Goal: Task Accomplishment & Management: Use online tool/utility

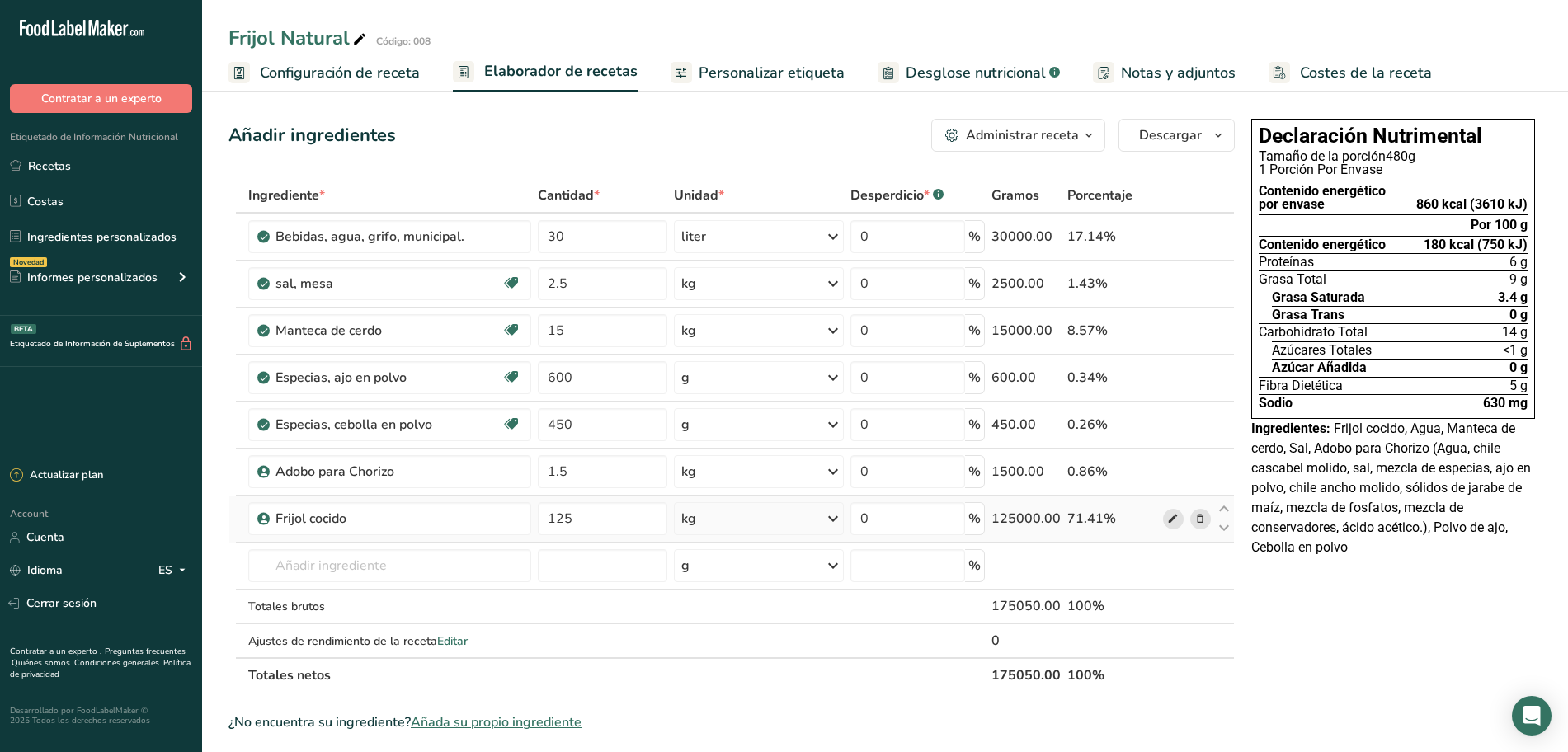
click at [1171, 520] on div "Ingrediente * Cantidad * Unidad * Desperdicio * .a-a{fill:#347362;}.b-a{fill:#f…" at bounding box center [731, 435] width 1006 height 514
click at [71, 237] on link "Ingredientes personalizados" at bounding box center [100, 236] width 202 height 31
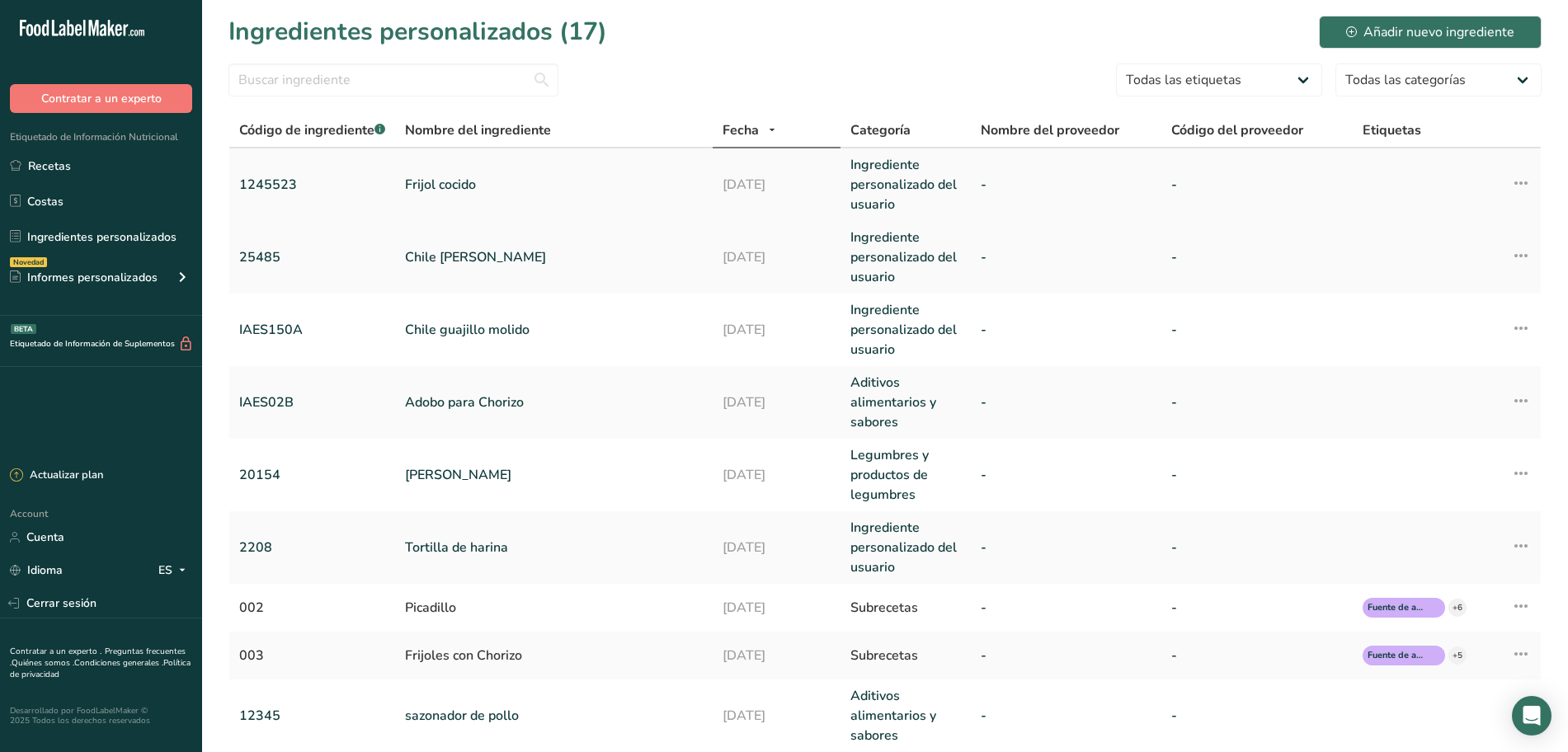
click at [1523, 186] on icon at bounding box center [1521, 182] width 20 height 29
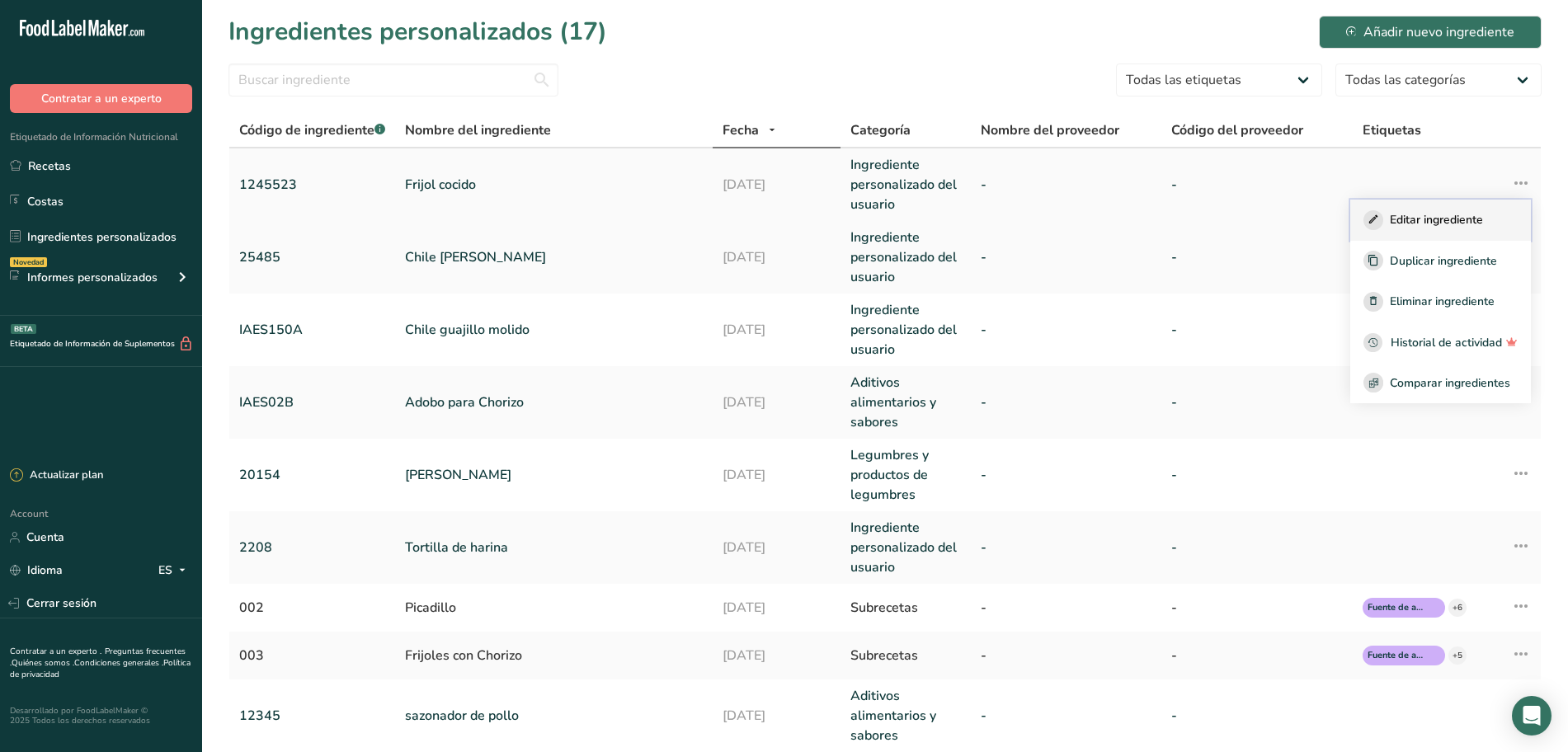
click at [1438, 216] on span "Editar ingrediente" at bounding box center [1436, 219] width 93 height 18
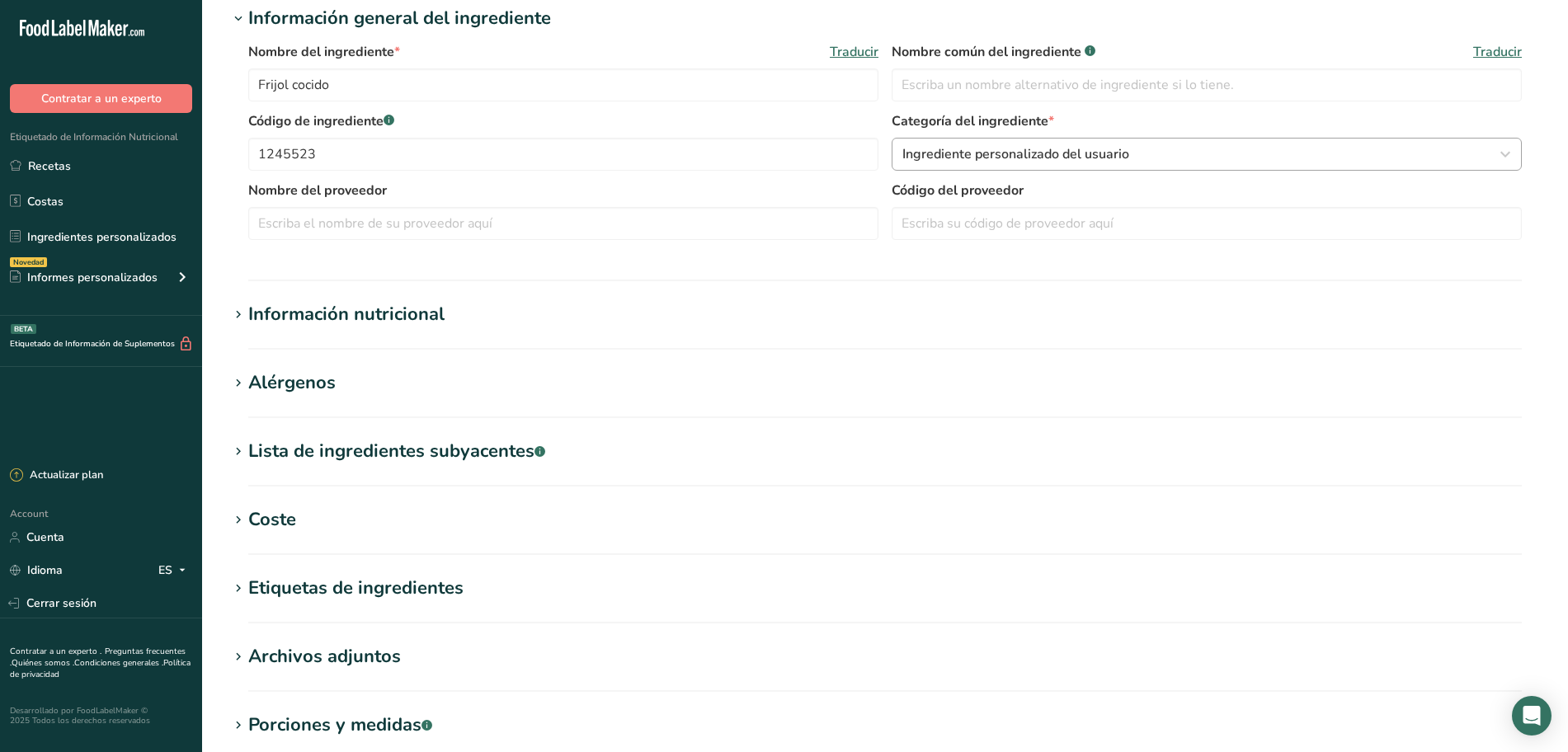
scroll to position [305, 0]
click at [397, 309] on div "Información nutricional" at bounding box center [346, 314] width 197 height 28
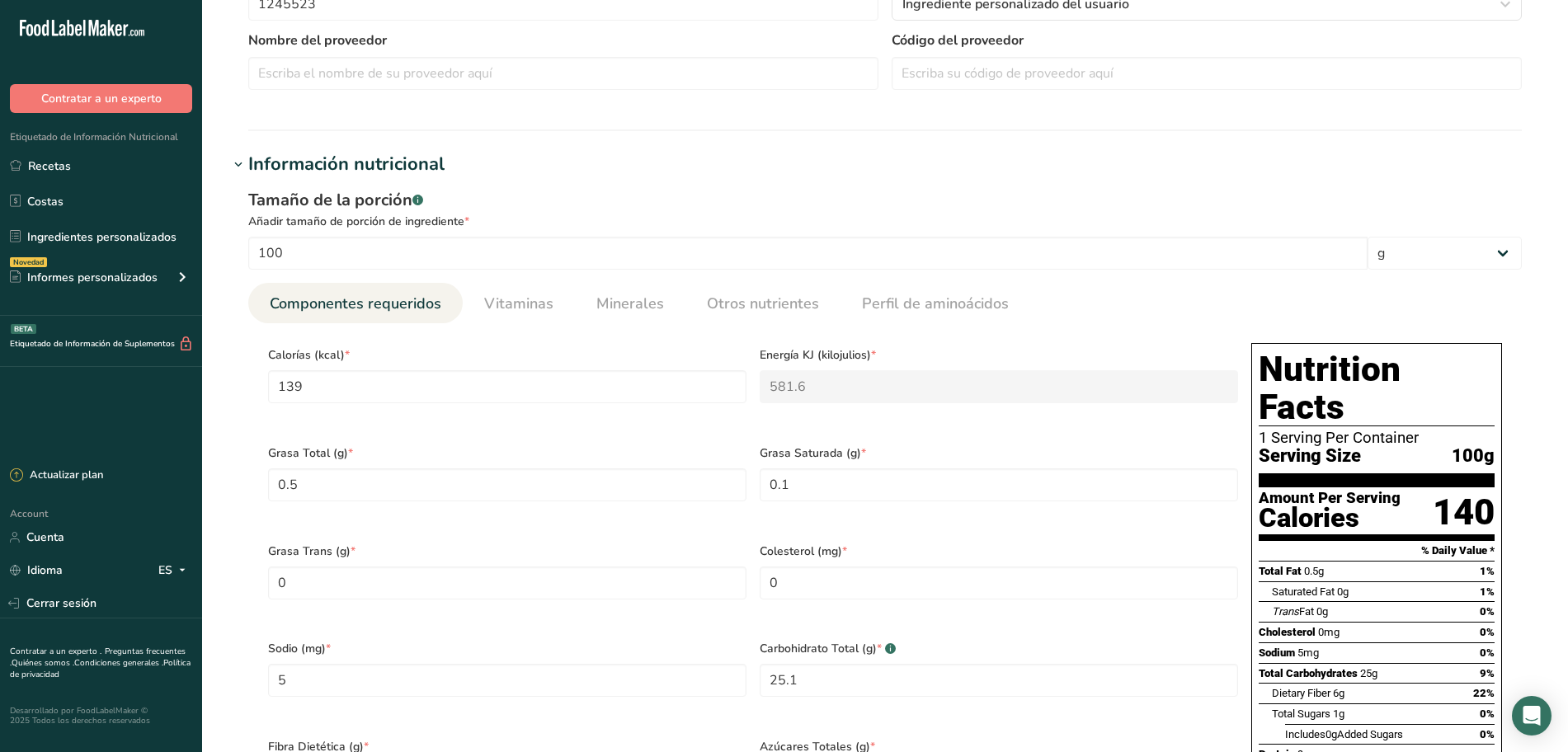
scroll to position [529, 0]
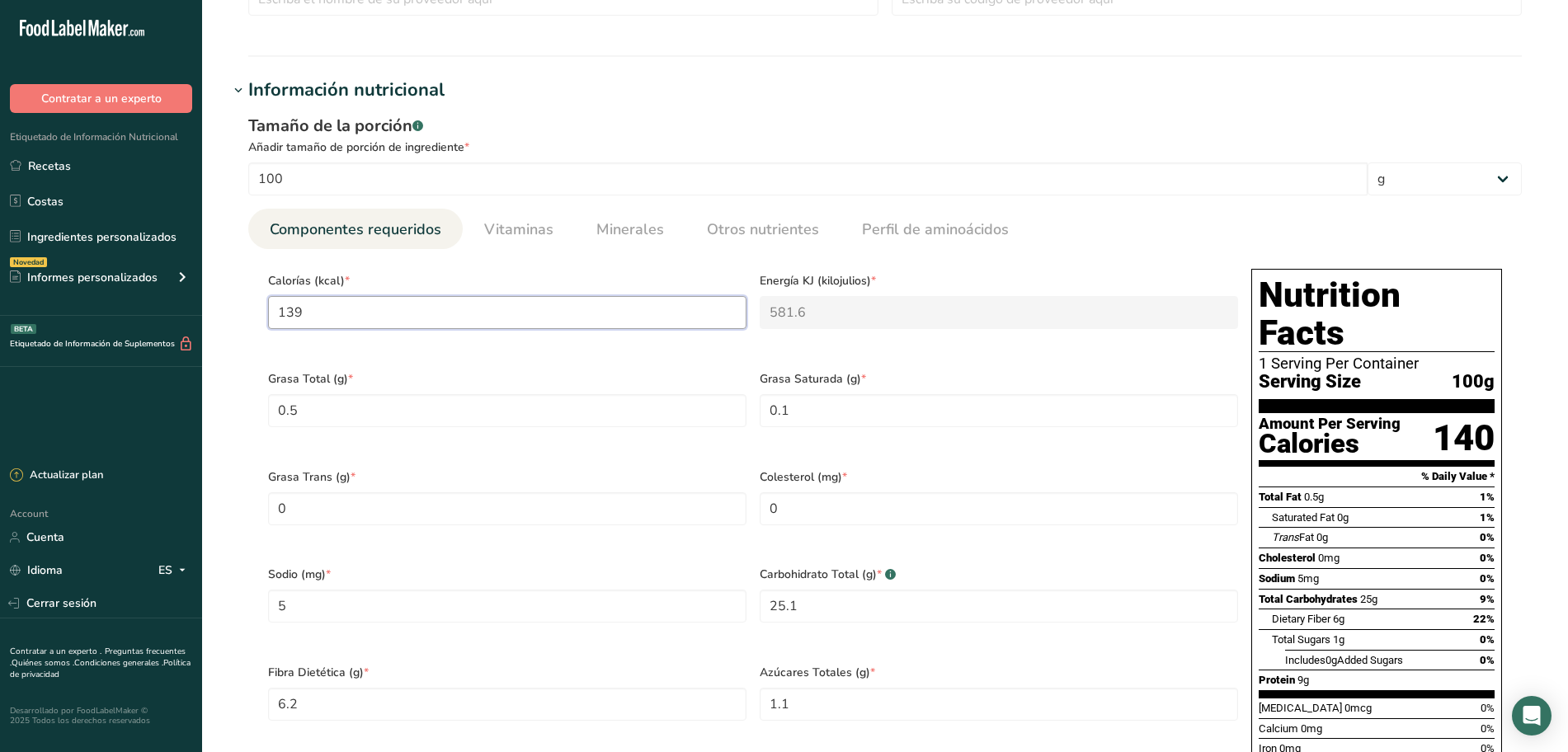
click at [393, 310] on input "139" at bounding box center [507, 312] width 479 height 33
click at [402, 314] on input "139" at bounding box center [507, 312] width 479 height 33
type input "13"
type KJ "54.4"
type input "1"
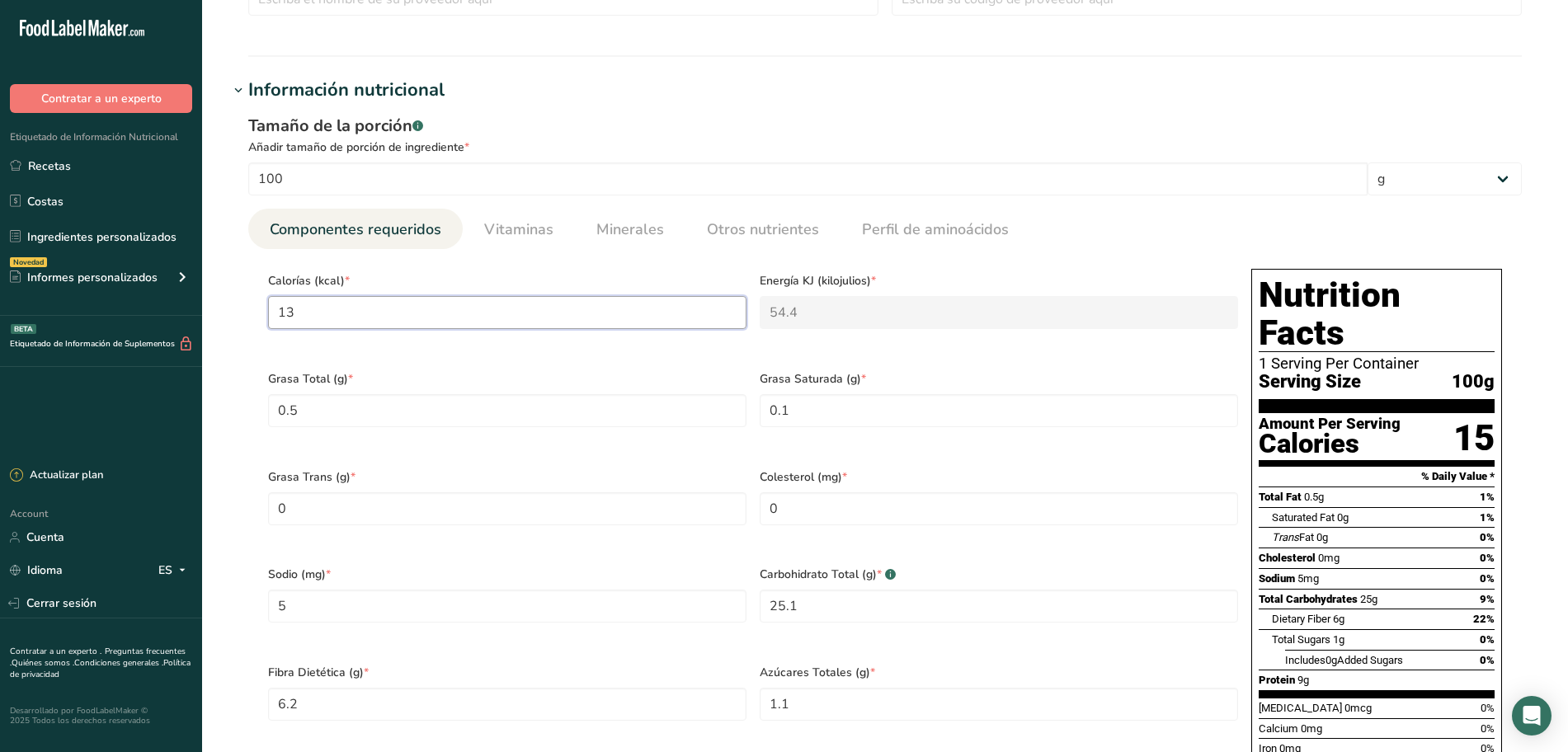
type KJ "4.2"
type input "13"
type KJ "54.4"
type input "133"
type KJ "556.5"
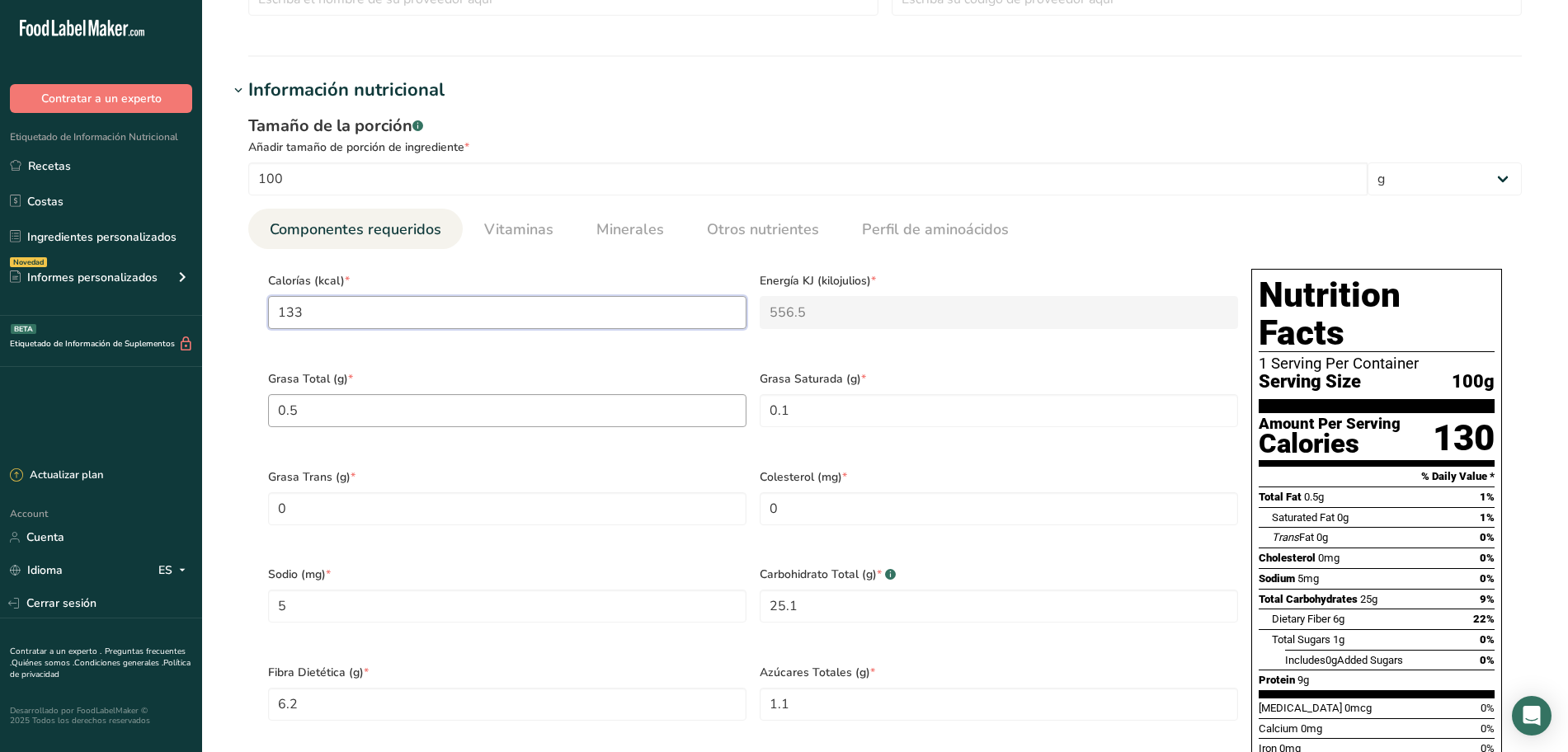
type input "133"
click at [397, 402] on Fat "0.5" at bounding box center [507, 410] width 479 height 33
type Fat "0"
type Fat "0.6"
click at [798, 408] on Fat "0.1" at bounding box center [999, 410] width 479 height 33
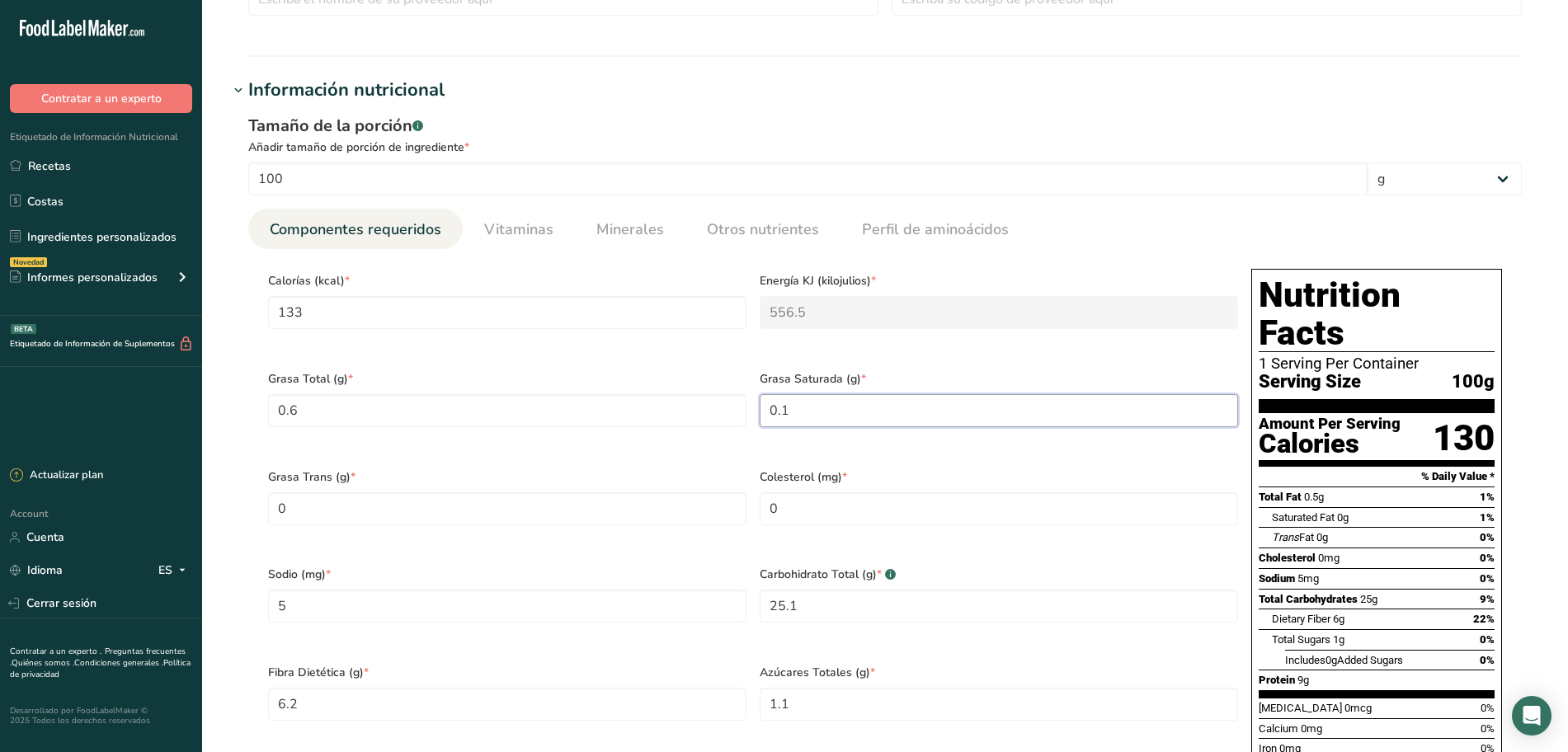
type Fat "0"
click at [830, 500] on input "0" at bounding box center [999, 508] width 479 height 33
click at [464, 590] on input "5" at bounding box center [507, 606] width 479 height 33
type input "0"
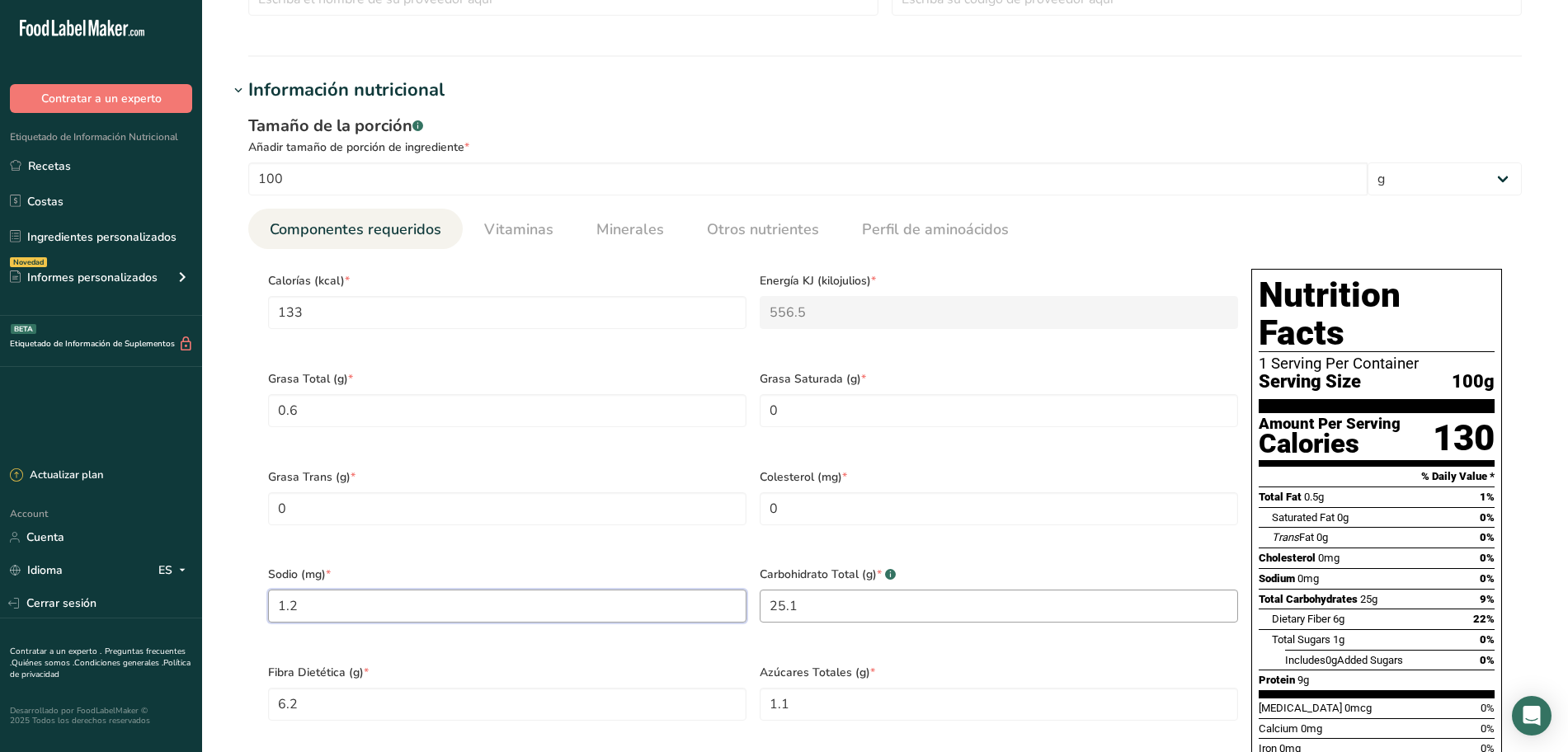
type input "1.2"
click at [882, 590] on Carbohydrates "25.1" at bounding box center [999, 606] width 479 height 33
type Carbohydrates "0"
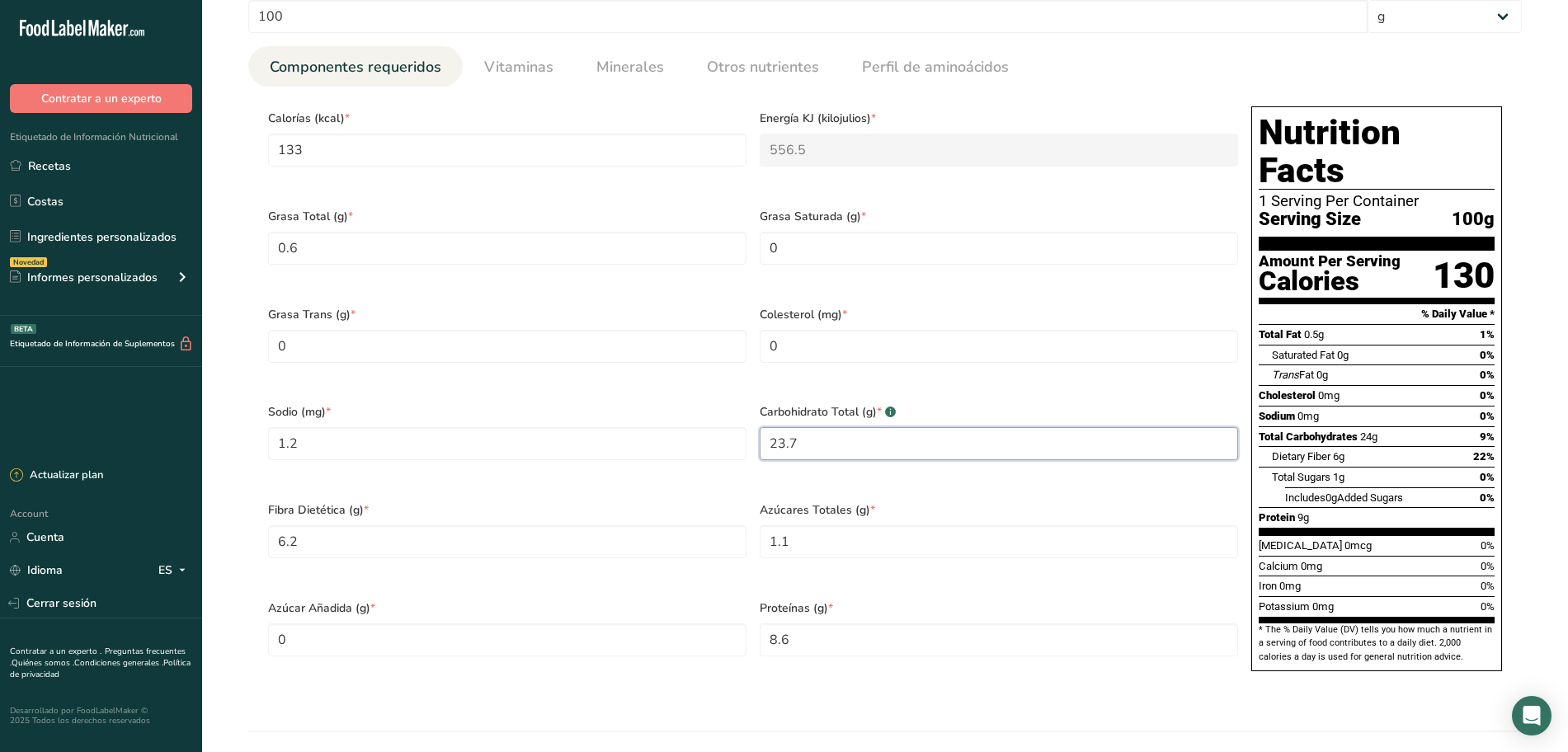
scroll to position [693, 0]
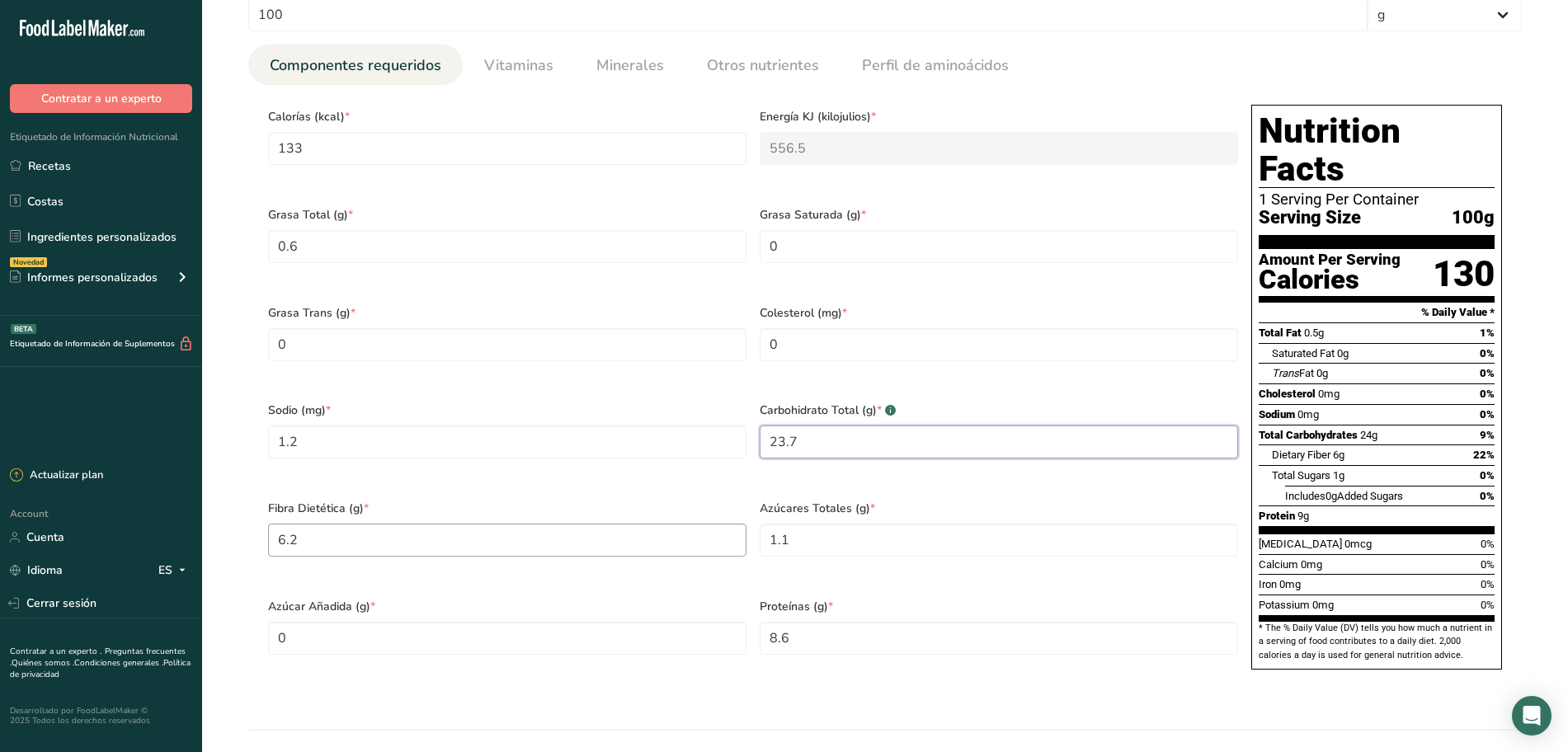
type Carbohydrates "23.7"
click at [460, 528] on Fiber "6.2" at bounding box center [507, 540] width 479 height 33
type Fiber "0"
type Fiber "8.7"
click at [868, 524] on Sugars "1.1" at bounding box center [999, 540] width 479 height 33
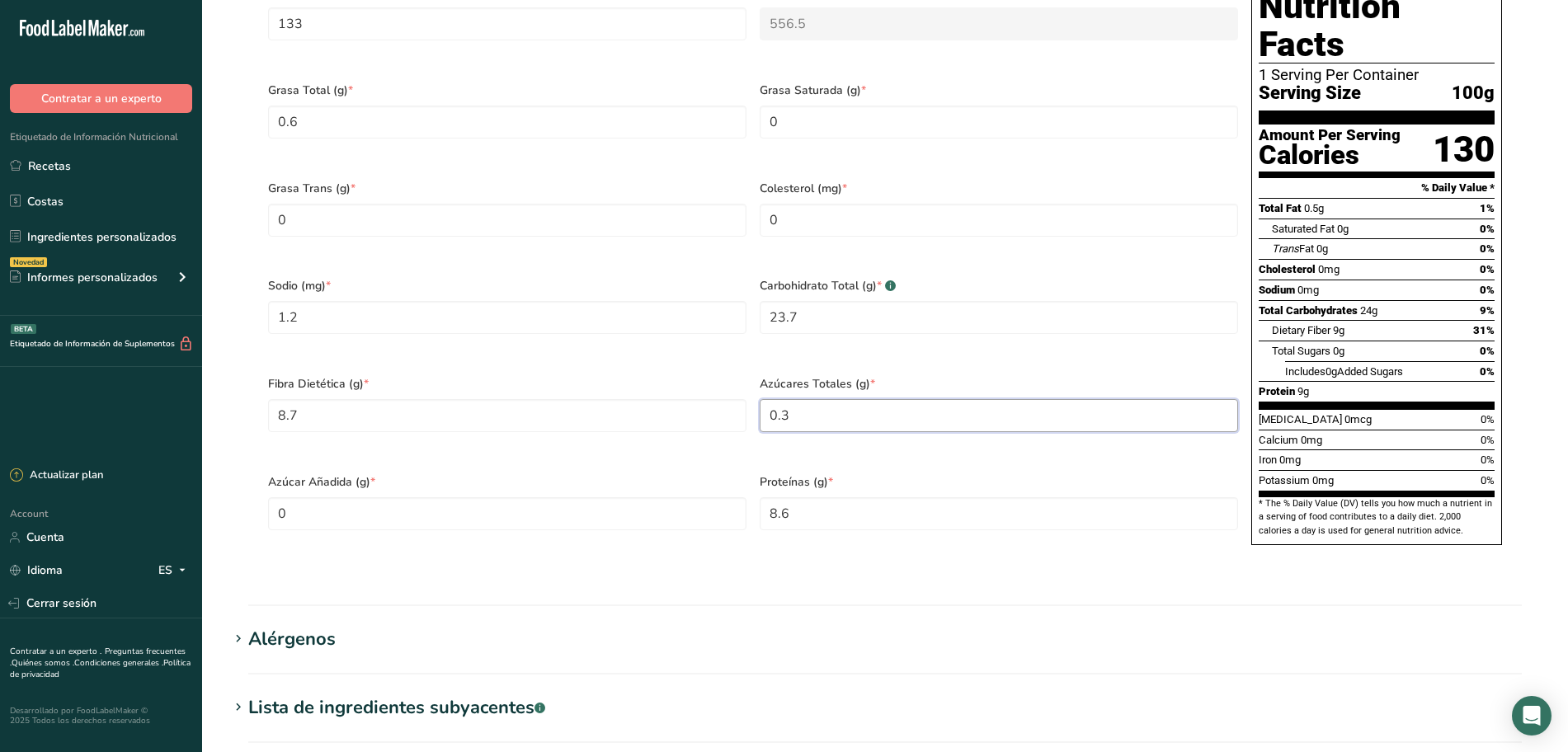
scroll to position [832, 0]
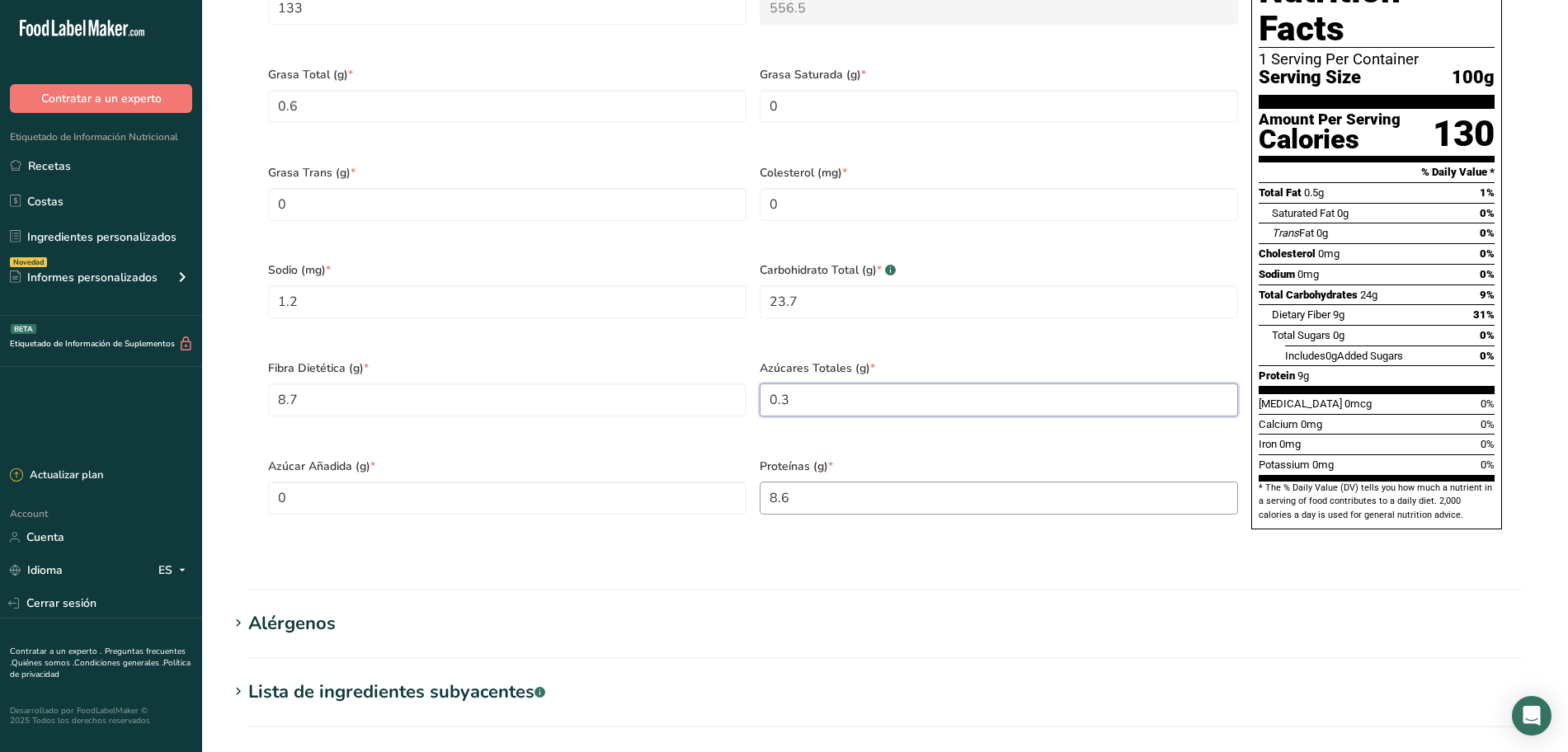
type Sugars "0.3"
click at [892, 482] on input "8.6" at bounding box center [999, 498] width 479 height 33
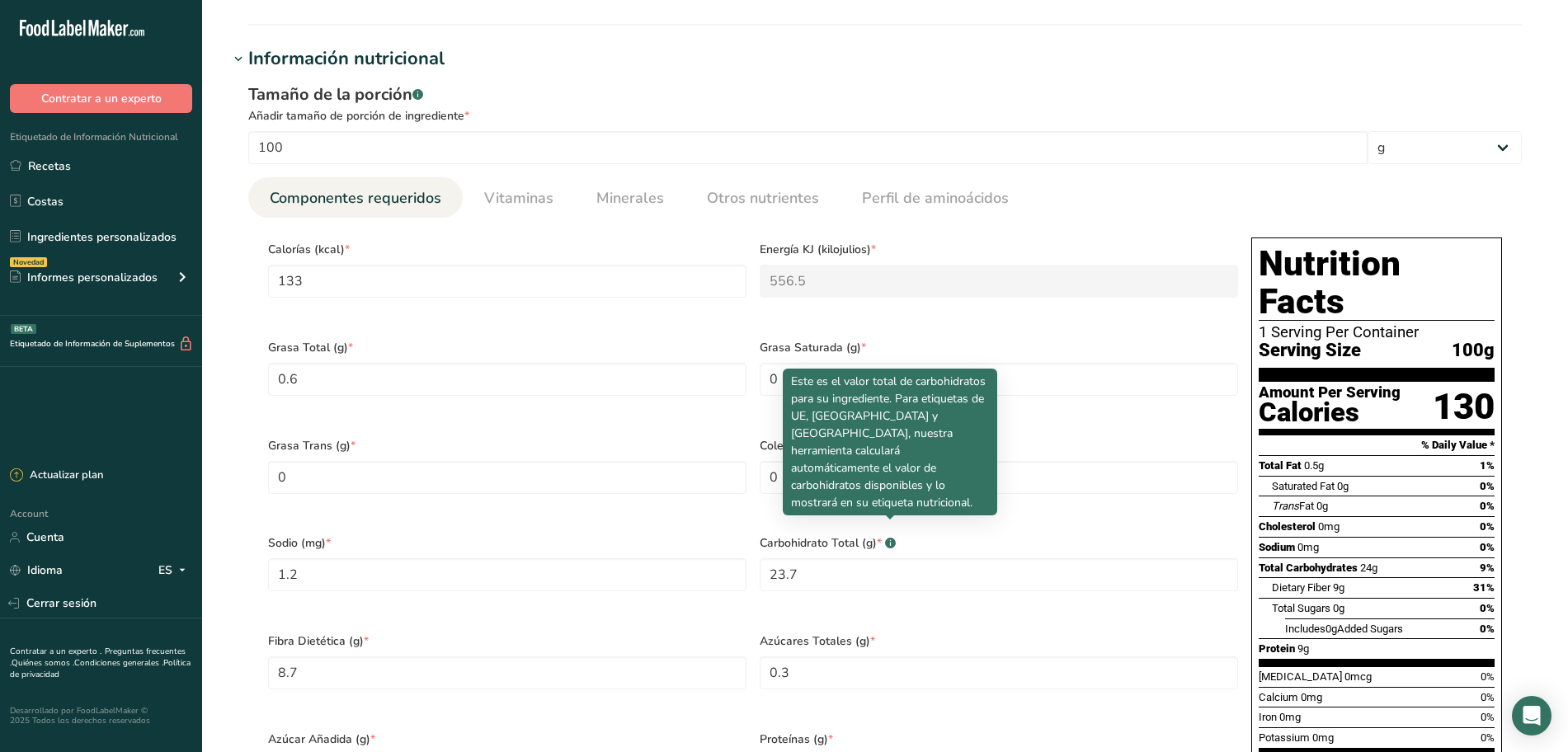
scroll to position [559, 0]
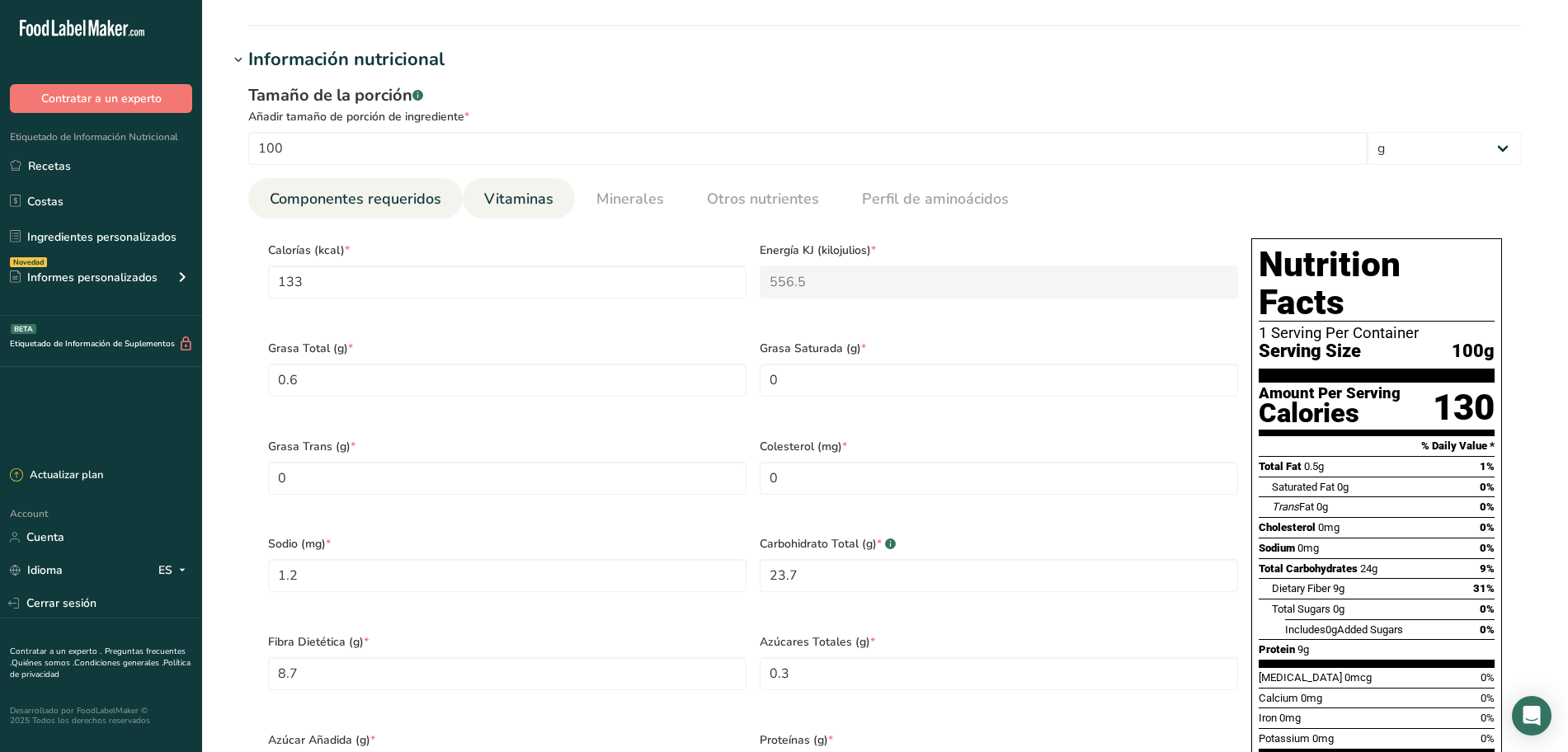
type input "8.8"
click at [525, 188] on span "Vitaminas" at bounding box center [519, 199] width 69 height 23
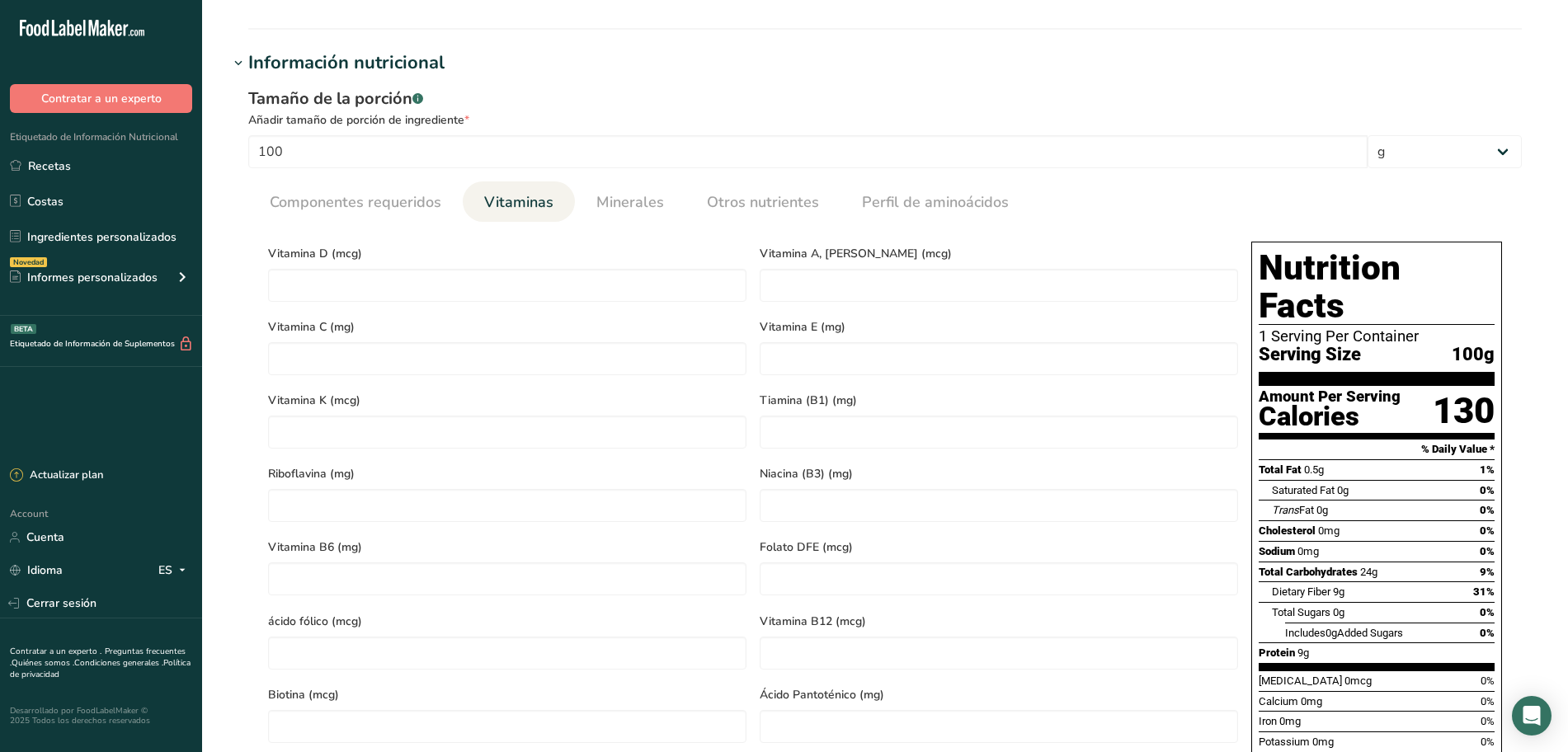
scroll to position [551, 0]
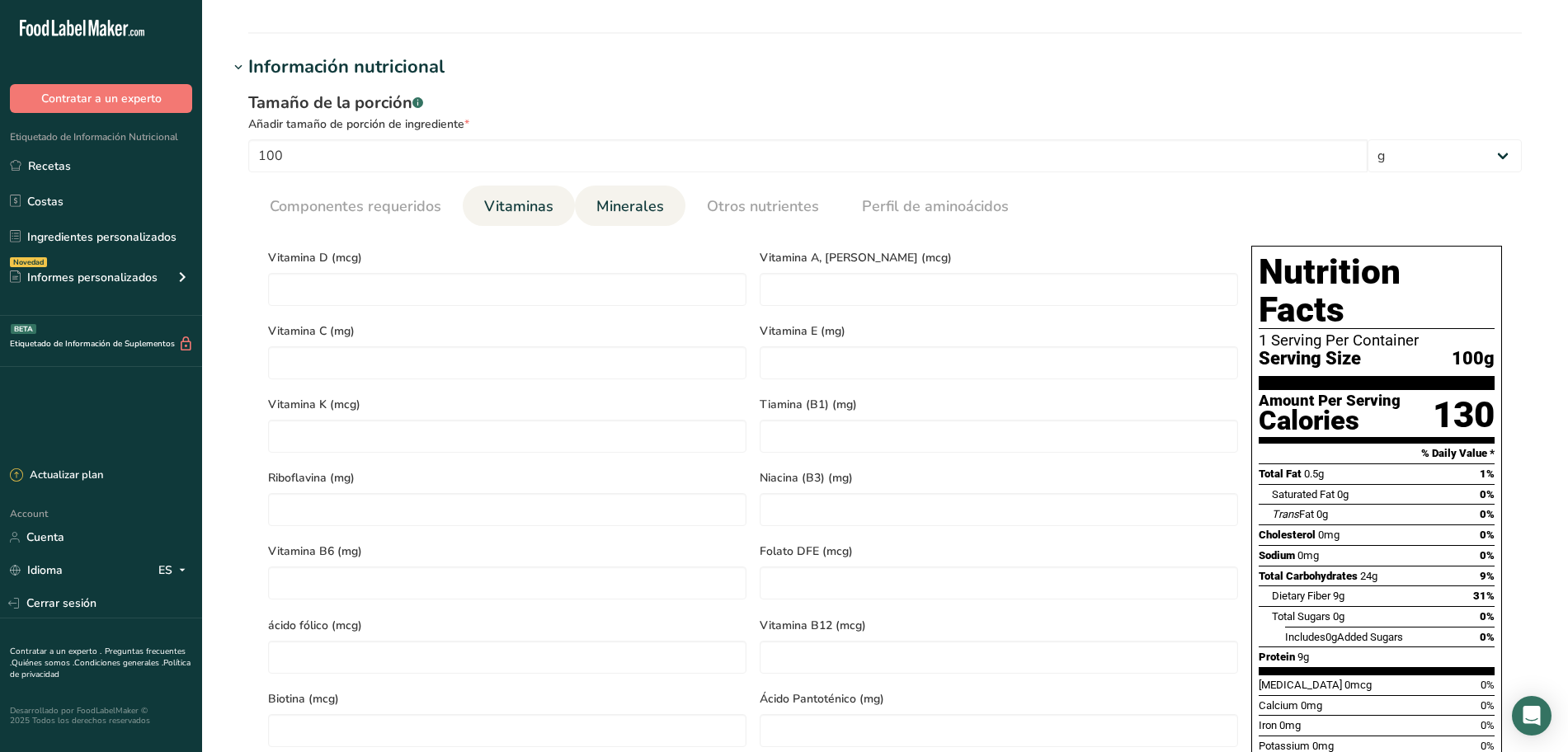
click at [640, 198] on span "Minerales" at bounding box center [630, 207] width 68 height 23
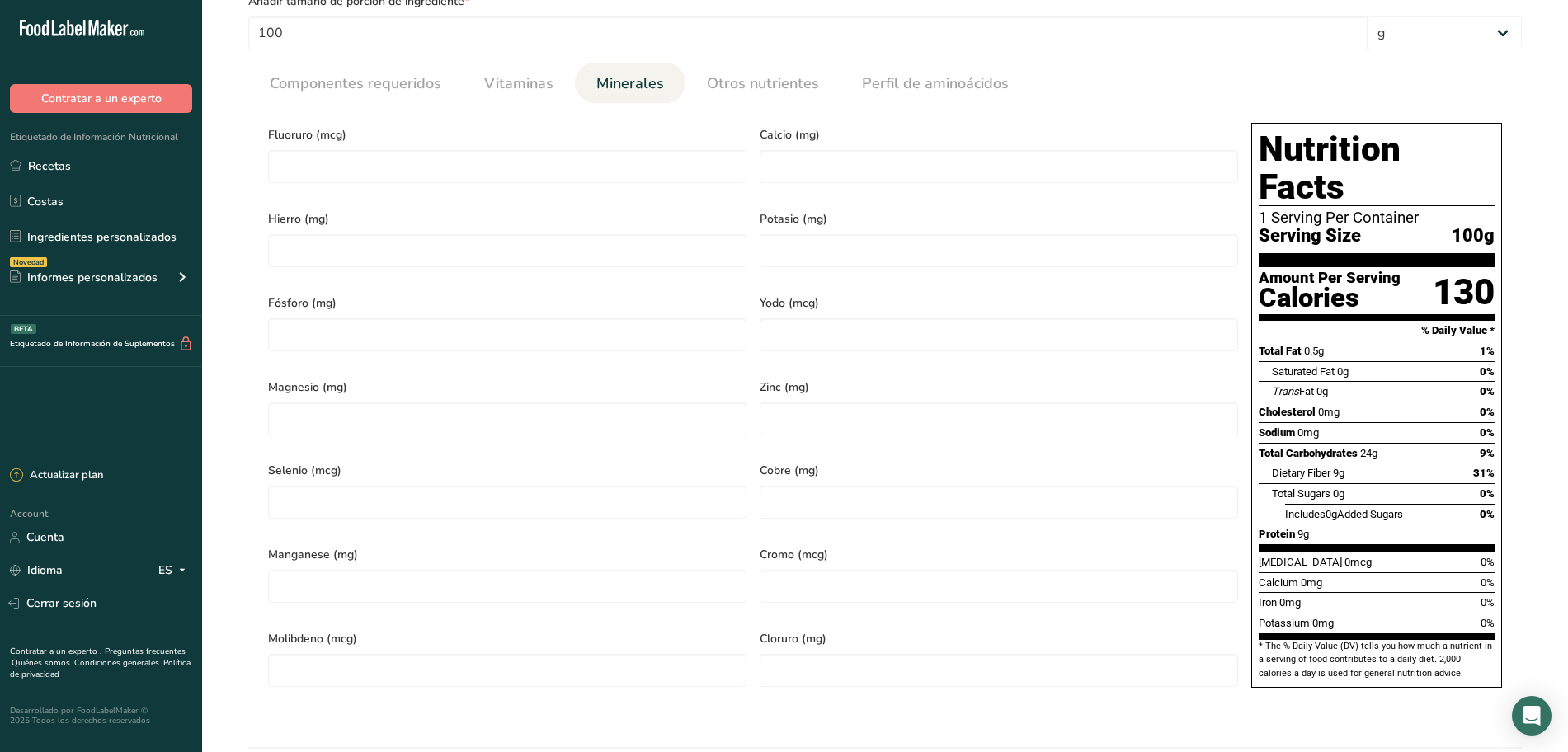
scroll to position [675, 0]
click at [412, 250] on input "number" at bounding box center [507, 249] width 479 height 33
type input "2.1"
click at [848, 254] on input "number" at bounding box center [999, 249] width 479 height 33
type input "355.2"
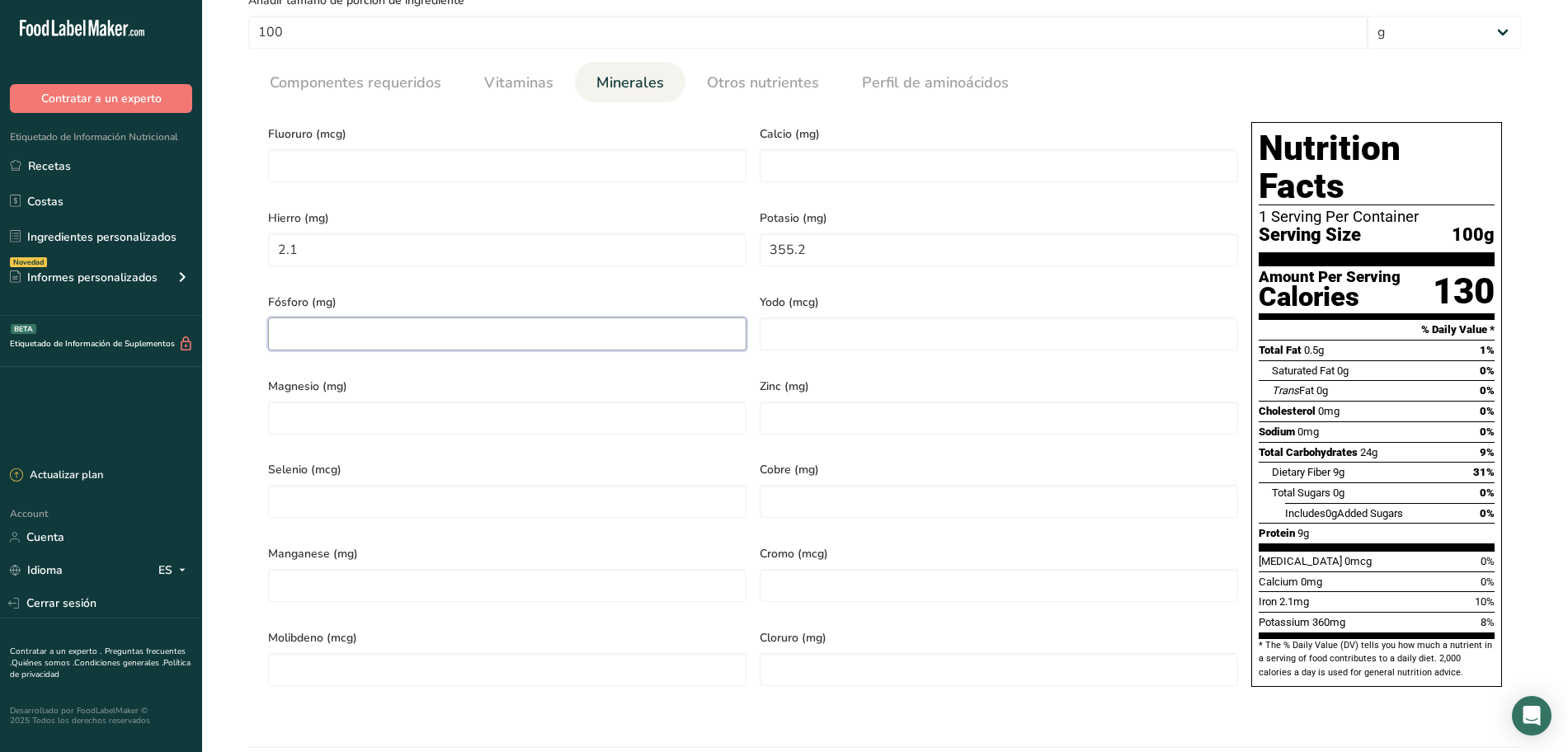
click at [499, 329] on input "number" at bounding box center [507, 333] width 479 height 33
type input "140.0"
click at [409, 485] on input "number" at bounding box center [507, 501] width 479 height 33
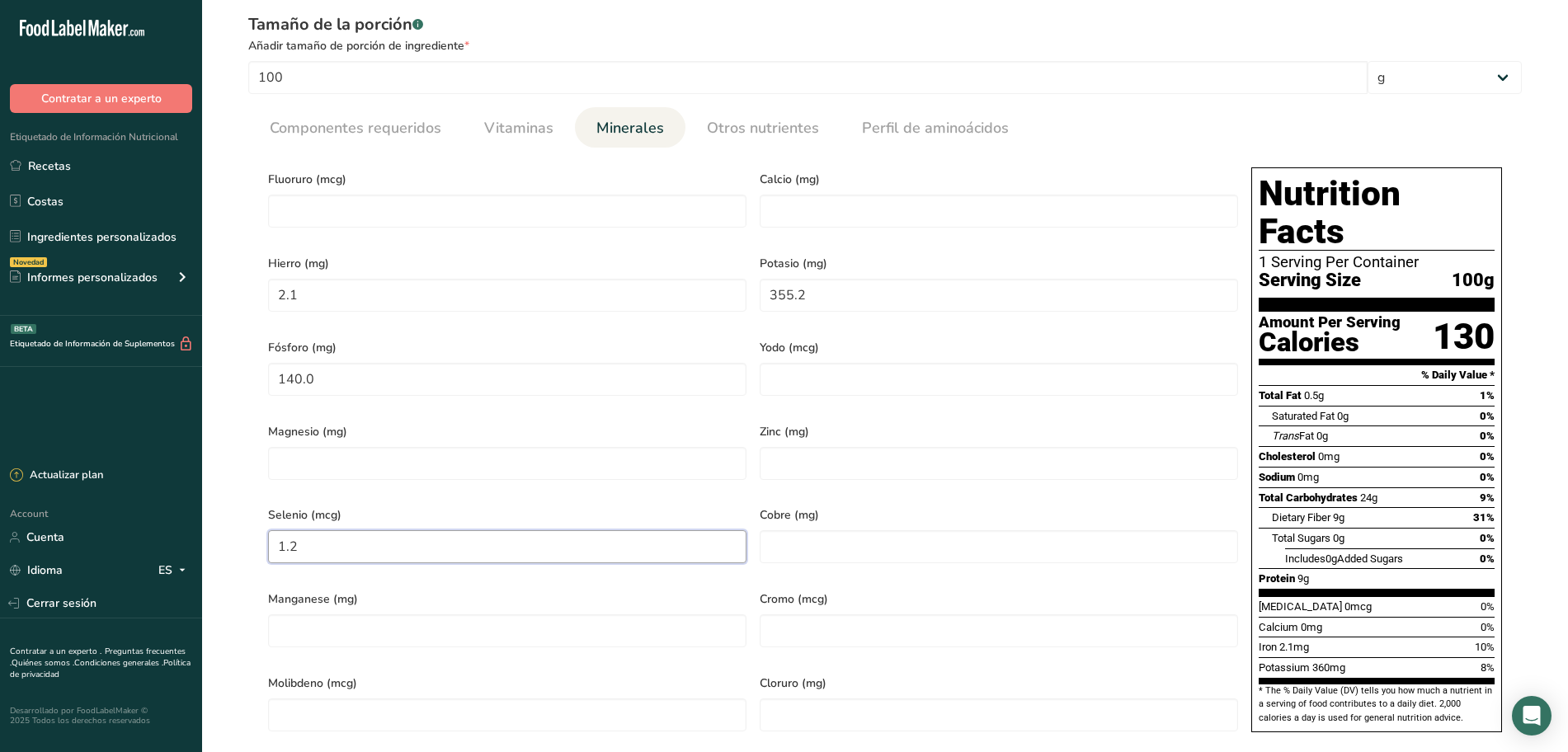
scroll to position [627, 0]
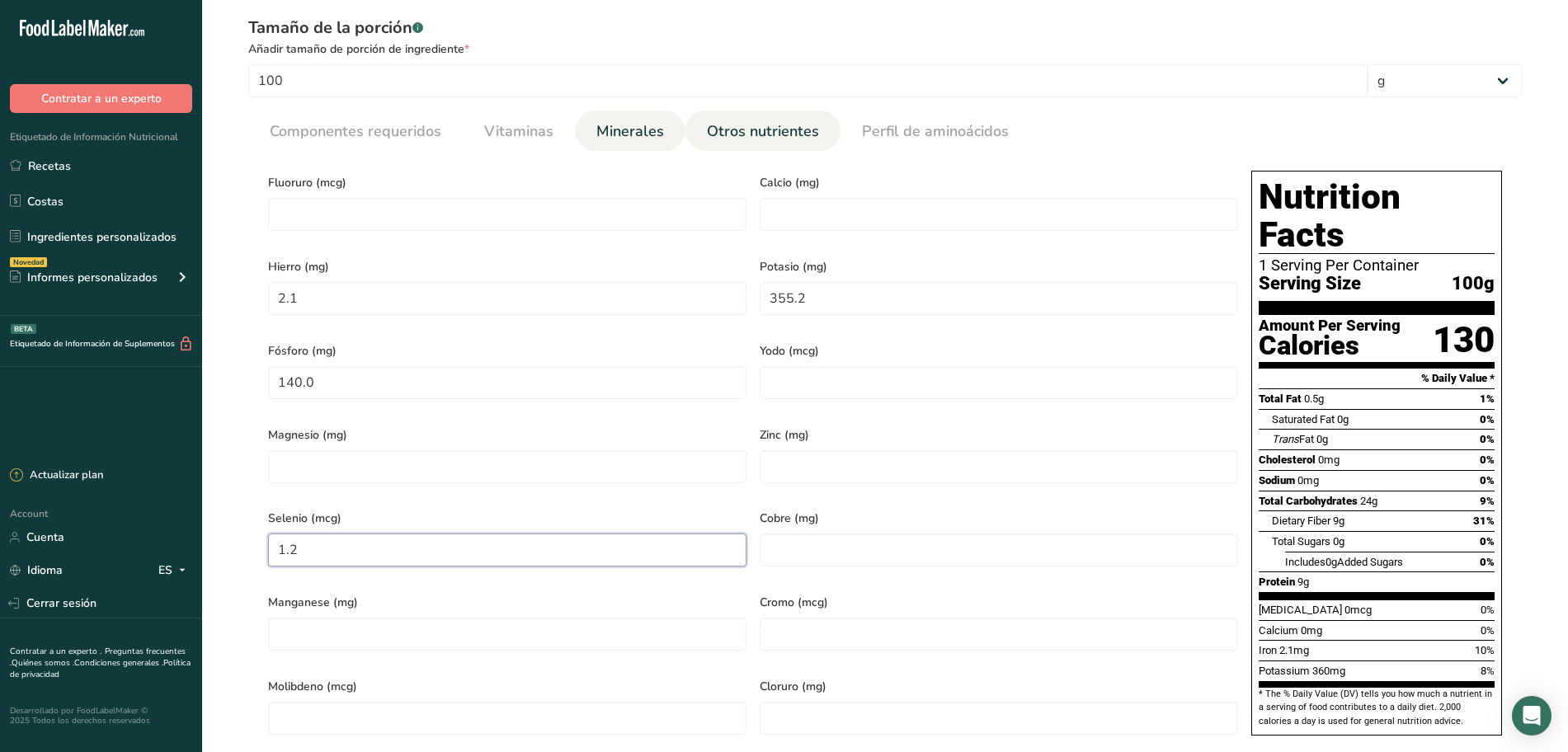
type input "1.2"
click at [764, 135] on span "Otros nutrientes" at bounding box center [763, 131] width 112 height 23
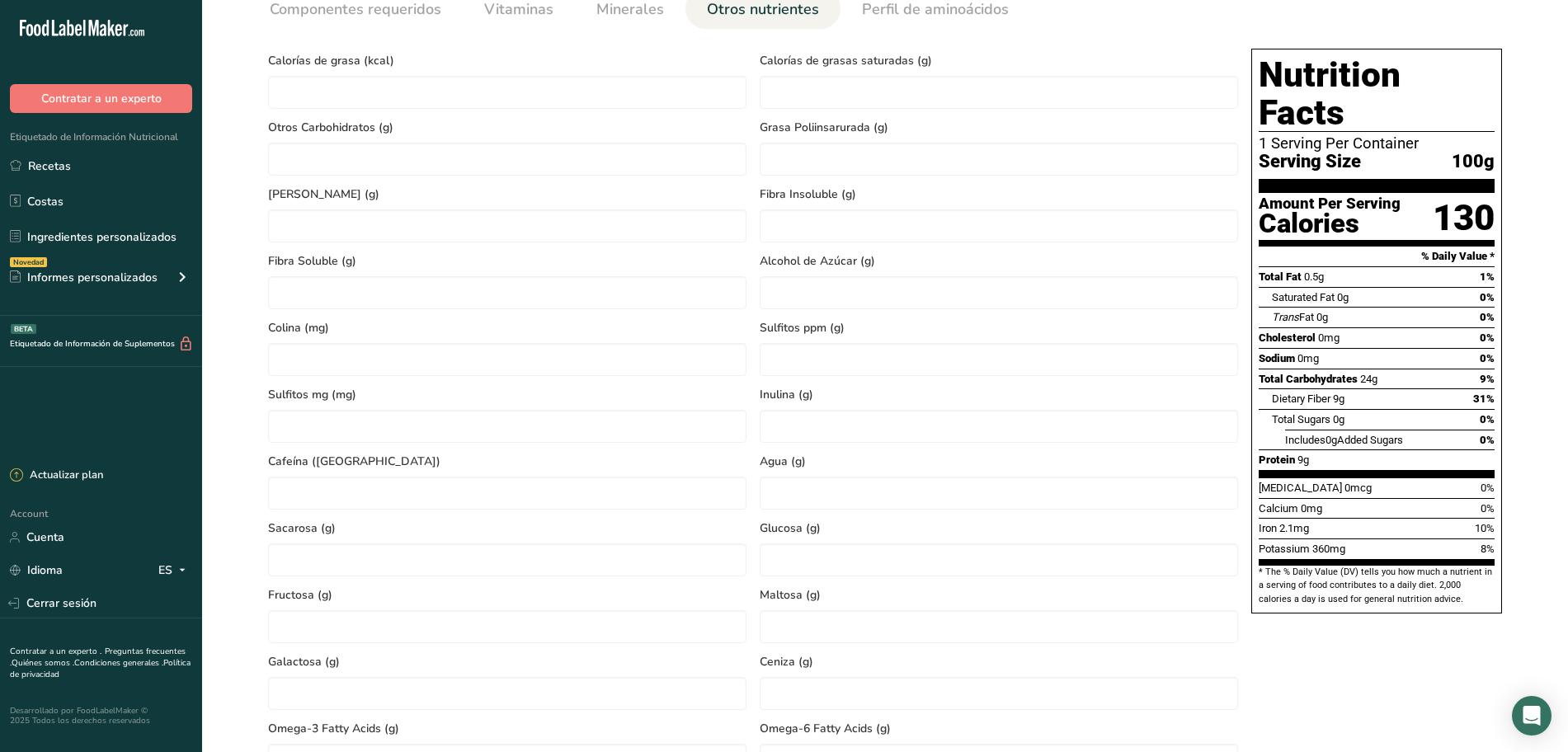
scroll to position [662, 0]
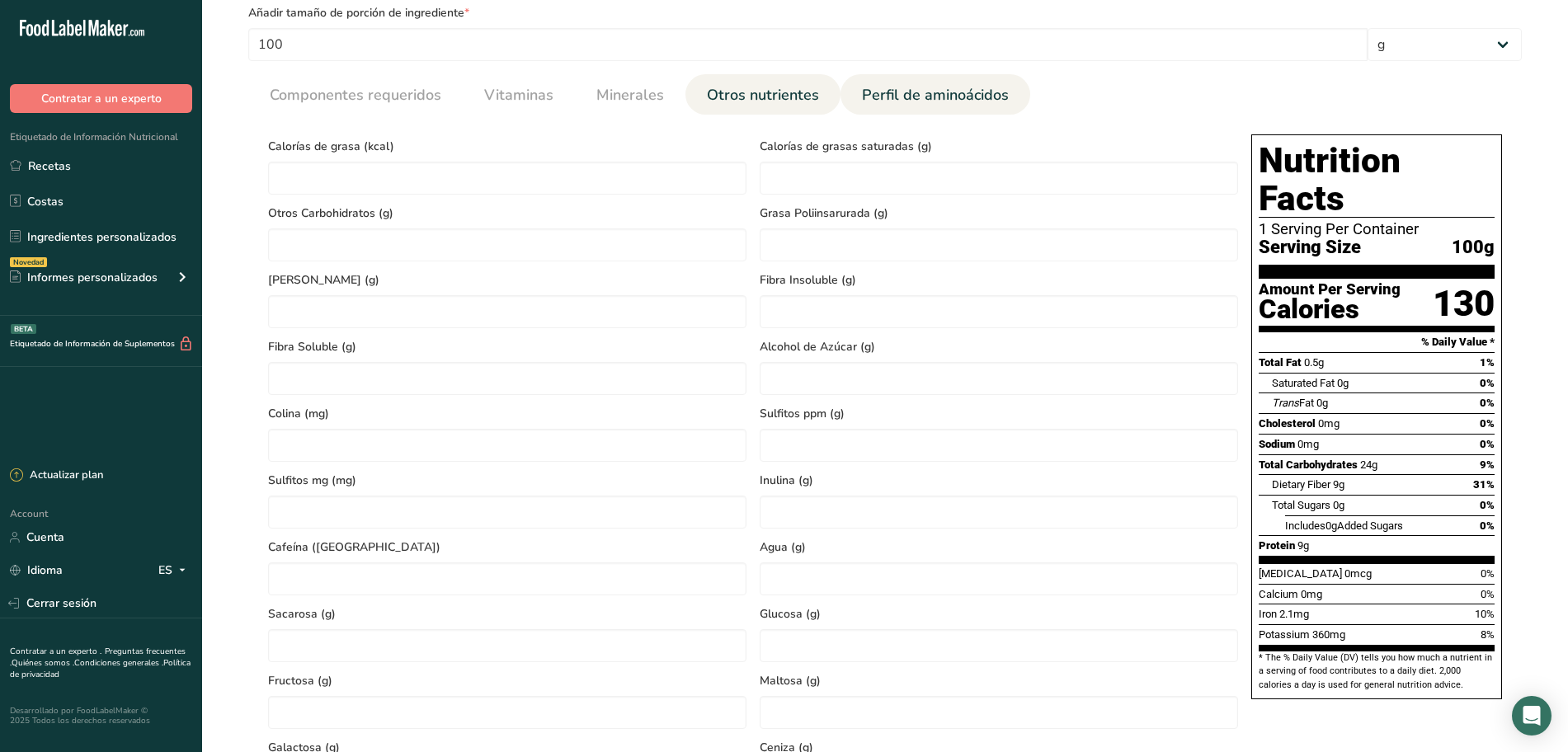
click at [958, 93] on span "Perfil de aminoácidos" at bounding box center [935, 95] width 146 height 23
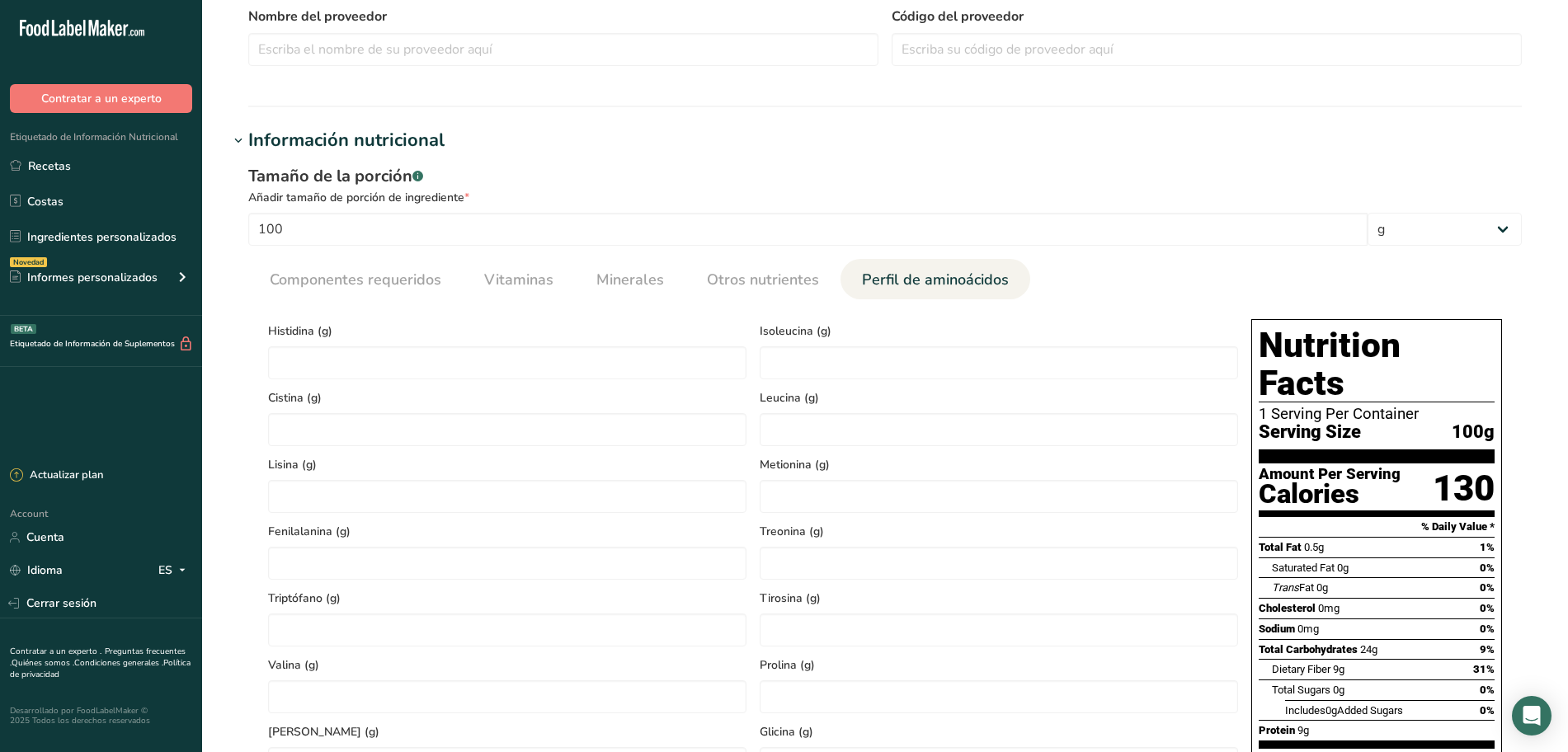
scroll to position [478, 0]
click at [410, 287] on span "Componentes requeridos" at bounding box center [355, 280] width 172 height 23
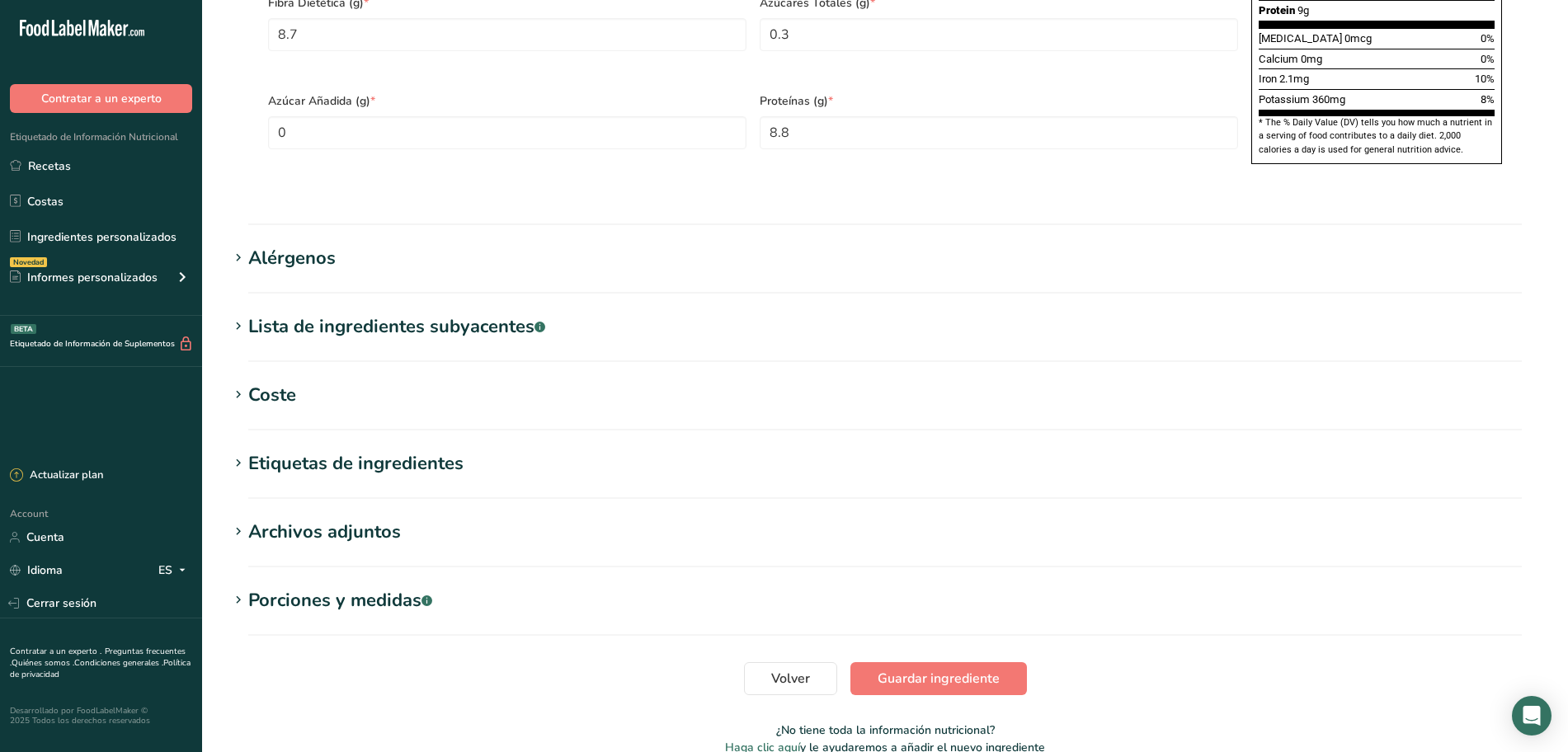
scroll to position [1243, 0]
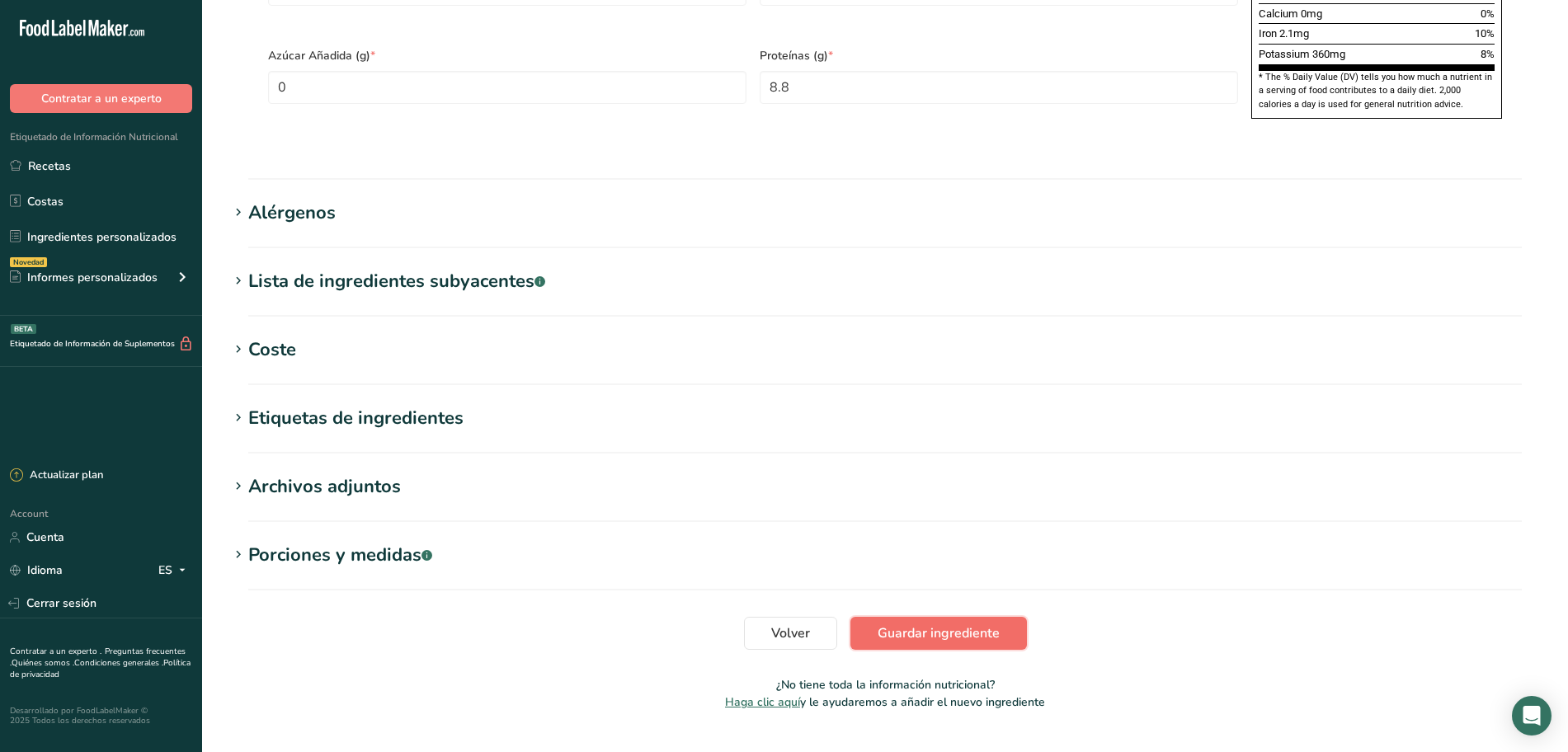
click at [894, 623] on span "Guardar ingrediente" at bounding box center [939, 633] width 122 height 20
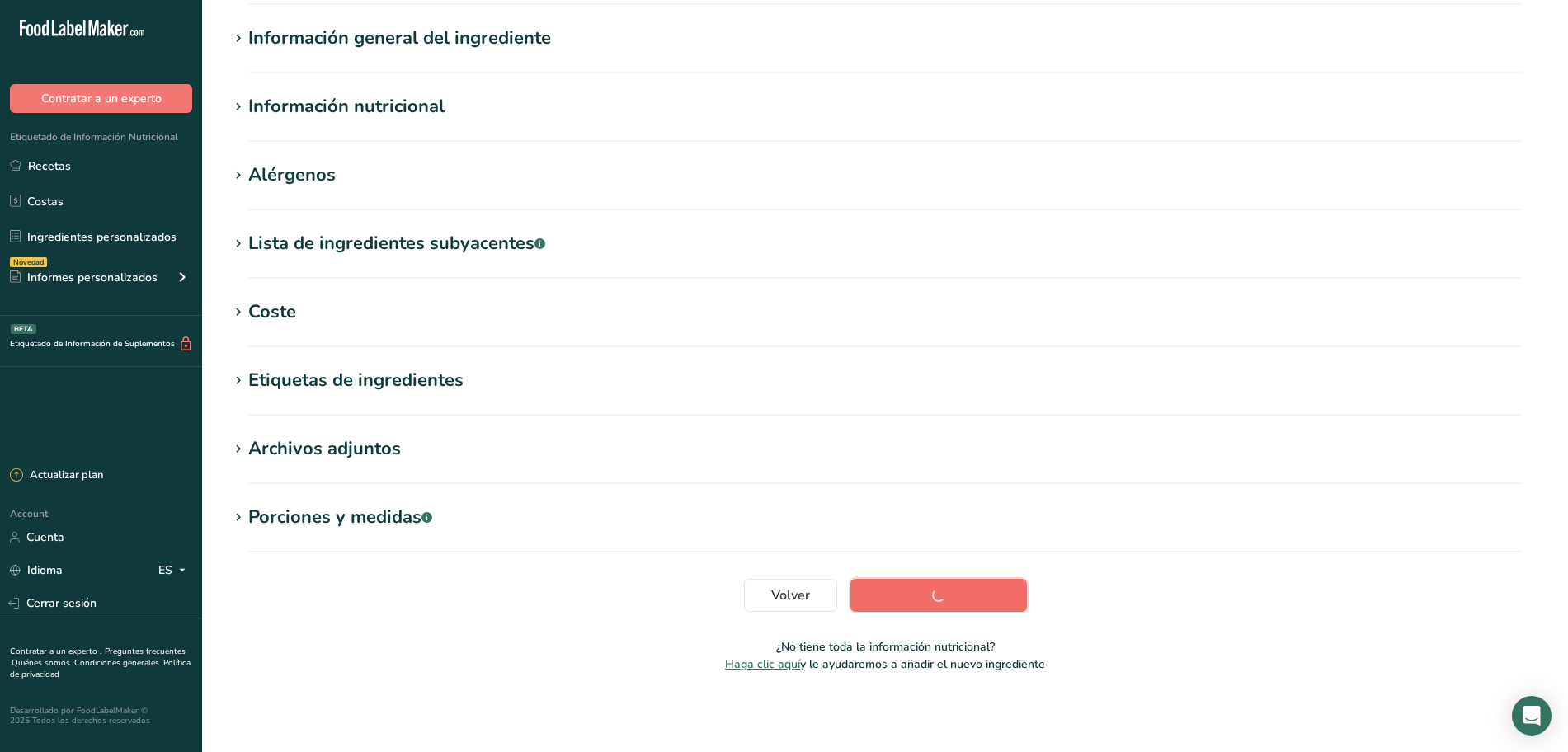
scroll to position [120, 0]
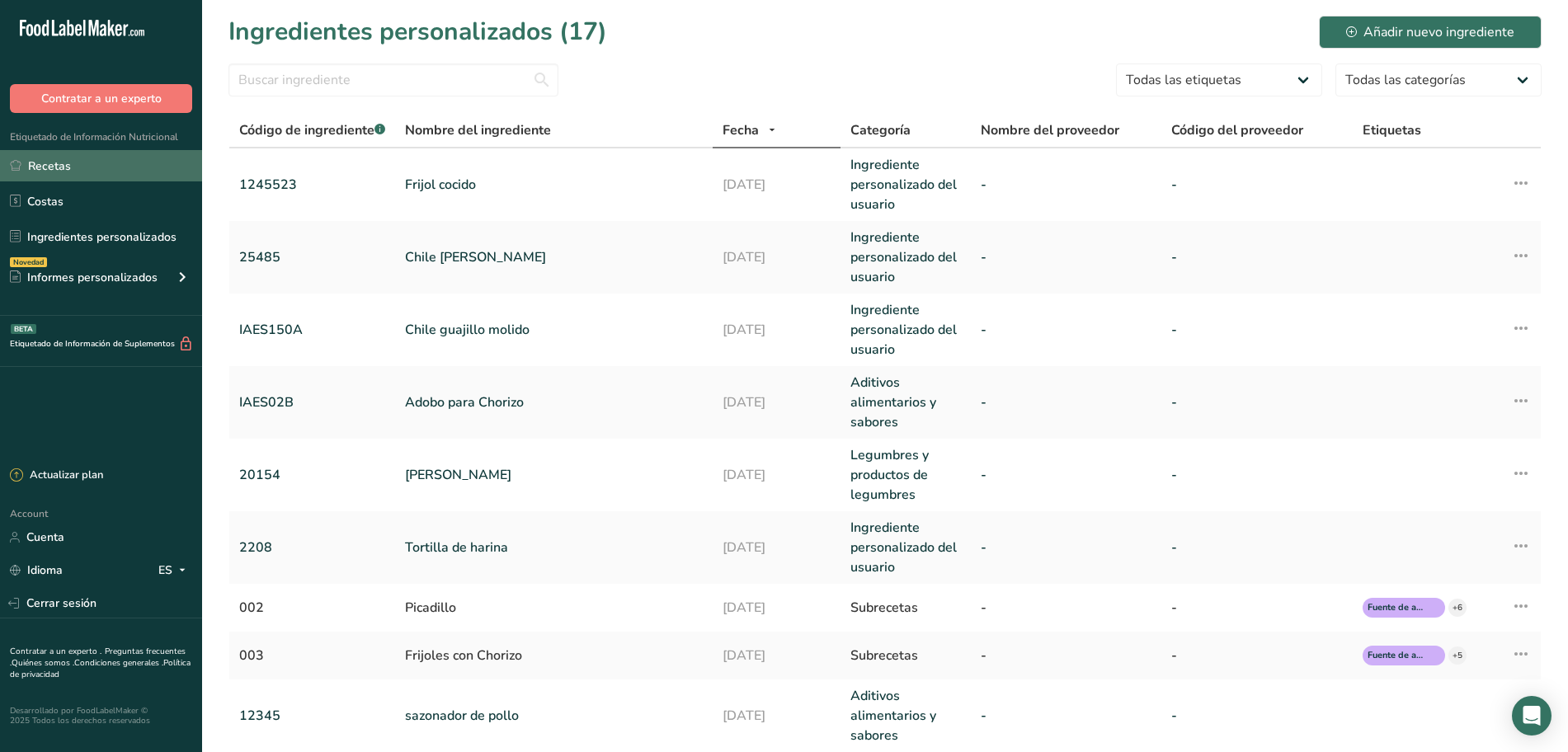
click at [80, 177] on link "Recetas" at bounding box center [100, 165] width 202 height 31
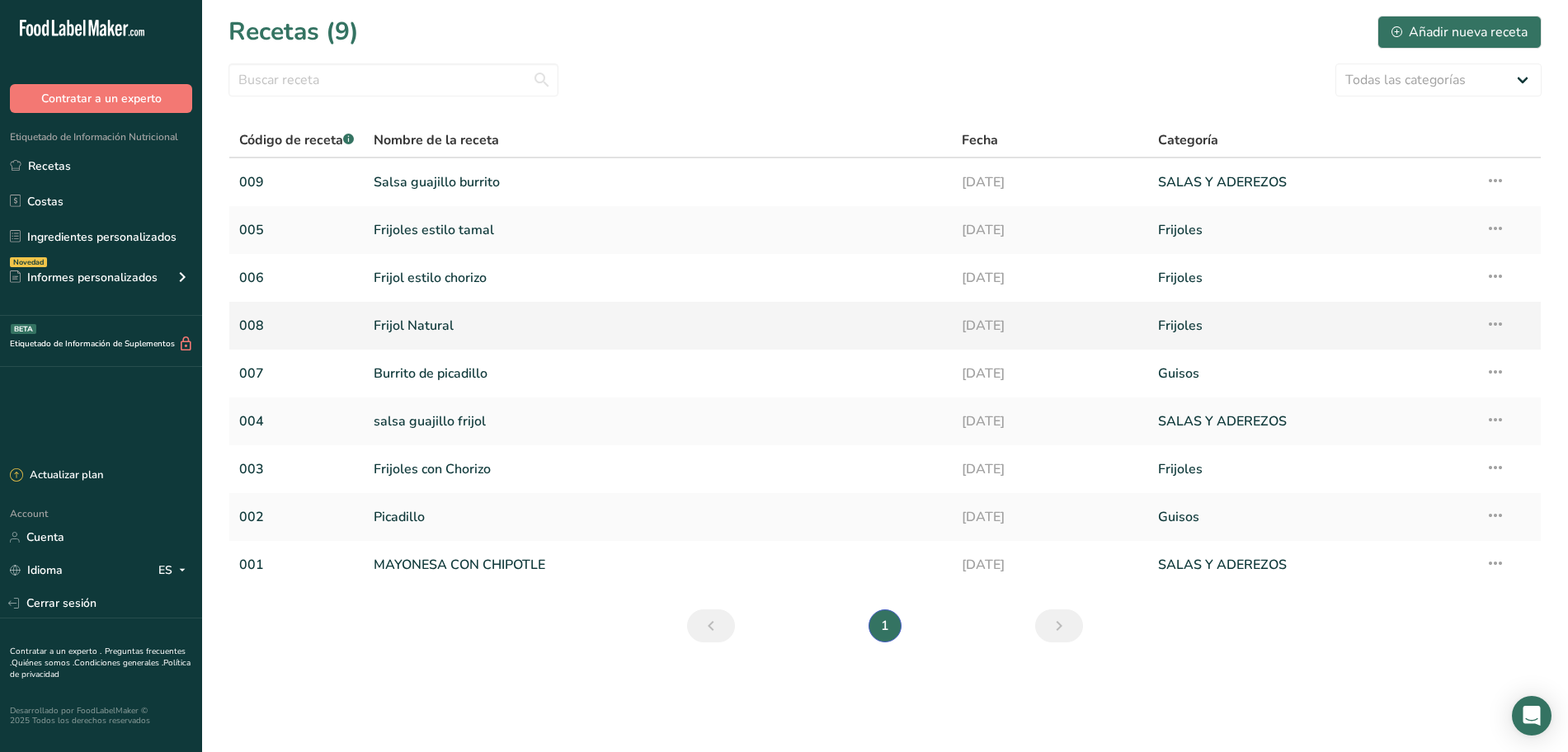
click at [427, 335] on link "Frijol Natural" at bounding box center [657, 325] width 568 height 34
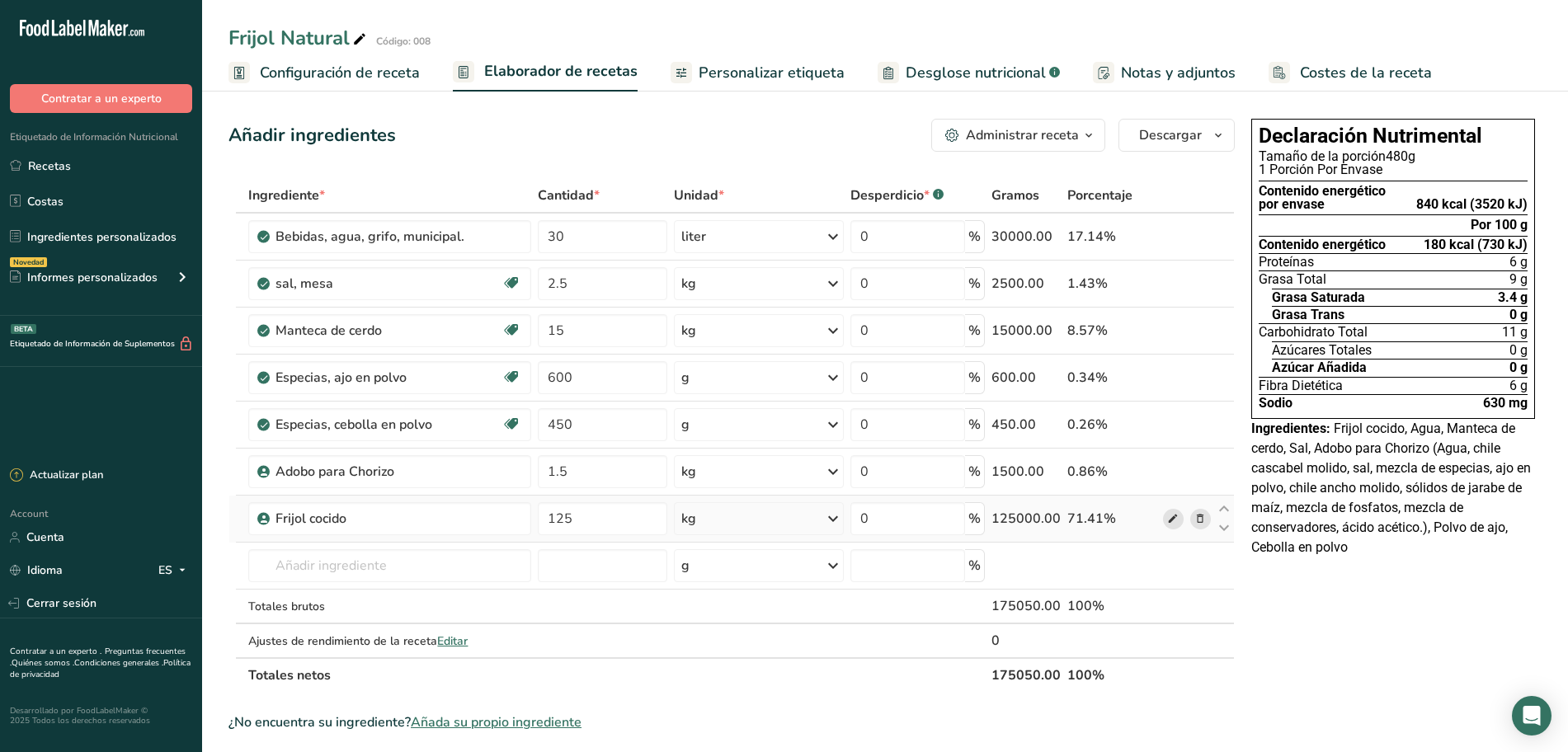
click at [1170, 519] on icon at bounding box center [1173, 519] width 12 height 18
click at [120, 158] on link "Recetas" at bounding box center [100, 165] width 202 height 31
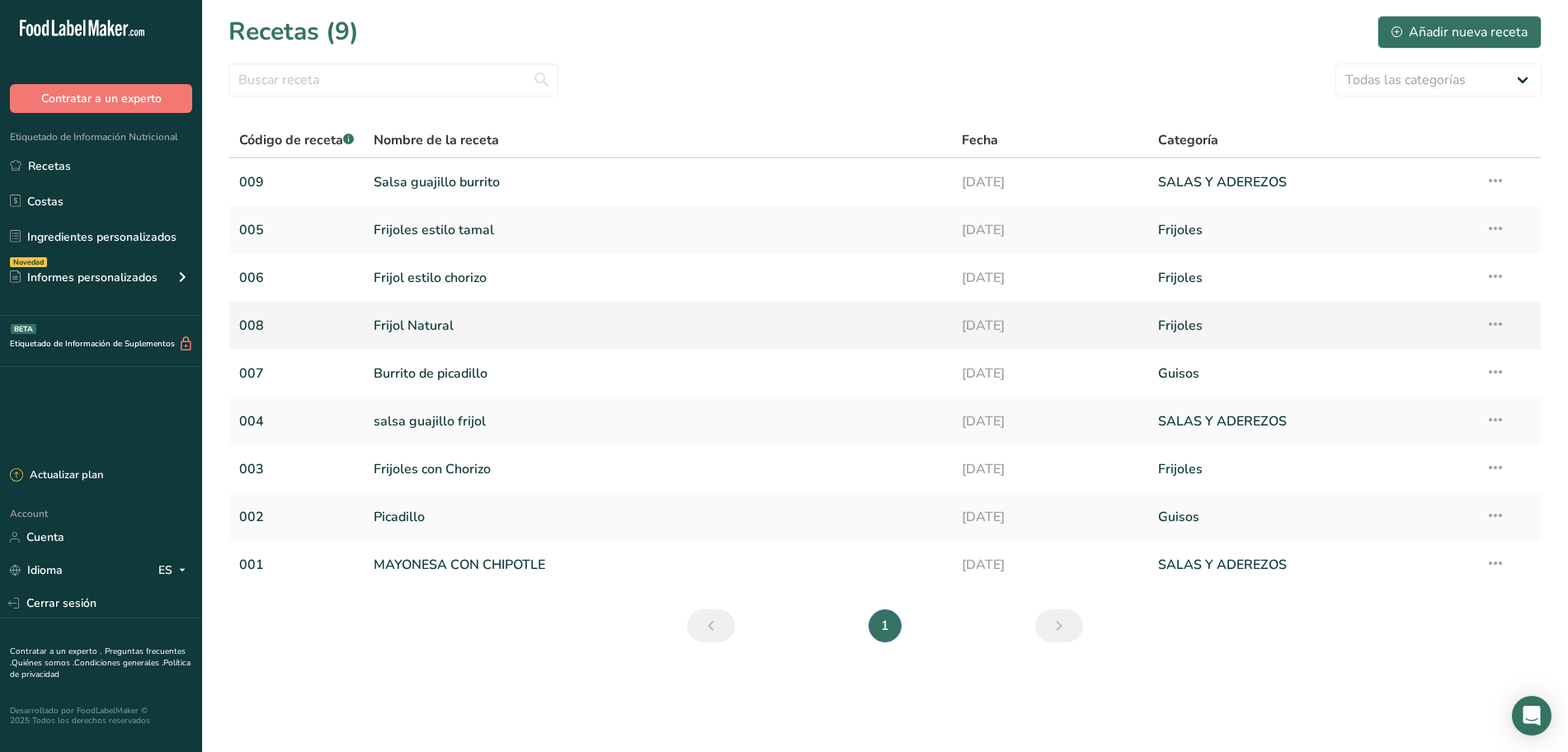
click at [397, 325] on link "Frijol Natural" at bounding box center [657, 325] width 568 height 34
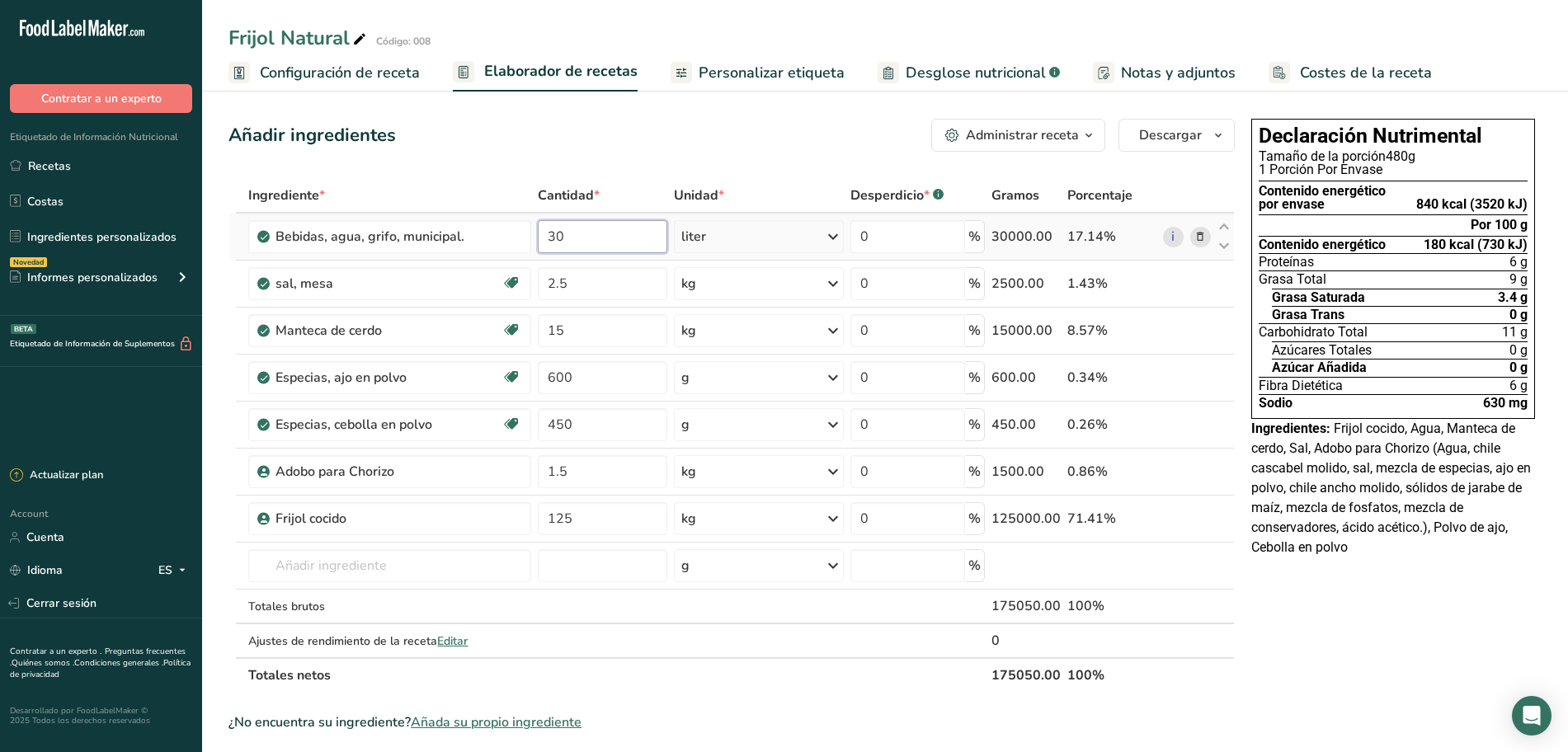
click at [607, 235] on input "30" at bounding box center [602, 236] width 130 height 33
type input "3"
type input "2"
type input "27.5"
click at [716, 223] on div "Ingrediente * Cantidad * Unidad * Desperdicio * .a-a{fill:#347362;}.b-a{fill:#f…" at bounding box center [731, 435] width 1006 height 514
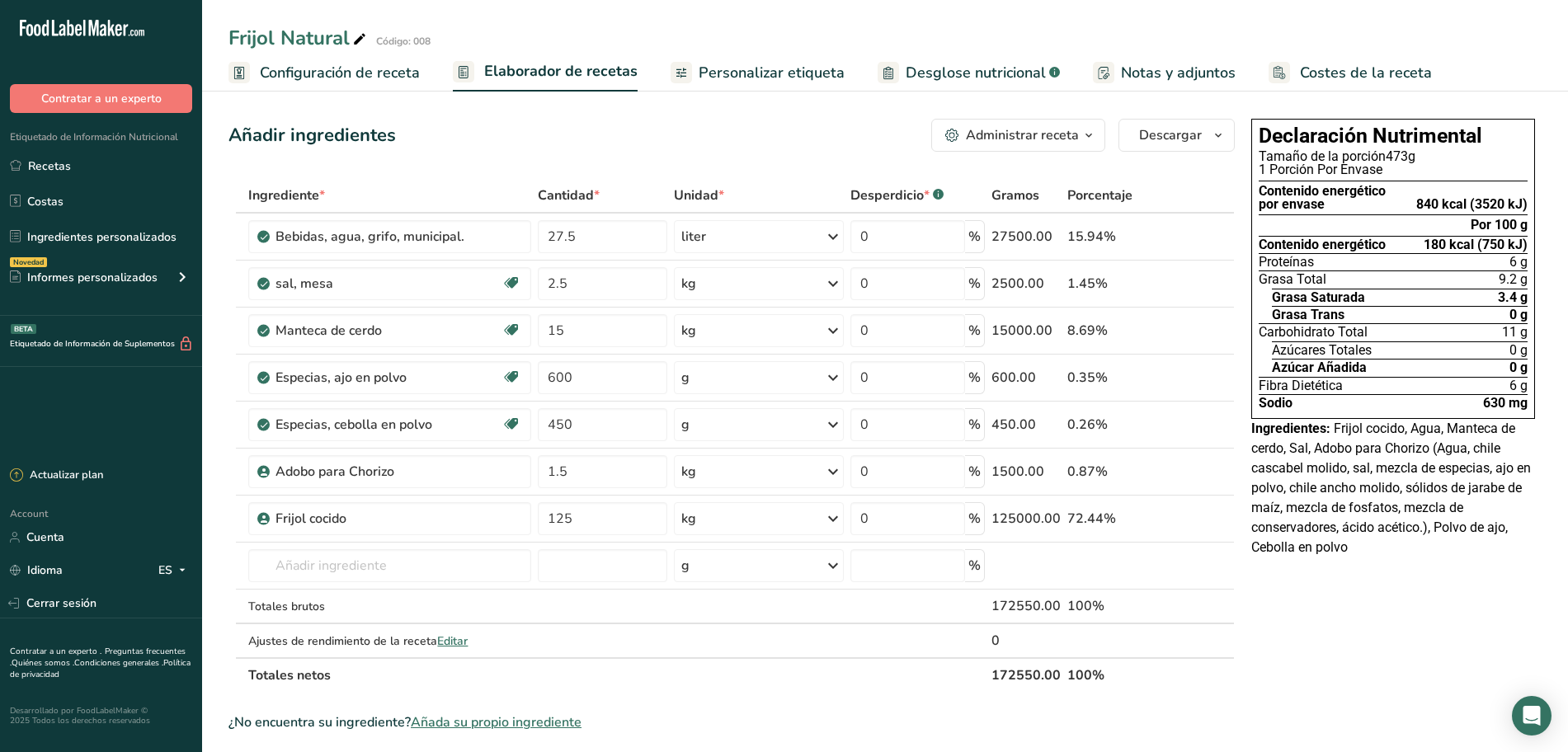
drag, startPoint x: 351, startPoint y: 79, endPoint x: 513, endPoint y: 75, distance: 162.0
click at [351, 79] on span "Configuración de receta" at bounding box center [339, 73] width 160 height 23
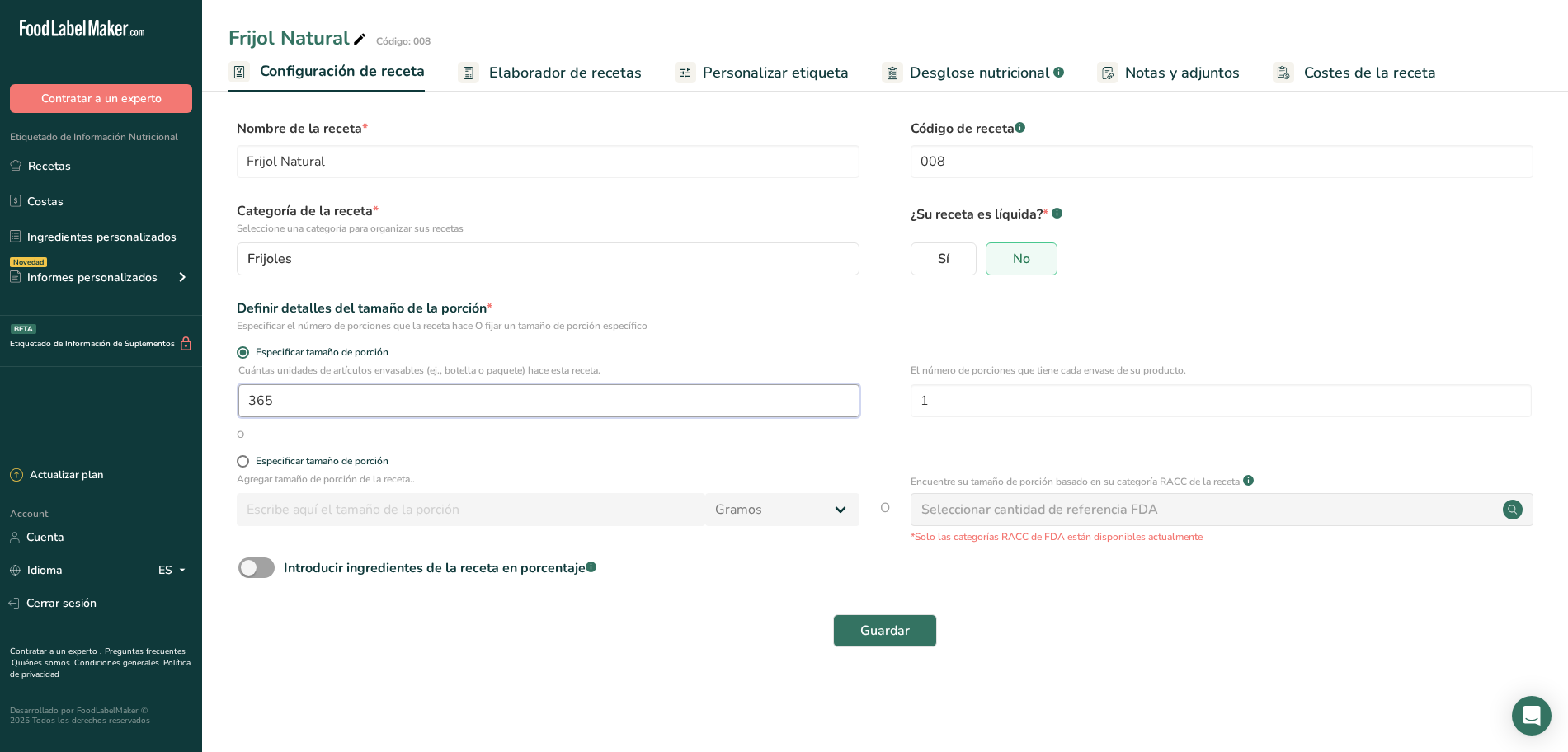
click at [300, 394] on input "365" at bounding box center [549, 400] width 621 height 33
type input "345"
click at [919, 639] on button "Guardar" at bounding box center [884, 630] width 104 height 33
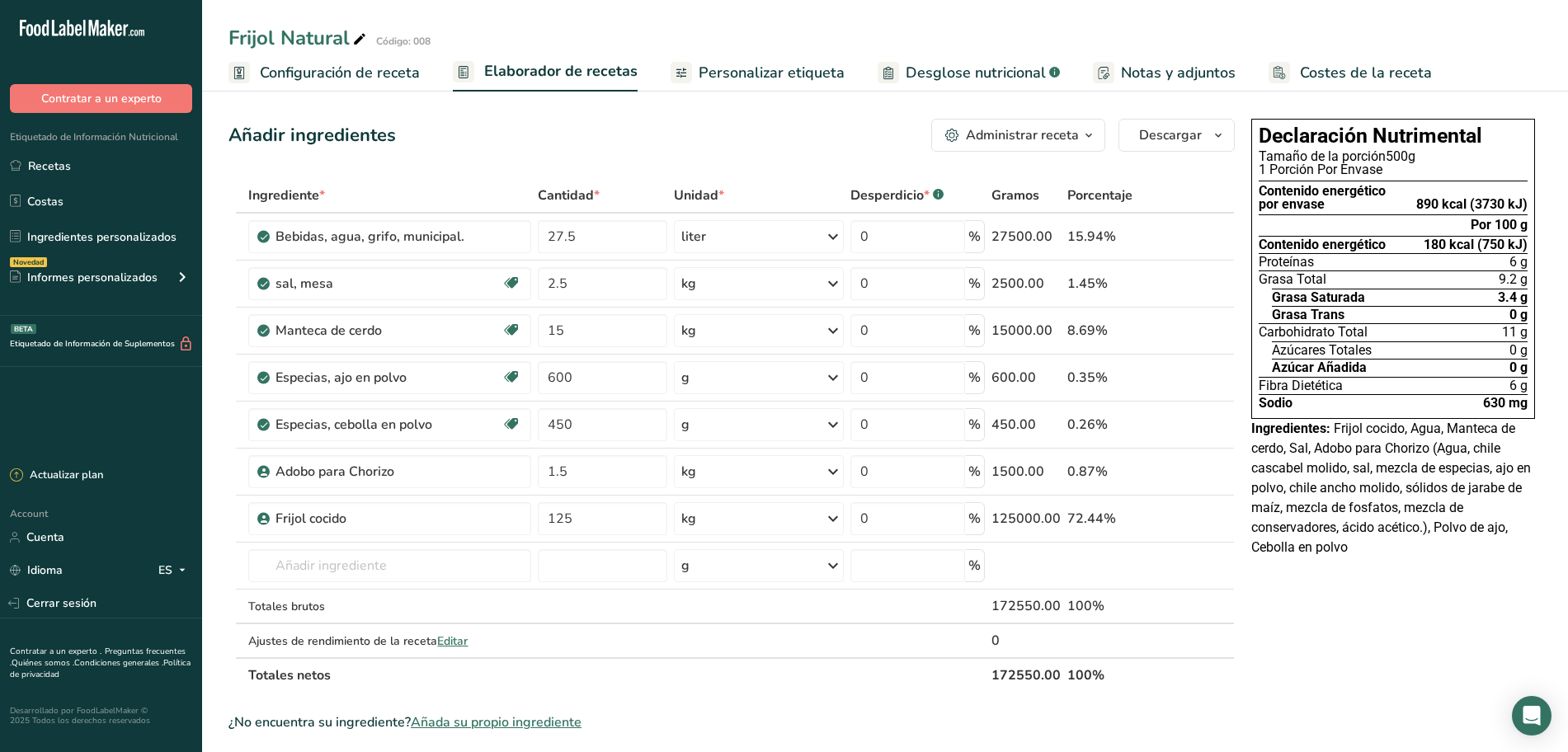
click at [935, 77] on span "Desglose nutricional" at bounding box center [976, 73] width 141 height 23
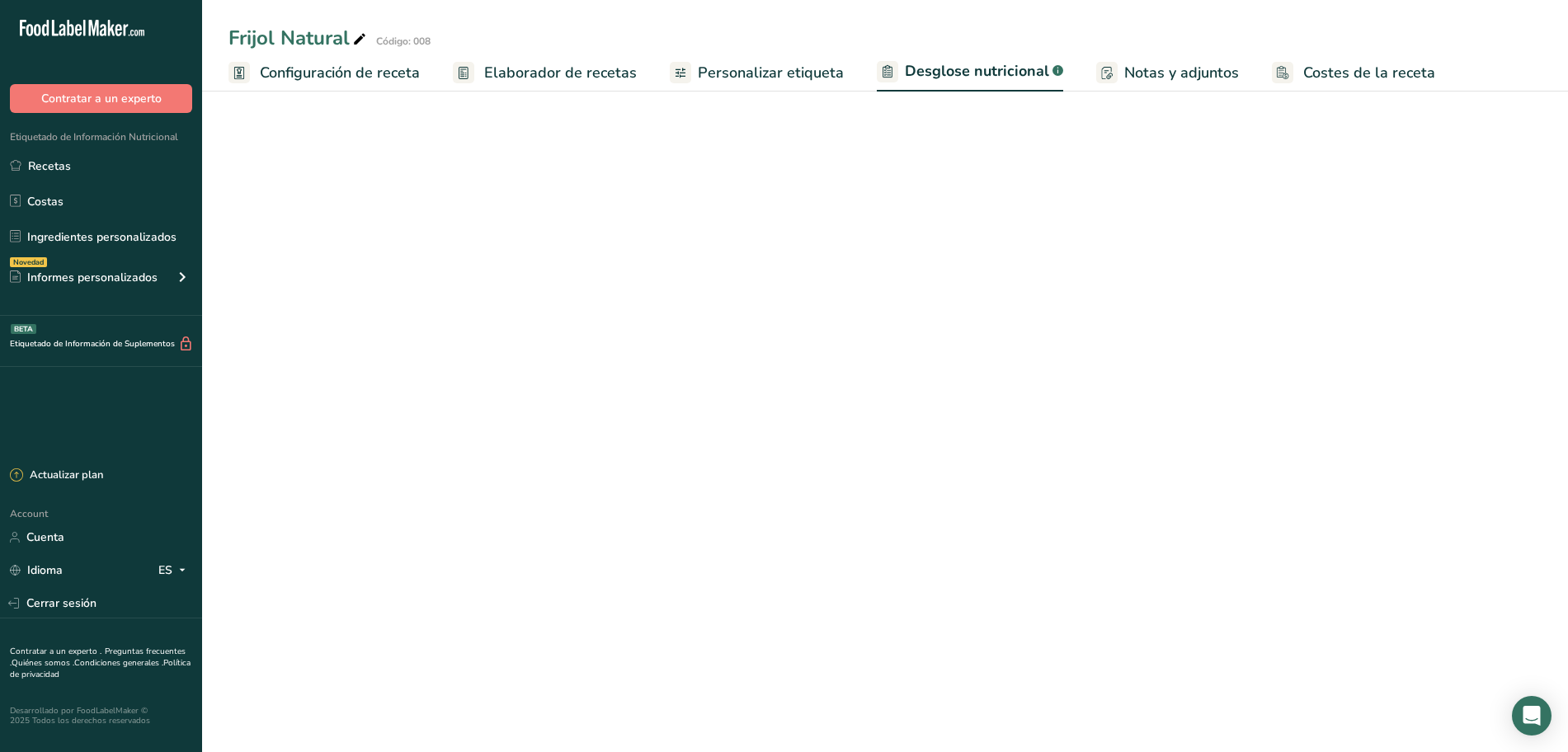
select select "Calories"
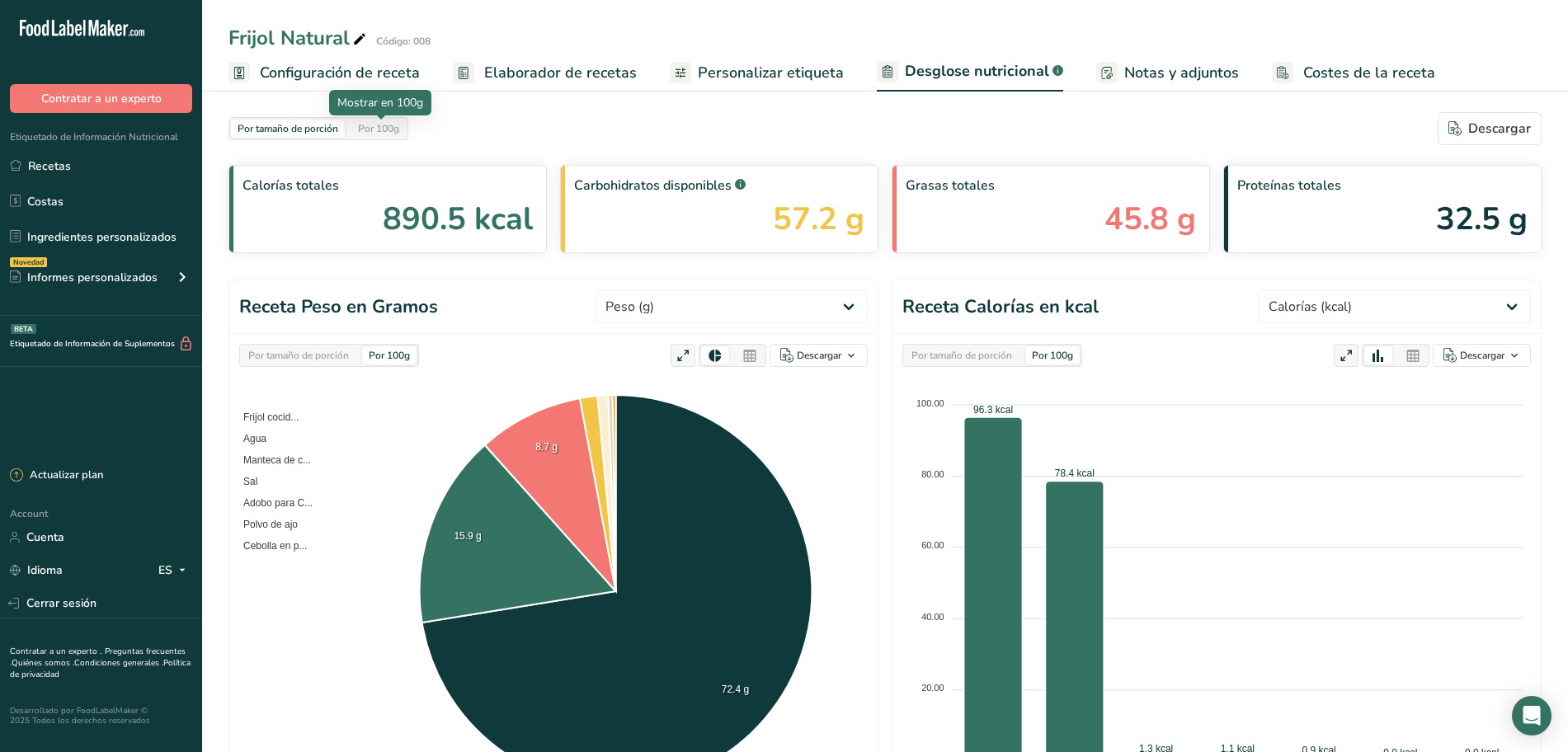
click at [374, 130] on div "Por 100g" at bounding box center [378, 129] width 54 height 18
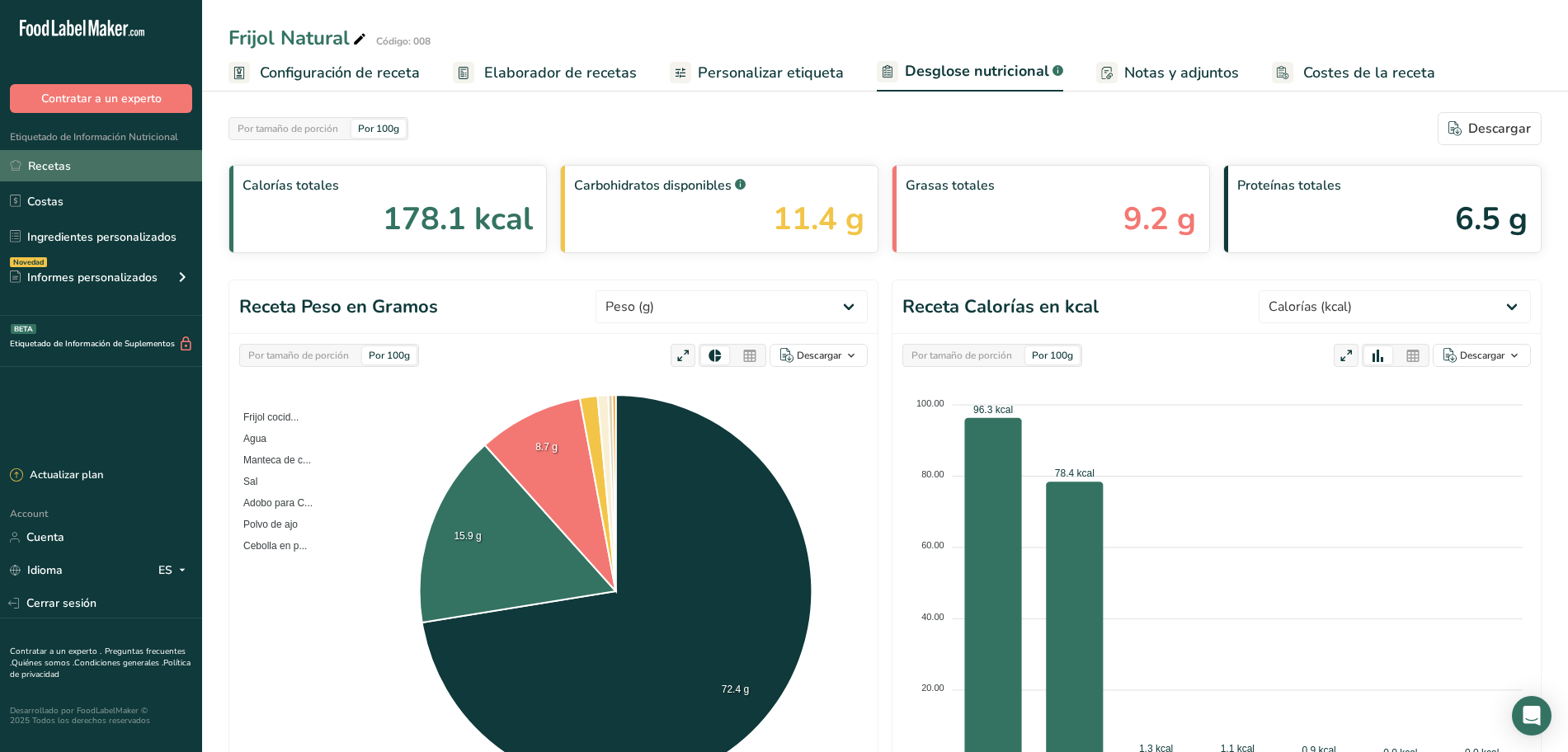
click at [72, 163] on link "Recetas" at bounding box center [100, 165] width 202 height 31
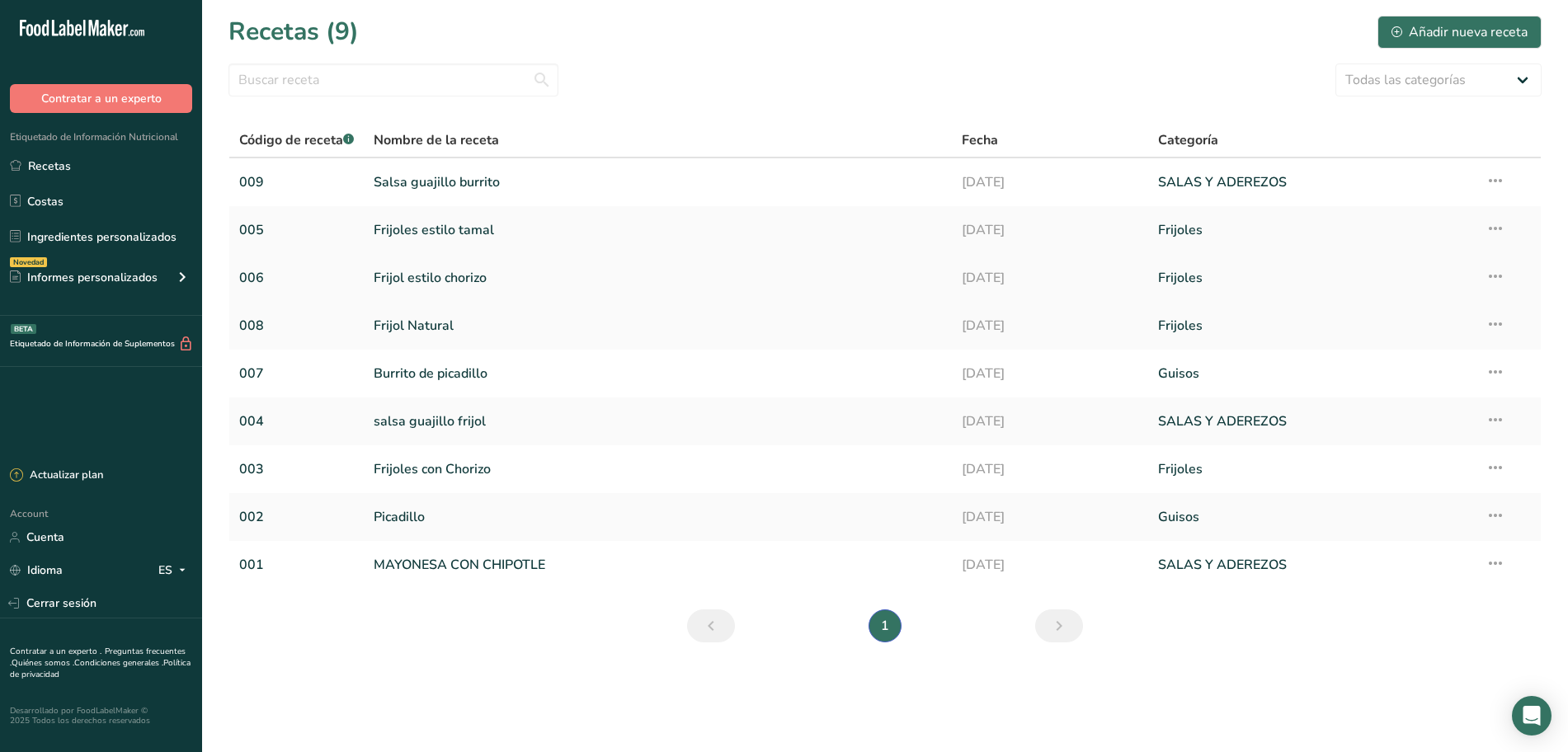
click at [389, 274] on link "Frijol estilo chorizo" at bounding box center [657, 277] width 568 height 34
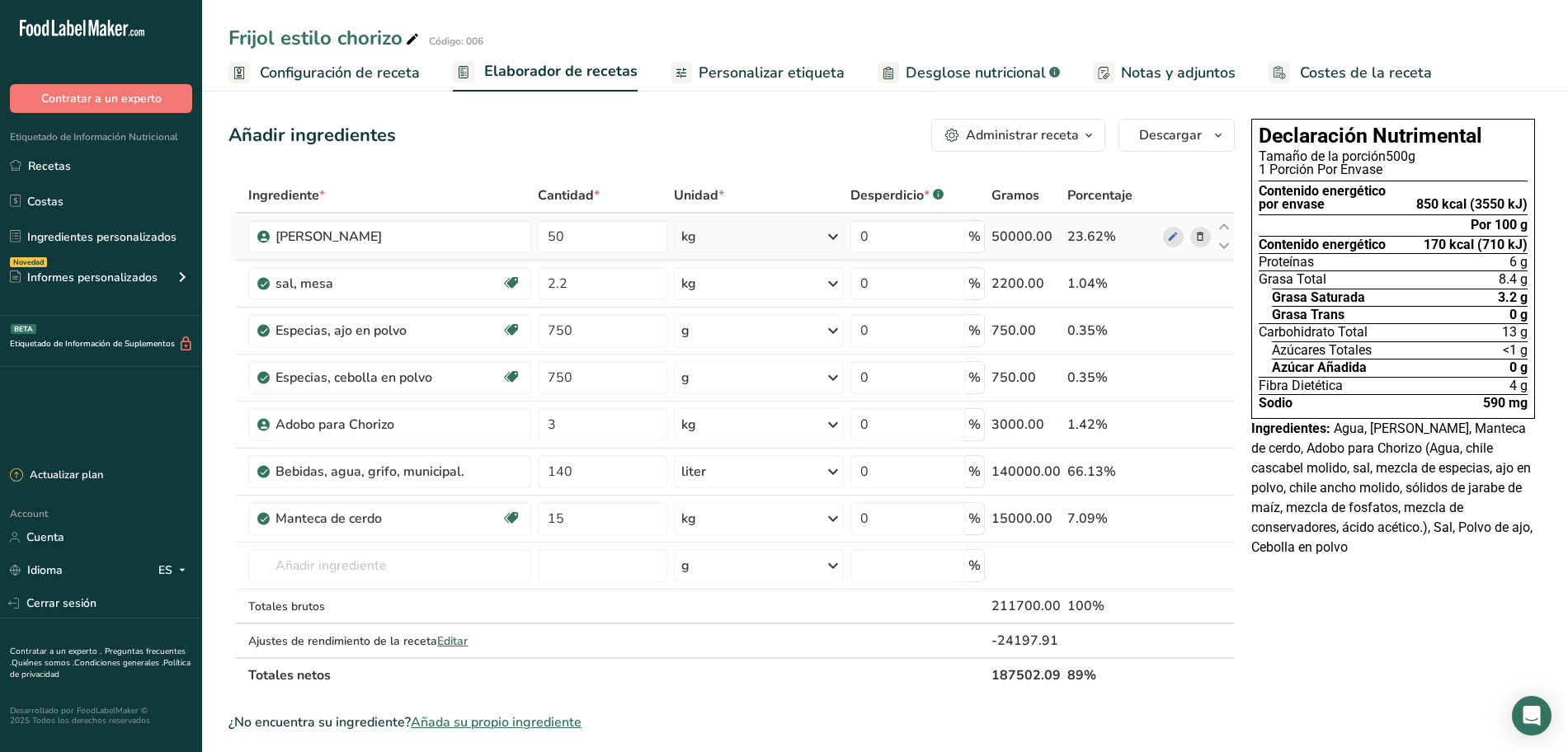
click at [1202, 236] on icon at bounding box center [1200, 237] width 12 height 18
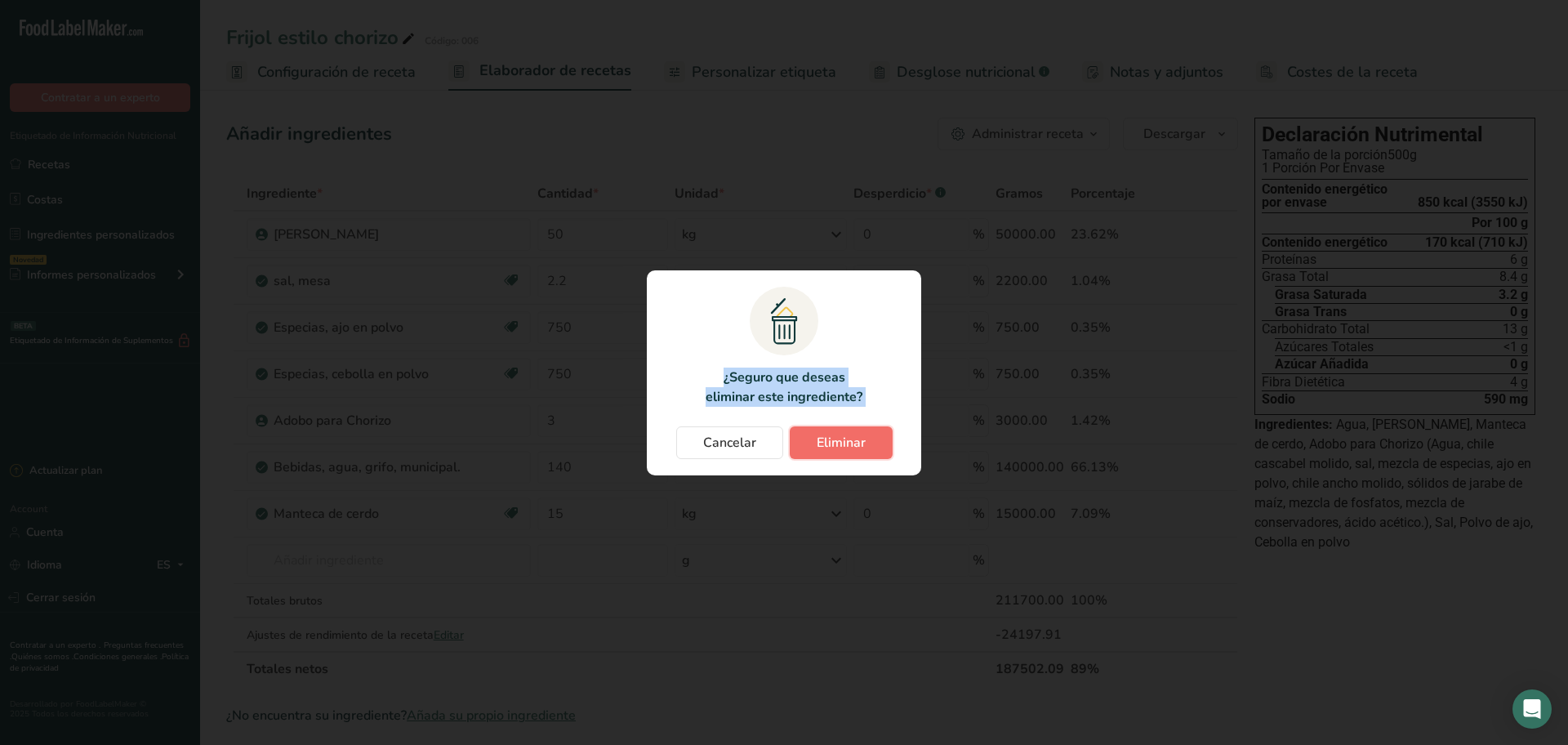
click at [840, 437] on span "Eliminar" at bounding box center [841, 443] width 49 height 20
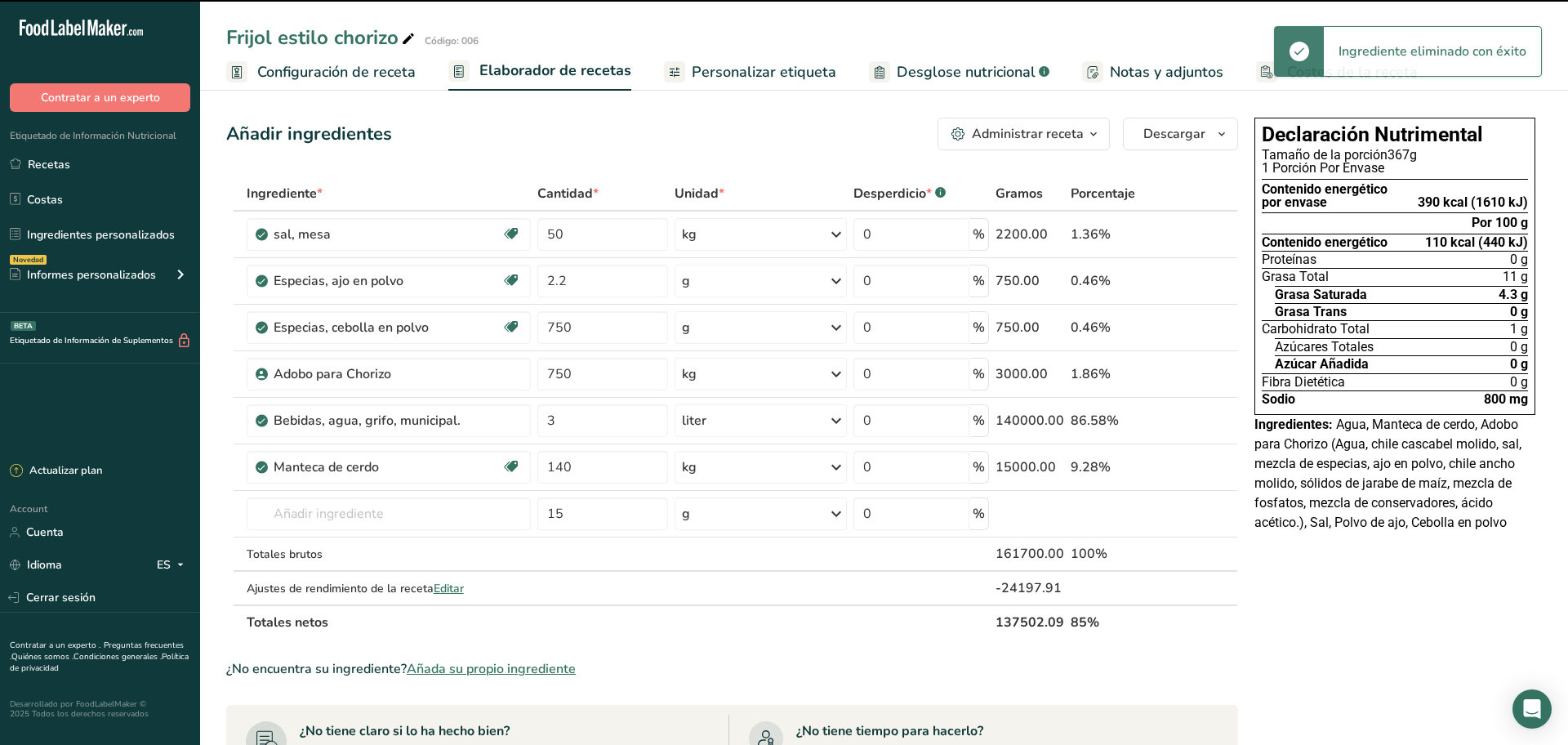
type input "2.2"
type input "750"
type input "3"
type input "140"
type input "15"
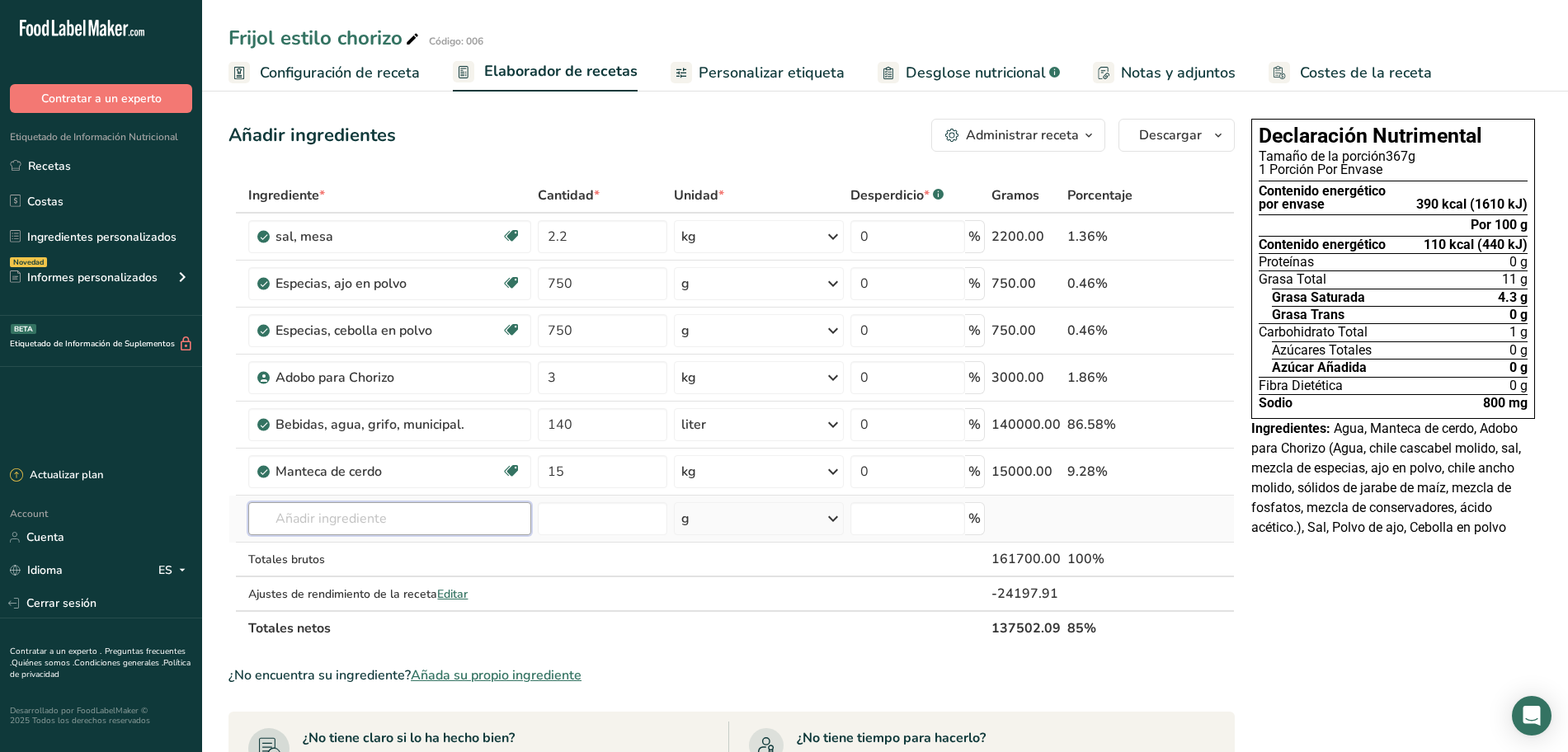
click at [339, 513] on input "text" at bounding box center [390, 518] width 283 height 33
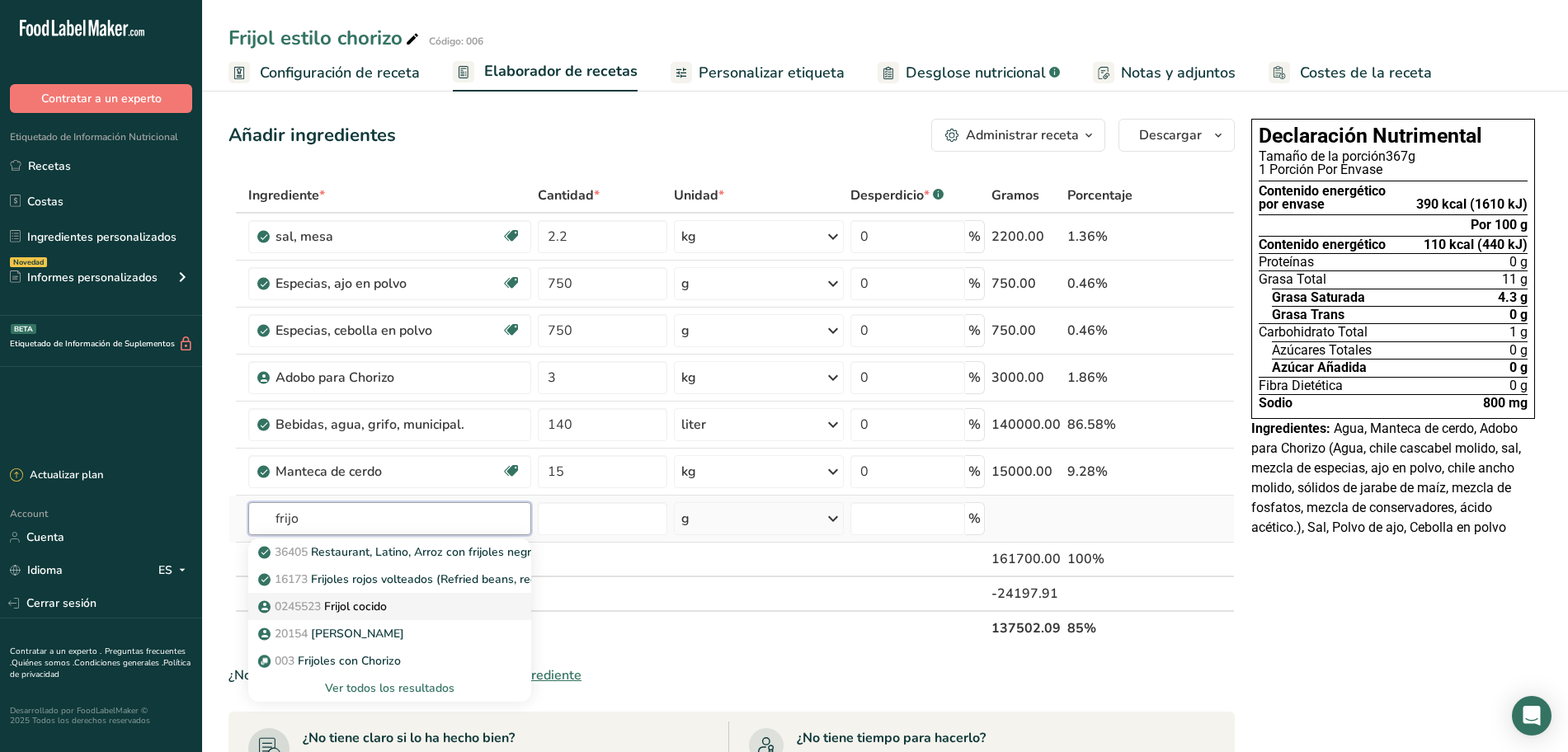
type input "frijo"
click at [334, 599] on p "0245523 Frijol cocido" at bounding box center [324, 606] width 126 height 18
type input "Frijol cocido"
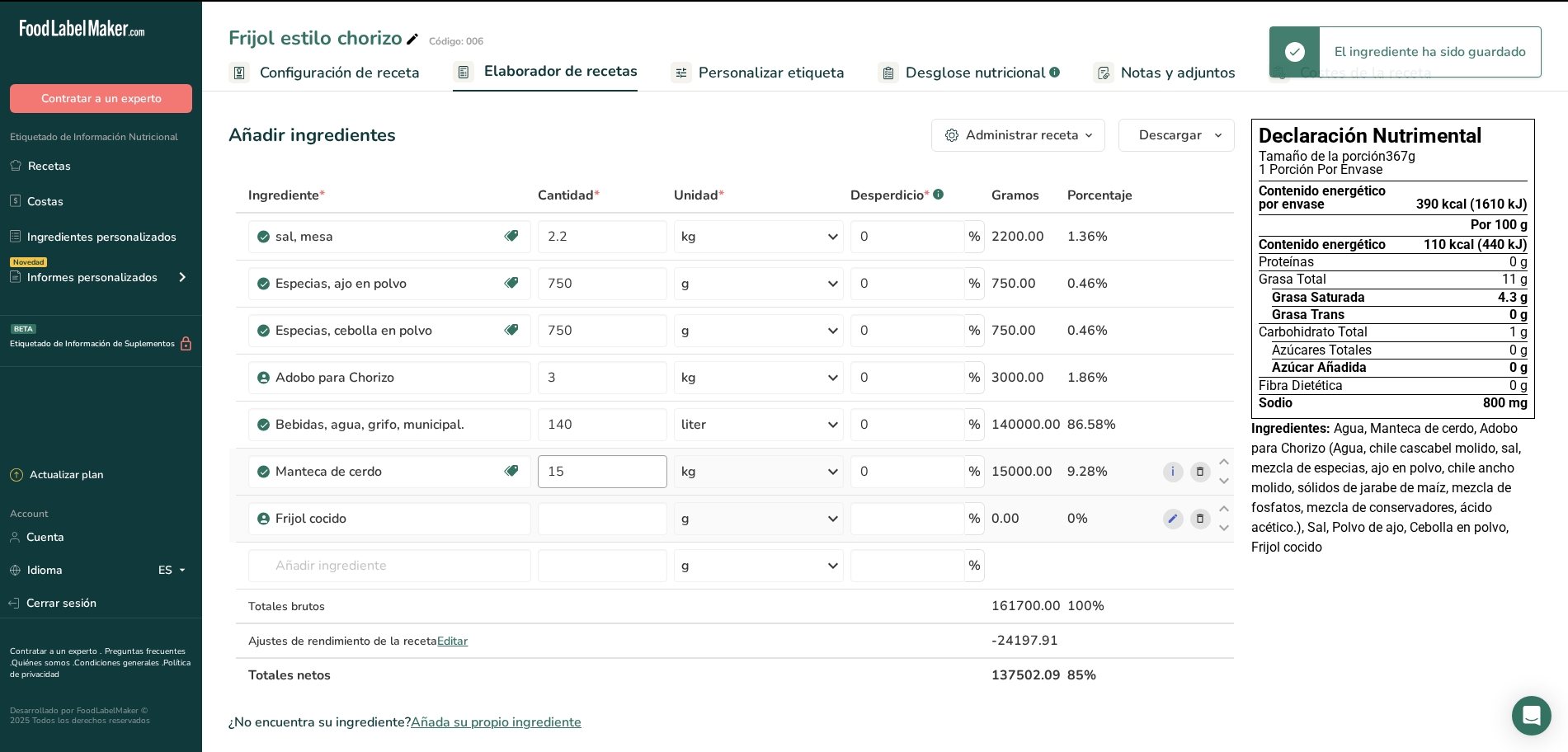
type input "0"
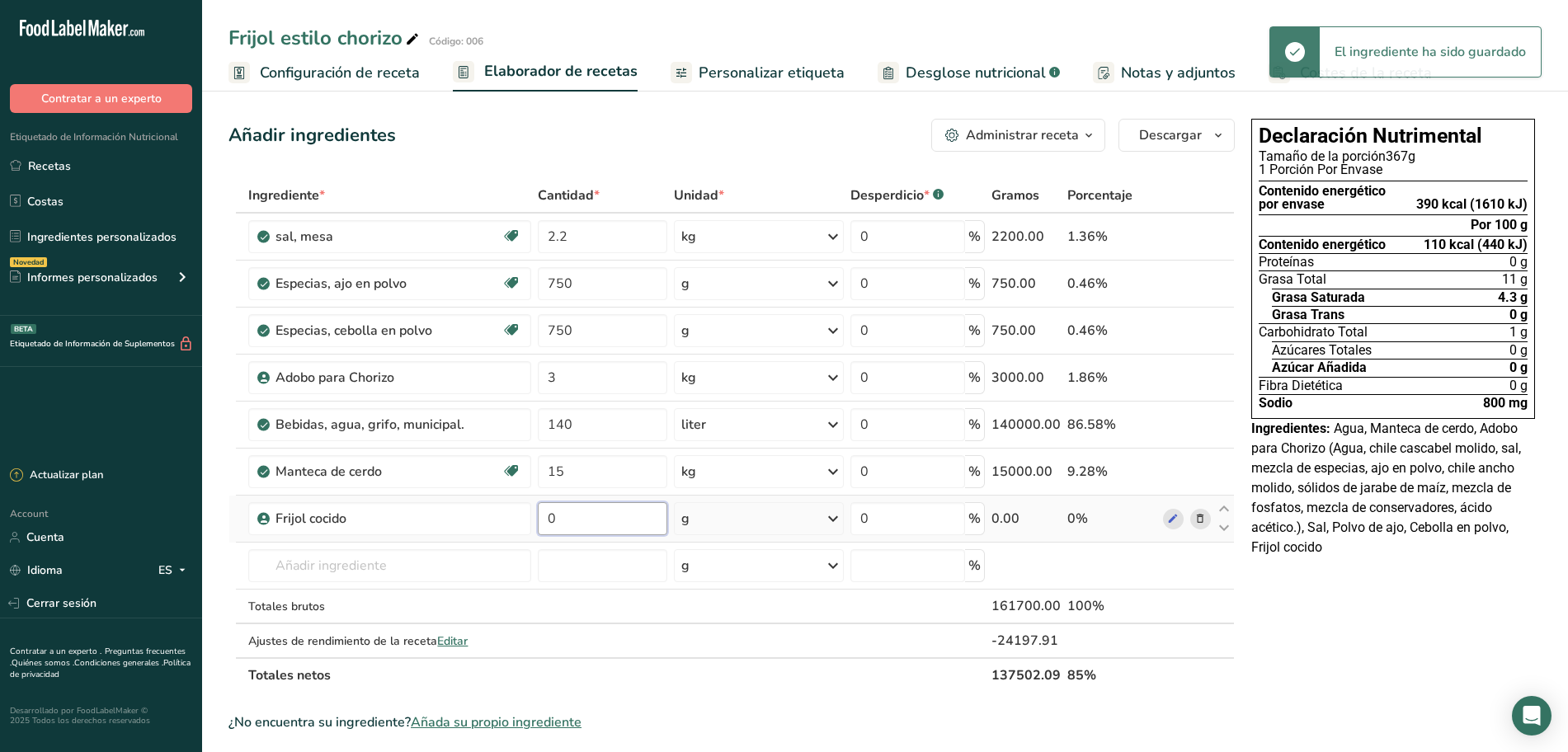
click at [608, 517] on input "0" at bounding box center [602, 518] width 130 height 33
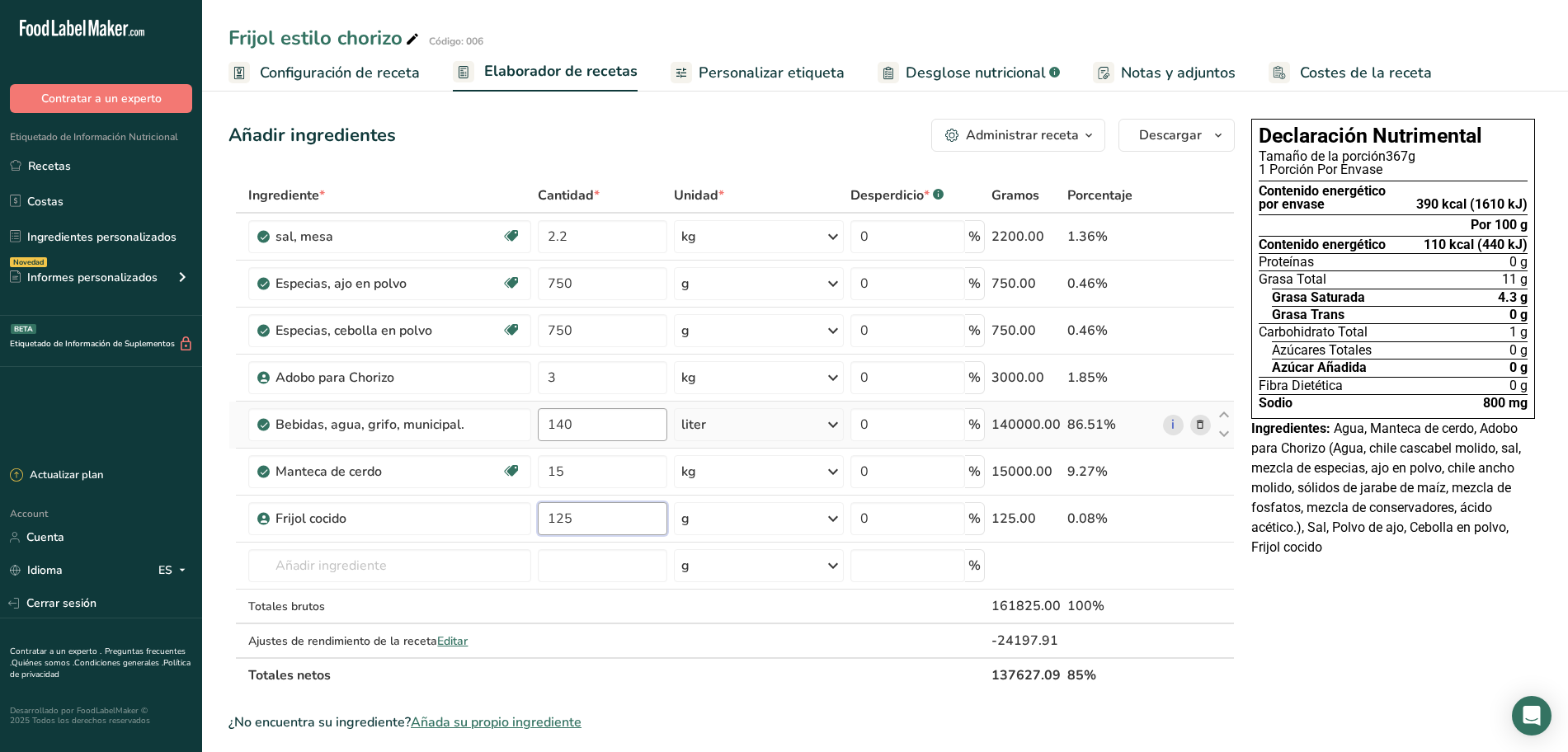
type input "125"
click at [600, 430] on div "Ingrediente * Cantidad * Unidad * Desperdicio * .a-a{fill:#347362;}.b-a{fill:#f…" at bounding box center [731, 435] width 1006 height 514
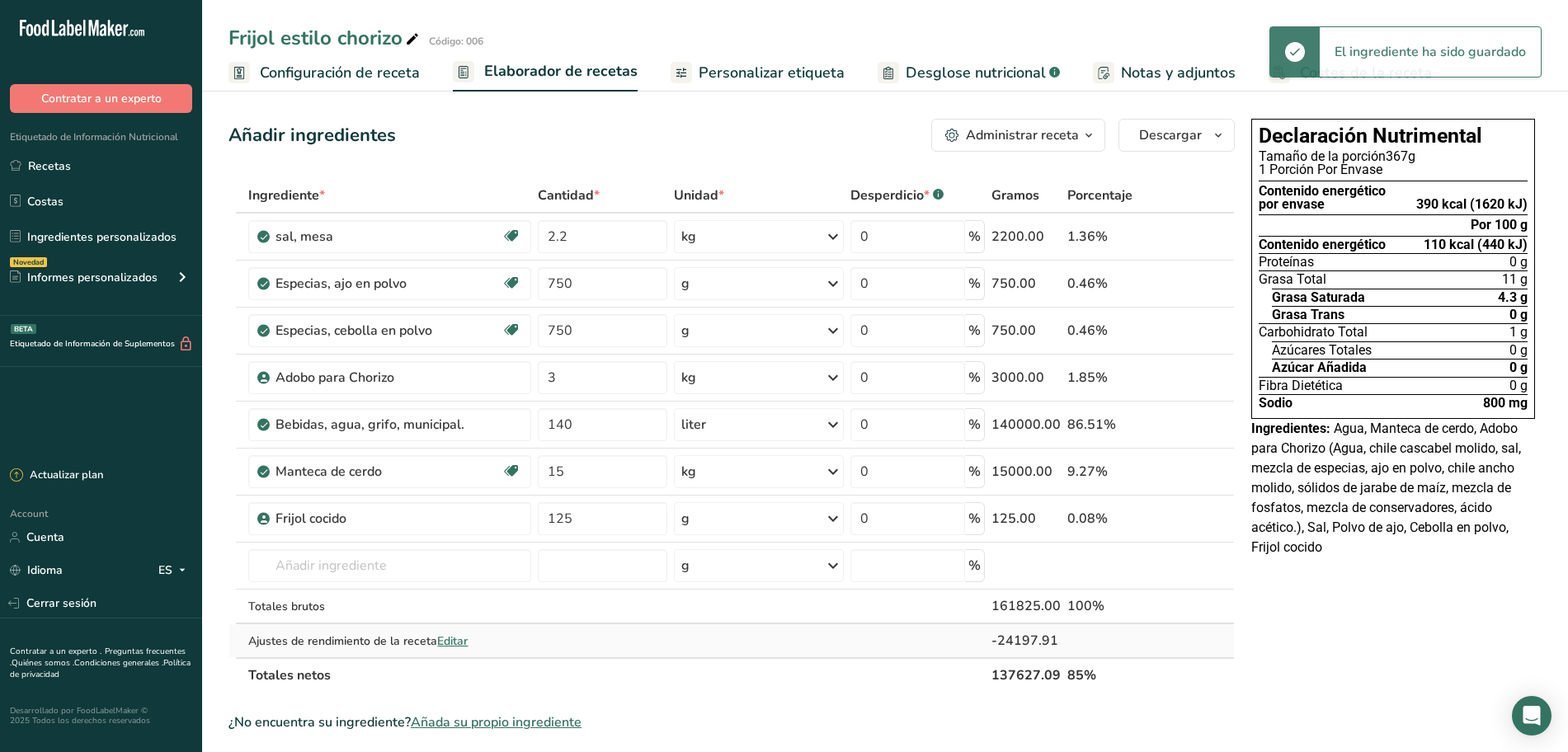
click at [451, 640] on div "Ingrediente * Cantidad * Unidad * Desperdicio * .a-a{fill:#347362;}.b-a{fill:#f…" at bounding box center [731, 435] width 1006 height 514
click at [448, 643] on span "Editar" at bounding box center [452, 641] width 30 height 16
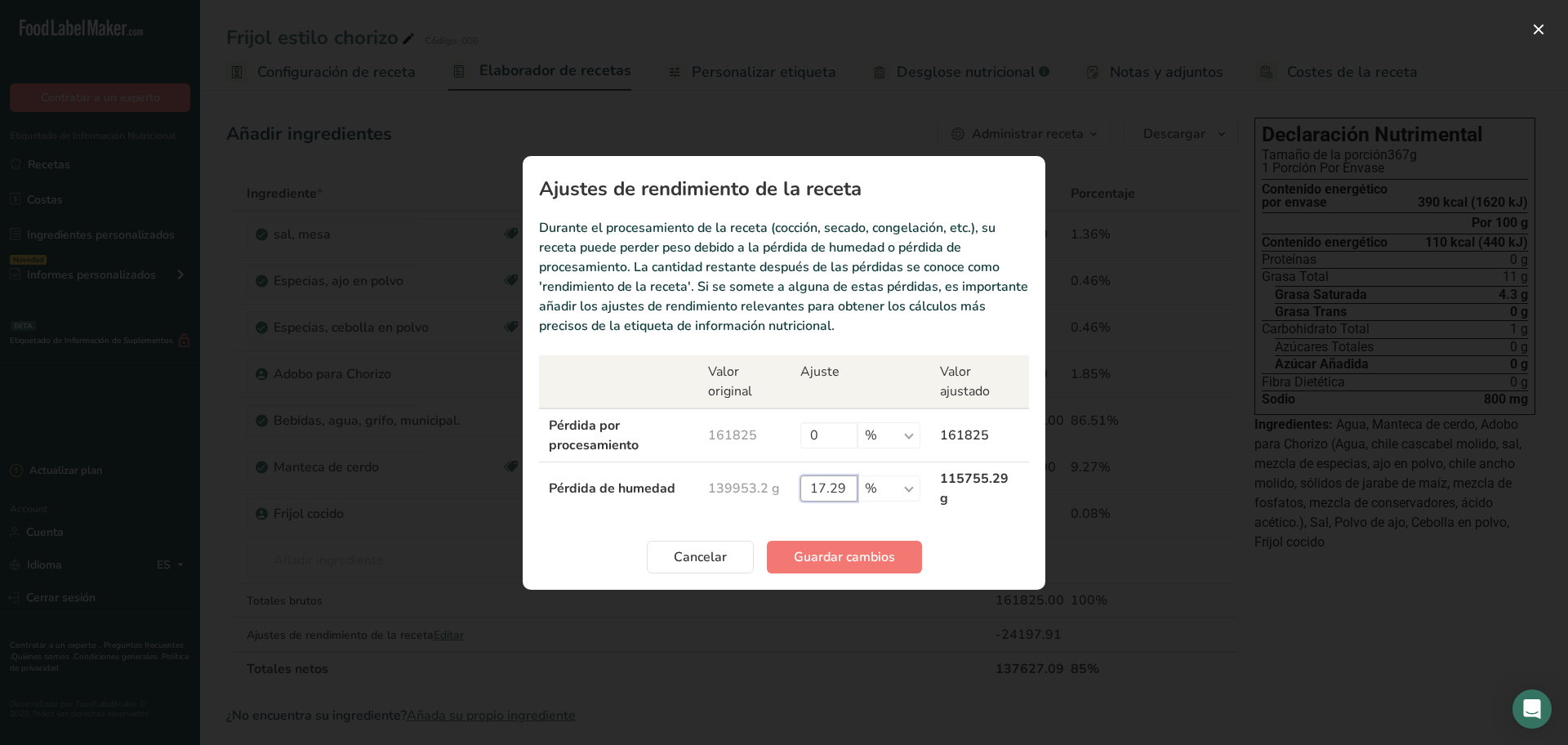
click at [838, 483] on input "17.29" at bounding box center [829, 489] width 57 height 27
type input "1"
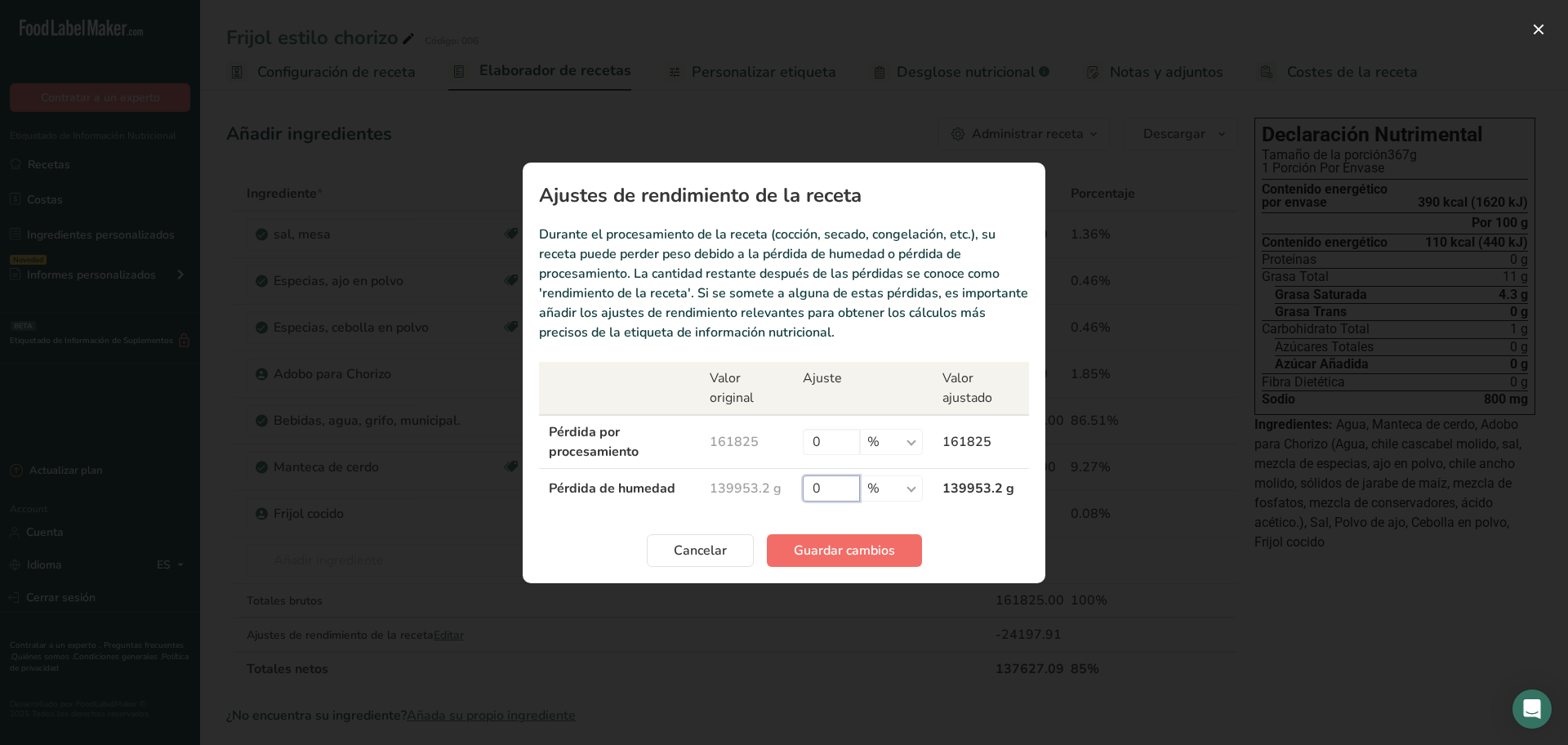
type input "0"
click at [834, 539] on button "Guardar cambios" at bounding box center [844, 550] width 155 height 32
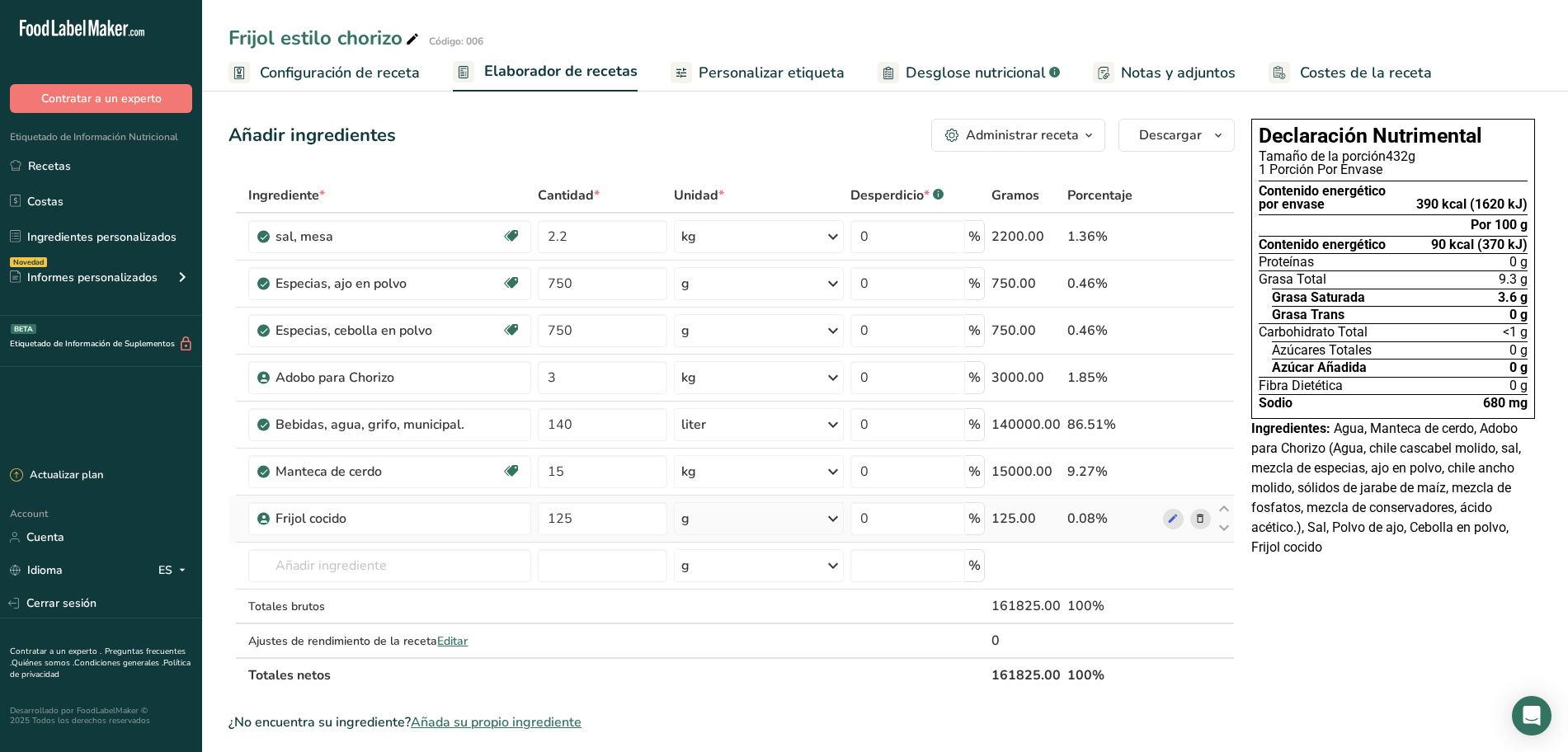
click at [817, 519] on div "g" at bounding box center [758, 518] width 169 height 33
click at [712, 599] on div "kg" at bounding box center [753, 605] width 139 height 24
click at [983, 51] on div "Frijol estilo chorizo Código: 006" at bounding box center [884, 38] width 1366 height 29
click at [974, 71] on span "Desglose nutricional" at bounding box center [976, 73] width 141 height 23
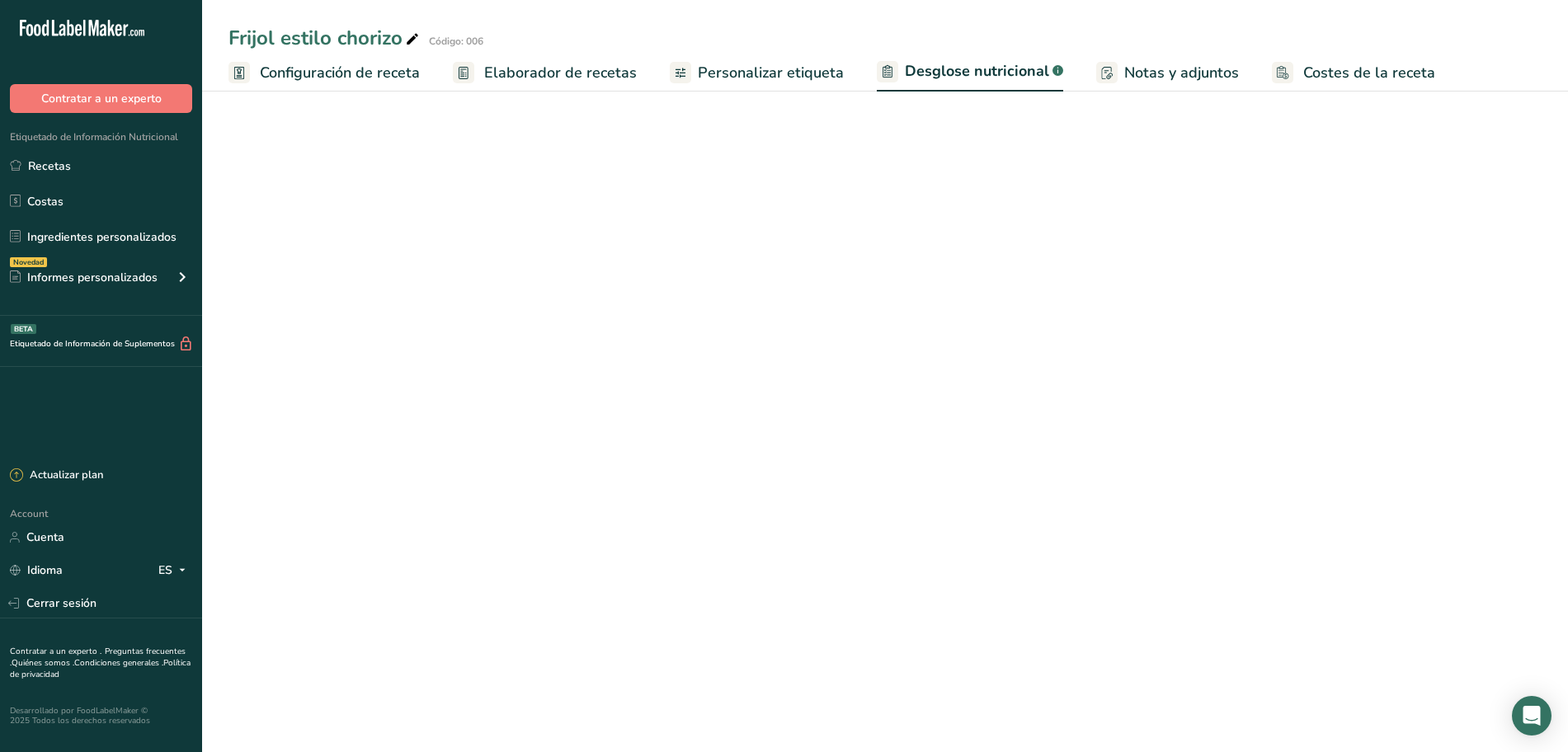
click at [582, 75] on span "Elaborador de recetas" at bounding box center [561, 73] width 152 height 23
select select "Calories"
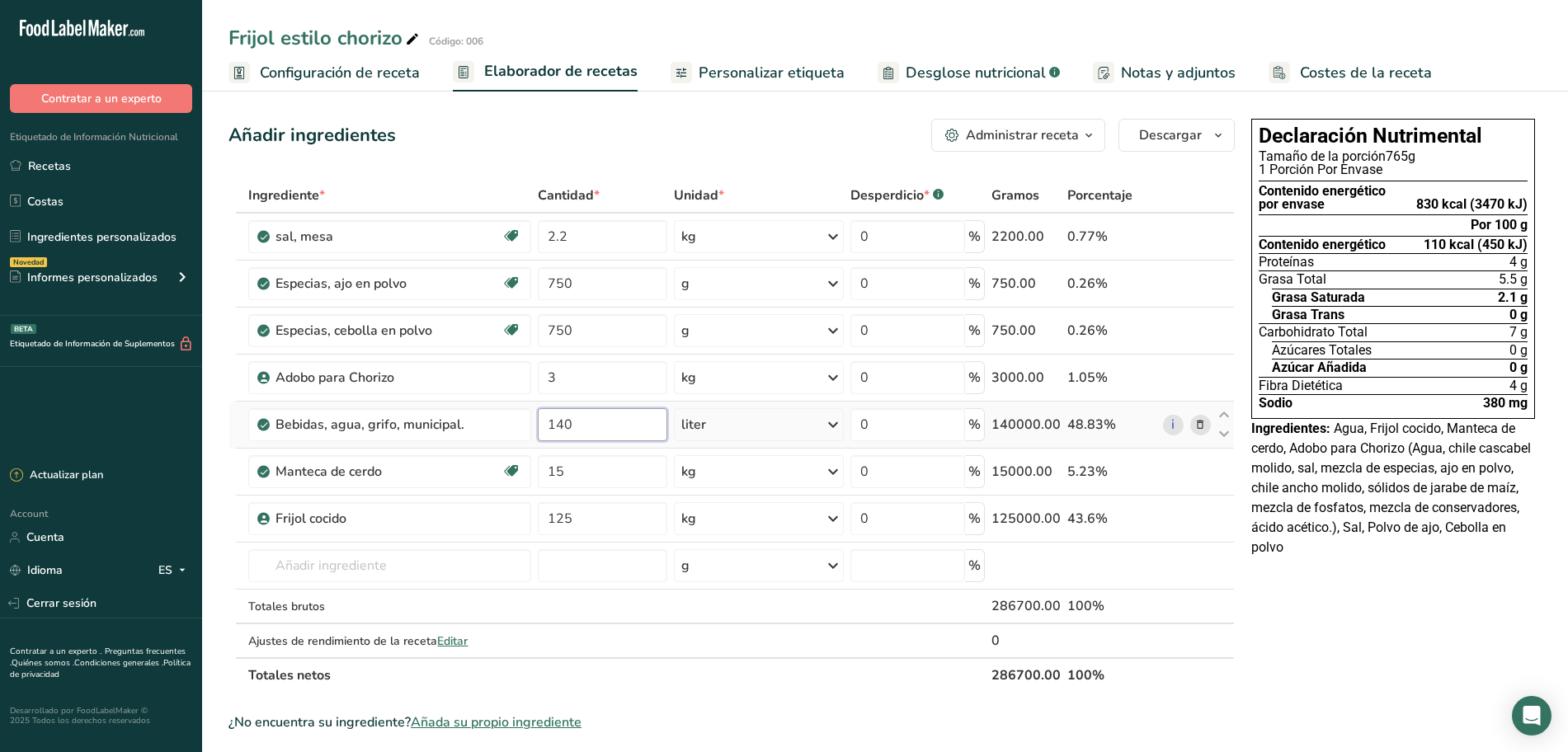
click at [589, 428] on input "140" at bounding box center [602, 424] width 130 height 33
type input "1"
type input "37"
click at [667, 600] on div "Ingrediente * Cantidad * Unidad * Desperdicio * .a-a{fill:#347362;}.b-a{fill:#f…" at bounding box center [731, 435] width 1006 height 514
click at [378, 65] on span "Configuración de receta" at bounding box center [339, 73] width 160 height 23
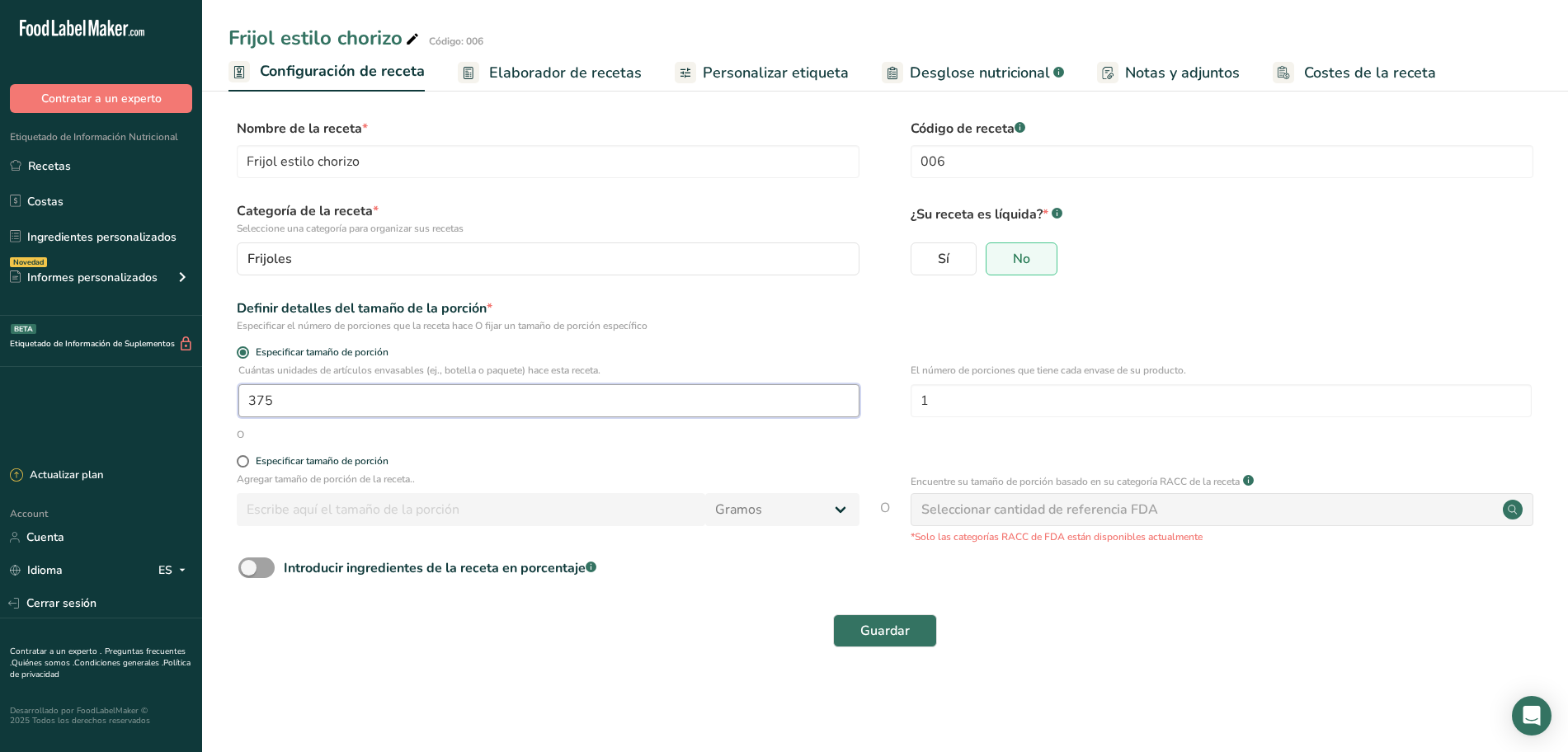
click at [352, 390] on input "375" at bounding box center [549, 400] width 621 height 33
type input "367"
click at [854, 624] on button "Guardar" at bounding box center [884, 630] width 104 height 33
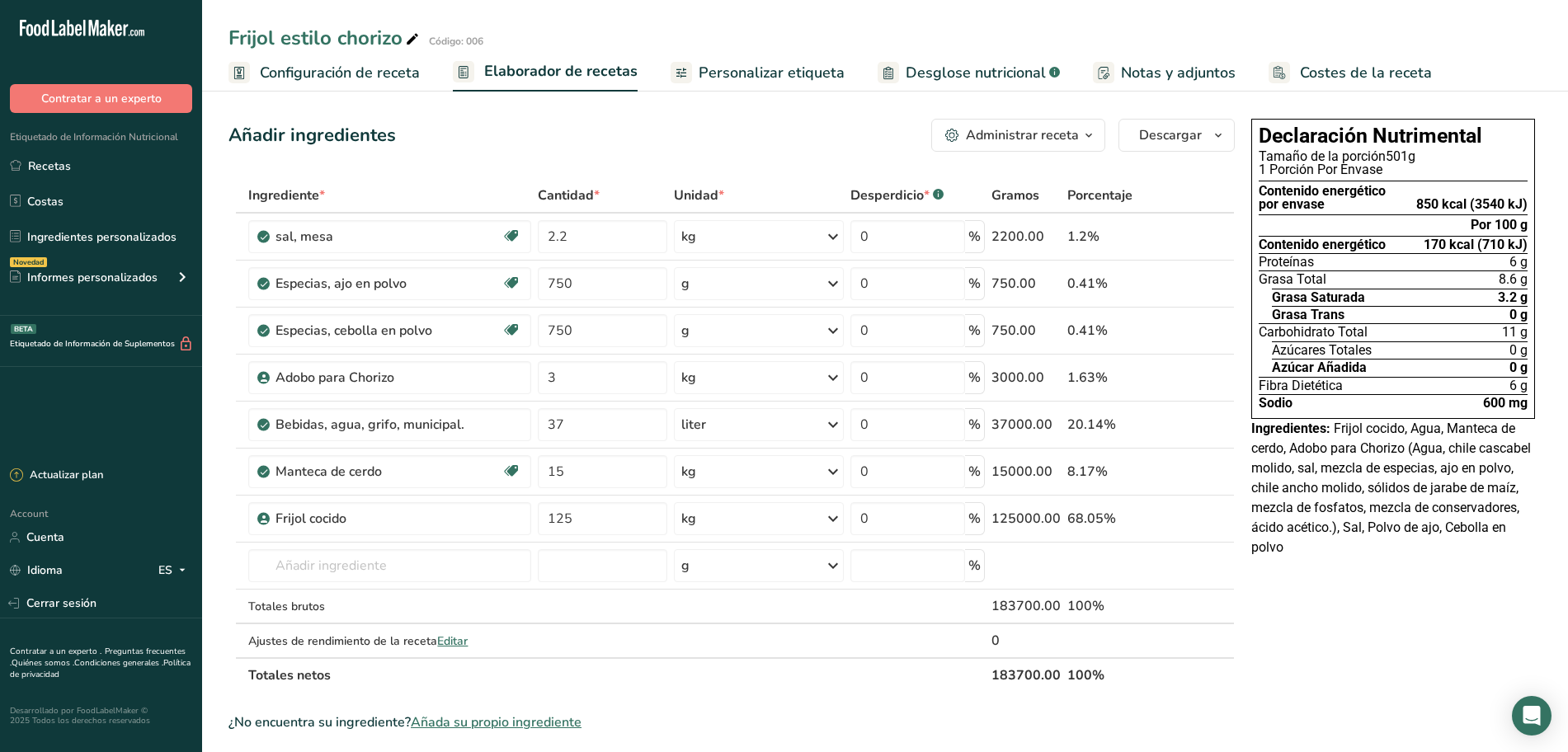
drag, startPoint x: 393, startPoint y: 64, endPoint x: 369, endPoint y: 67, distance: 24.2
click at [393, 64] on span "Configuración de receta" at bounding box center [339, 73] width 160 height 23
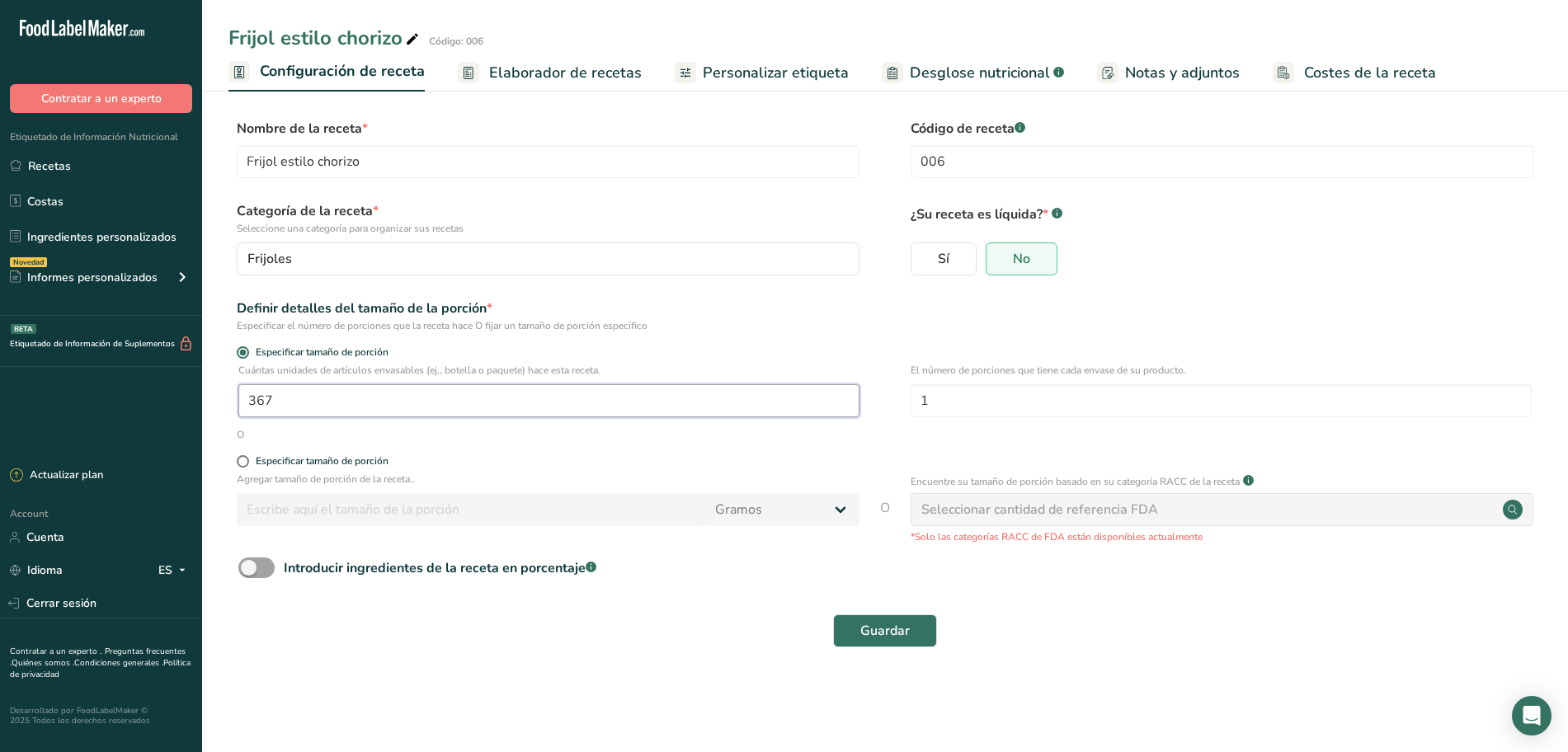
click at [294, 403] on input "367" at bounding box center [549, 400] width 621 height 33
type input "367.1"
click at [873, 641] on button "Guardar" at bounding box center [884, 630] width 104 height 33
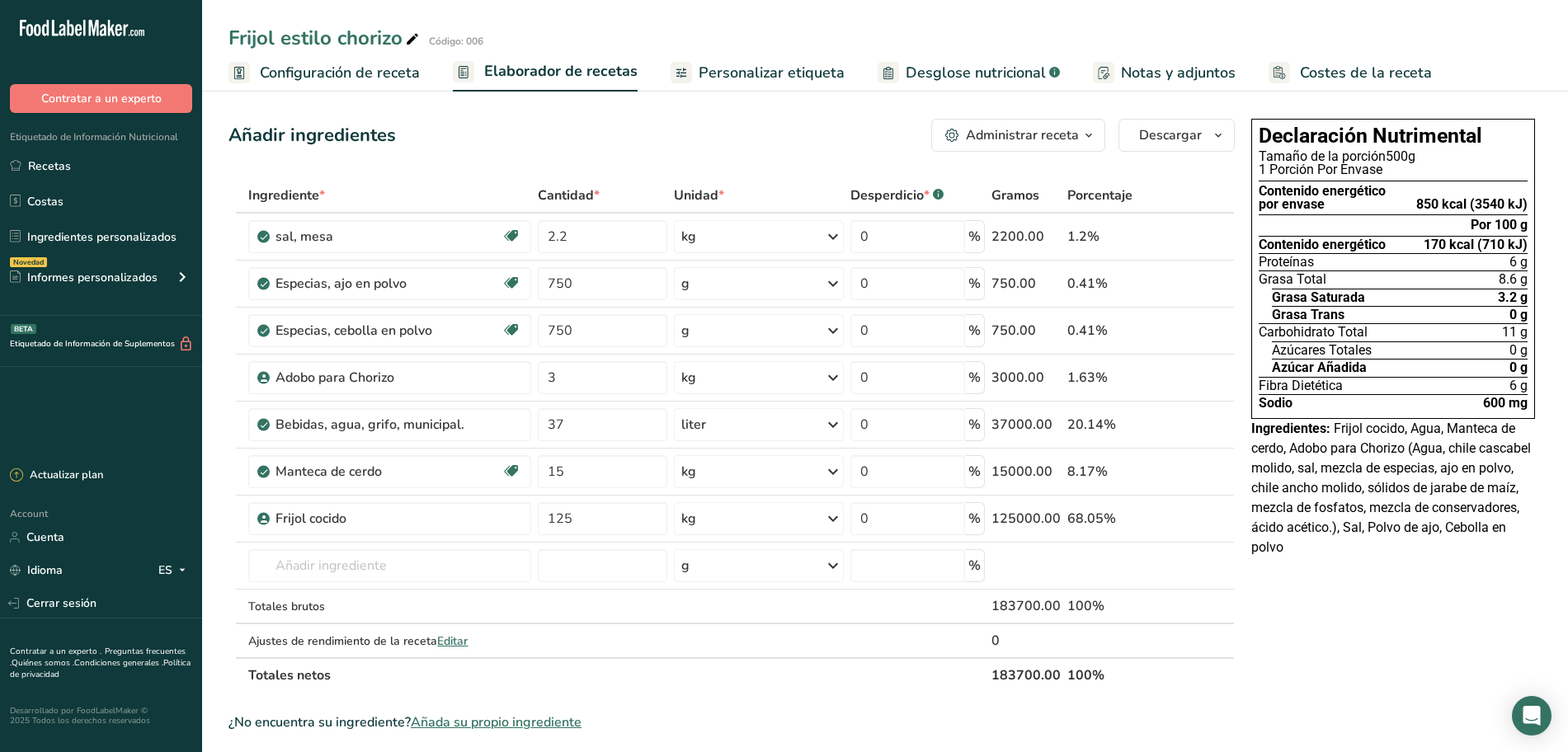
click at [945, 65] on span "Desglose nutricional" at bounding box center [976, 73] width 141 height 23
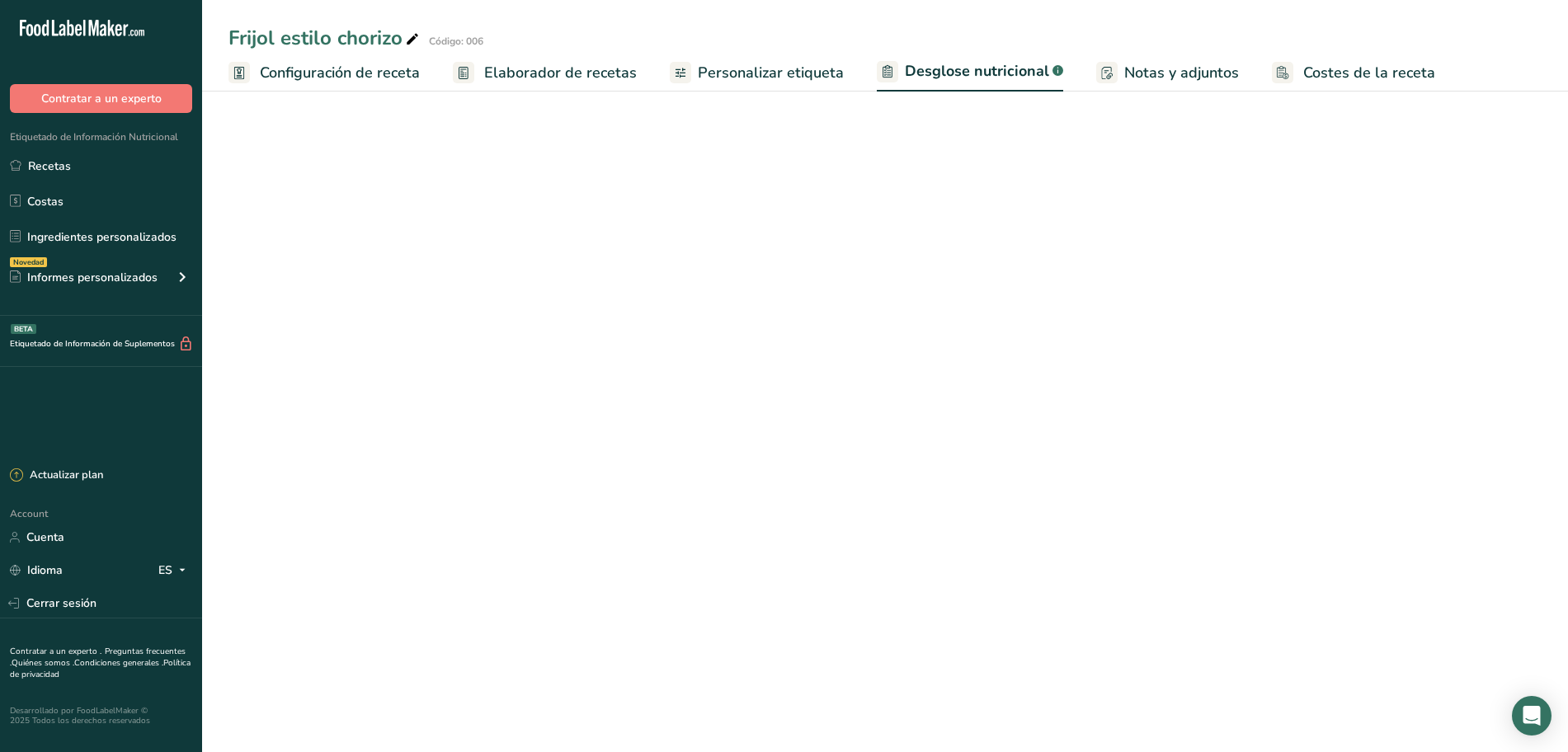
select select "Calories"
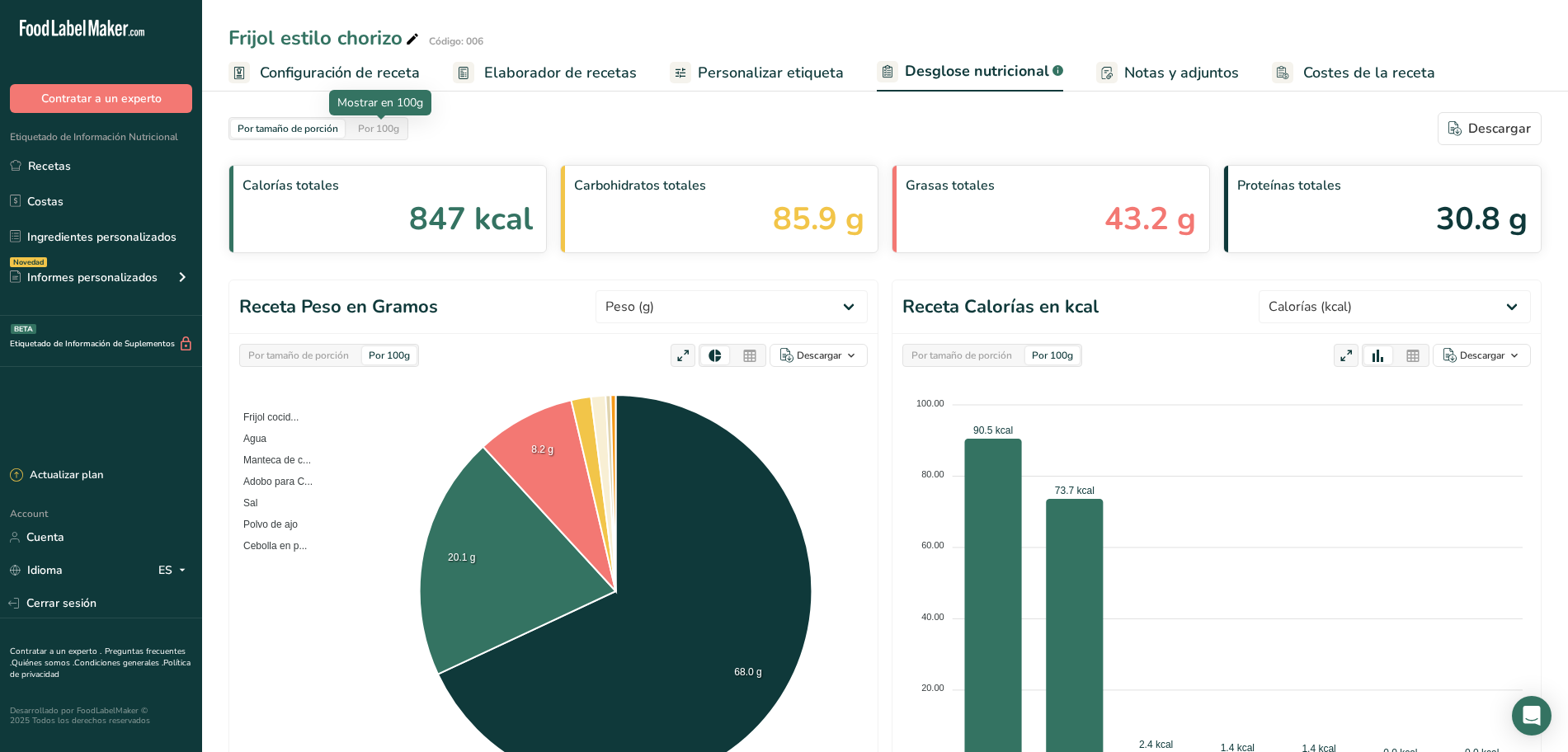
click at [378, 133] on div "Por 100g" at bounding box center [378, 129] width 54 height 18
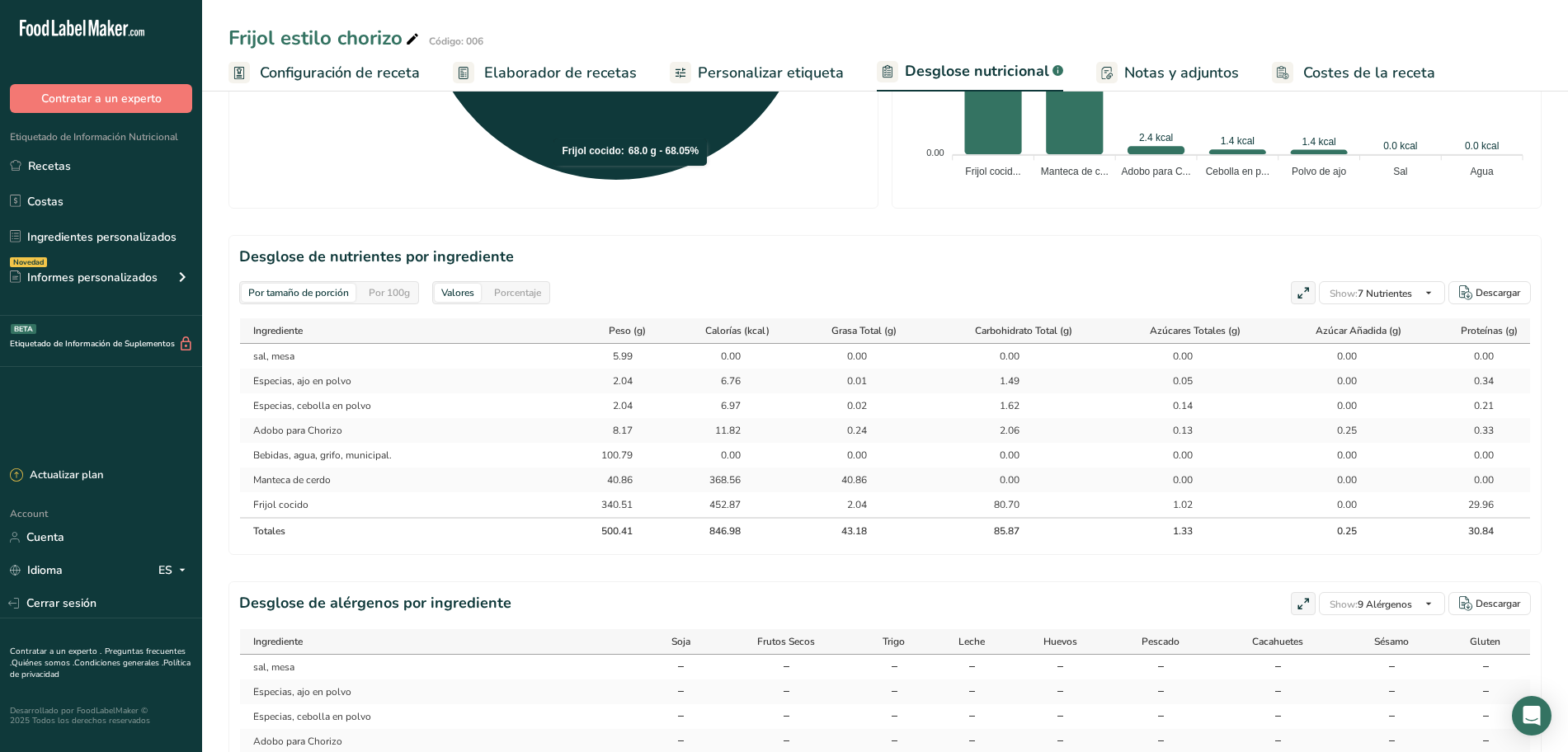
scroll to position [618, 0]
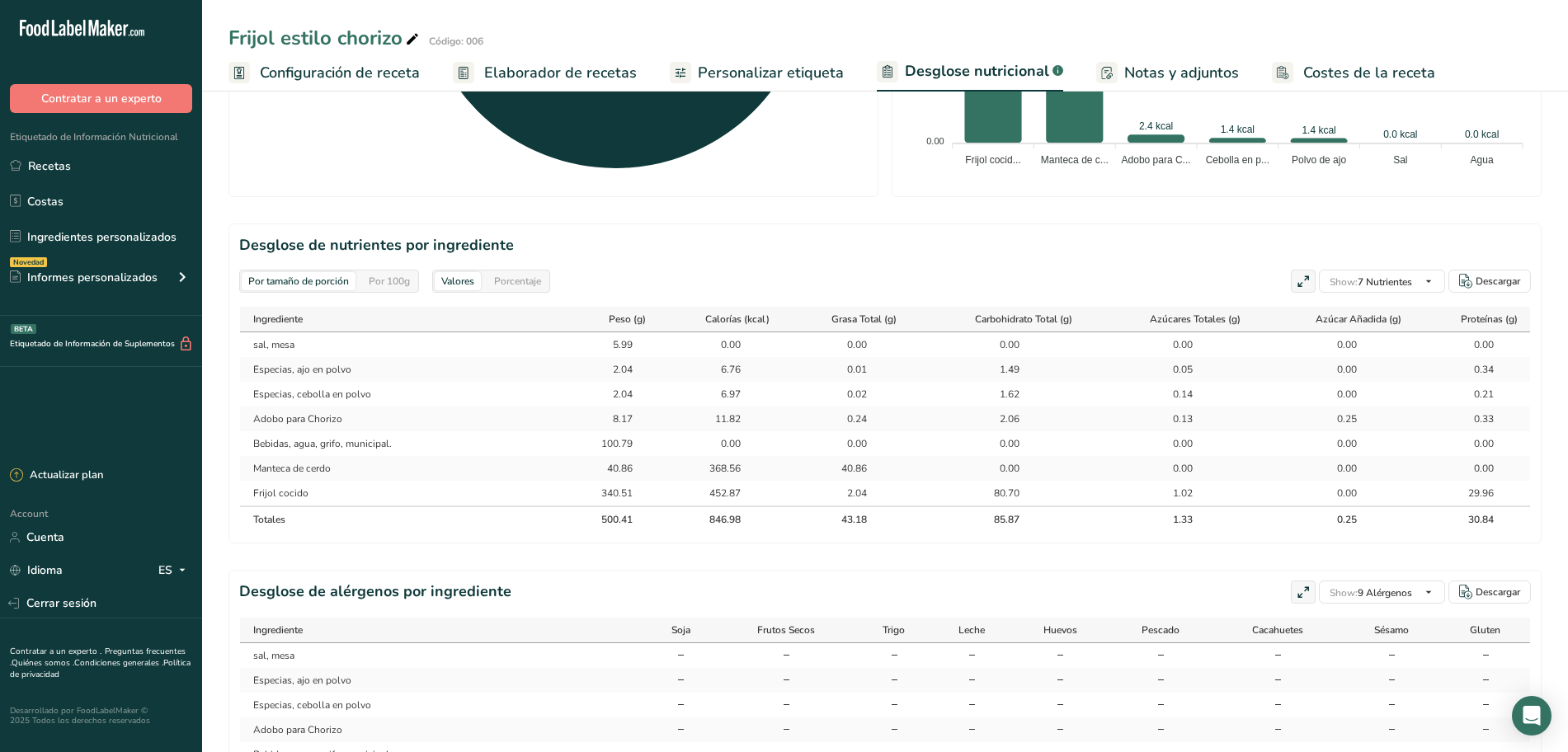
click at [397, 274] on div "Por 100g" at bounding box center [389, 281] width 54 height 18
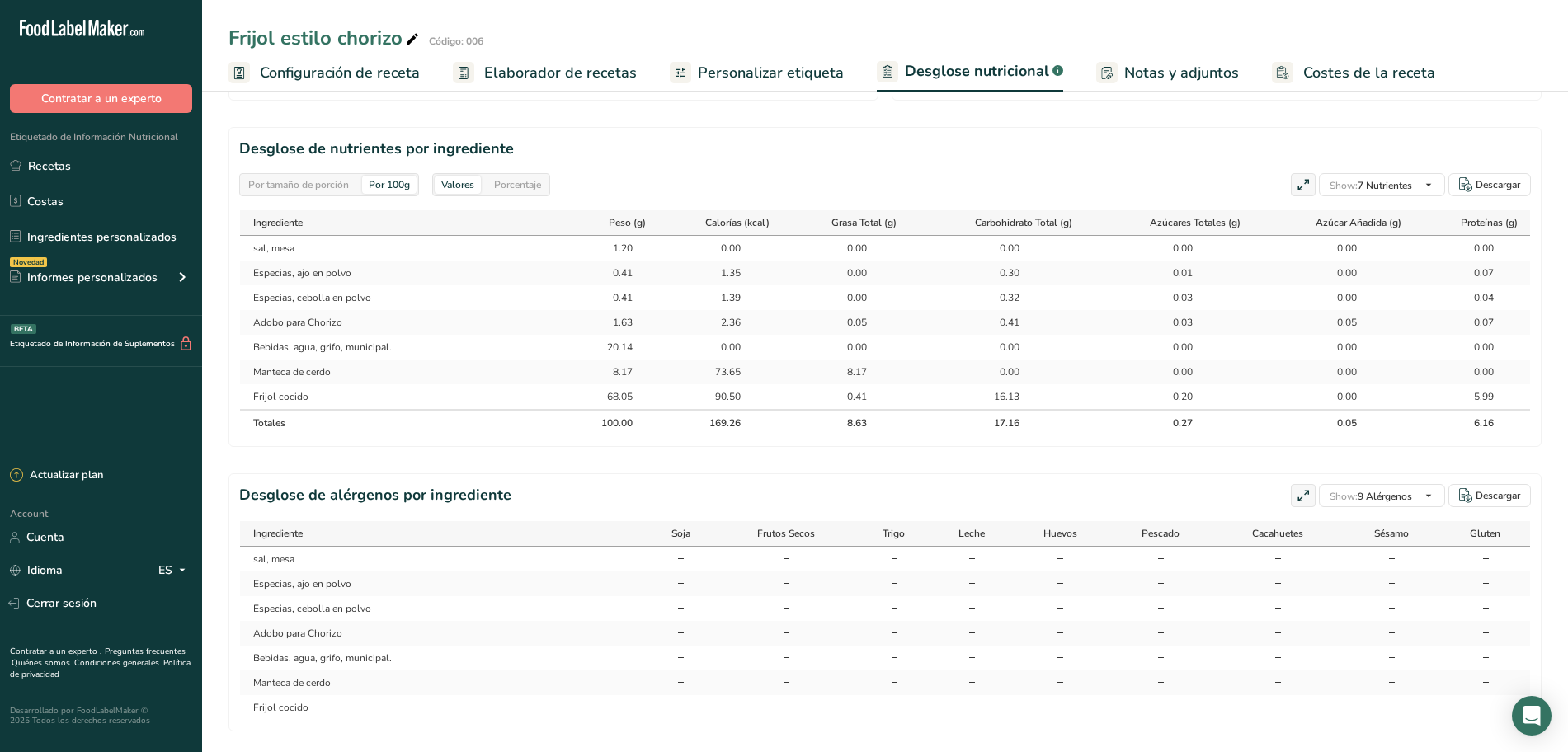
scroll to position [721, 0]
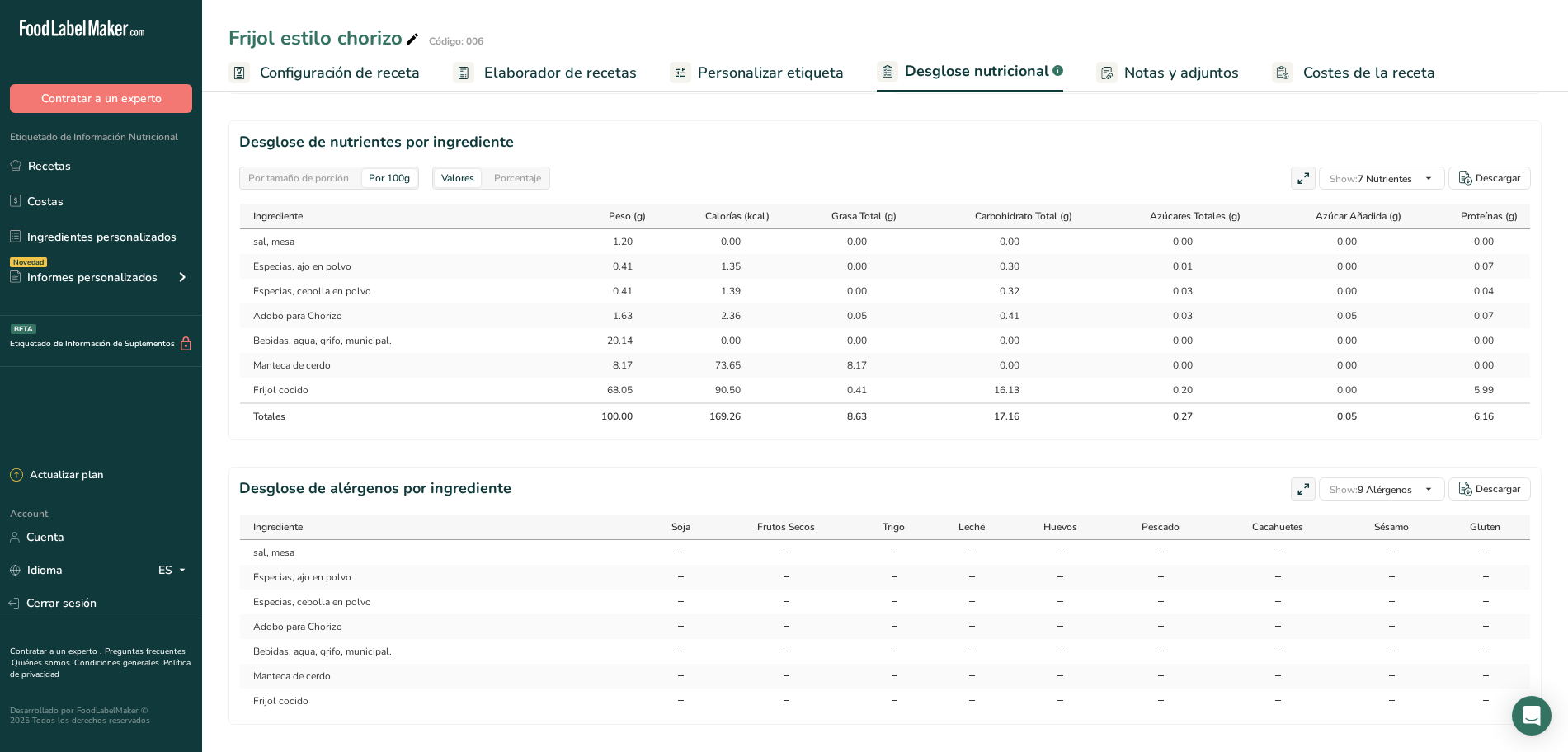
drag, startPoint x: 633, startPoint y: 238, endPoint x: 608, endPoint y: 388, distance: 152.1
click at [608, 388] on tbody "sal, mesa 1.20 0.00 0.00 0.00 0.00 0.00 0.00 Especias, ajo en polvo 0.41 1.35 0…" at bounding box center [884, 315] width 1289 height 173
click at [636, 421] on th "100.00" at bounding box center [612, 416] width 89 height 27
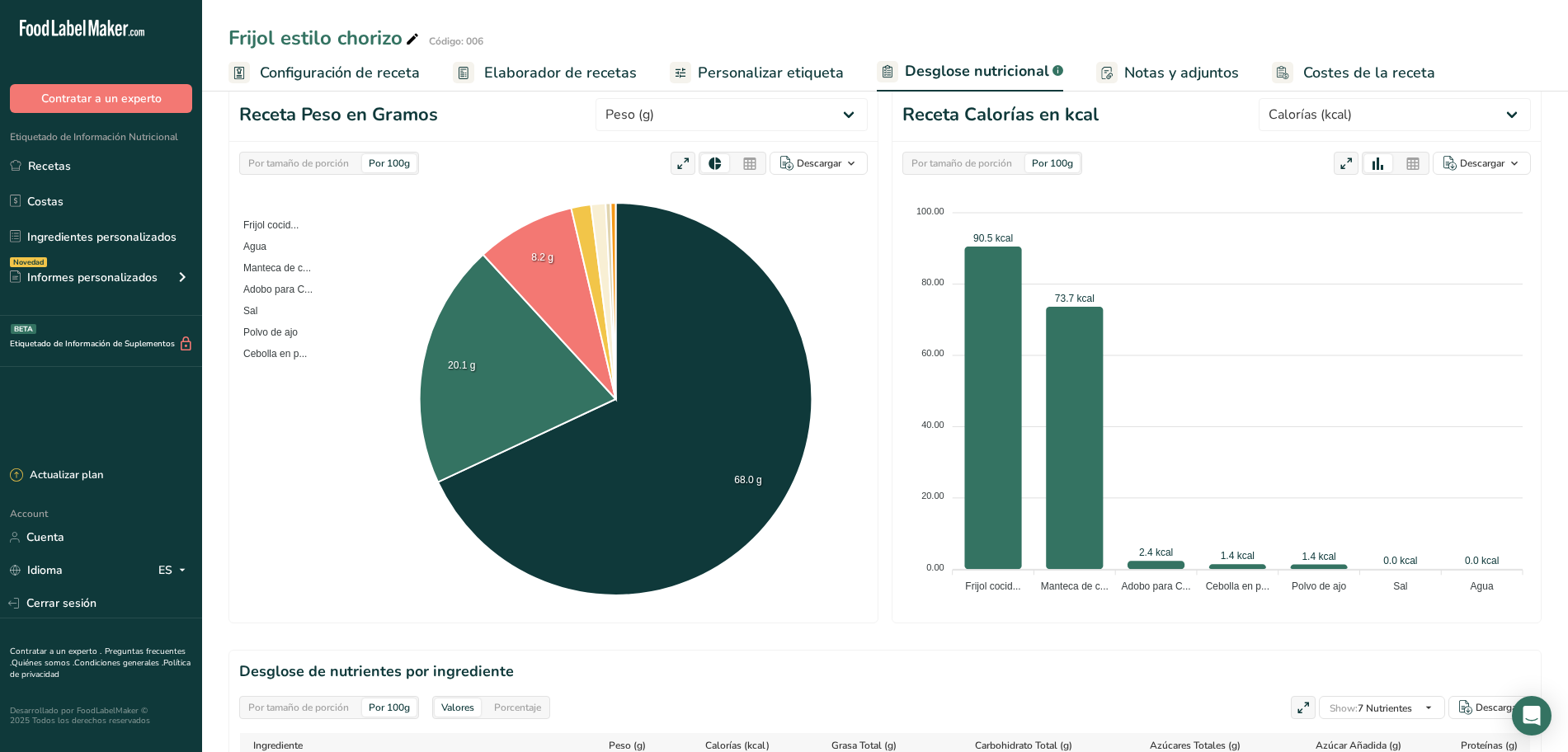
scroll to position [0, 0]
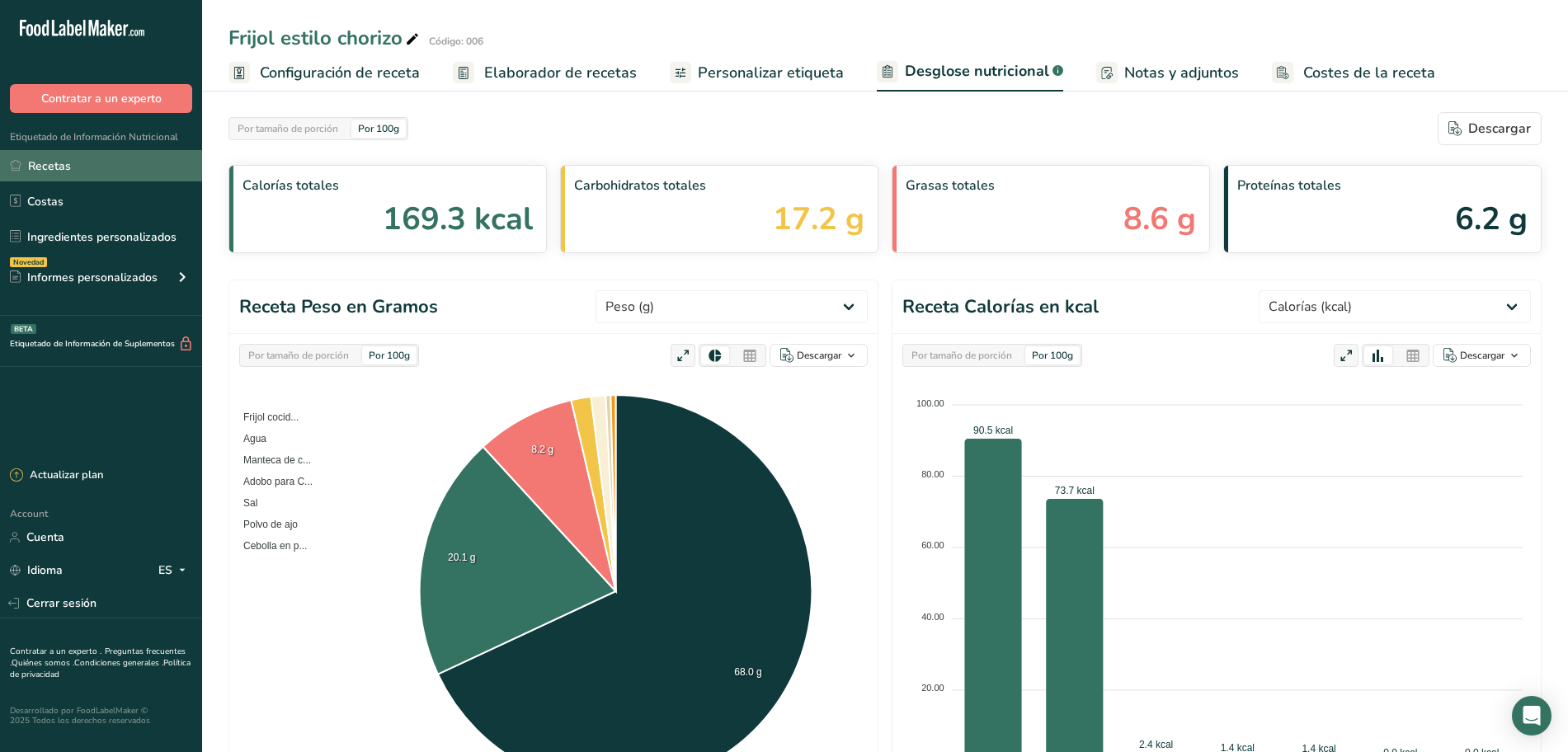
click at [145, 166] on link "Recetas" at bounding box center [100, 165] width 202 height 31
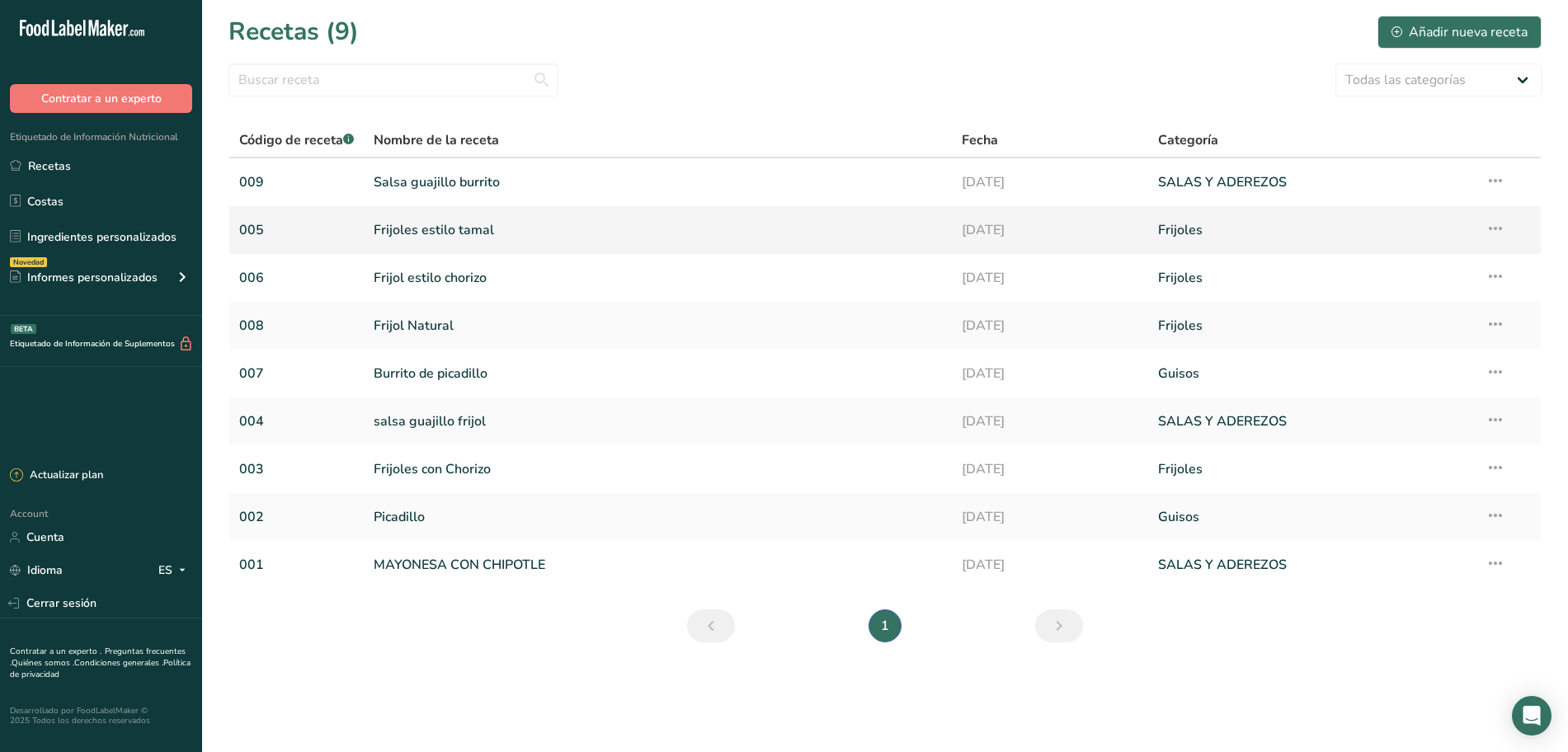
click at [448, 231] on link "Frijoles estilo tamal" at bounding box center [657, 229] width 568 height 34
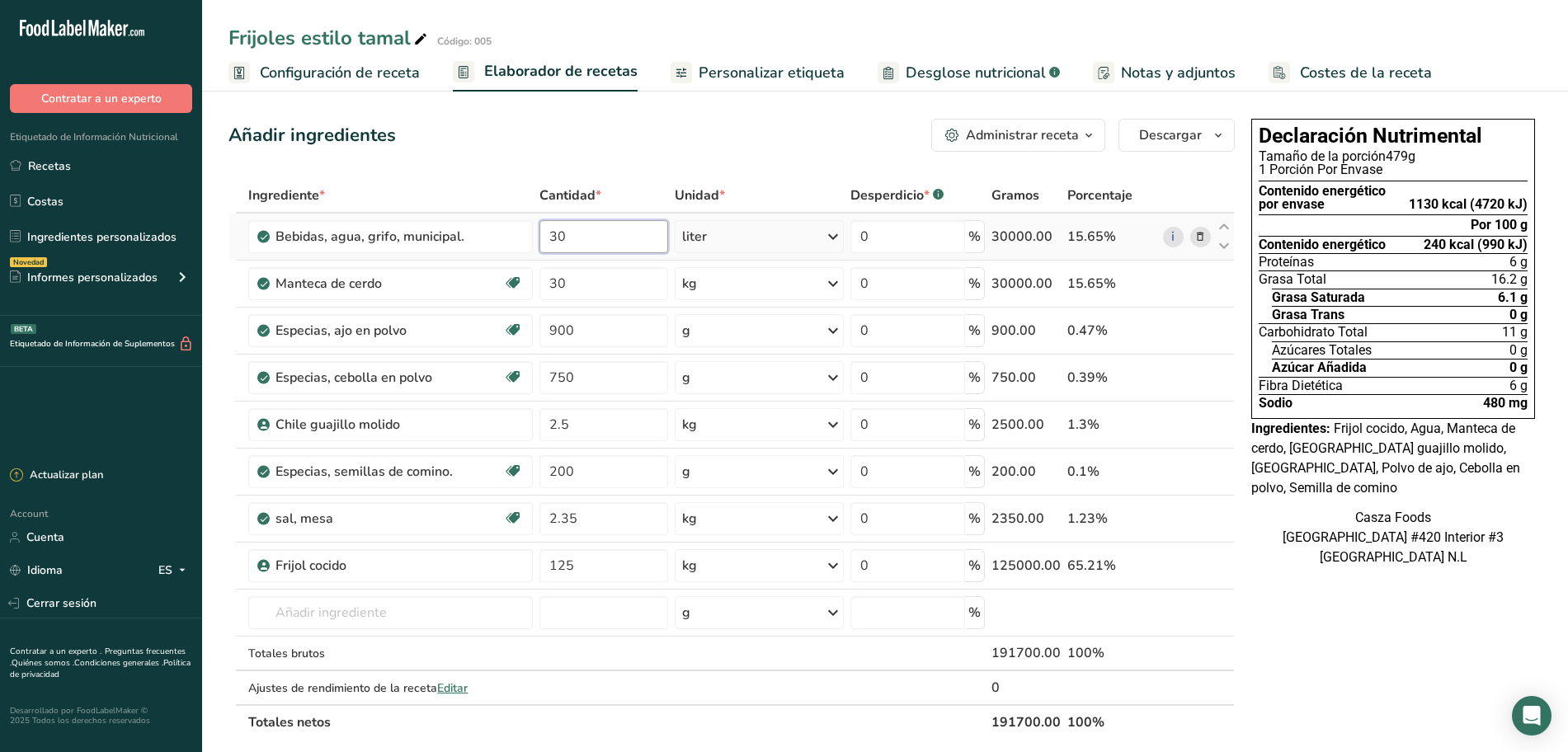
click at [587, 234] on input "30" at bounding box center [604, 236] width 130 height 33
type input "37"
click at [619, 161] on div "Añadir ingredientes Administrar receta Eliminar receta Duplicar receta Escalar …" at bounding box center [736, 718] width 1016 height 1211
click at [316, 65] on span "Configuración de receta" at bounding box center [339, 73] width 160 height 23
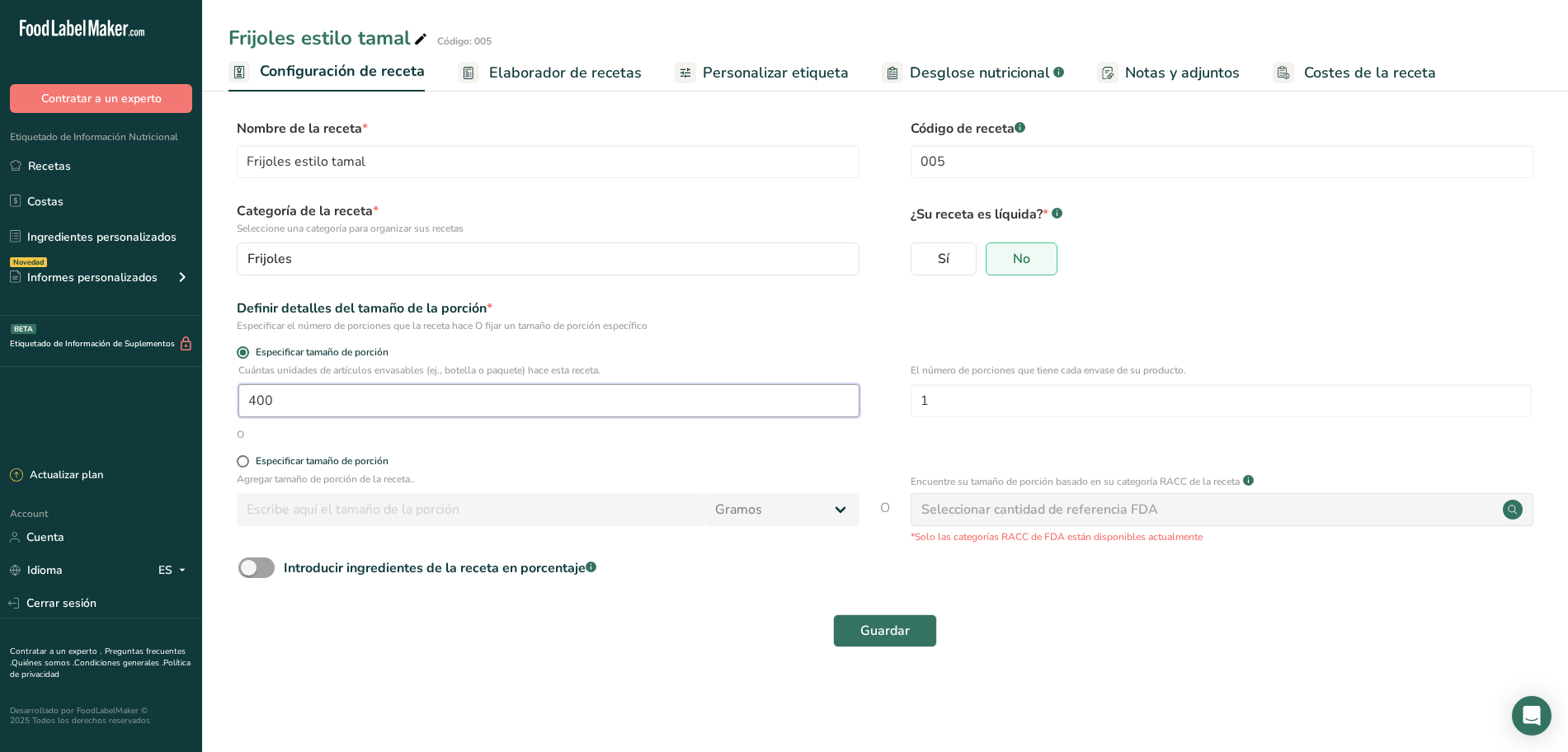
click at [372, 401] on input "400" at bounding box center [549, 400] width 621 height 33
type input "1"
type input "397"
click at [909, 638] on span "Guardar" at bounding box center [884, 631] width 49 height 20
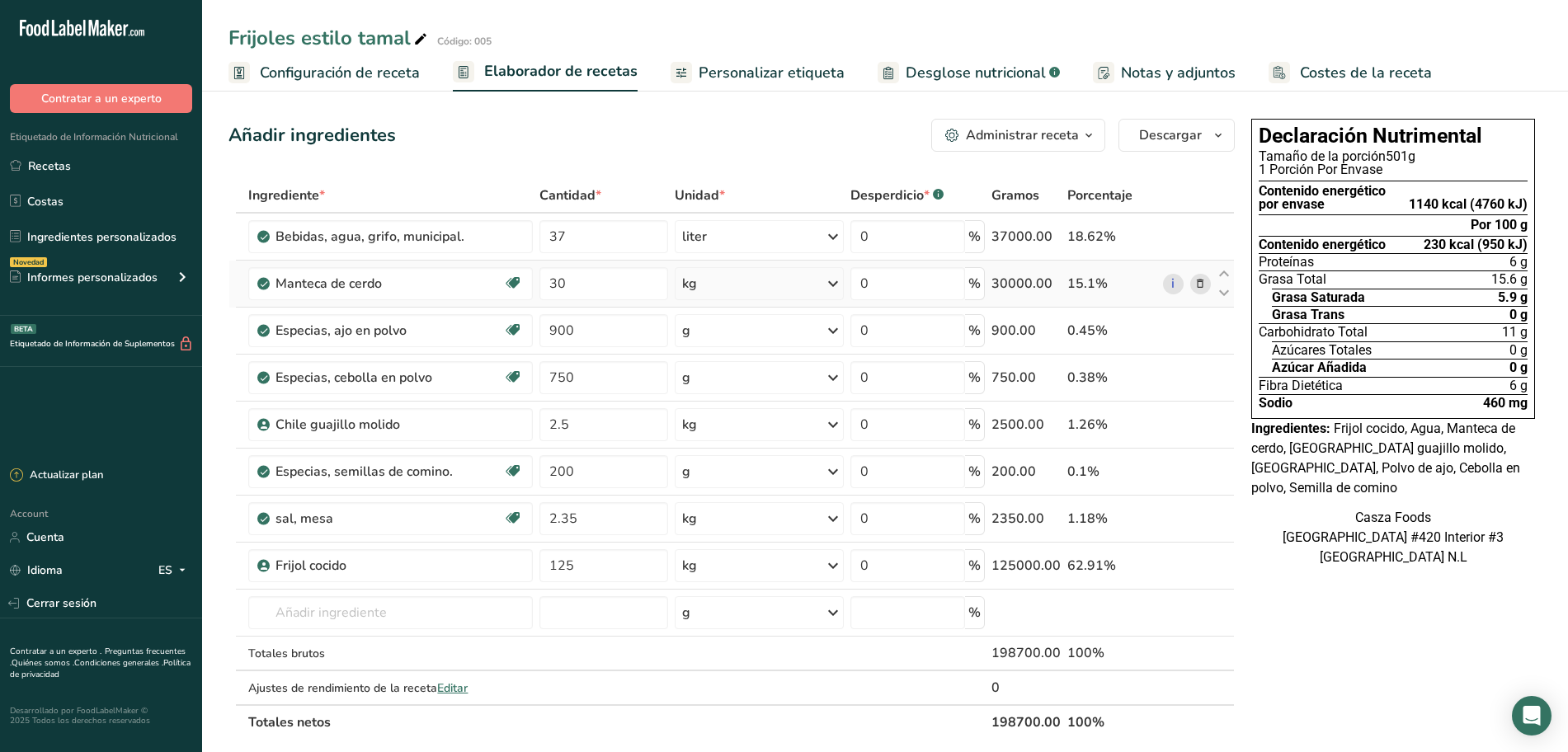
drag, startPoint x: 293, startPoint y: 70, endPoint x: 397, endPoint y: 301, distance: 253.3
click at [293, 70] on span "Configuración de receta" at bounding box center [339, 73] width 160 height 23
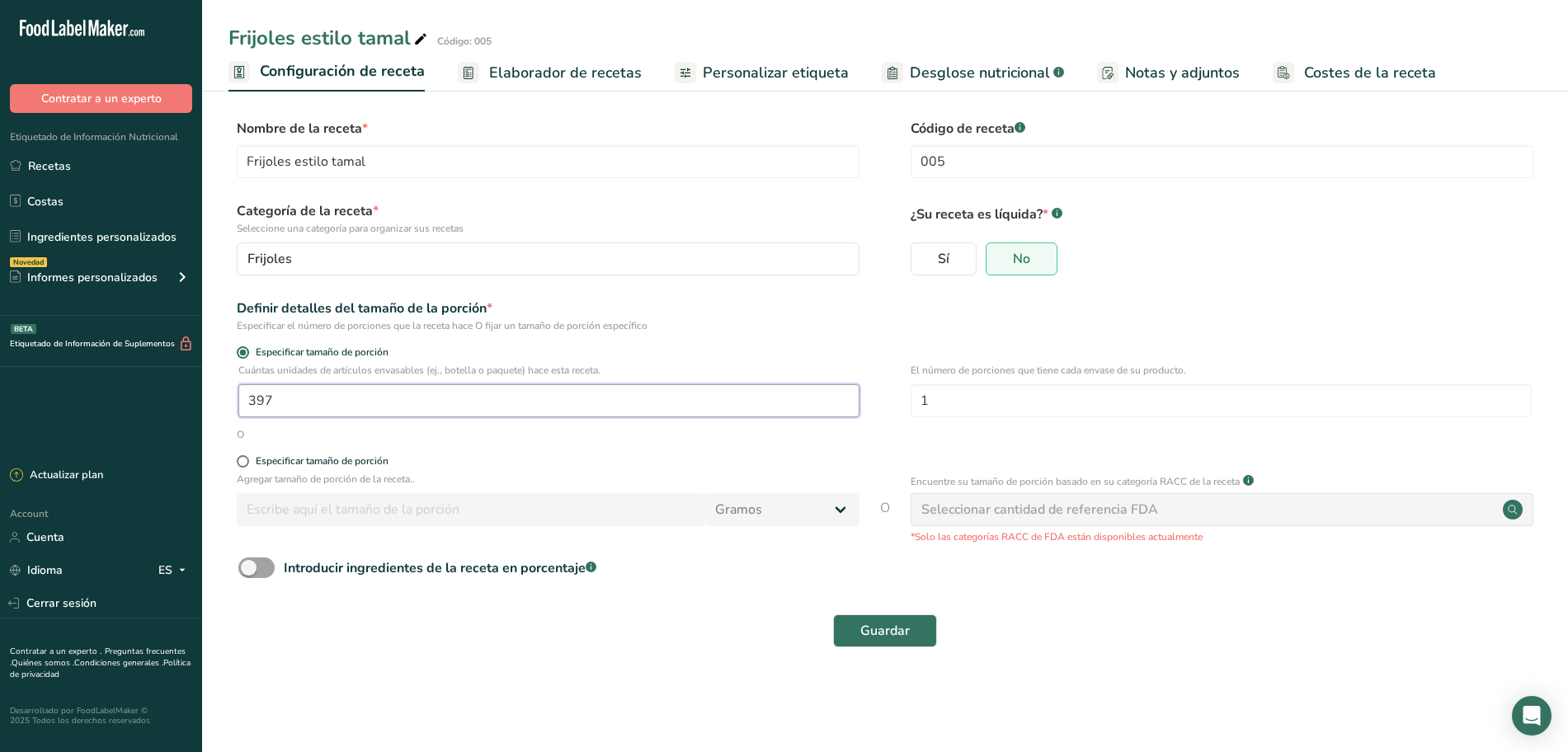
click at [413, 404] on input "397" at bounding box center [549, 400] width 621 height 33
type input "397.1"
click at [897, 632] on span "Guardar" at bounding box center [884, 631] width 49 height 20
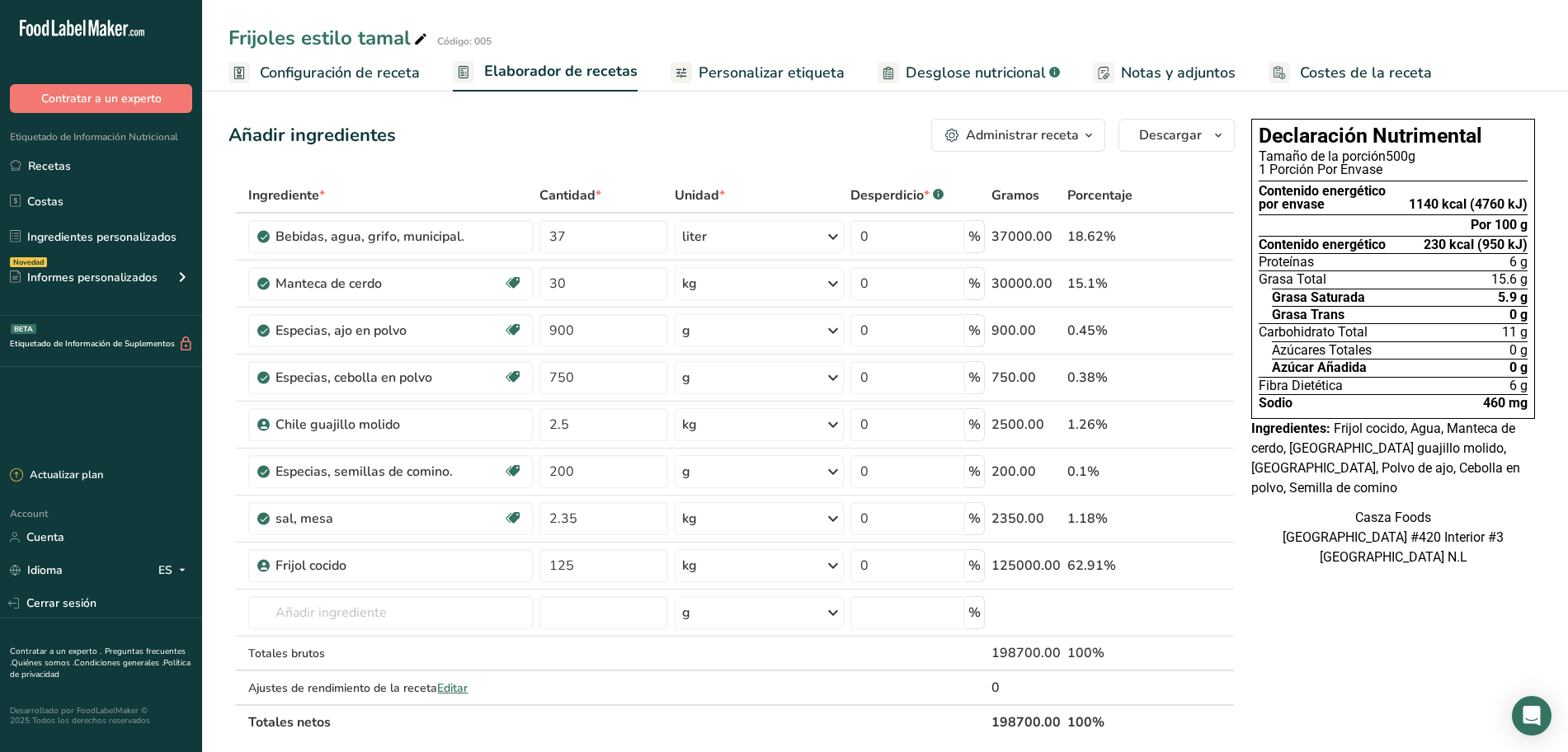
click at [961, 72] on span "Desglose nutricional" at bounding box center [976, 73] width 141 height 23
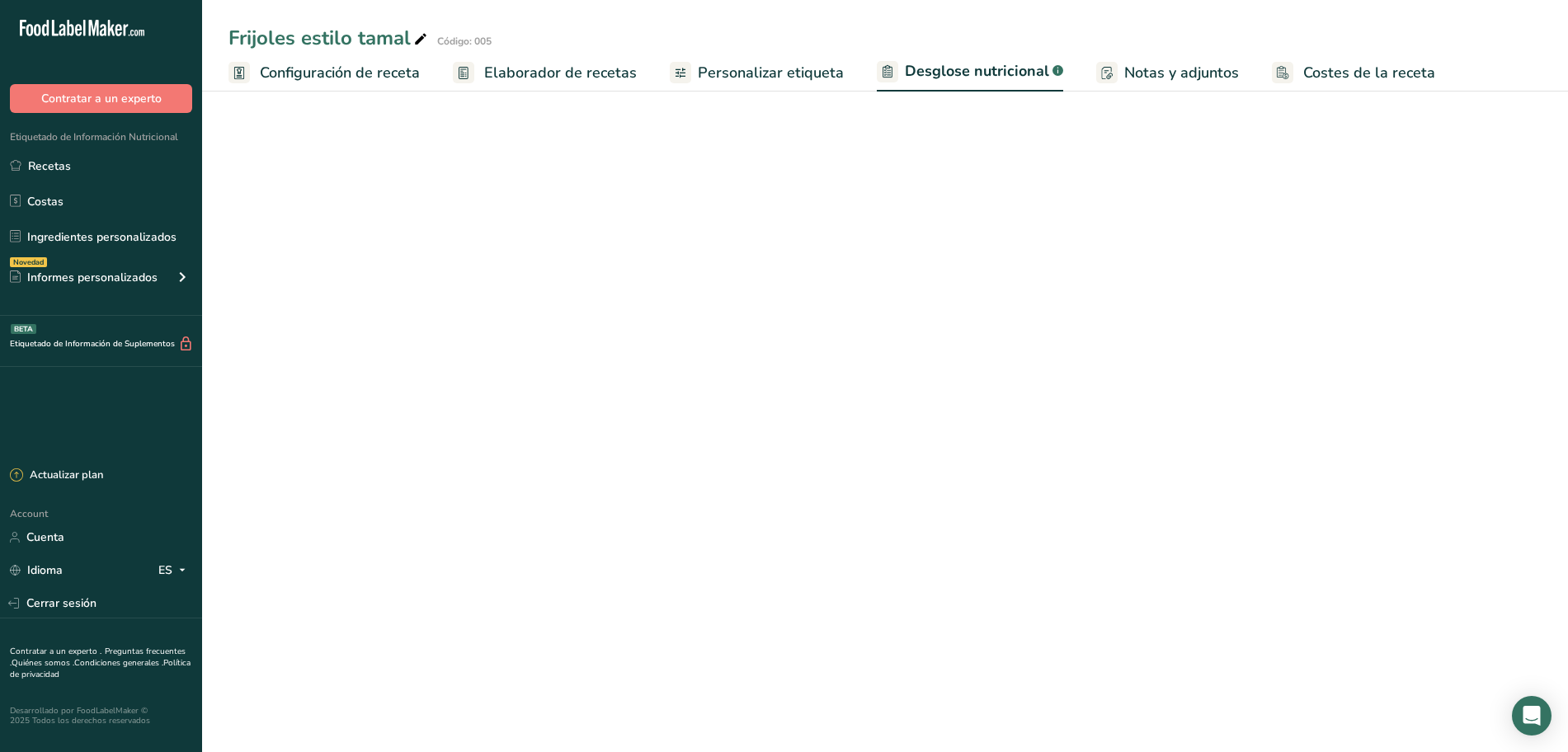
select select "Calories"
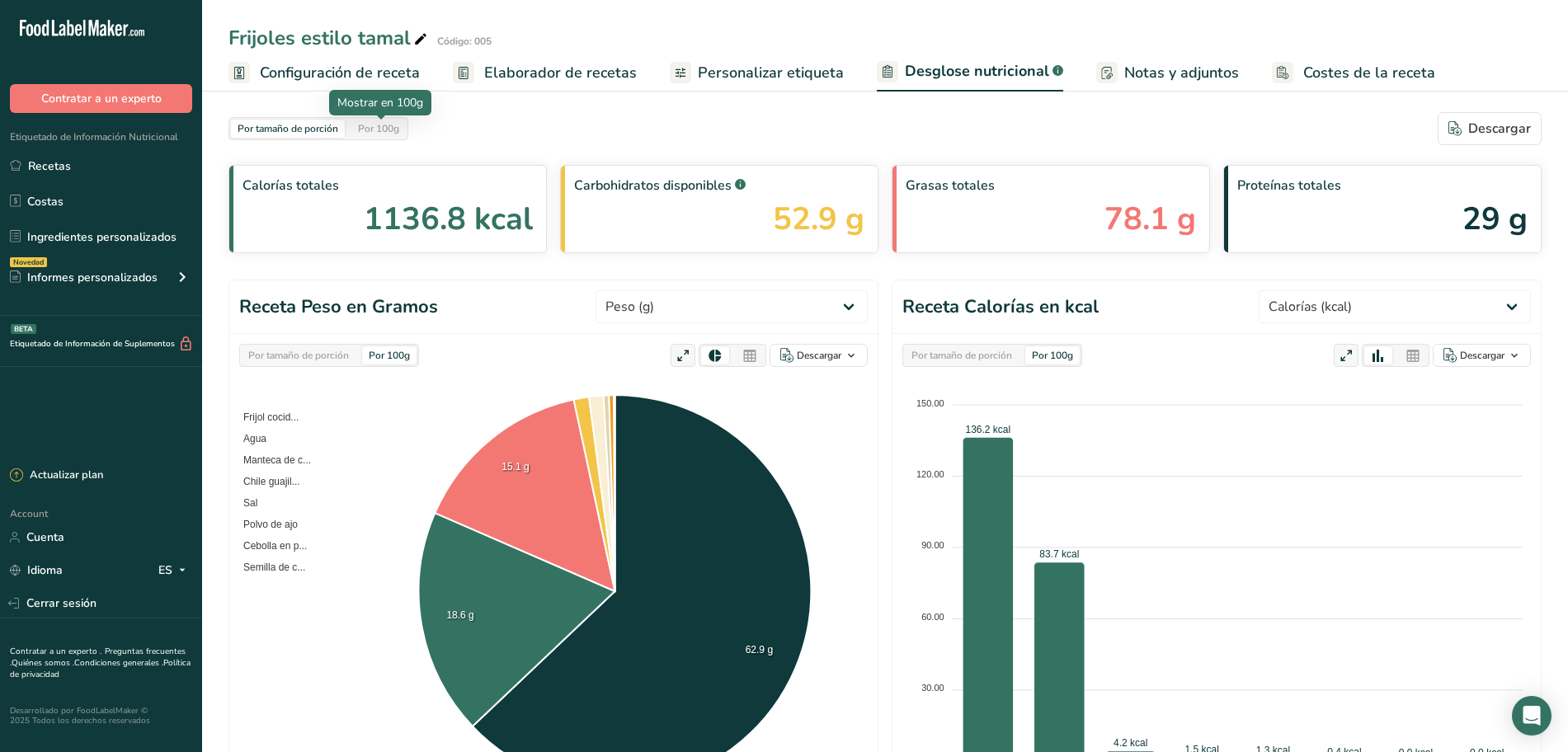
click at [401, 127] on div "Por 100g" at bounding box center [378, 129] width 54 height 18
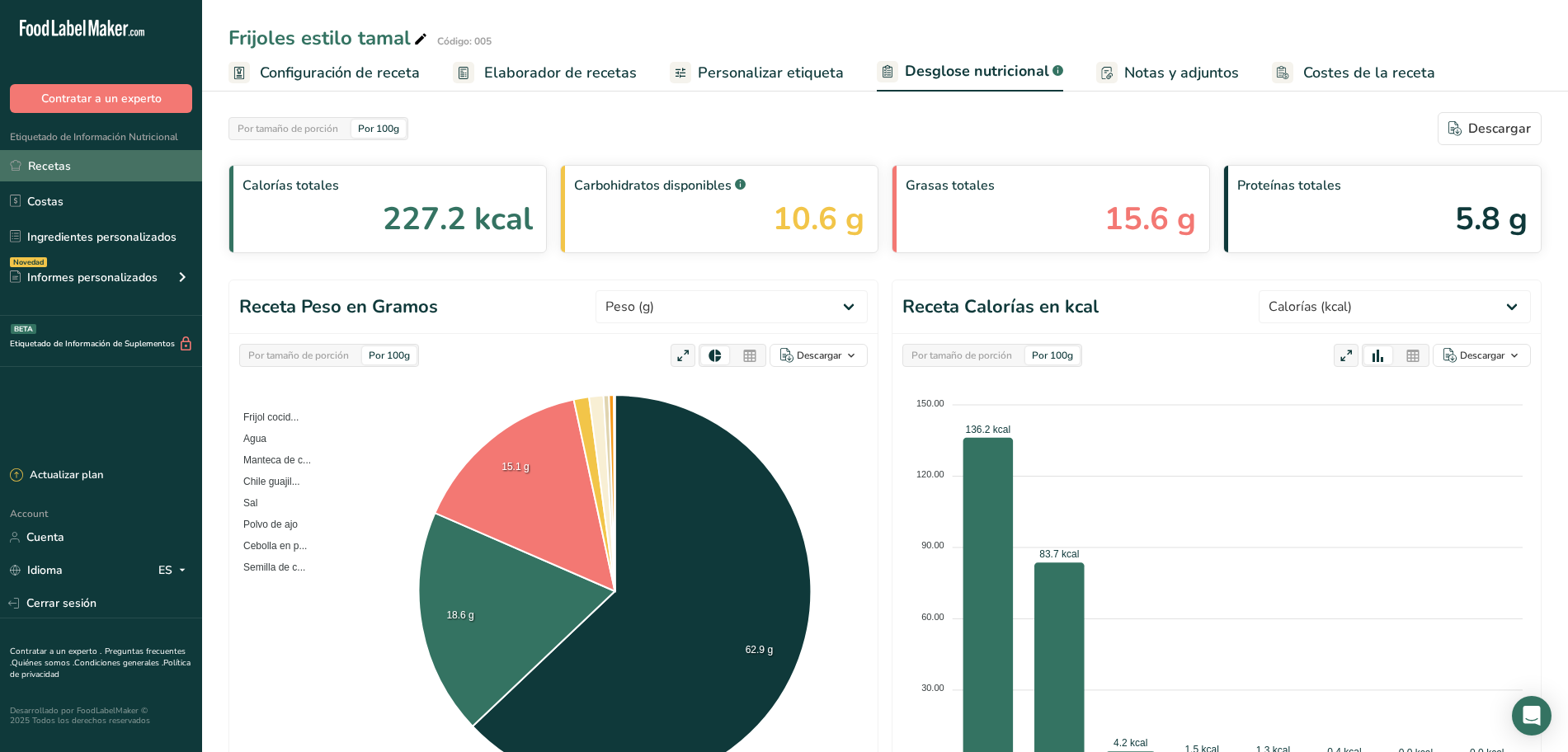
click at [141, 161] on link "Recetas" at bounding box center [100, 165] width 202 height 31
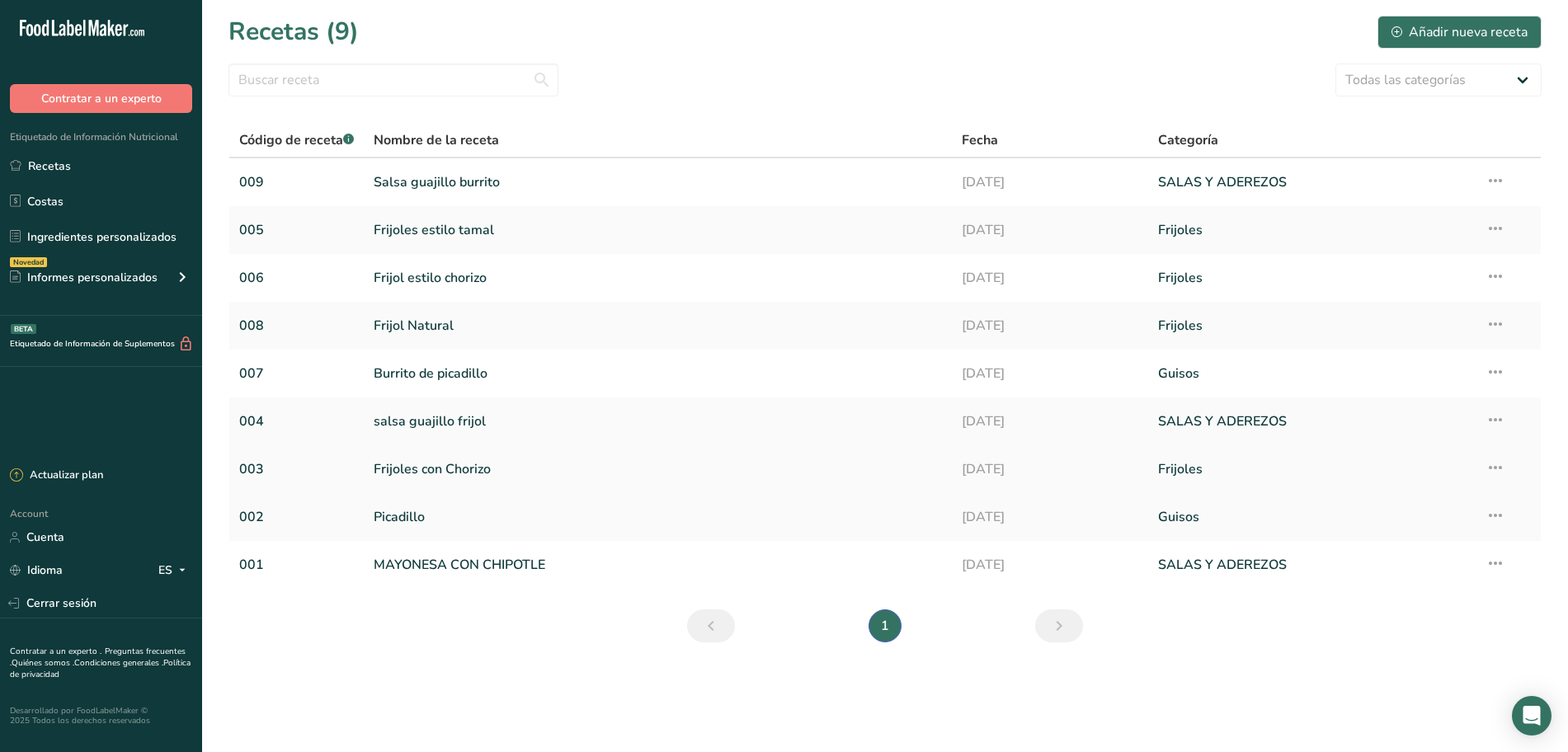
click at [484, 472] on link "Frijoles con Chorizo" at bounding box center [657, 468] width 568 height 34
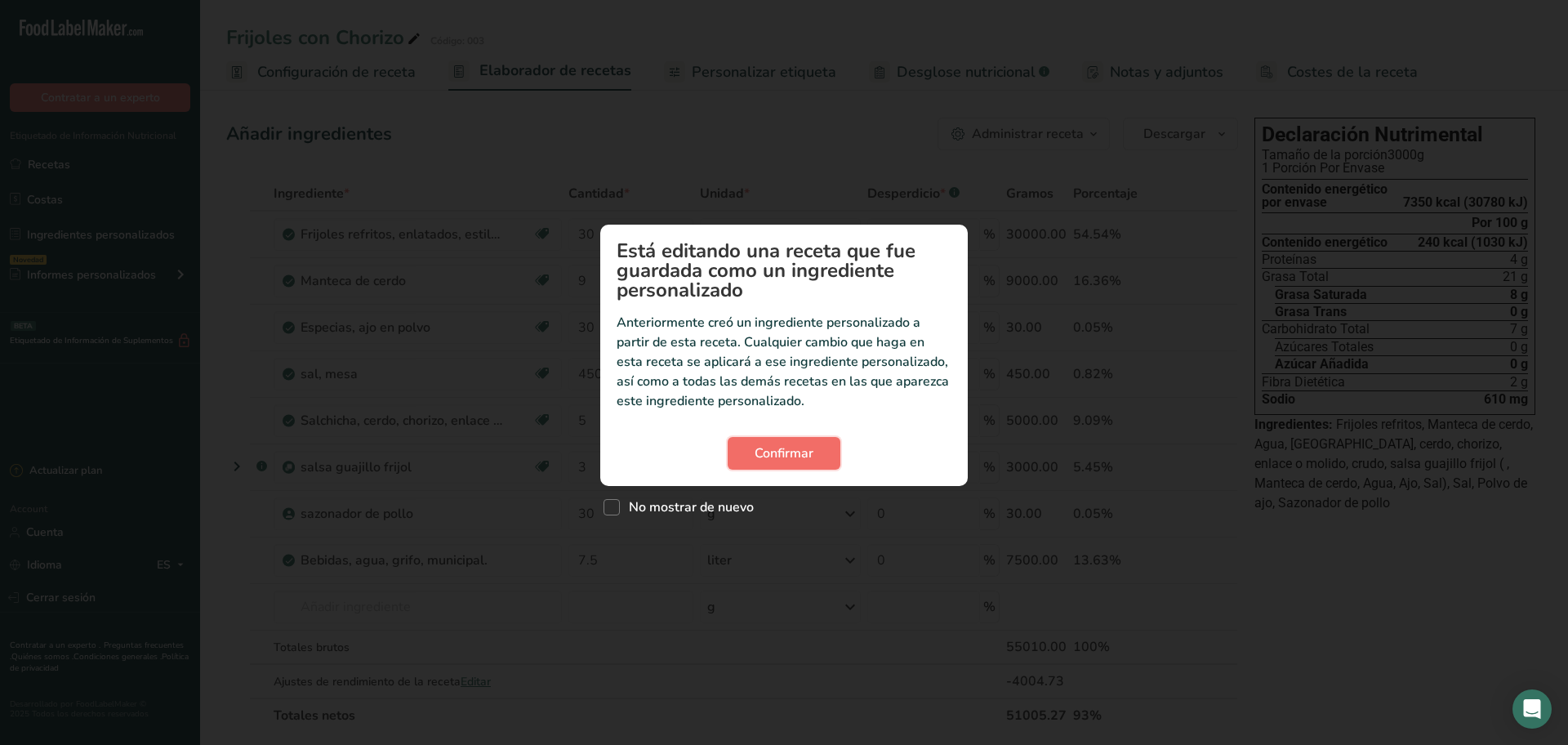
click at [784, 454] on span "Confirmar" at bounding box center [784, 453] width 59 height 20
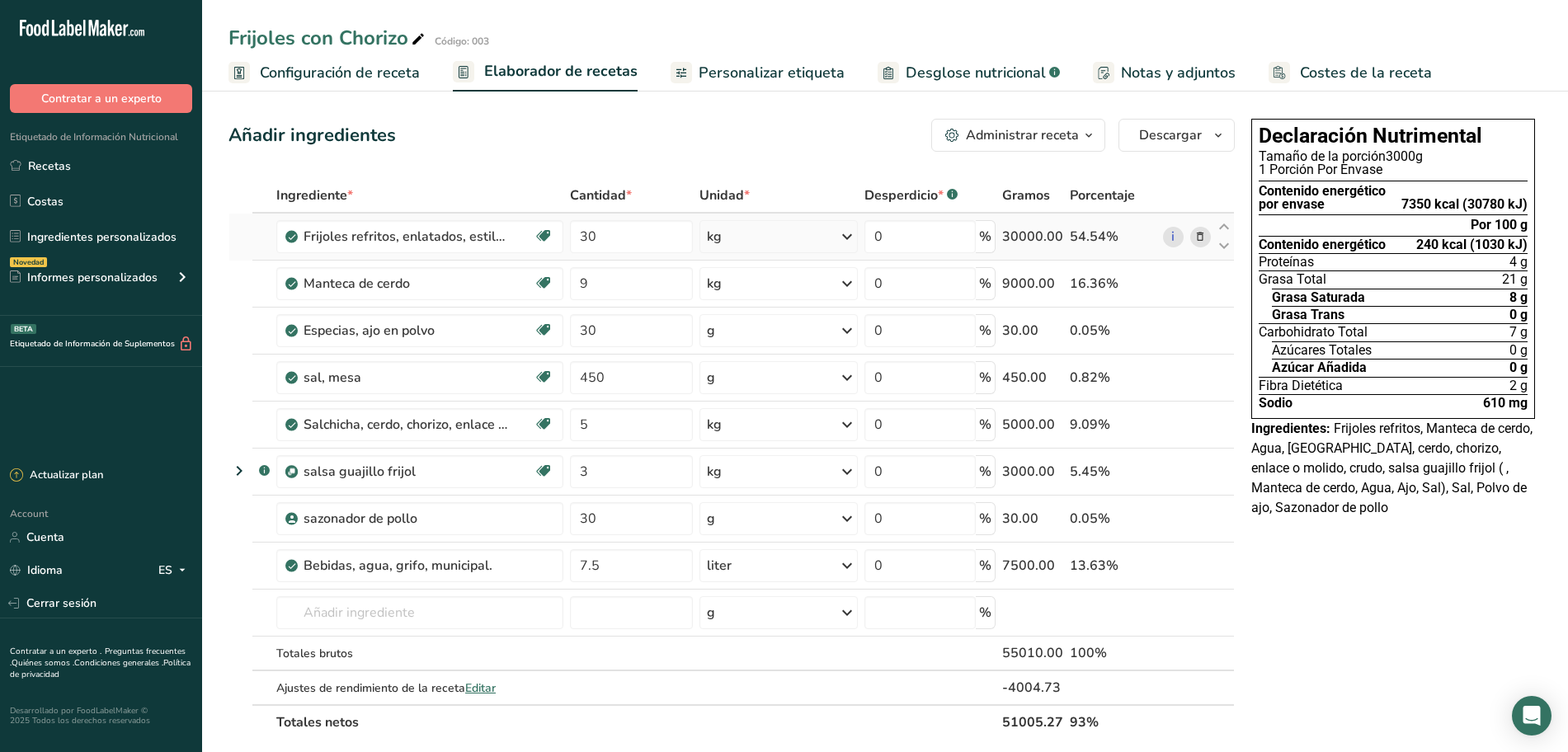
click at [1198, 240] on icon at bounding box center [1200, 237] width 12 height 18
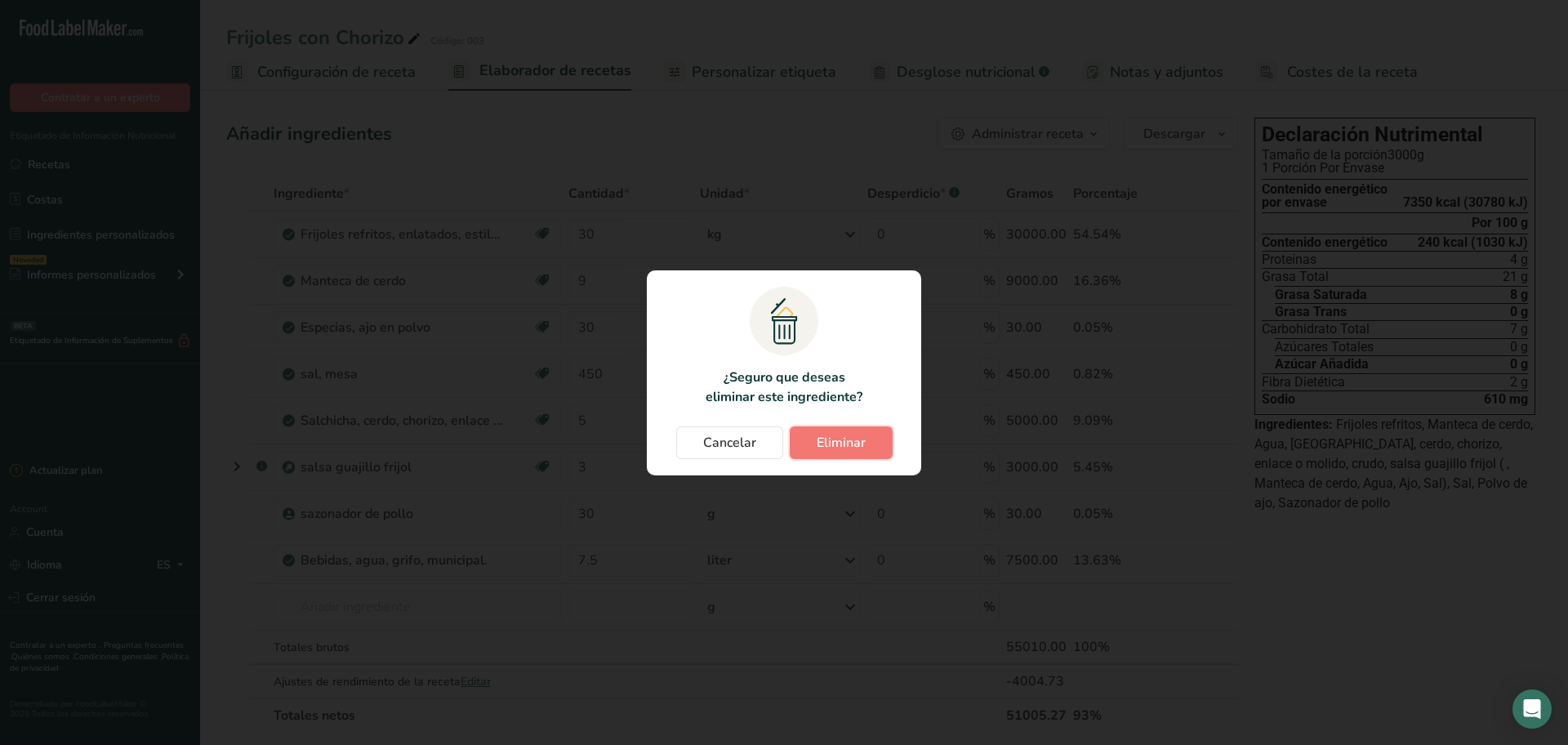
click at [806, 445] on button "Eliminar" at bounding box center [841, 442] width 103 height 32
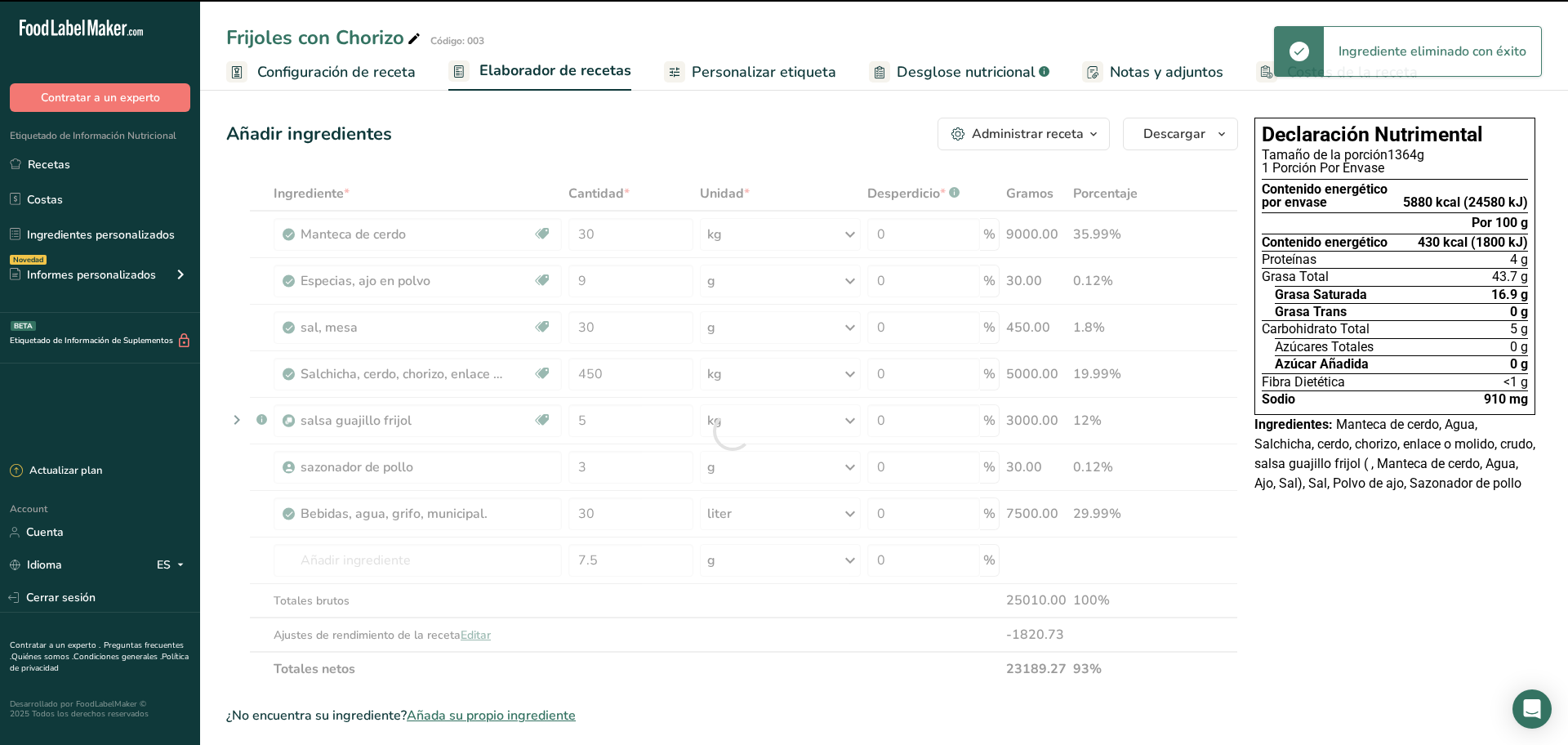
type input "9"
type input "30"
type input "450"
type input "5"
type input "3"
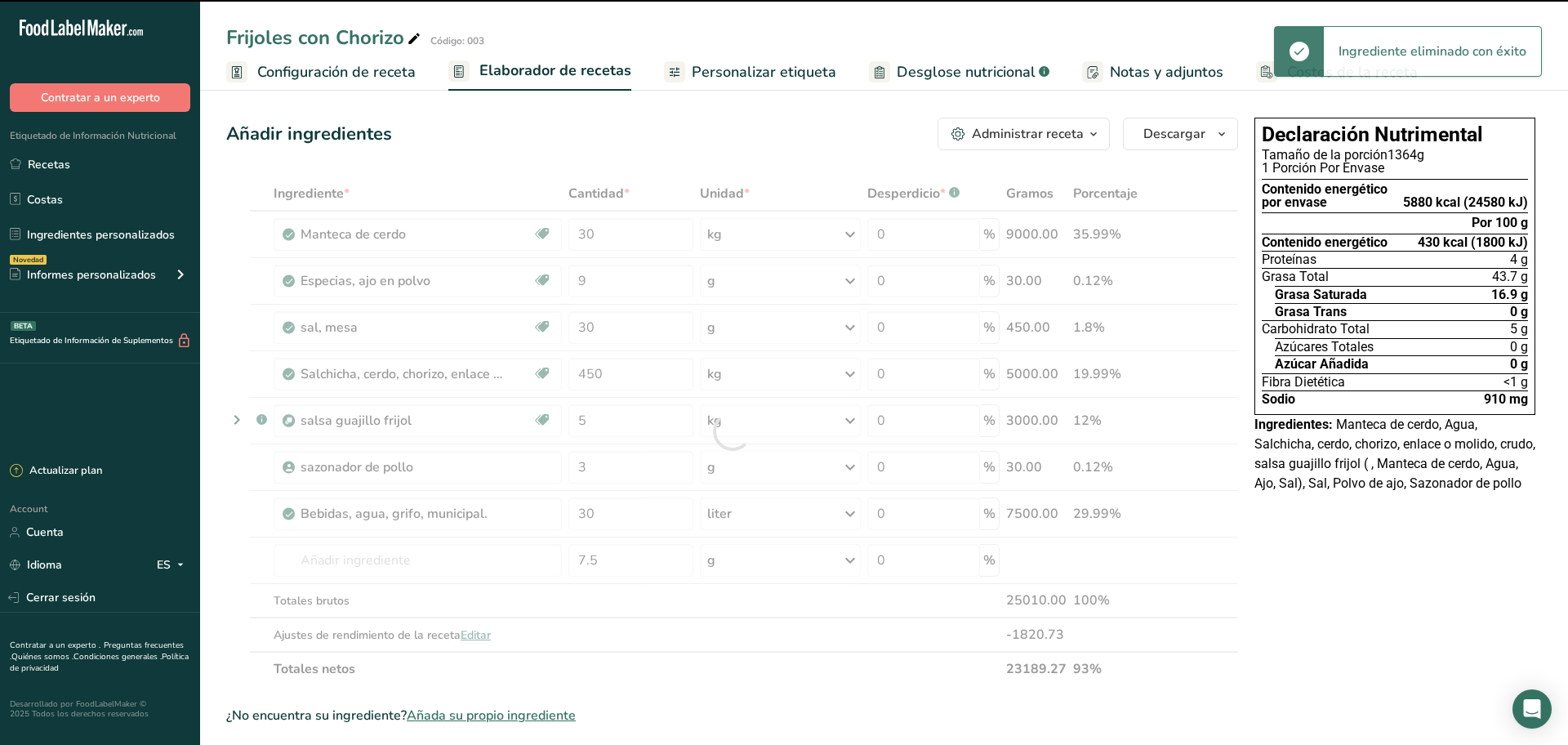
type input "30"
type input "7.5"
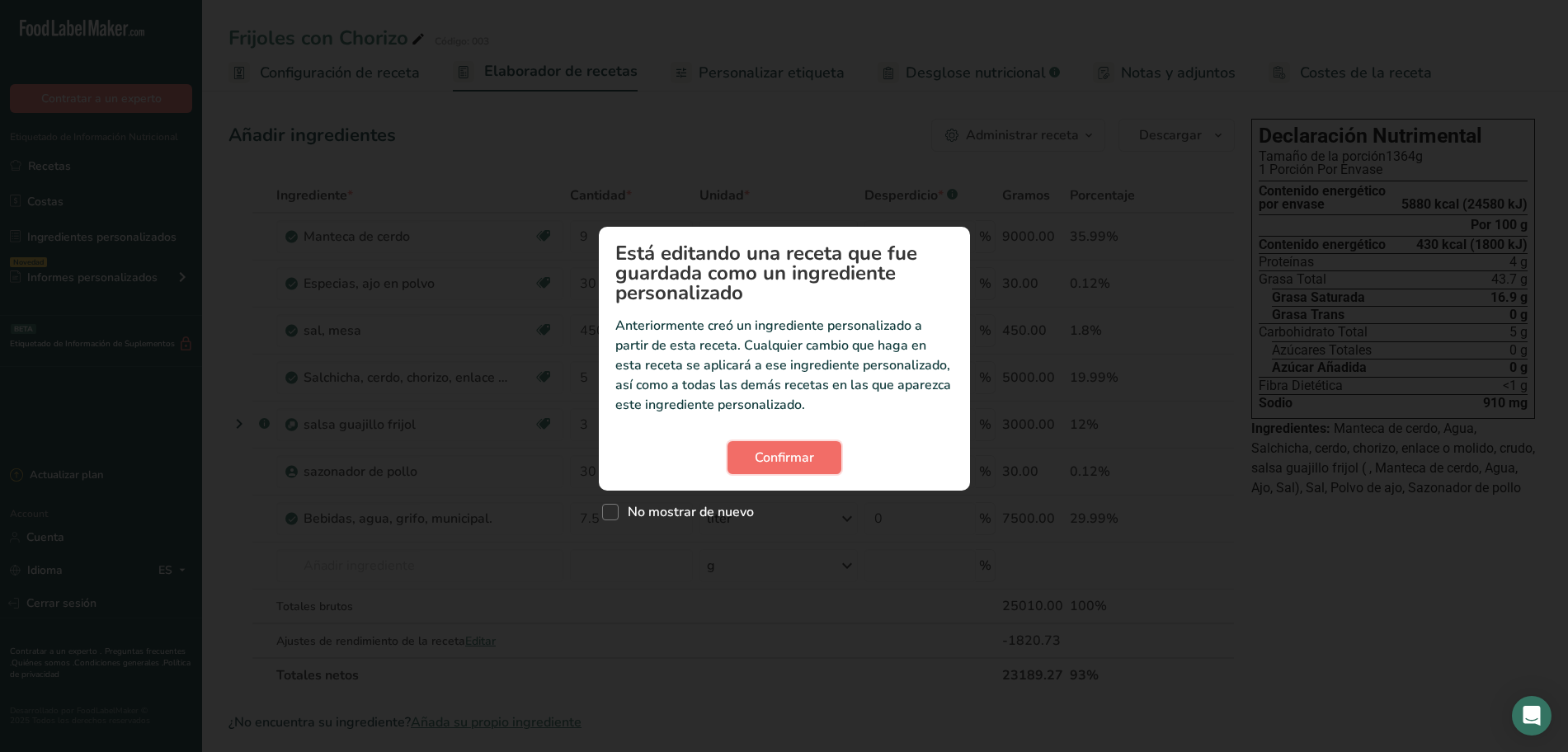
click at [782, 448] on span "Confirmar" at bounding box center [784, 458] width 59 height 20
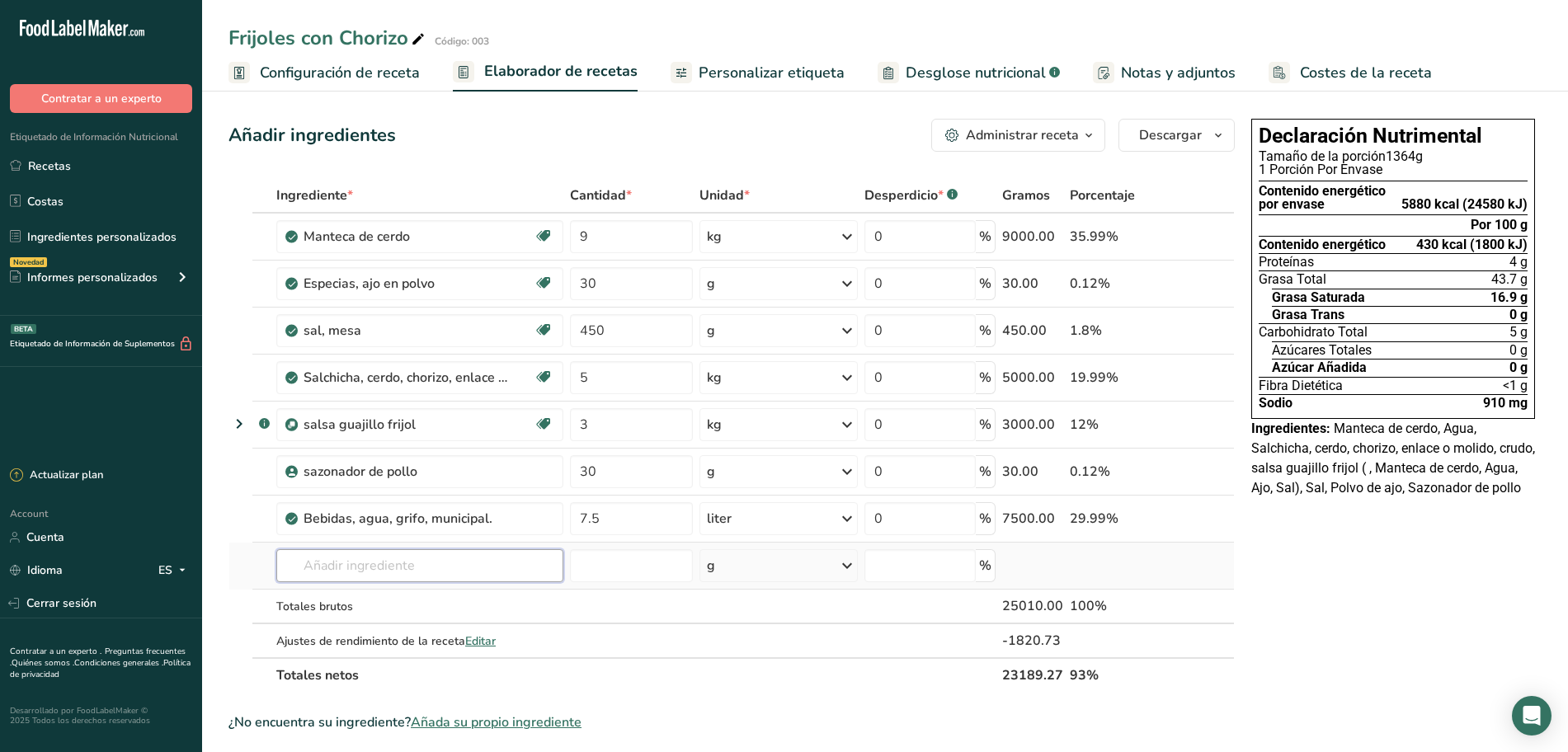
click at [372, 560] on input "text" at bounding box center [419, 565] width 287 height 33
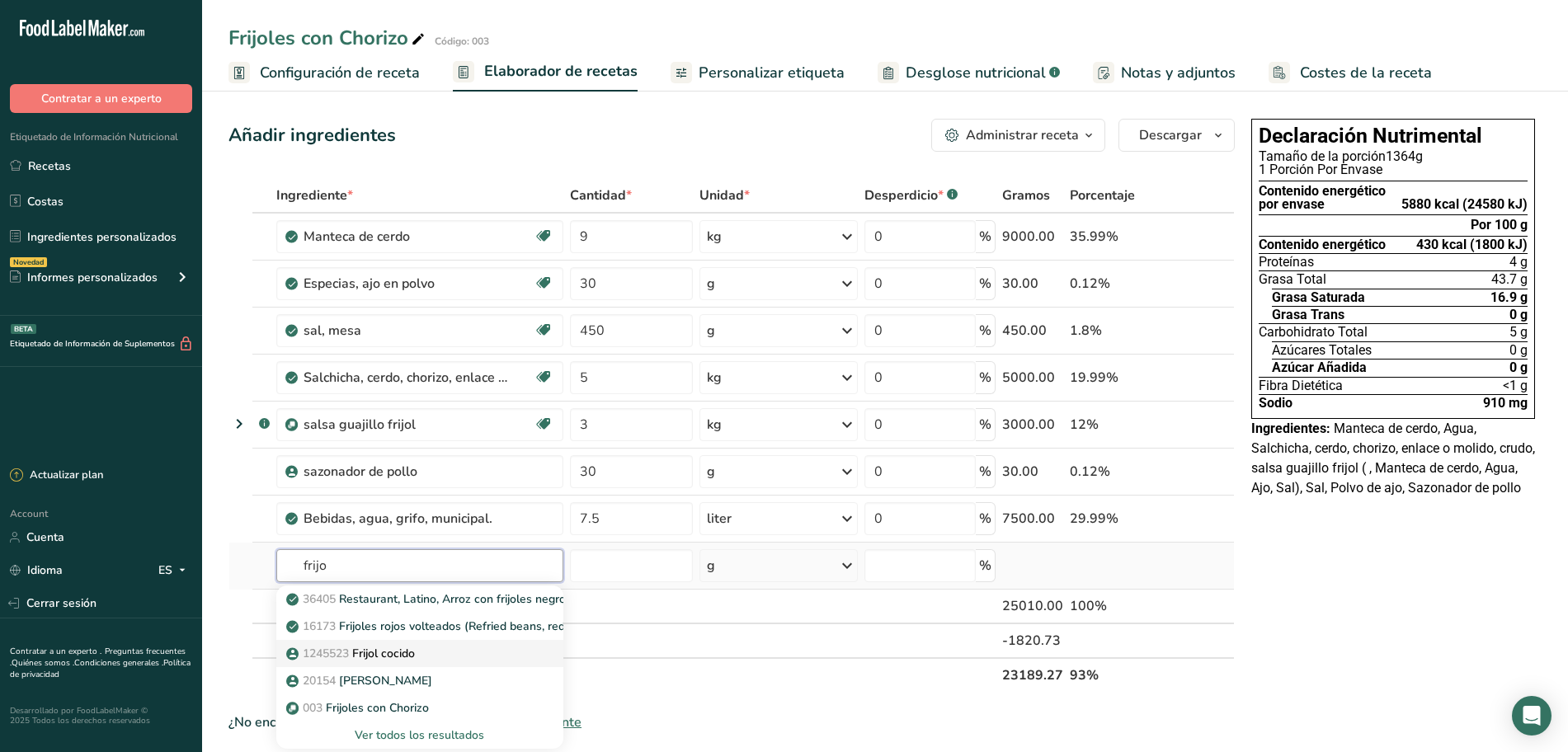
type input "frijo"
click at [391, 652] on p "1245523 Frijol cocido" at bounding box center [352, 653] width 126 height 18
type input "Frijol cocido"
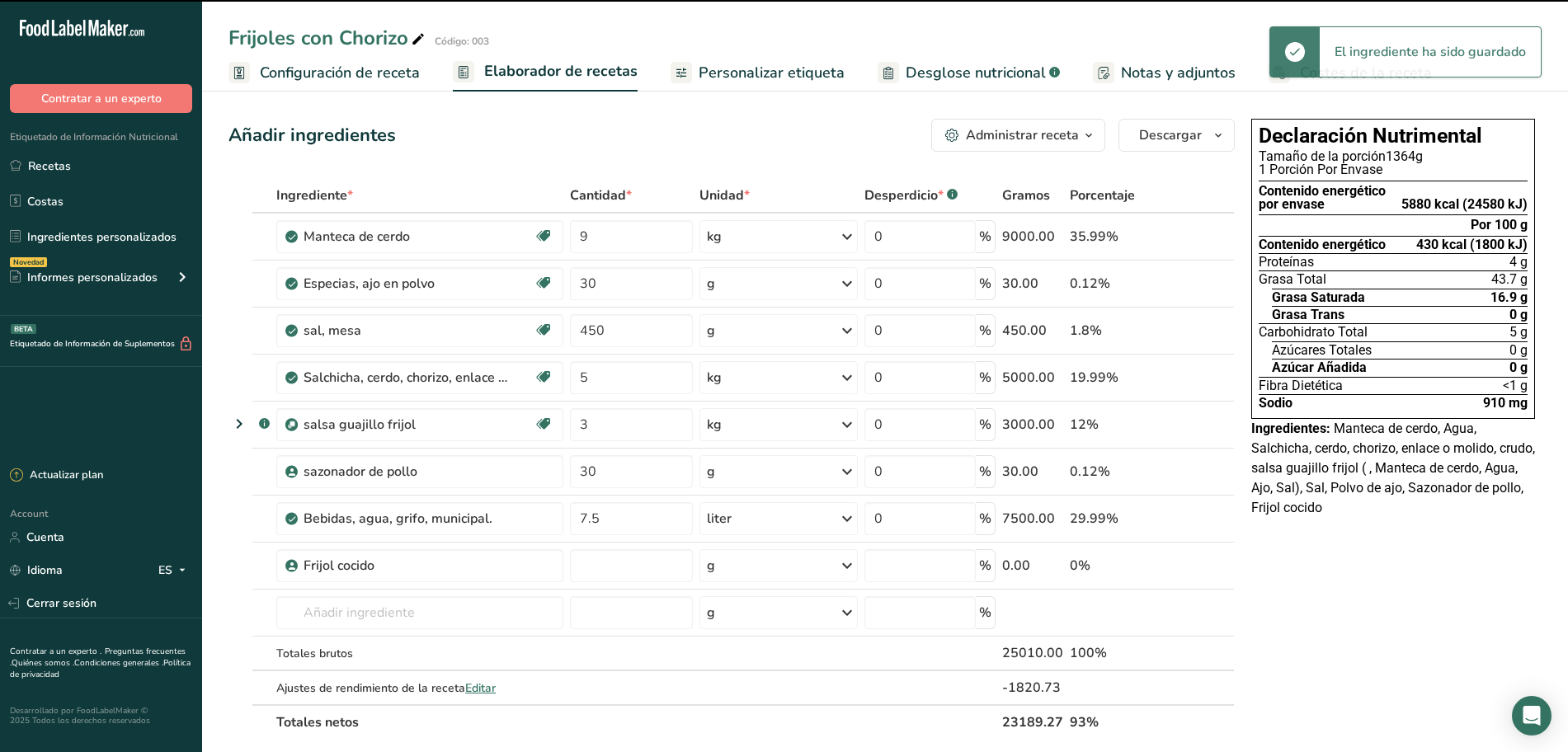
type input "0"
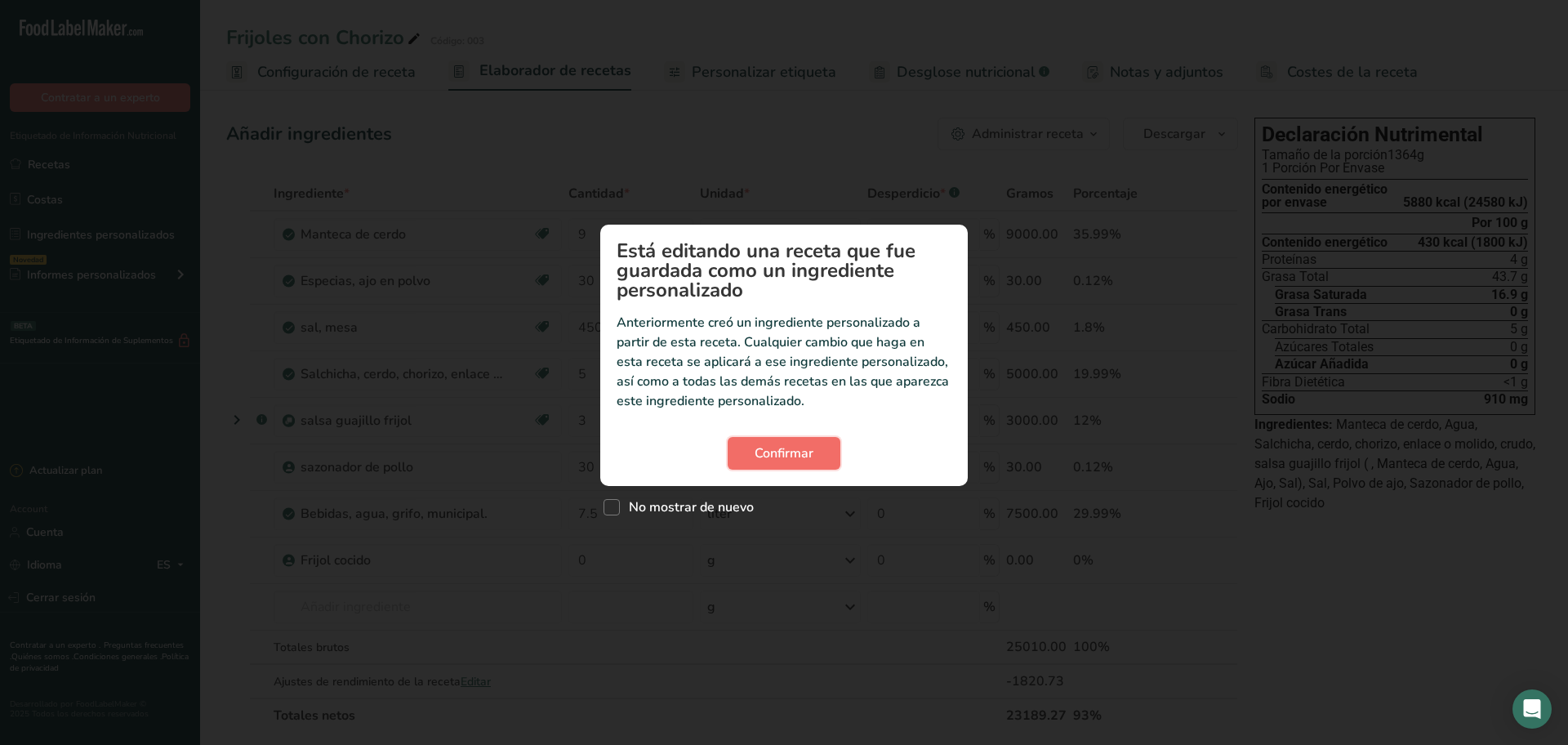
click at [770, 452] on span "Confirmar" at bounding box center [784, 453] width 59 height 20
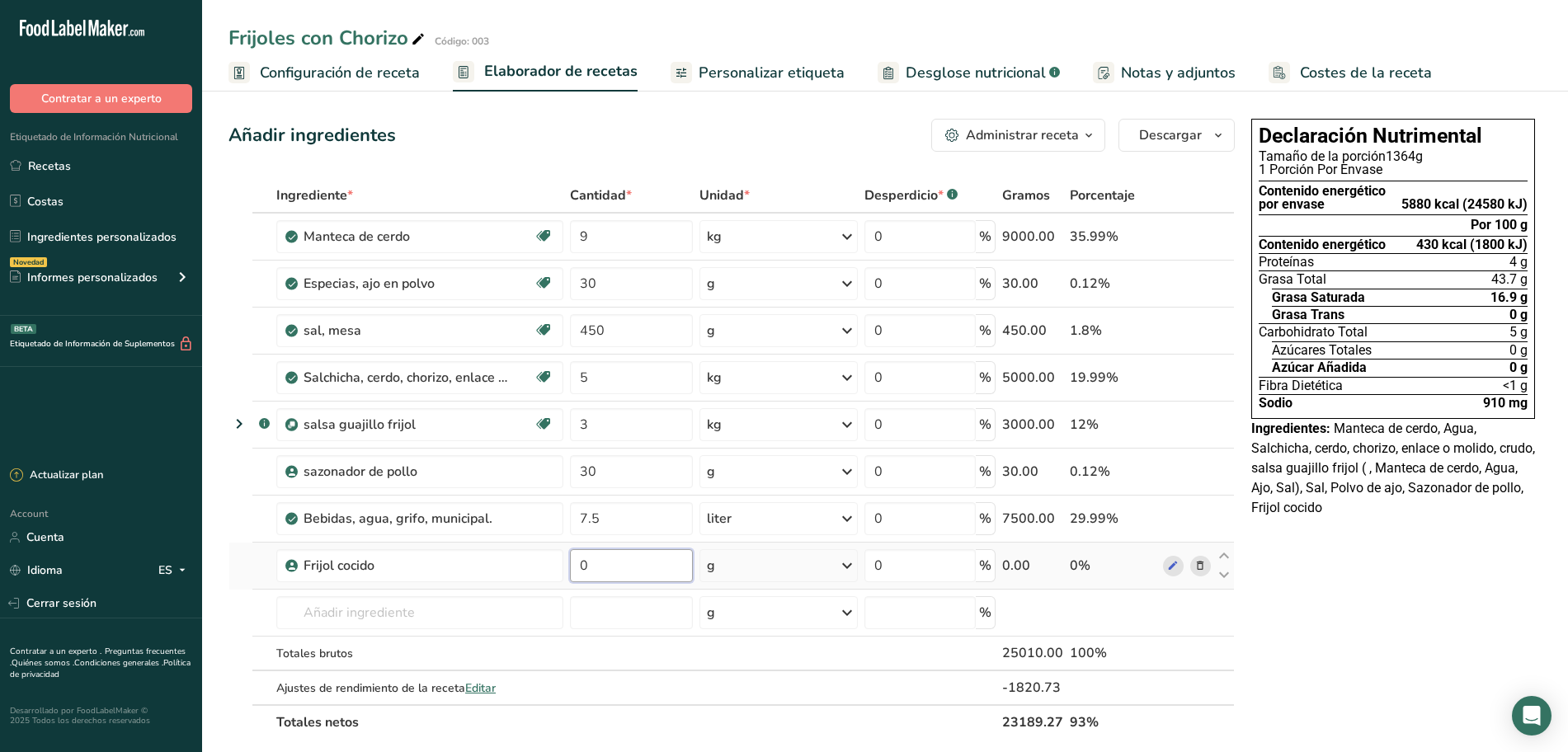
click at [644, 565] on input "0" at bounding box center [631, 565] width 123 height 33
type input "30"
click at [819, 560] on div "Ingrediente * Cantidad * Unidad * Desperdicio * .a-a{fill:#347362;}.b-a{fill:#f…" at bounding box center [731, 458] width 1006 height 561
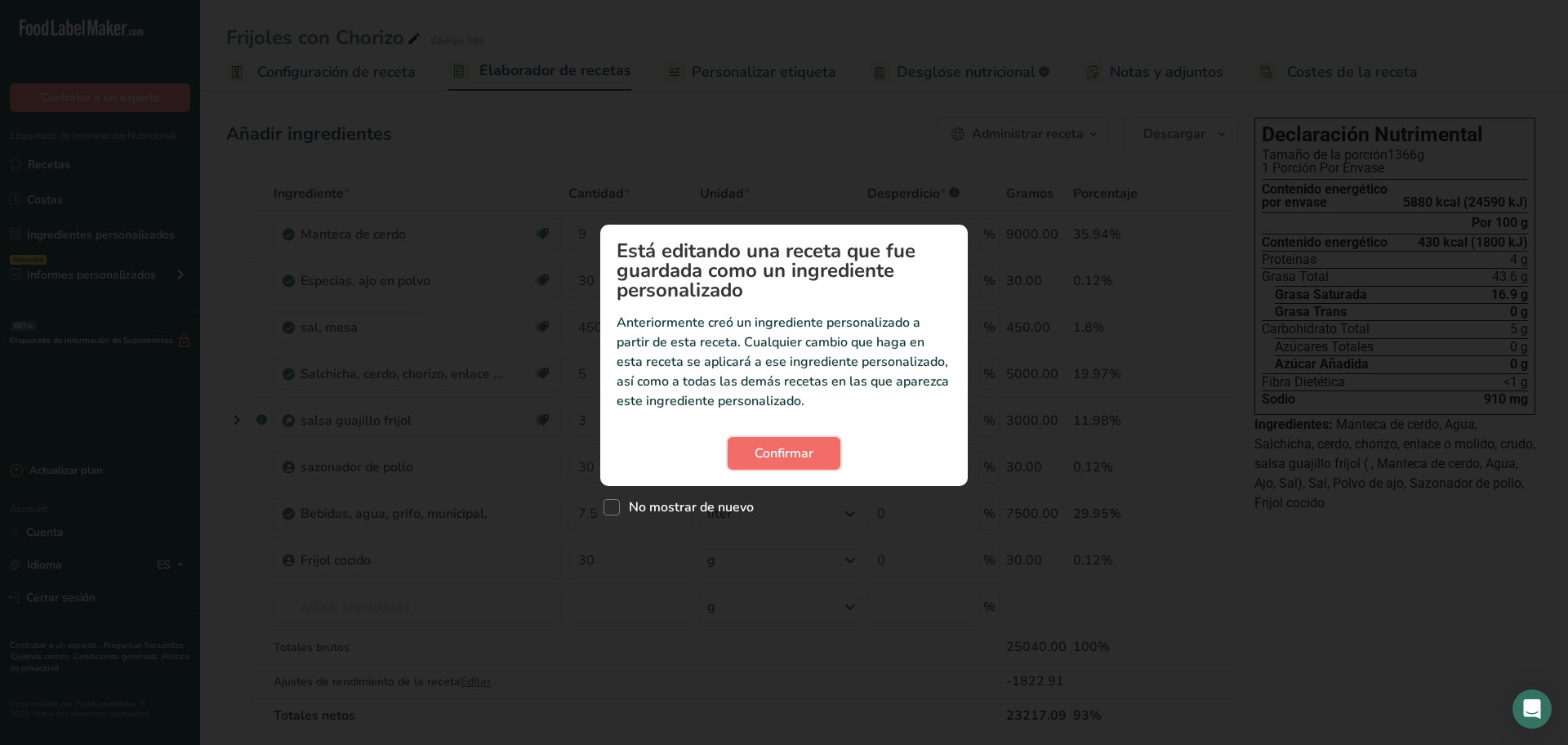
click at [815, 454] on button "Confirmar" at bounding box center [784, 452] width 113 height 32
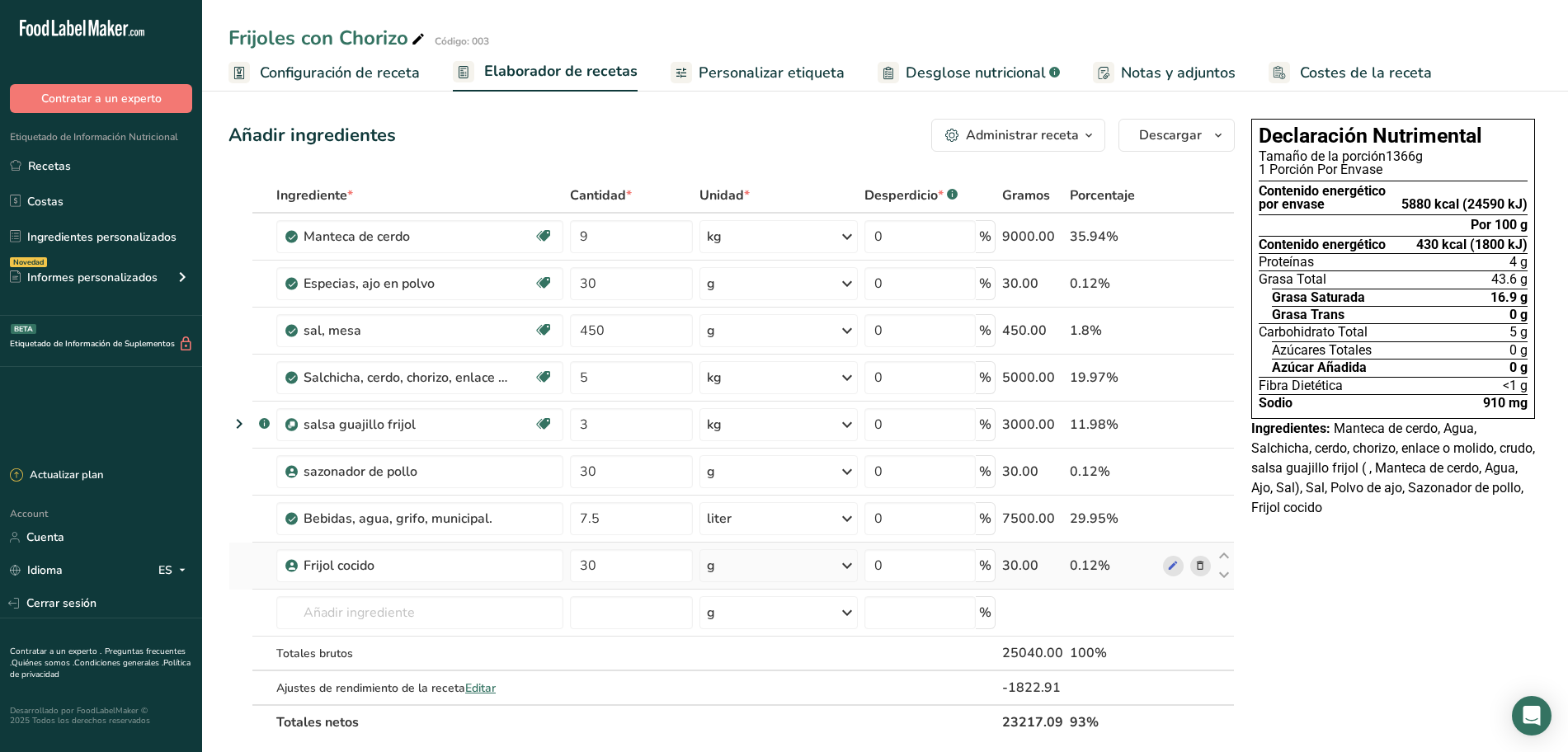
click at [834, 569] on div "g" at bounding box center [778, 565] width 158 height 33
click at [745, 657] on div "kg" at bounding box center [779, 652] width 139 height 24
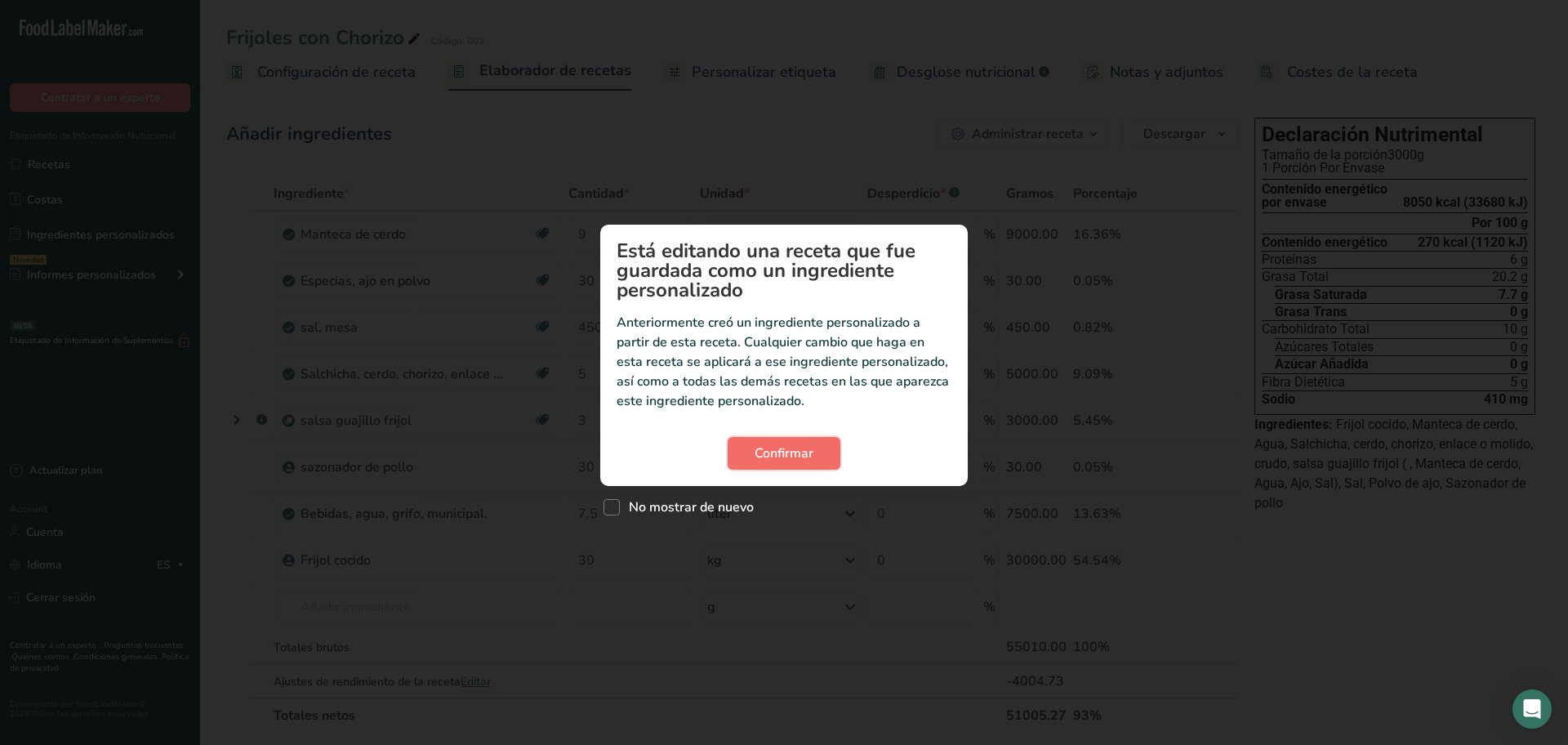
click at [791, 449] on span "Confirmar" at bounding box center [784, 453] width 59 height 20
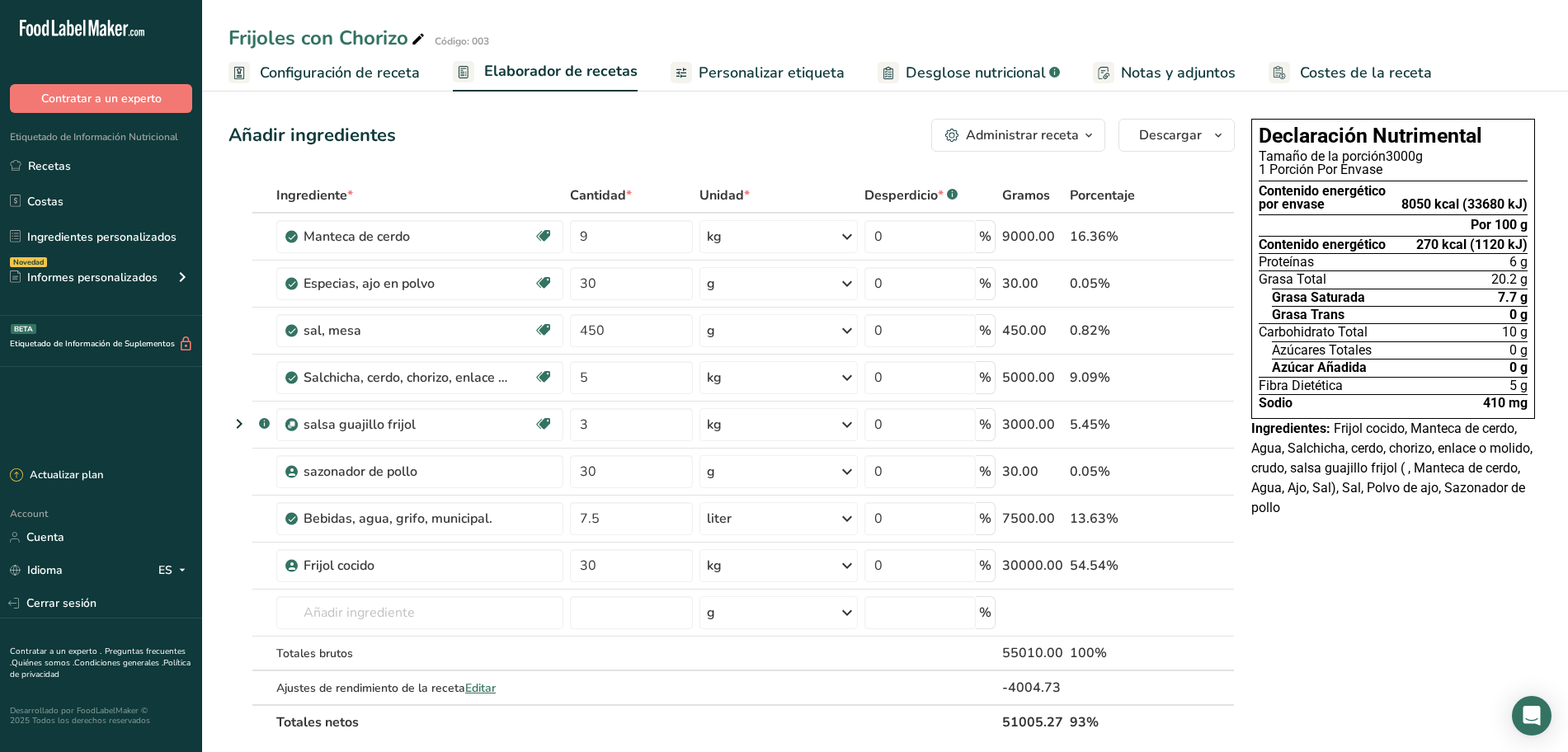
click at [780, 74] on span "Personalizar etiqueta" at bounding box center [771, 73] width 146 height 23
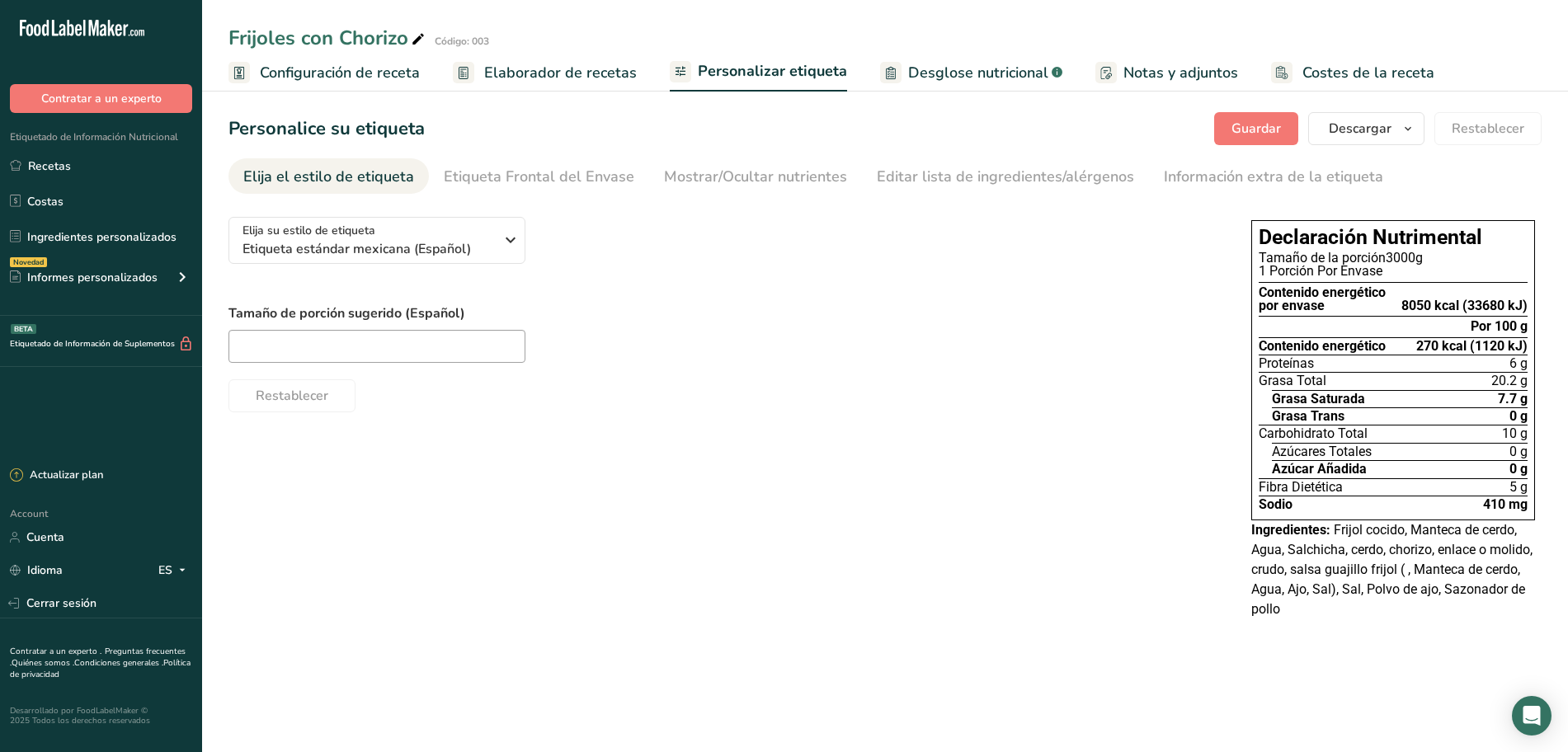
click at [617, 76] on span "Elaborador de recetas" at bounding box center [561, 73] width 152 height 23
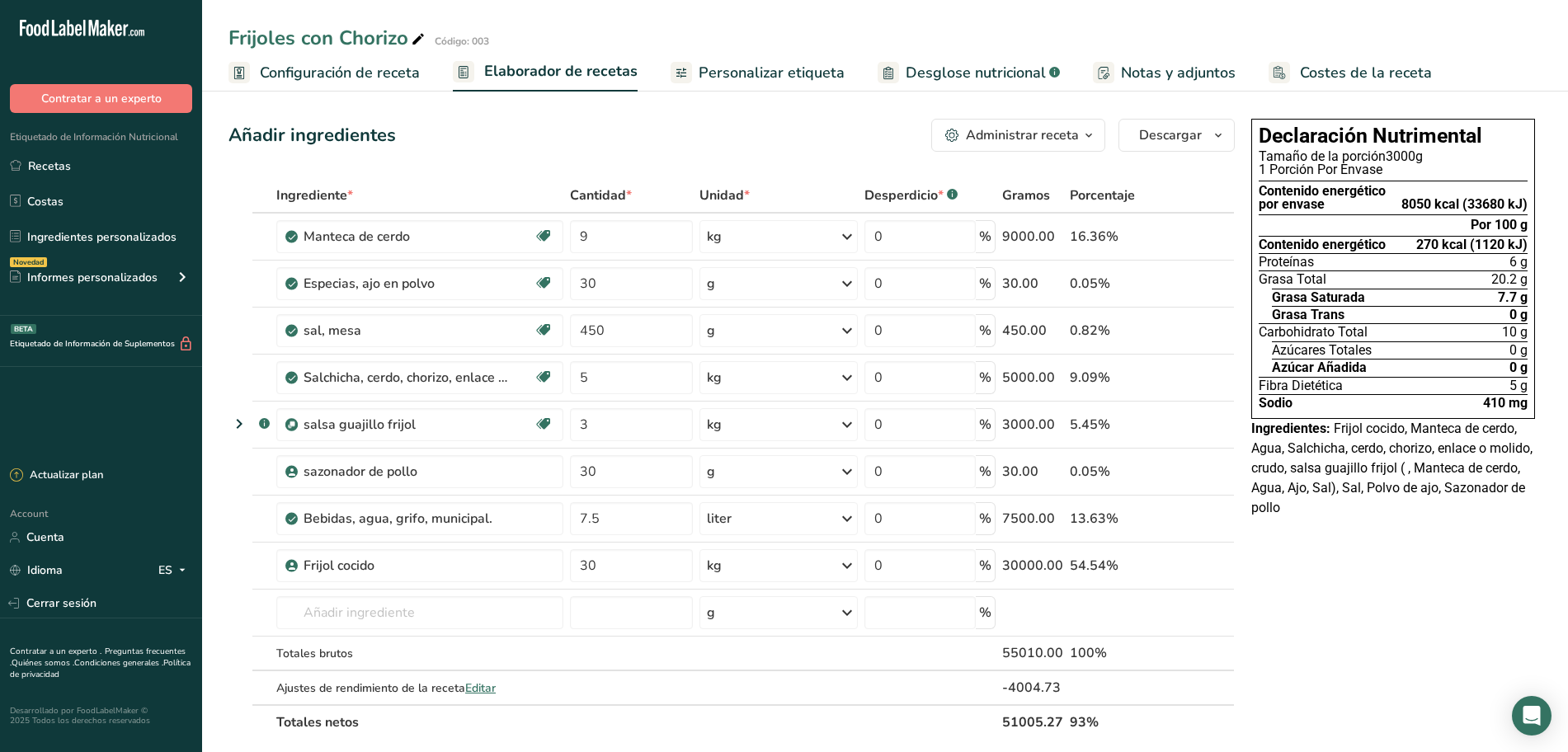
click at [905, 74] on span "Desglose nutricional" at bounding box center [976, 73] width 141 height 23
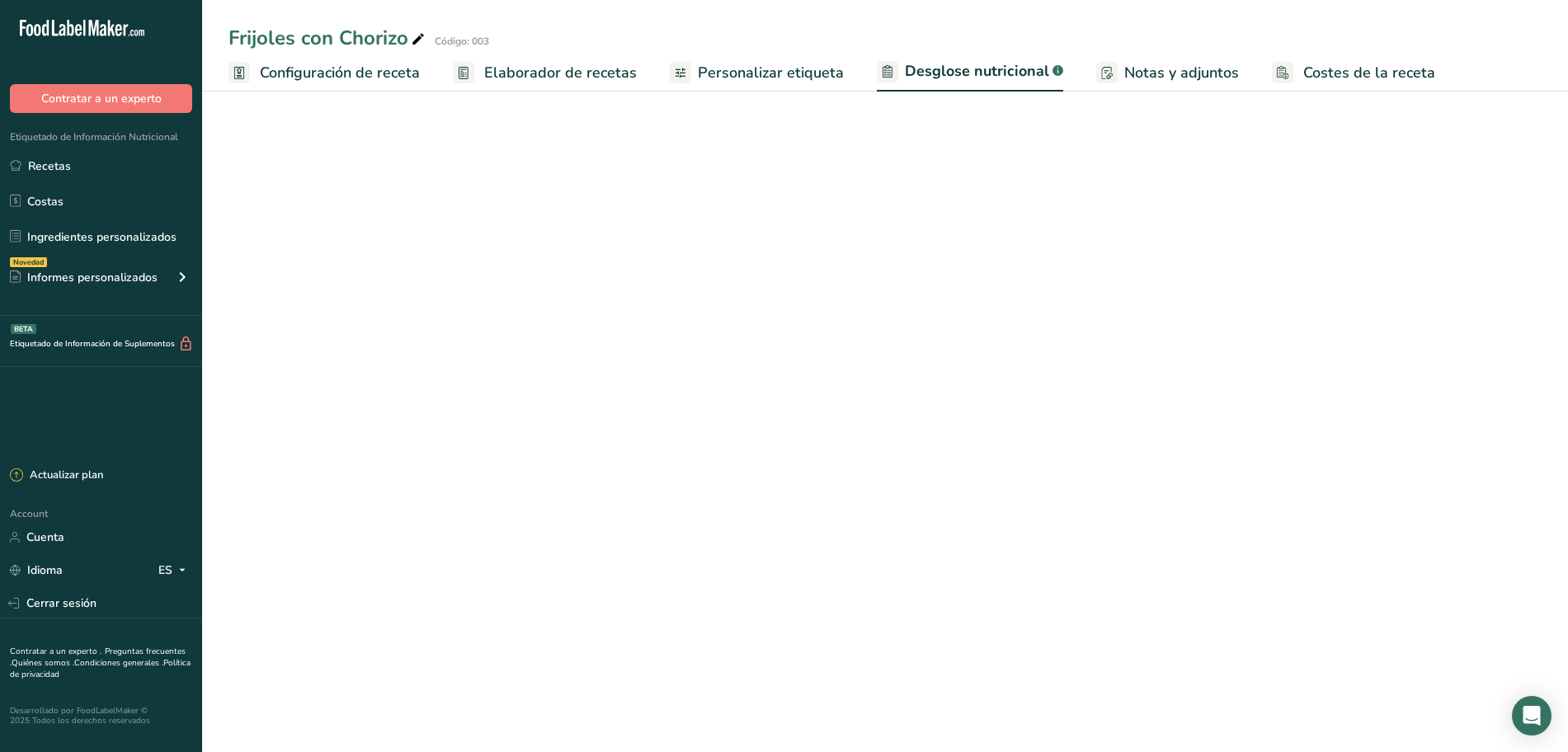
select select "Calories"
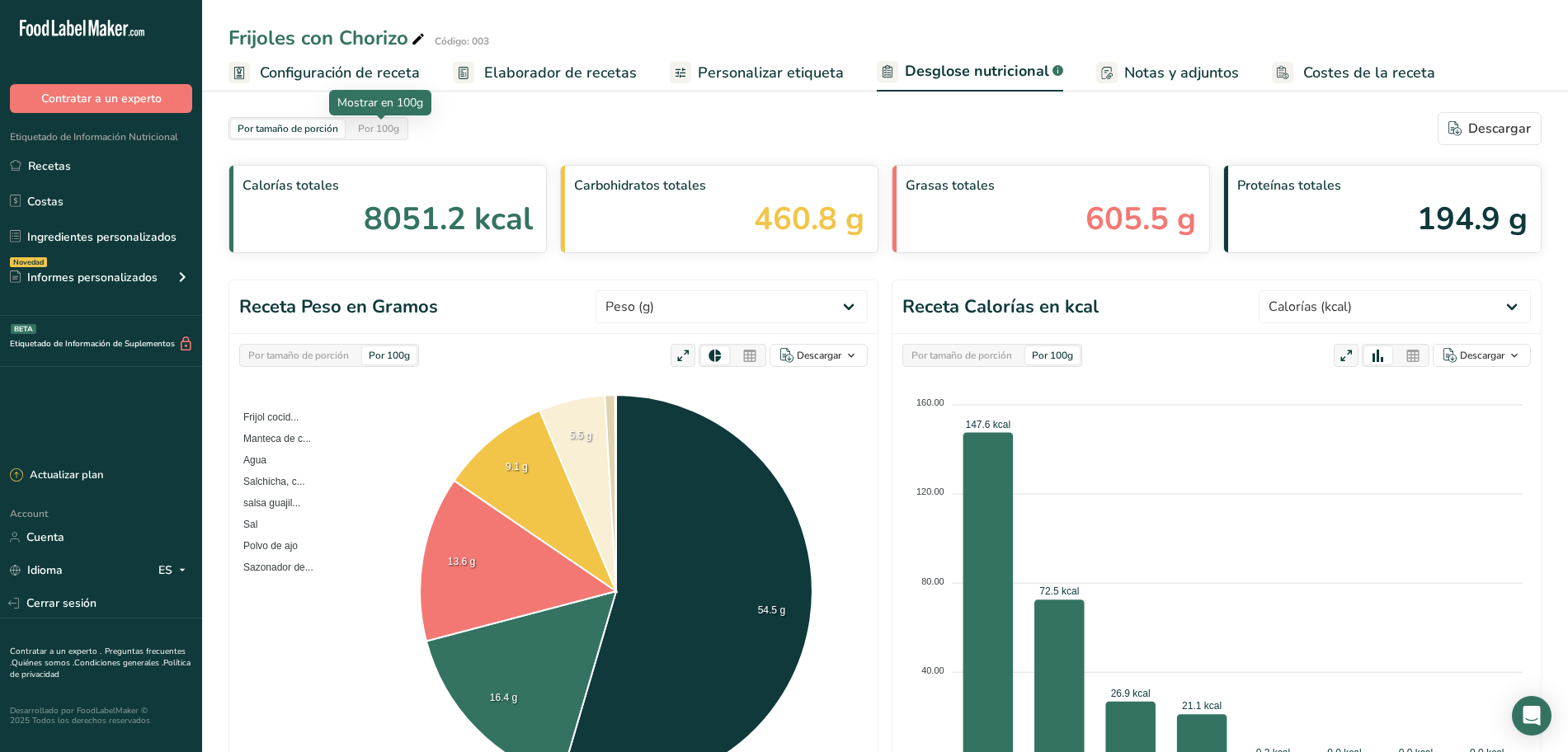
click at [387, 136] on div "Por 100g" at bounding box center [378, 129] width 54 height 18
click at [753, 356] on icon at bounding box center [750, 356] width 15 height 23
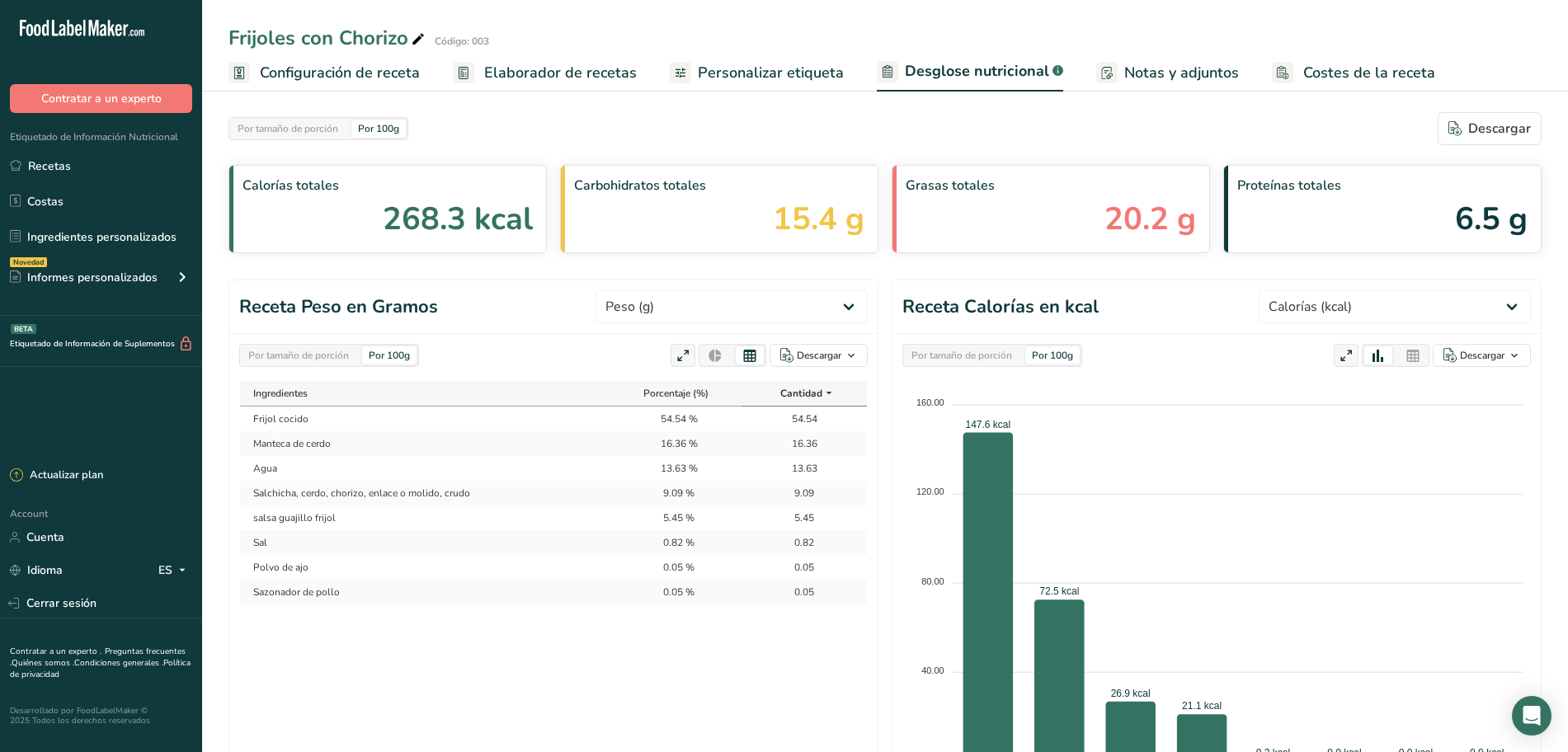
click at [331, 350] on div "Por tamaño de porción" at bounding box center [299, 356] width 114 height 18
click at [829, 390] on icon at bounding box center [829, 393] width 13 height 21
click at [825, 391] on icon at bounding box center [829, 393] width 13 height 21
click at [406, 358] on div "Por 100g" at bounding box center [389, 356] width 54 height 18
click at [346, 358] on div "Por tamaño de porción" at bounding box center [299, 356] width 114 height 18
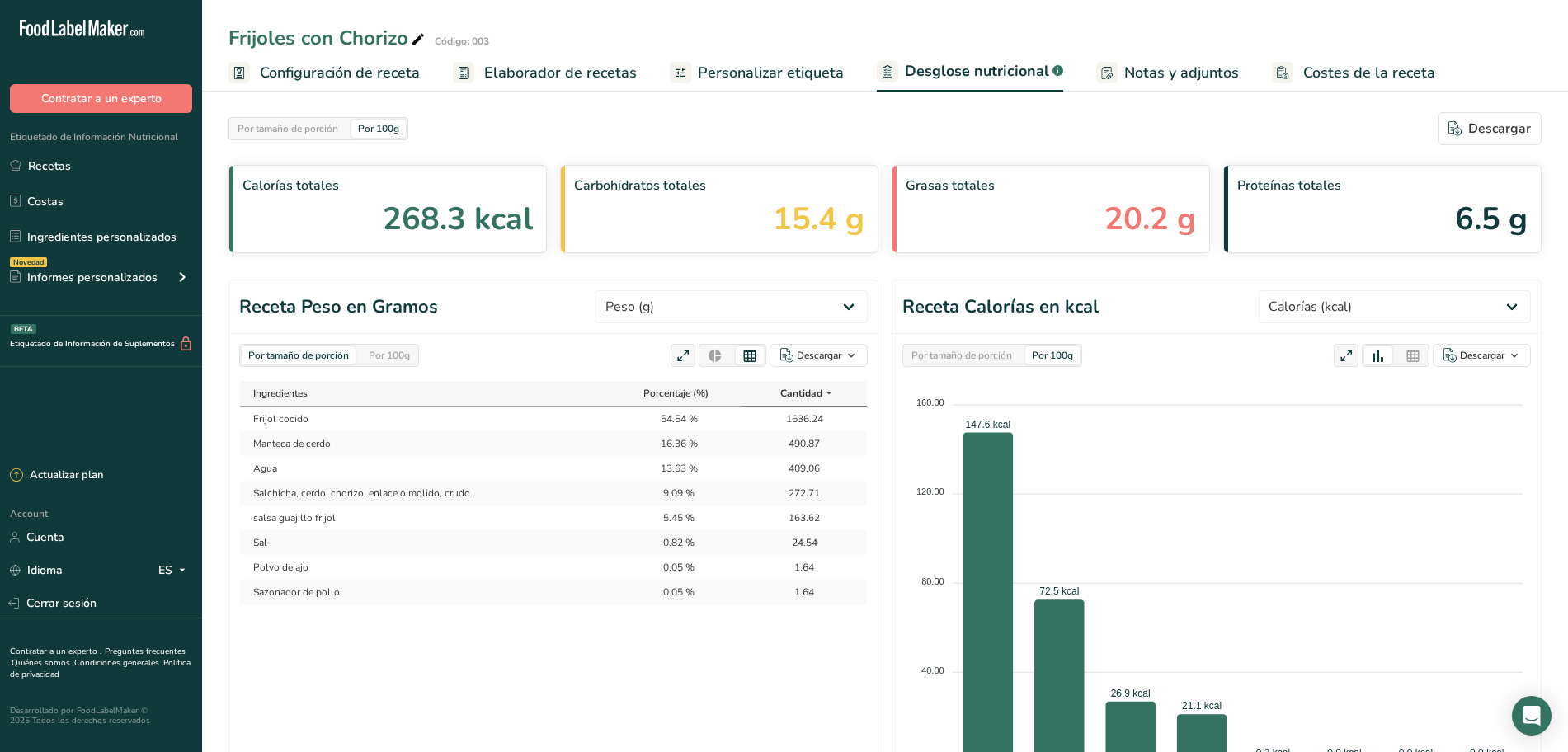
click at [375, 356] on div "Por 100g" at bounding box center [389, 356] width 54 height 18
click at [677, 358] on icon at bounding box center [683, 356] width 15 height 23
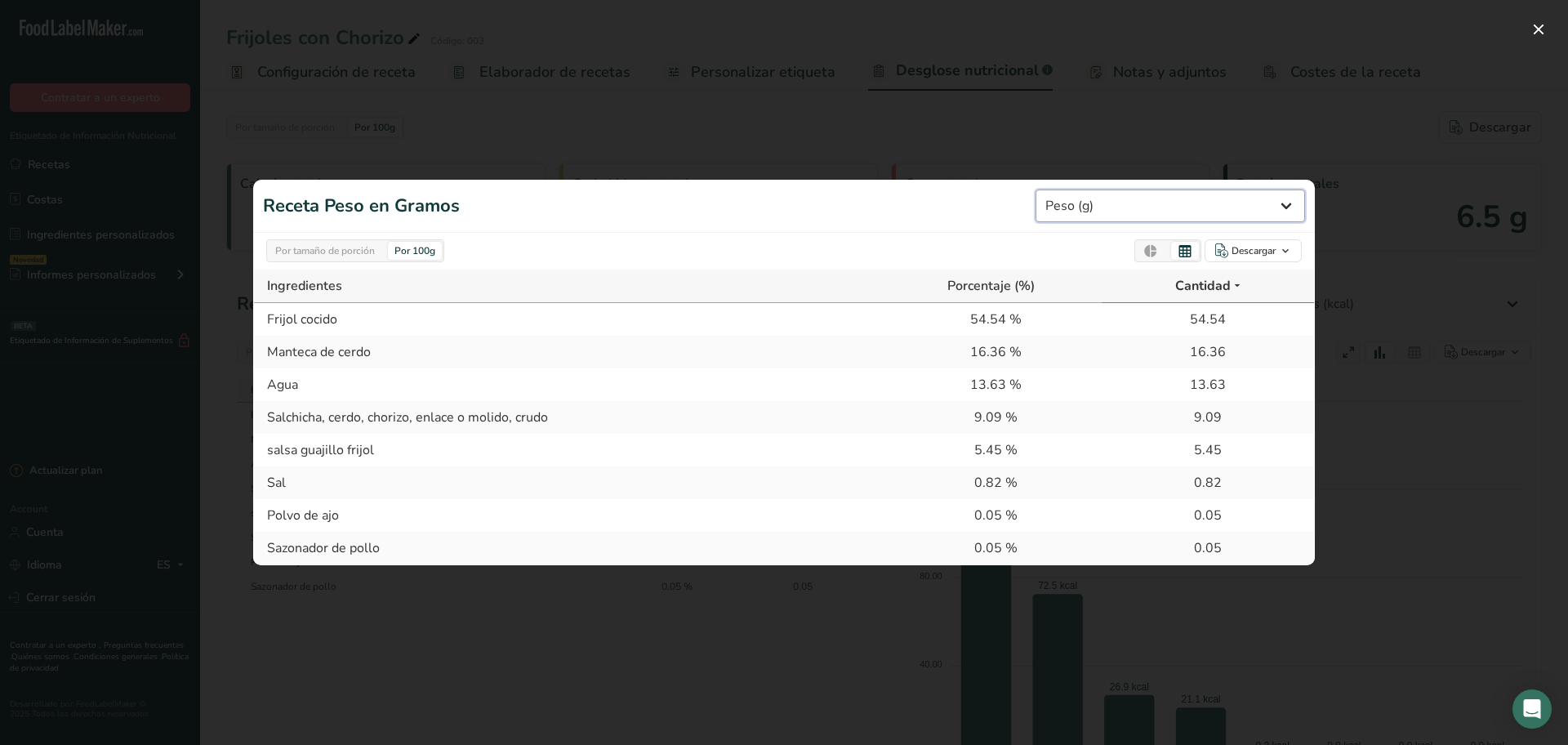
click at [1264, 198] on select "Peso (g) Calorías (kcal) Energía KJ (kj) Grasa Total (g) Grasa Saturada (g) Gra…" at bounding box center [1170, 206] width 269 height 32
select select "Calories"
click at [1060, 190] on select "Peso (g) Calorías (kcal) Energía KJ (kj) Grasa Total (g) Grasa Saturada (g) Gra…" at bounding box center [1170, 206] width 269 height 32
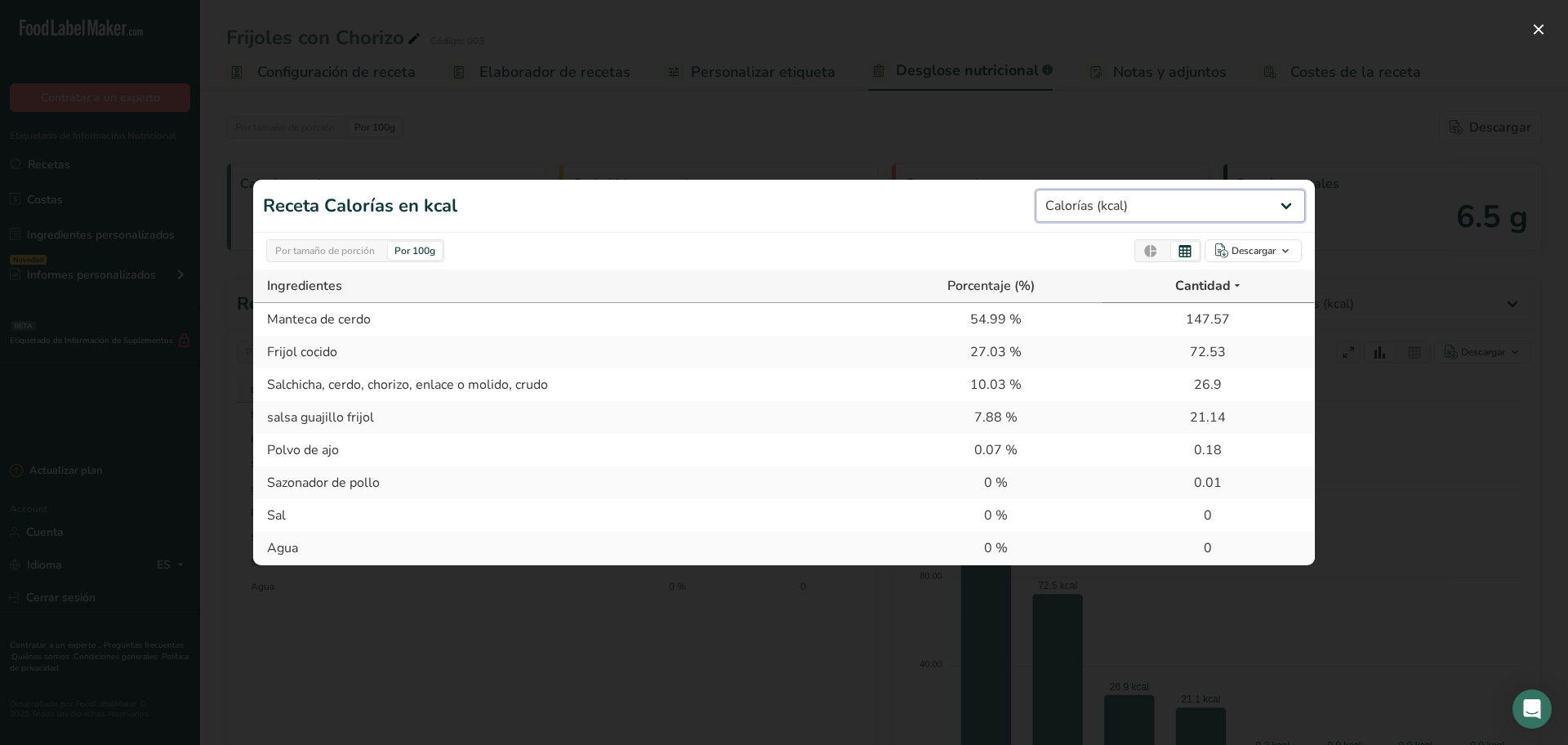
select select "Calories"
click at [1290, 204] on select "Peso (g) Calorías (kcal) Energía KJ (kj) Grasa Total (g) Grasa Saturada (g) Gra…" at bounding box center [1170, 206] width 269 height 32
select select "Total Fat"
click at [1060, 190] on select "Peso (g) Calorías (kcal) Energía KJ (kj) Grasa Total (g) Grasa Saturada (g) Gra…" at bounding box center [1170, 206] width 269 height 32
select select "Total Fat"
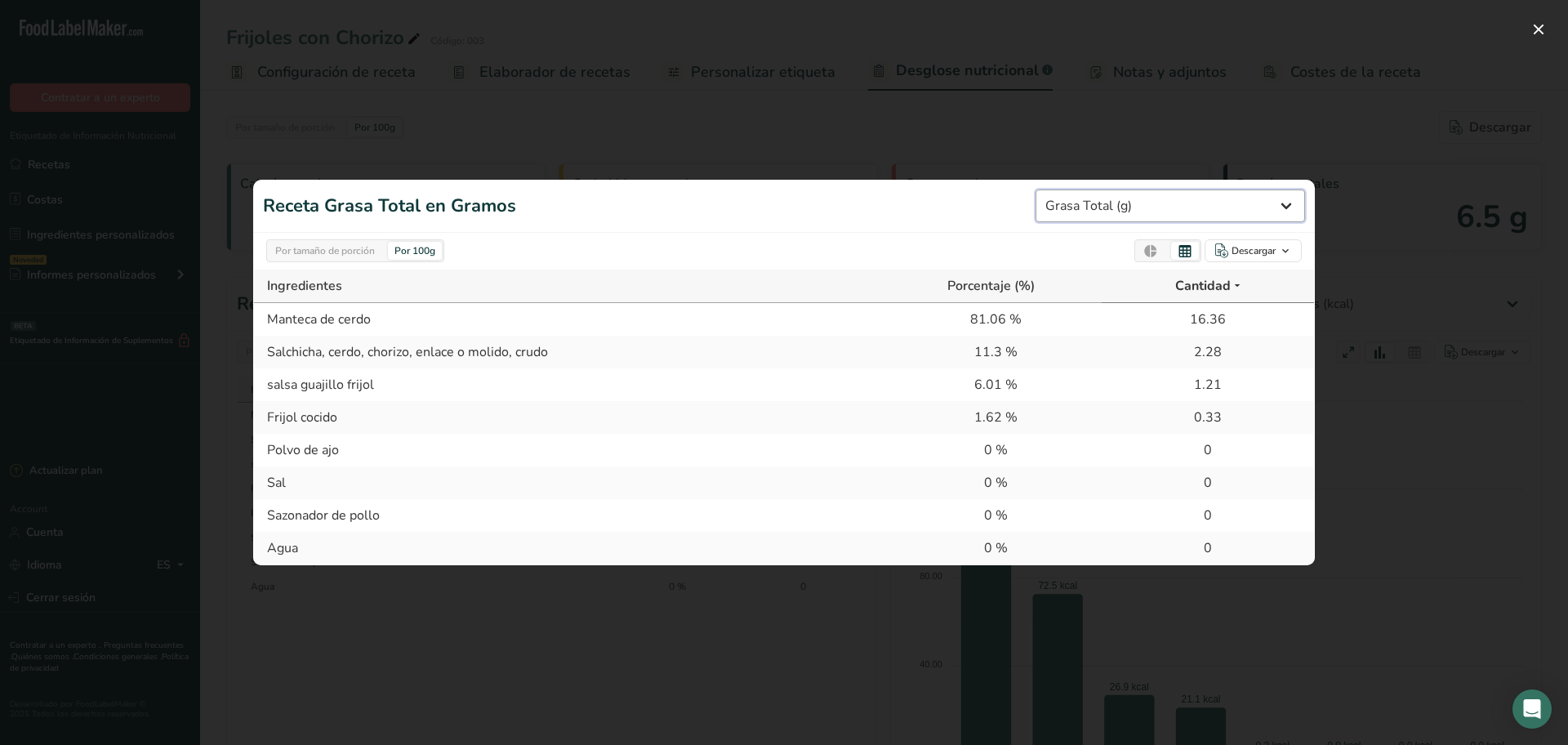
click at [1276, 209] on select "Peso (g) Calorías (kcal) Energía KJ (kj) Grasa Total (g) Grasa Saturada (g) Gra…" at bounding box center [1170, 206] width 269 height 32
select select "Total Carbohydrates"
click at [1060, 190] on select "Peso (g) Calorías (kcal) Energía KJ (kj) Grasa Total (g) Grasa Saturada (g) Gra…" at bounding box center [1170, 206] width 269 height 32
select select "Total Carbohydrates"
click at [1284, 207] on select "Peso (g) Calorías (kcal) Energía KJ (kj) Grasa Total (g) Grasa Saturada (g) Gra…" at bounding box center [1170, 206] width 269 height 32
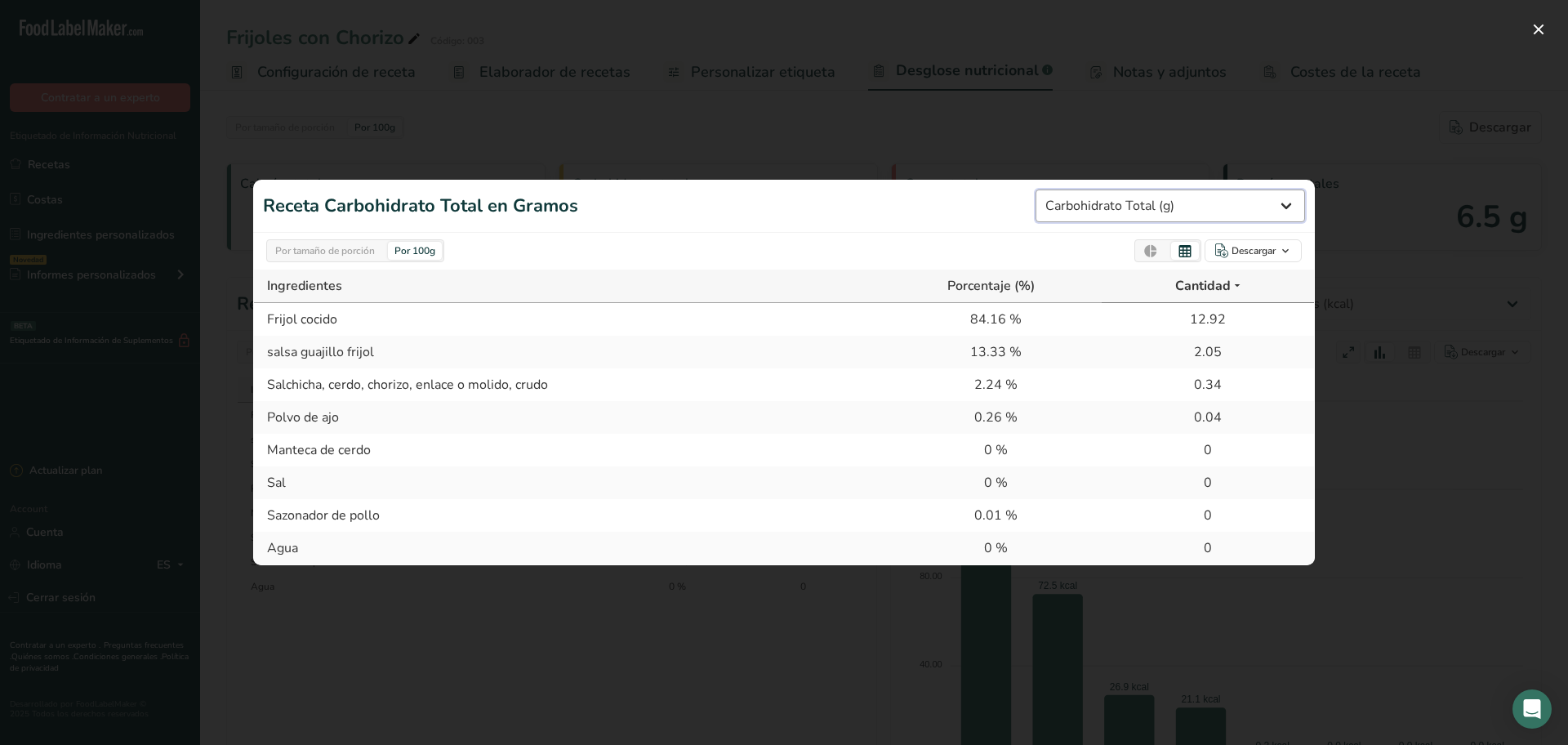
select select "Iron"
click at [1060, 190] on select "Peso (g) Calorías (kcal) Energía KJ (kj) Grasa Total (g) Grasa Saturada (g) Gra…" at bounding box center [1170, 206] width 269 height 32
select select "Iron"
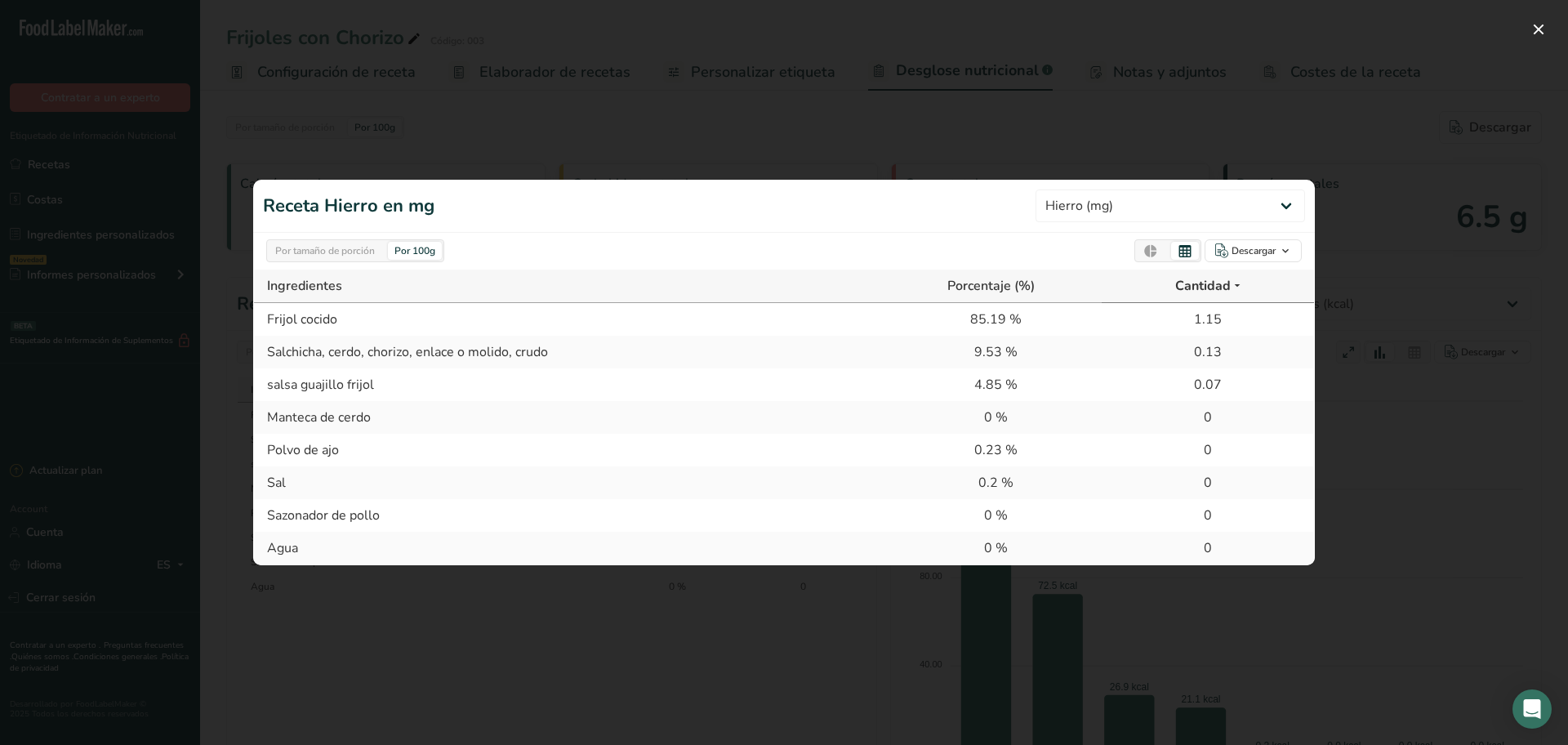
click at [1202, 127] on div at bounding box center [784, 372] width 1568 height 745
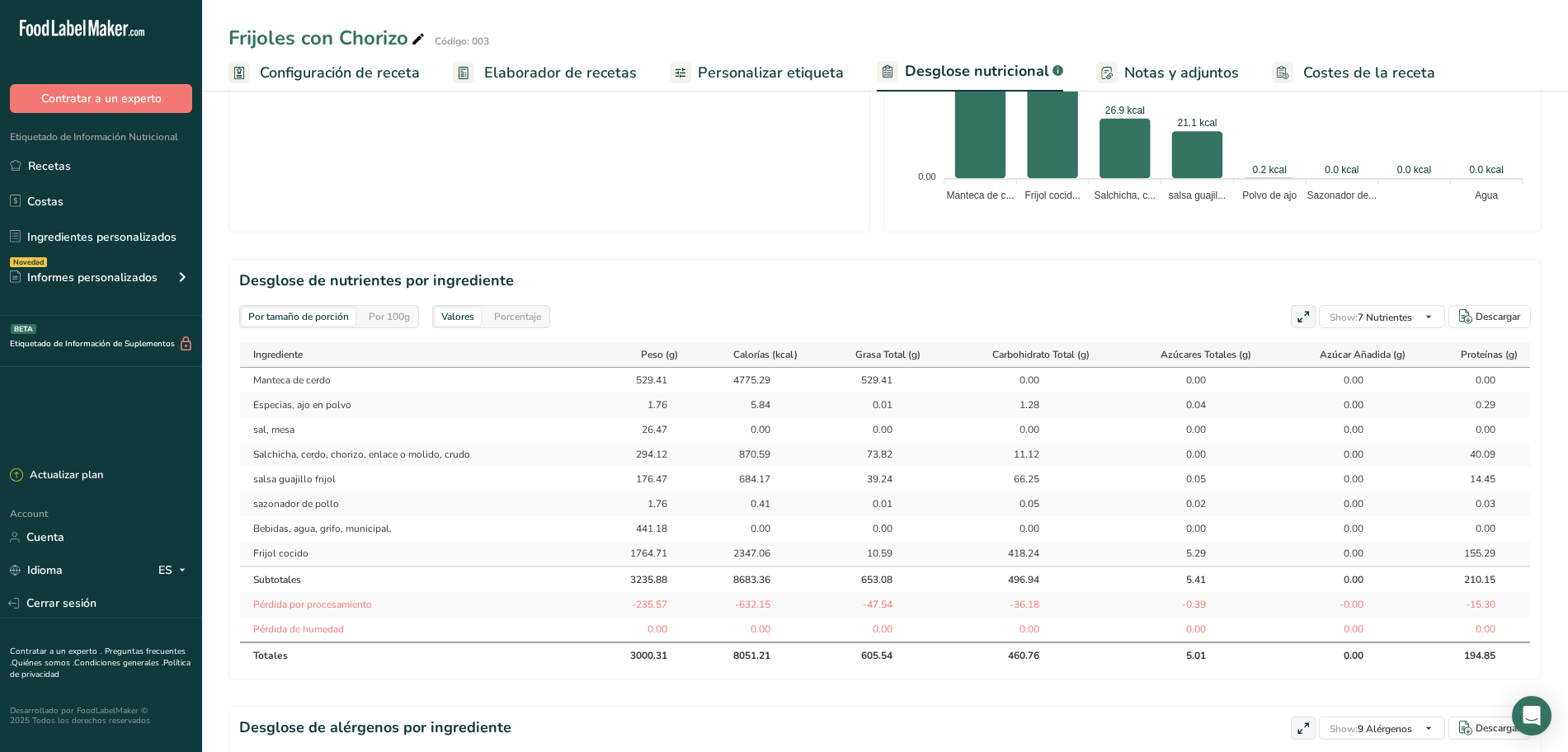
scroll to position [618, 0]
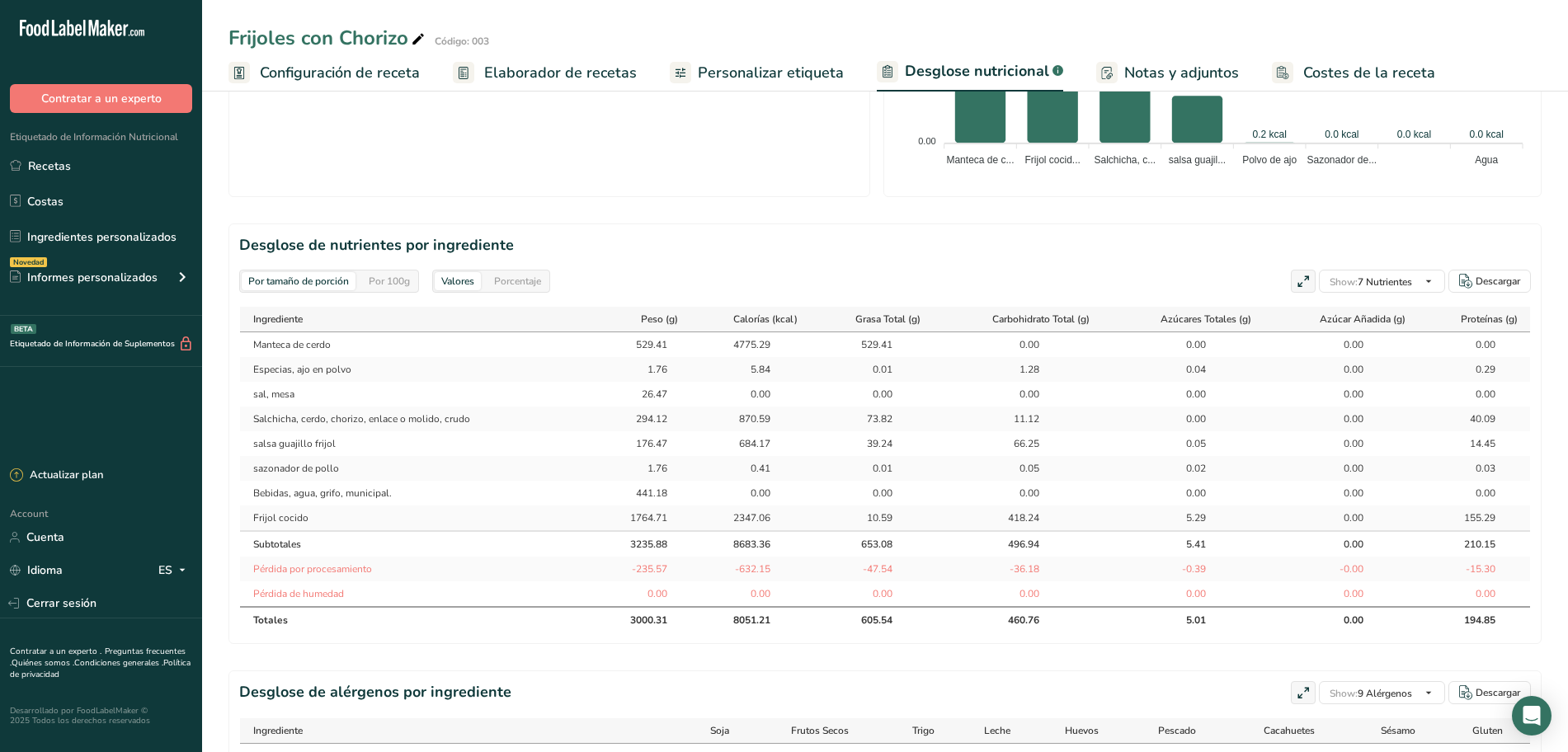
click at [389, 274] on div "Por 100g" at bounding box center [389, 281] width 54 height 18
click at [346, 275] on div "Por tamaño de porción" at bounding box center [299, 281] width 114 height 18
click at [509, 285] on div "Porcentaje" at bounding box center [517, 281] width 60 height 18
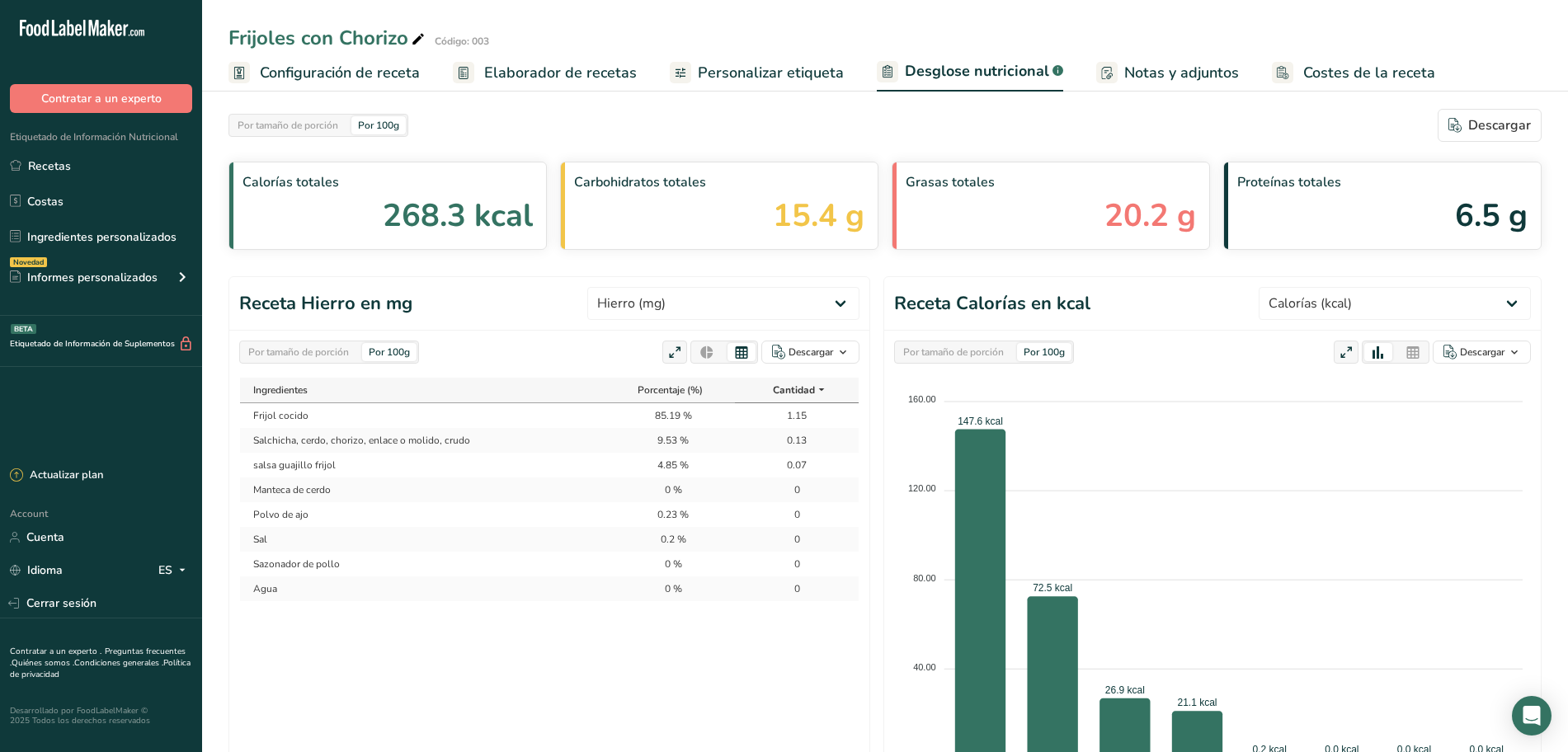
scroll to position [0, 0]
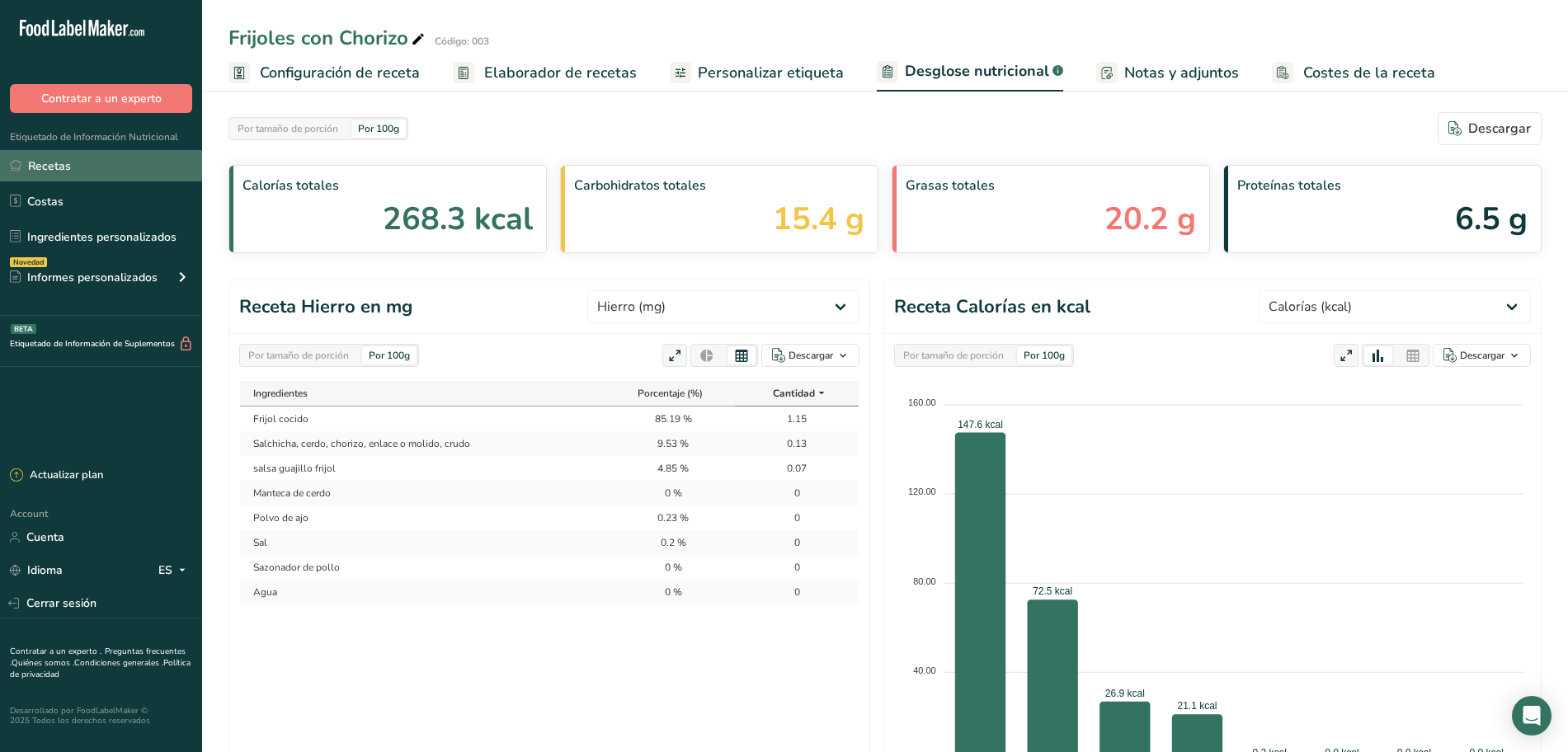
click at [110, 163] on link "Recetas" at bounding box center [100, 165] width 202 height 31
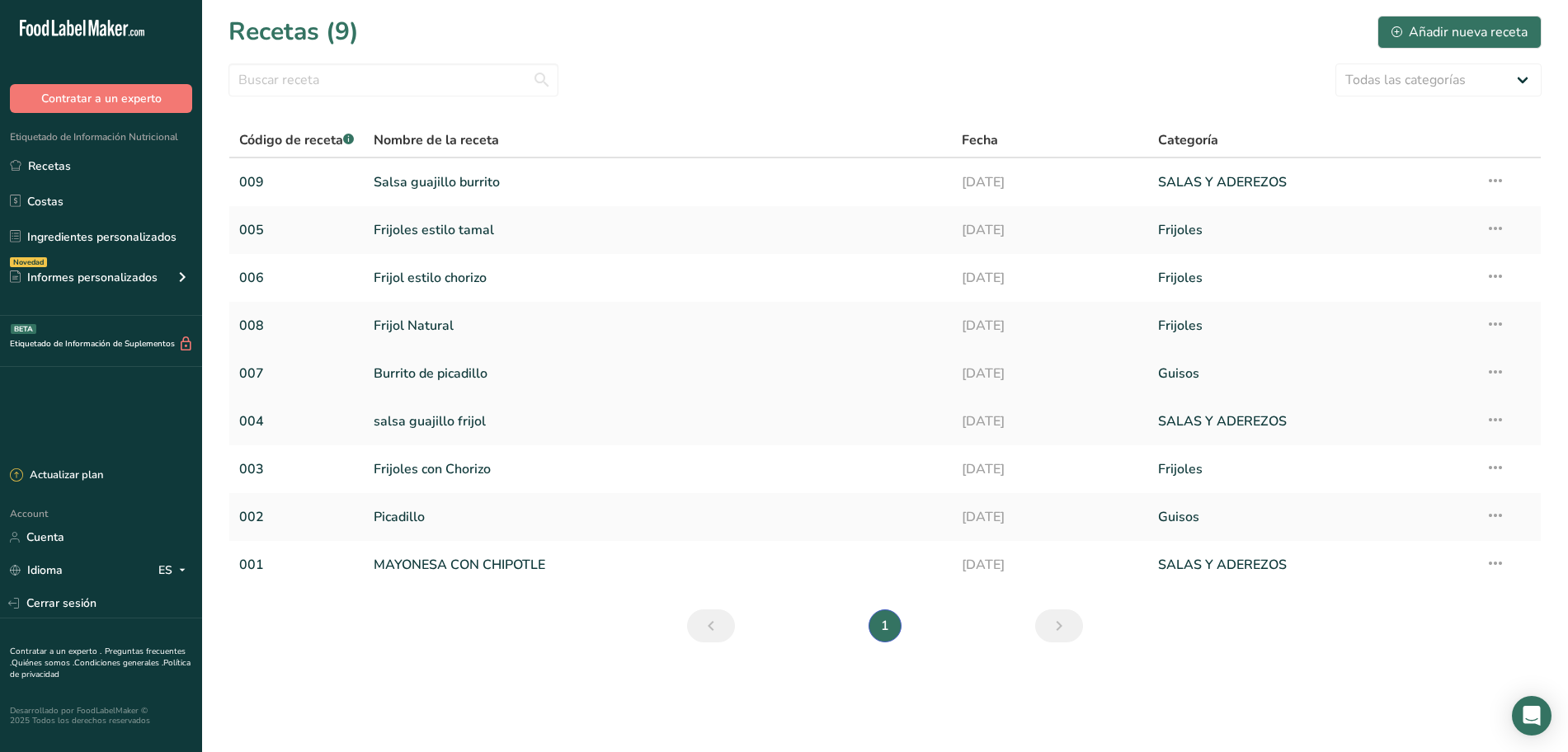
click at [494, 371] on link "Burrito de picadillo" at bounding box center [657, 373] width 568 height 34
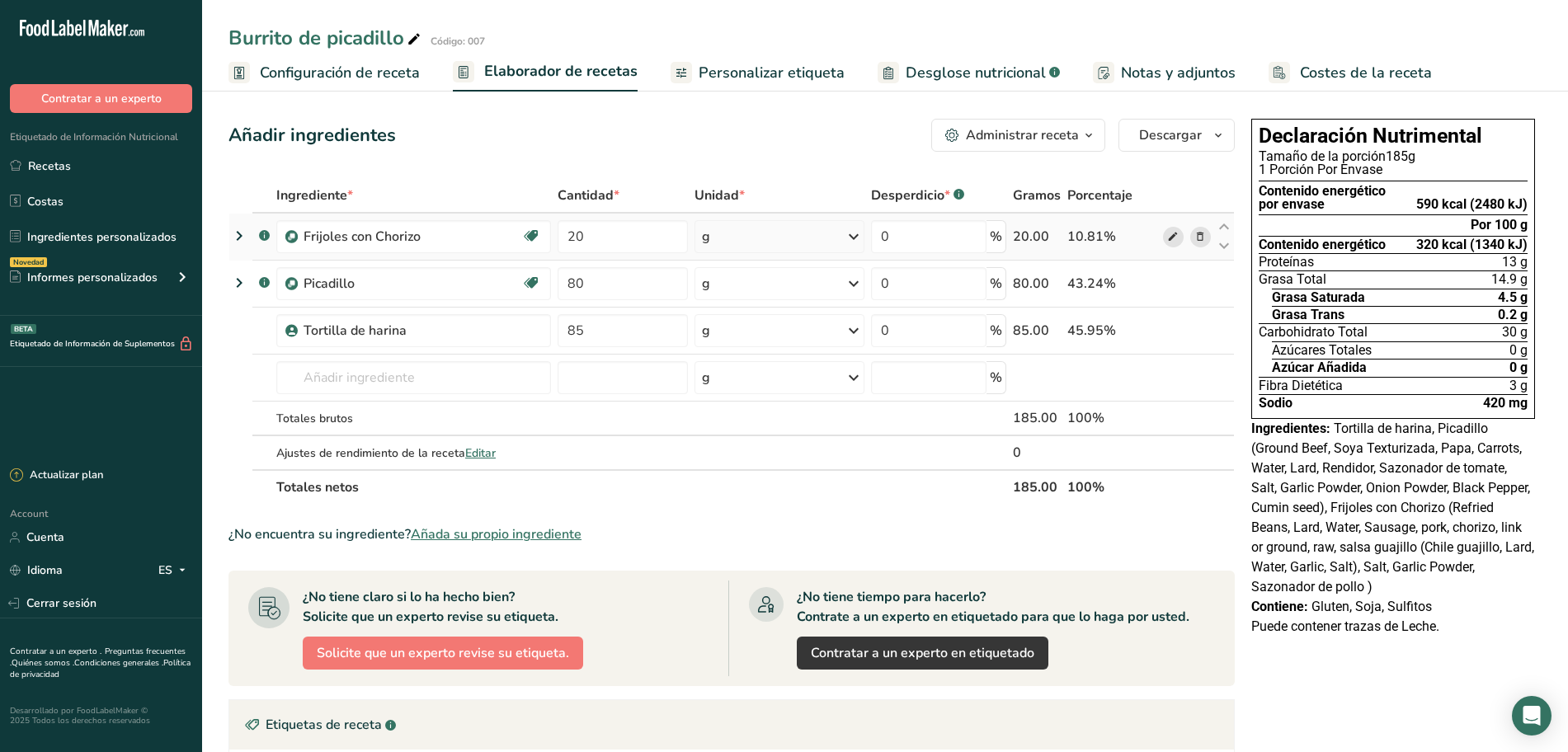
click at [1172, 237] on icon at bounding box center [1173, 237] width 12 height 18
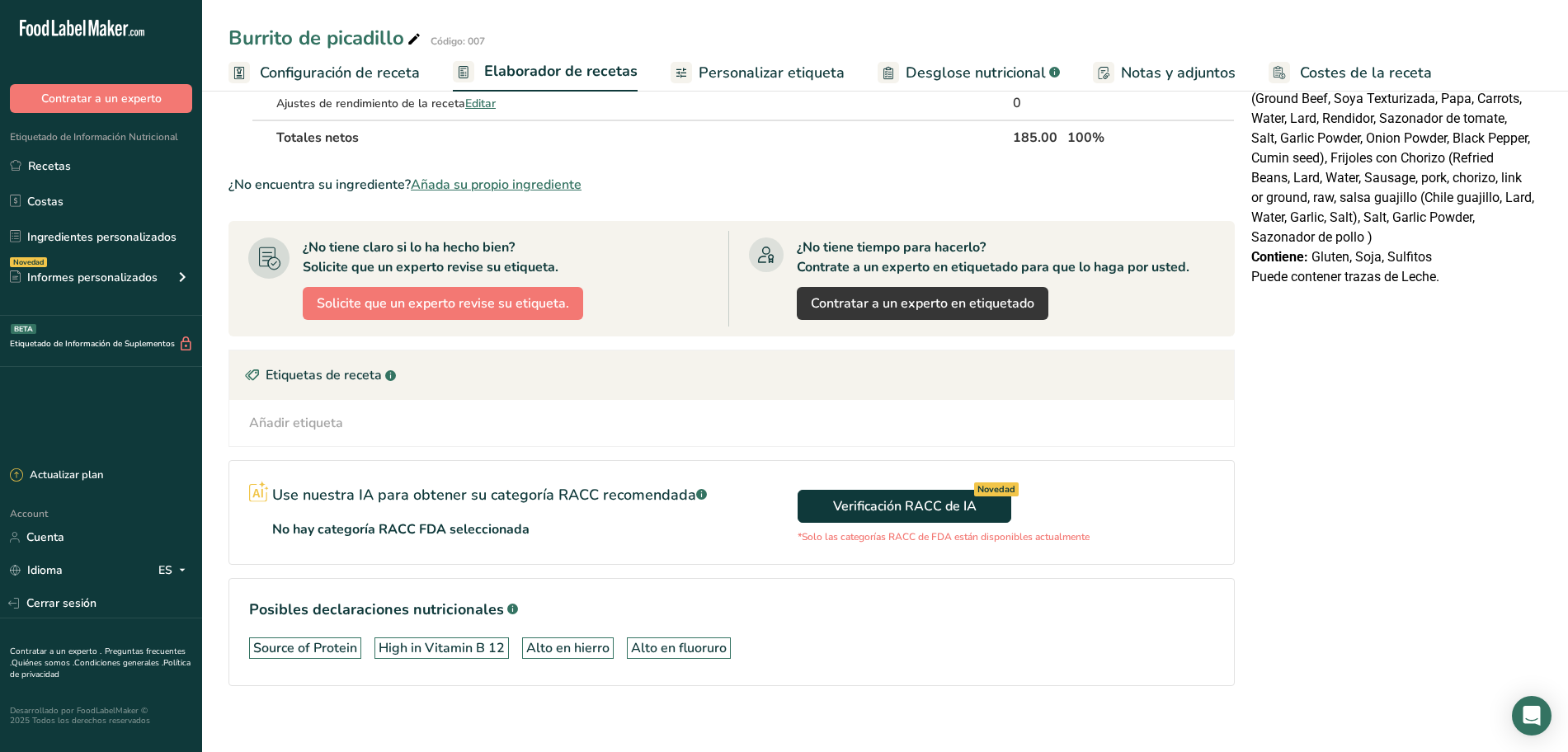
scroll to position [363, 0]
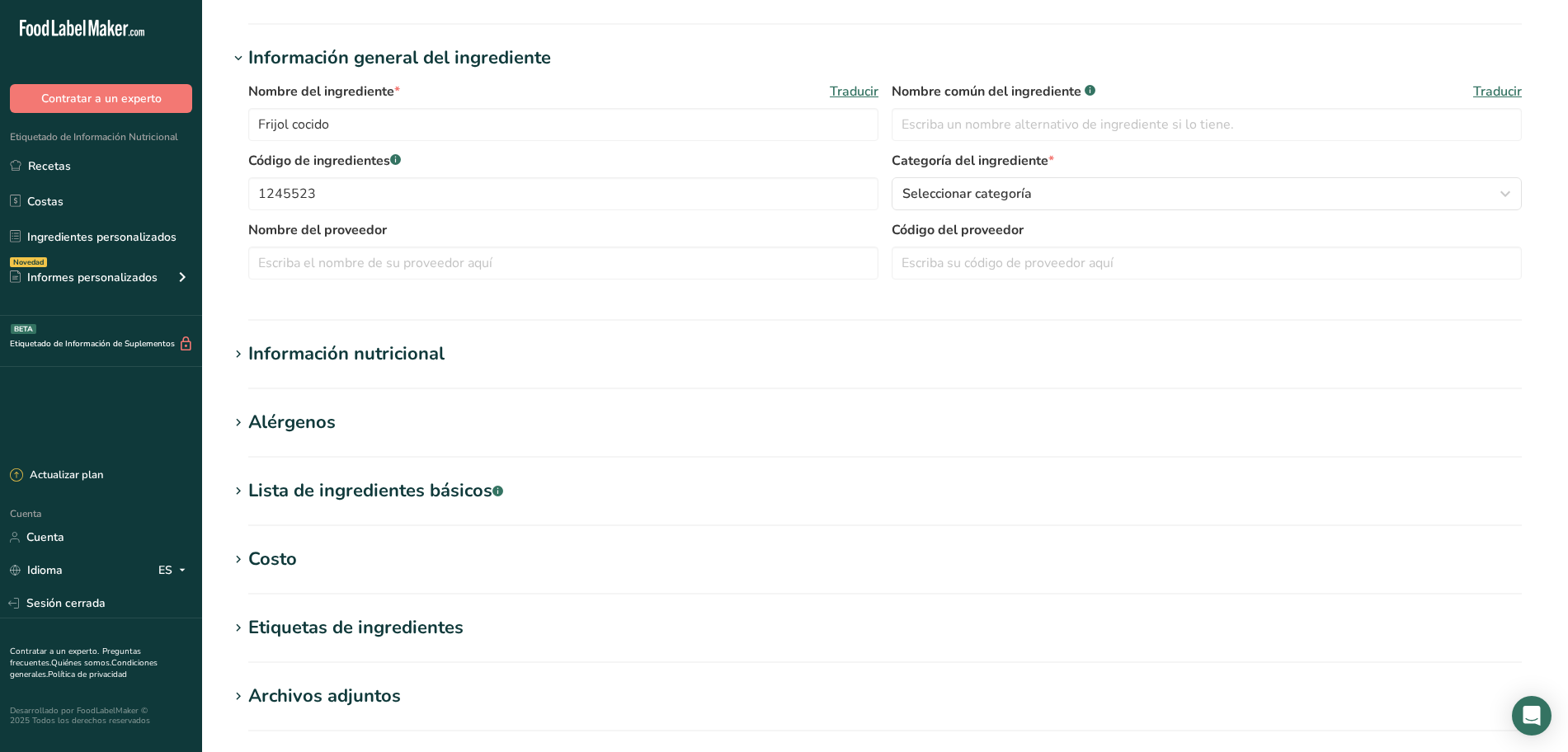
click at [381, 341] on font "Información nutricional" at bounding box center [346, 354] width 197 height 25
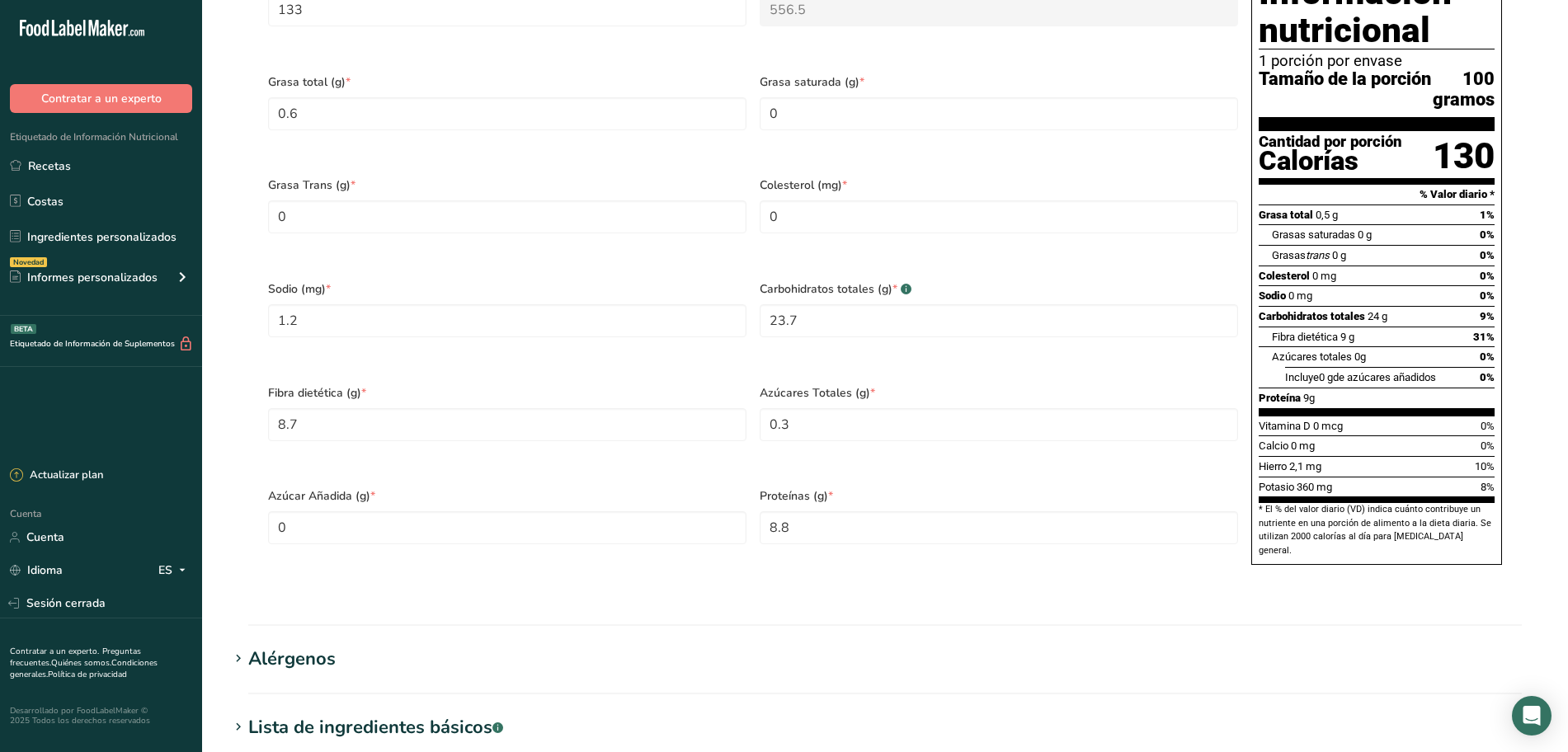
scroll to position [1336, 0]
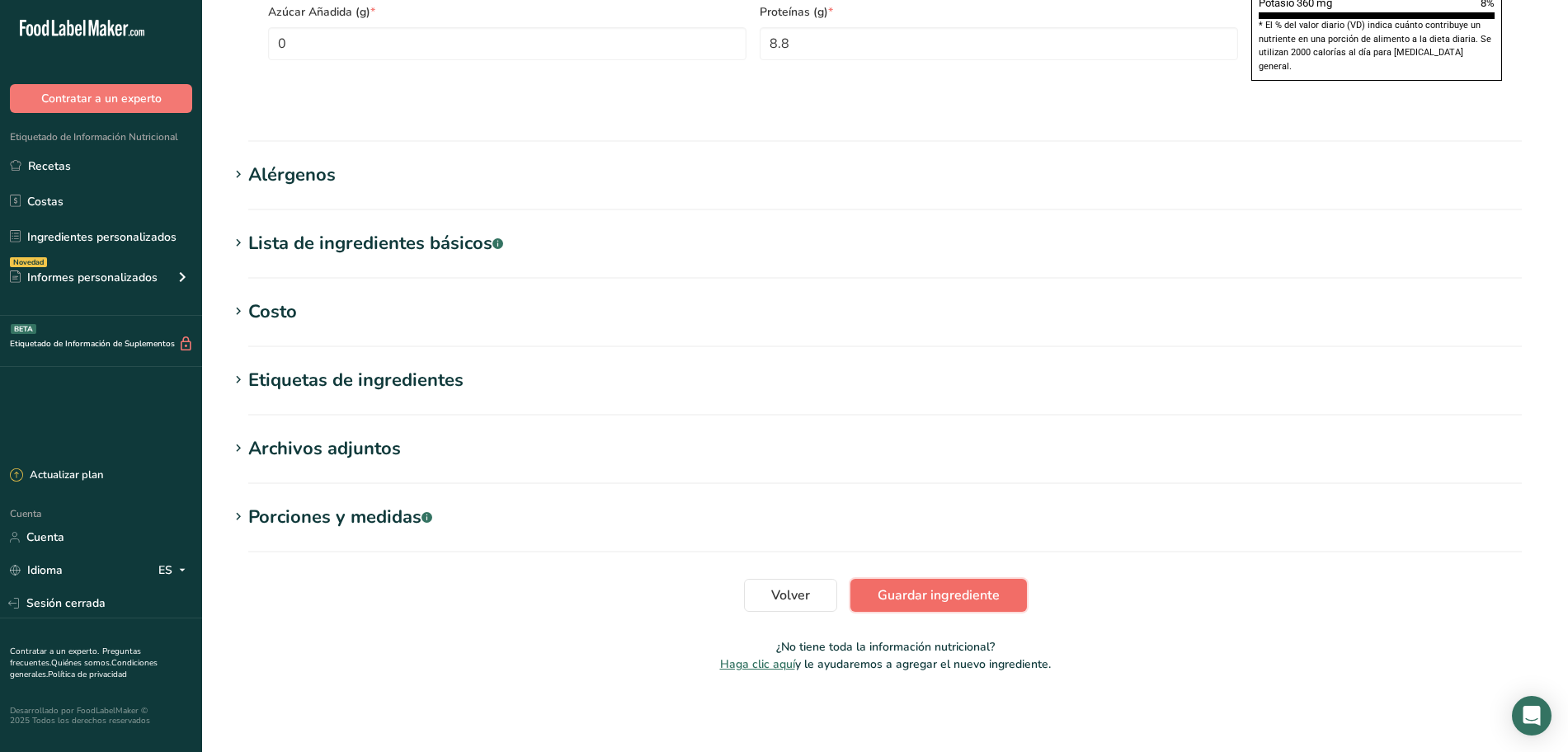
click at [936, 595] on font "Guardar ingrediente" at bounding box center [939, 596] width 122 height 18
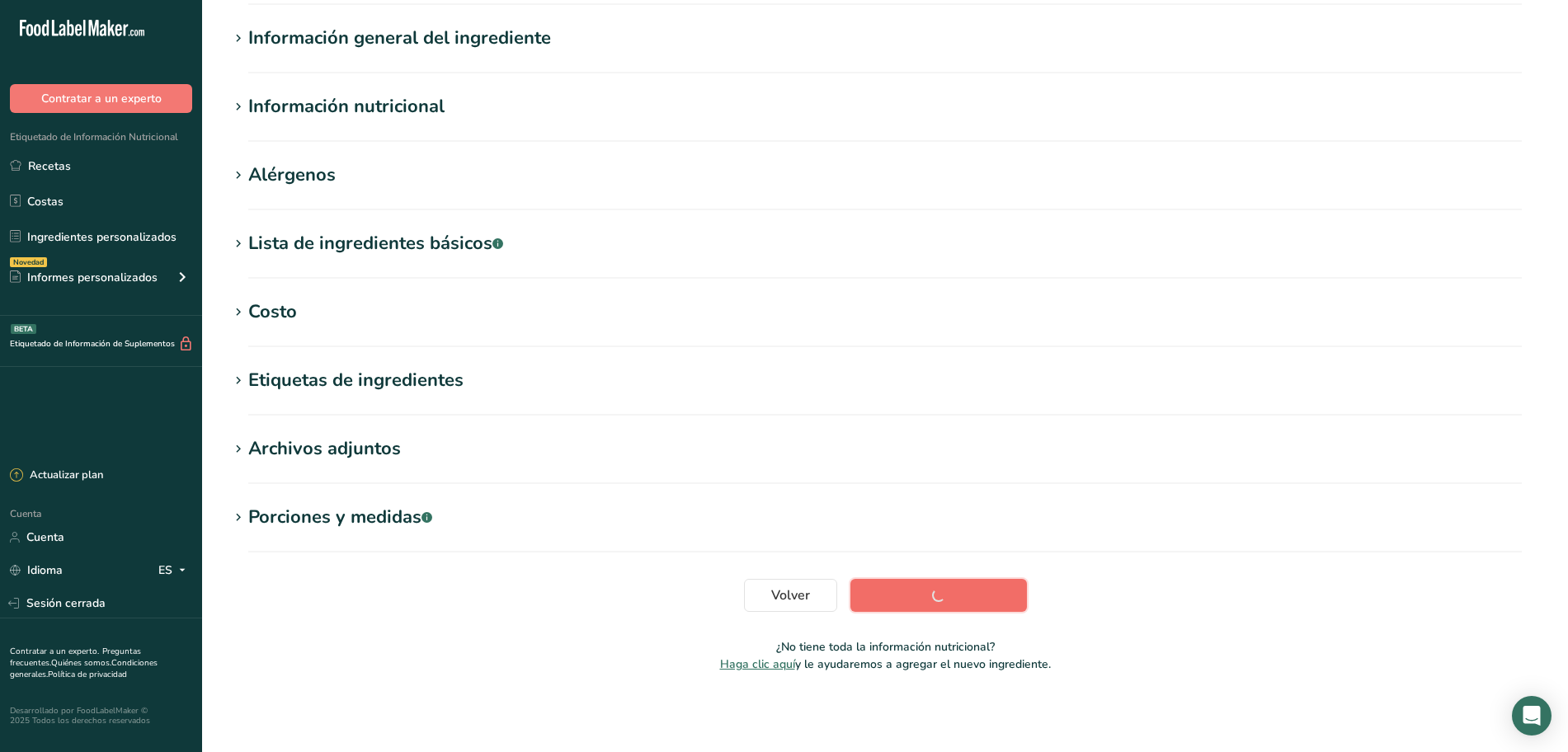
scroll to position [120, 0]
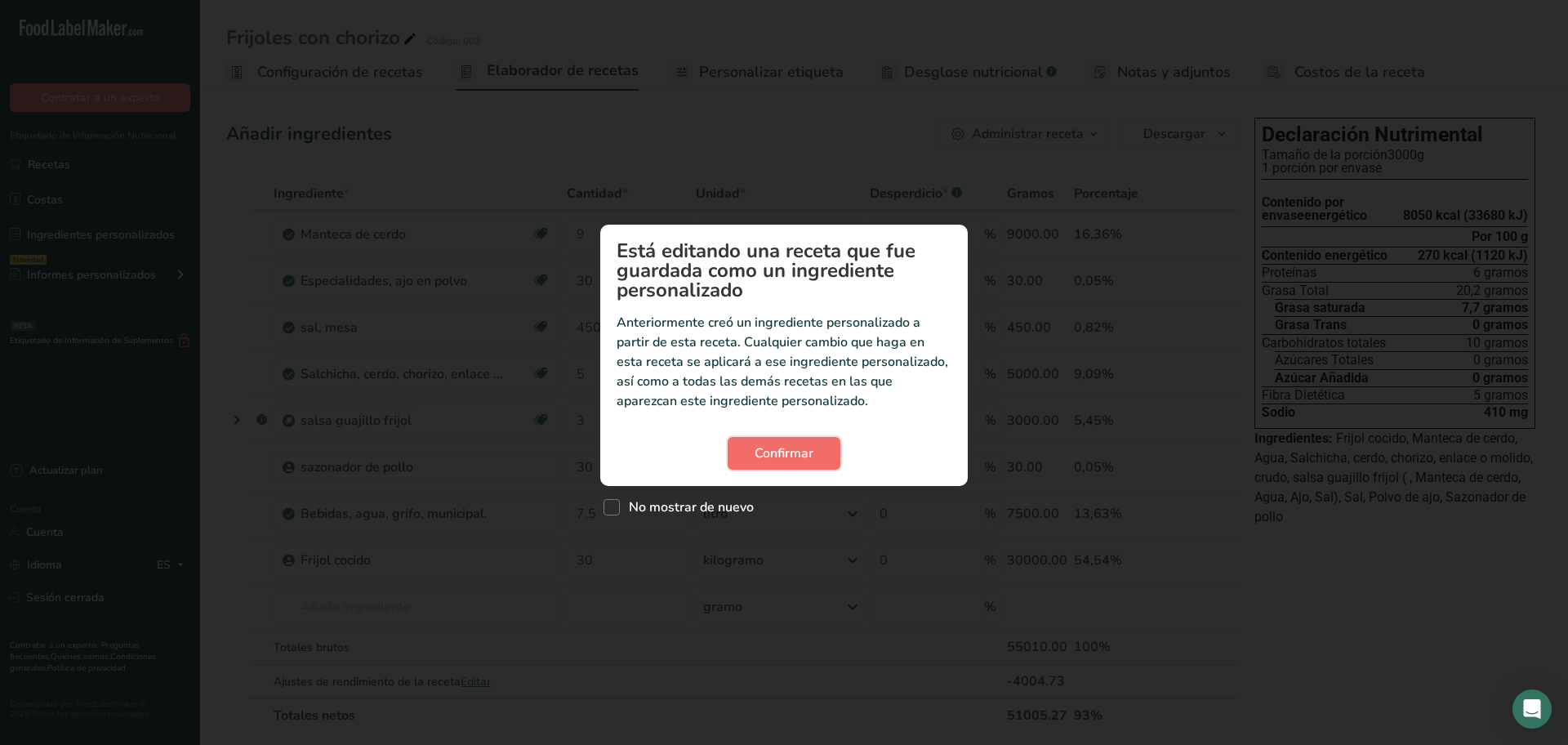
click at [757, 452] on font "Confirmar" at bounding box center [784, 453] width 59 height 18
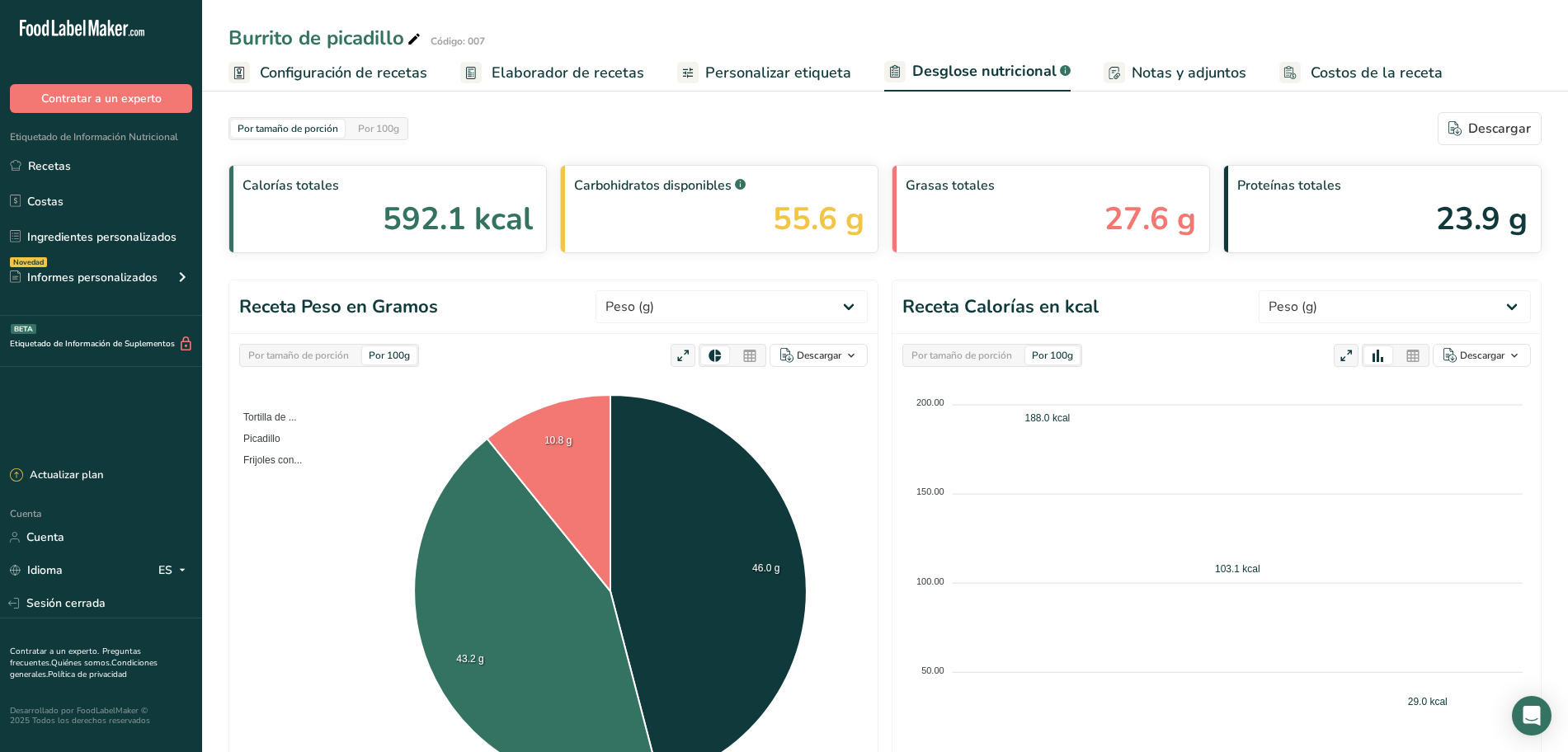
select select "Calories"
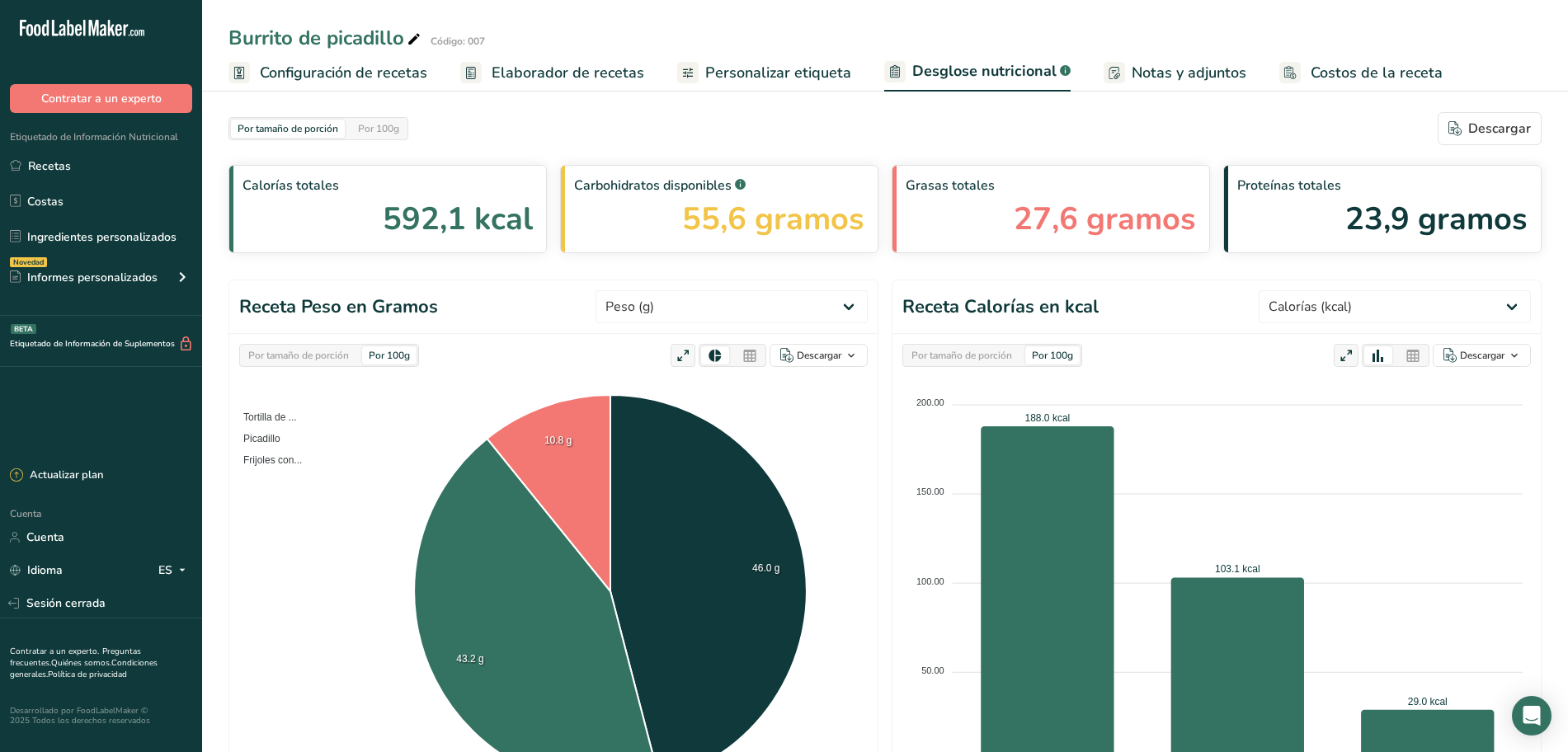
drag, startPoint x: 336, startPoint y: 361, endPoint x: 336, endPoint y: 349, distance: 12.0
click at [336, 361] on font "Por tamaño de porción" at bounding box center [299, 356] width 100 height 13
click at [377, 355] on font "Por 100g" at bounding box center [389, 356] width 41 height 13
click at [376, 124] on font "Por 100g" at bounding box center [378, 129] width 41 height 13
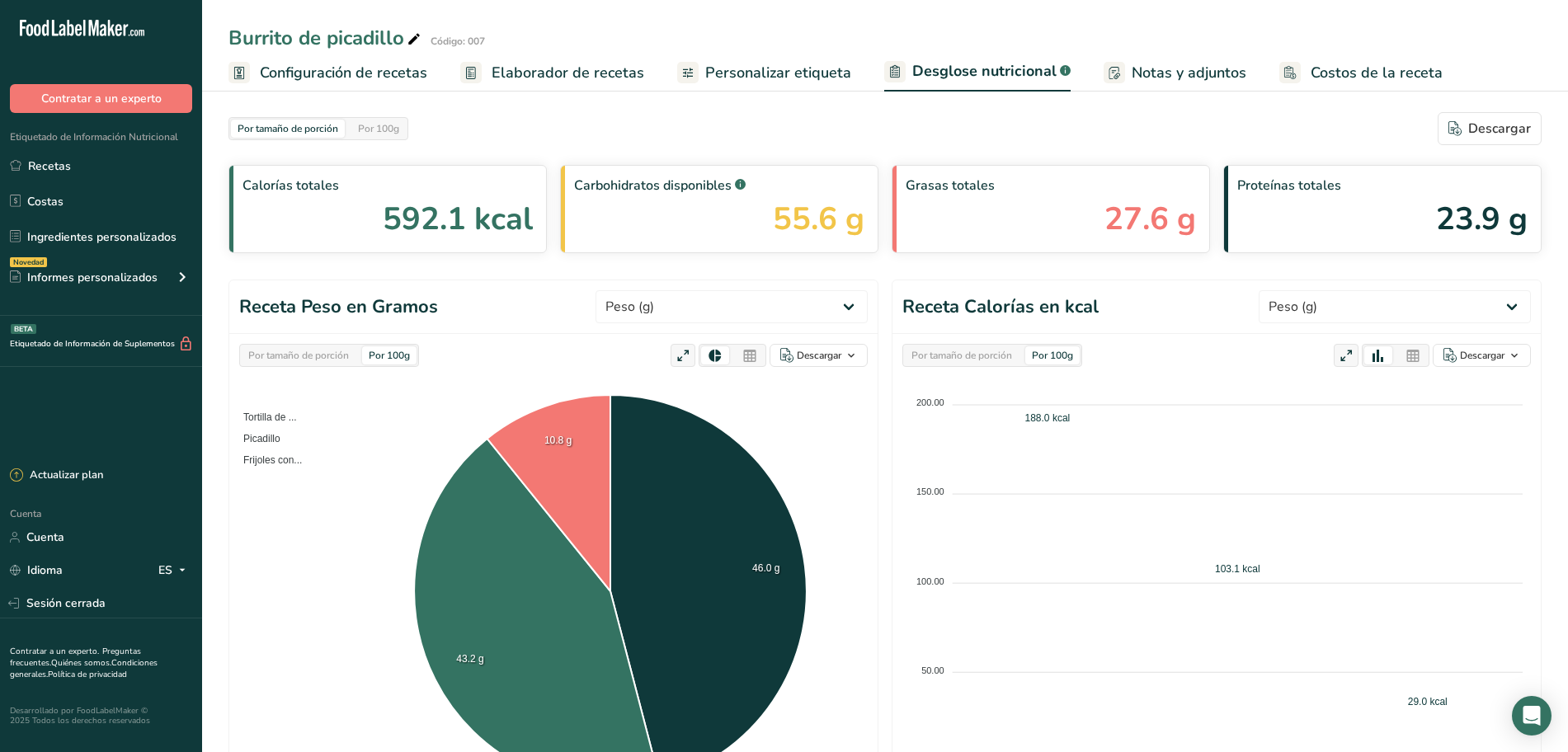
select select "Calories"
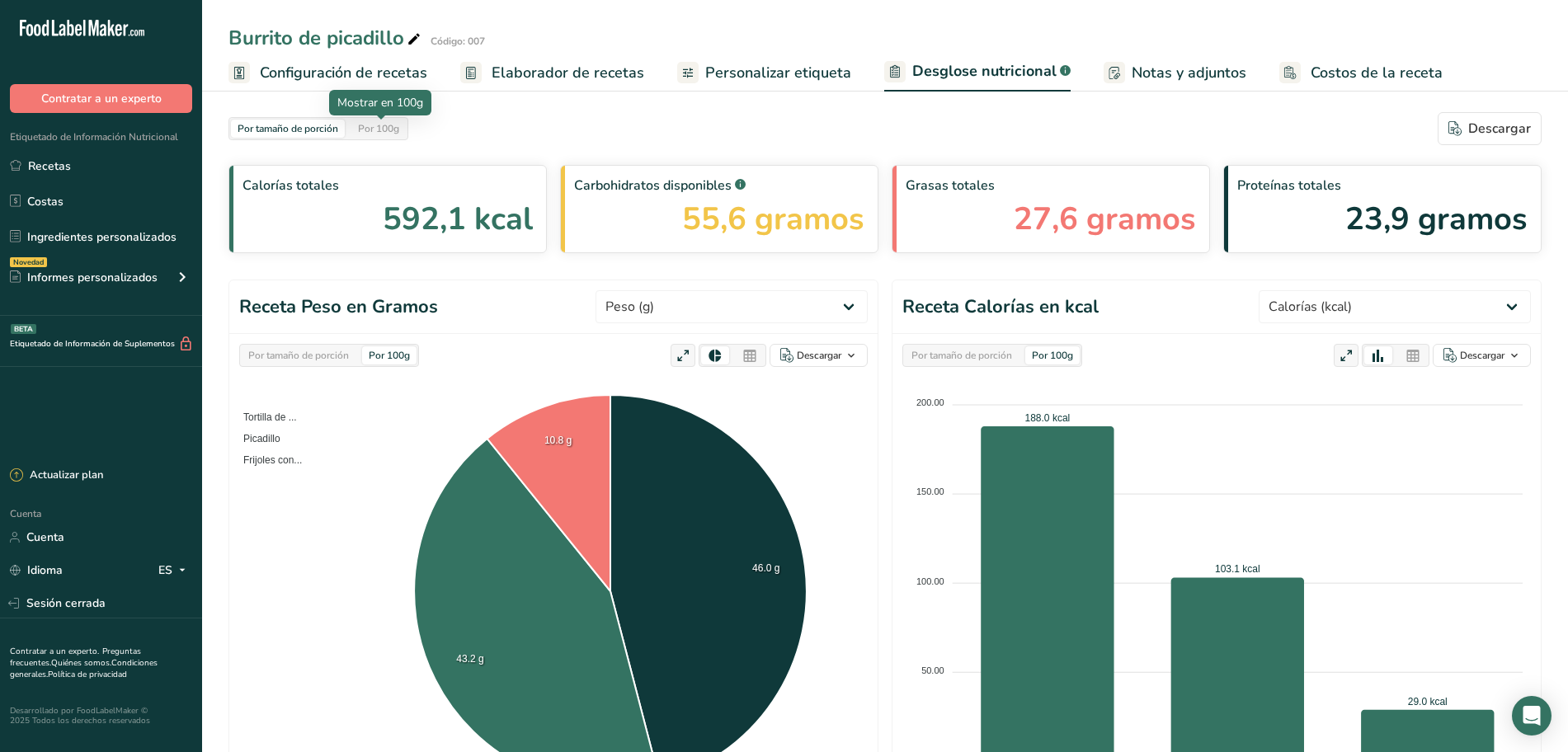
click at [399, 135] on font "Por 100g" at bounding box center [378, 129] width 41 height 13
click at [302, 136] on div "Por tamaño de porción" at bounding box center [288, 129] width 114 height 18
click at [383, 132] on font "Por 100g" at bounding box center [378, 129] width 41 height 13
click at [111, 158] on link "Recetas" at bounding box center [100, 165] width 202 height 31
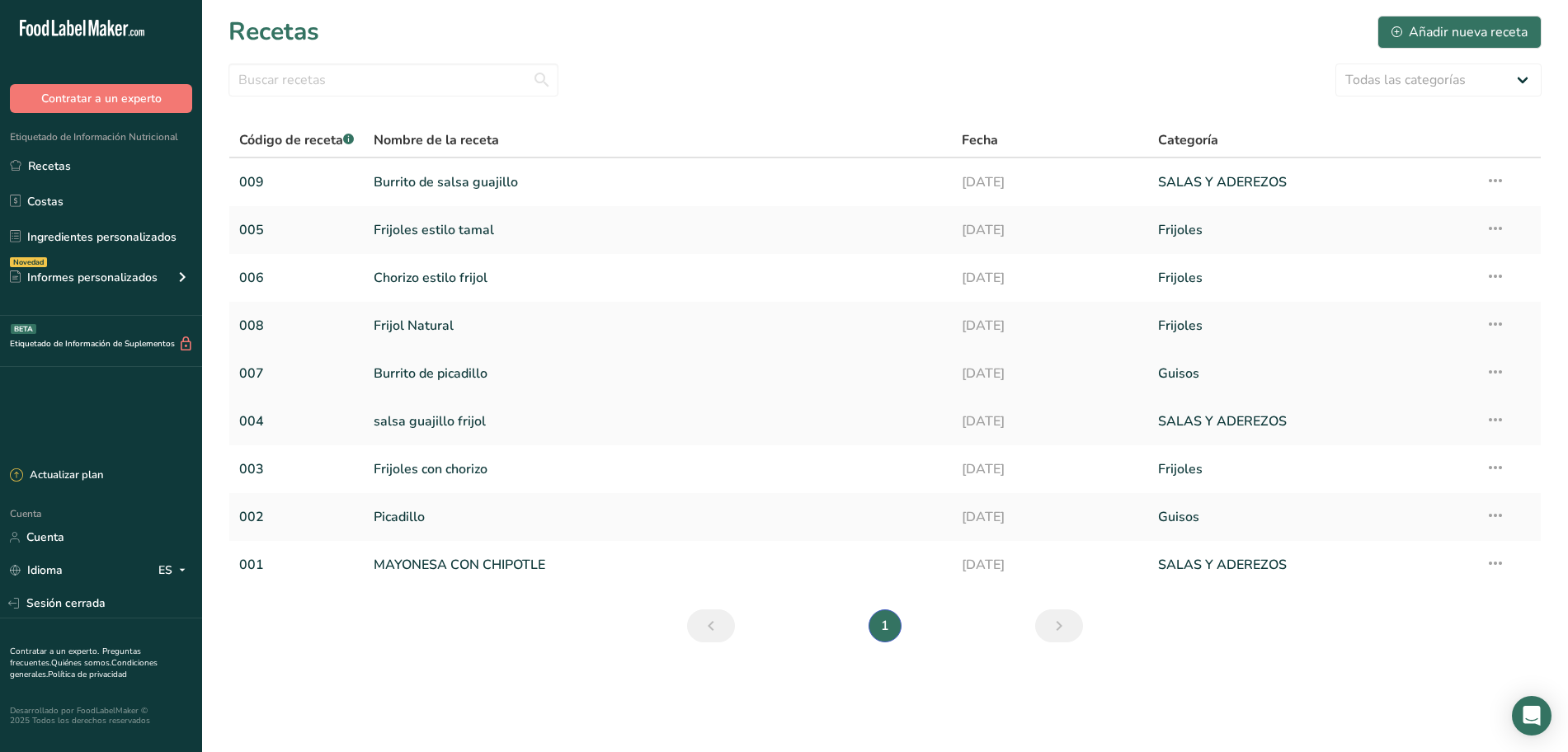
click at [456, 365] on font "Burrito de picadillo" at bounding box center [430, 374] width 114 height 18
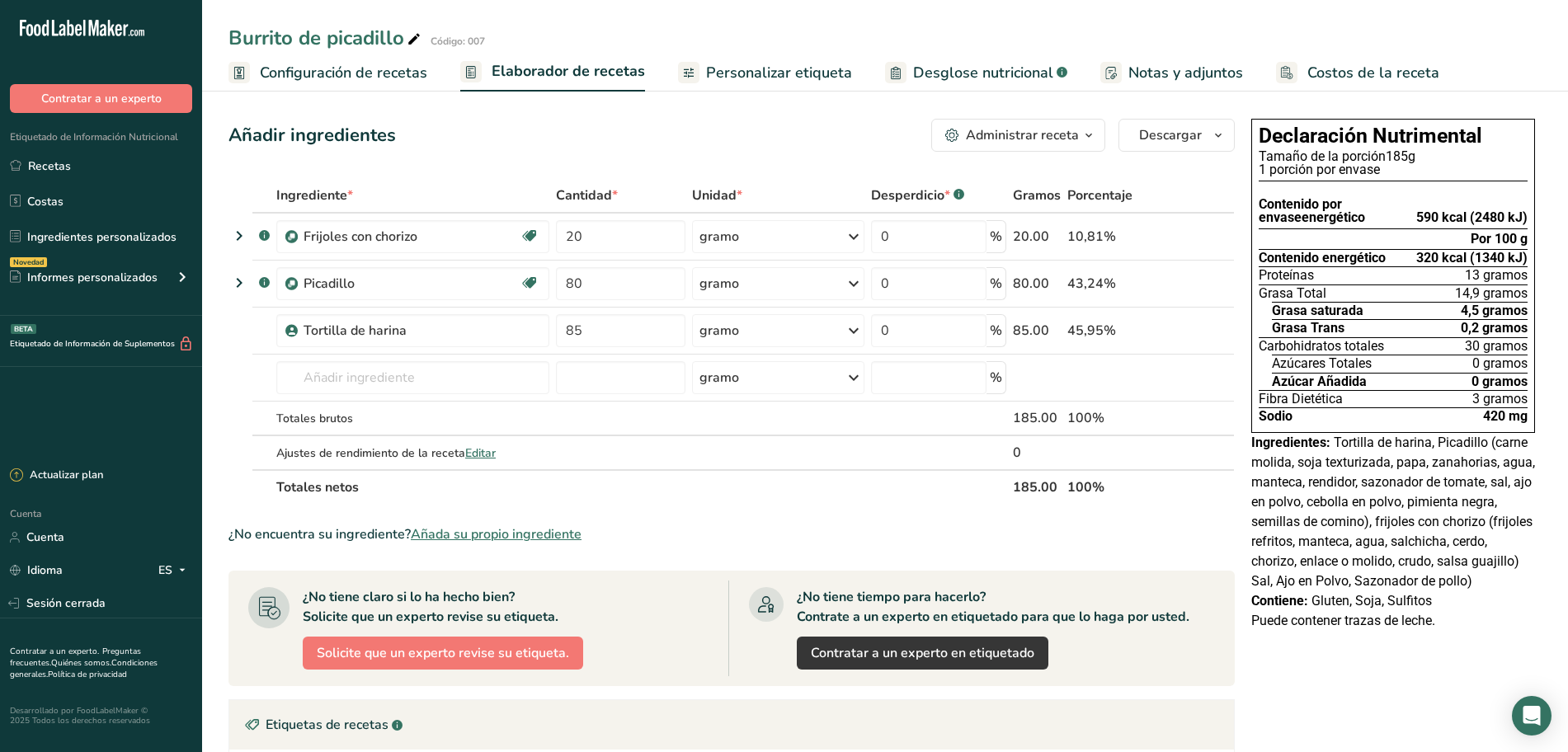
click at [945, 75] on font "Desglose nutricional" at bounding box center [983, 73] width 141 height 20
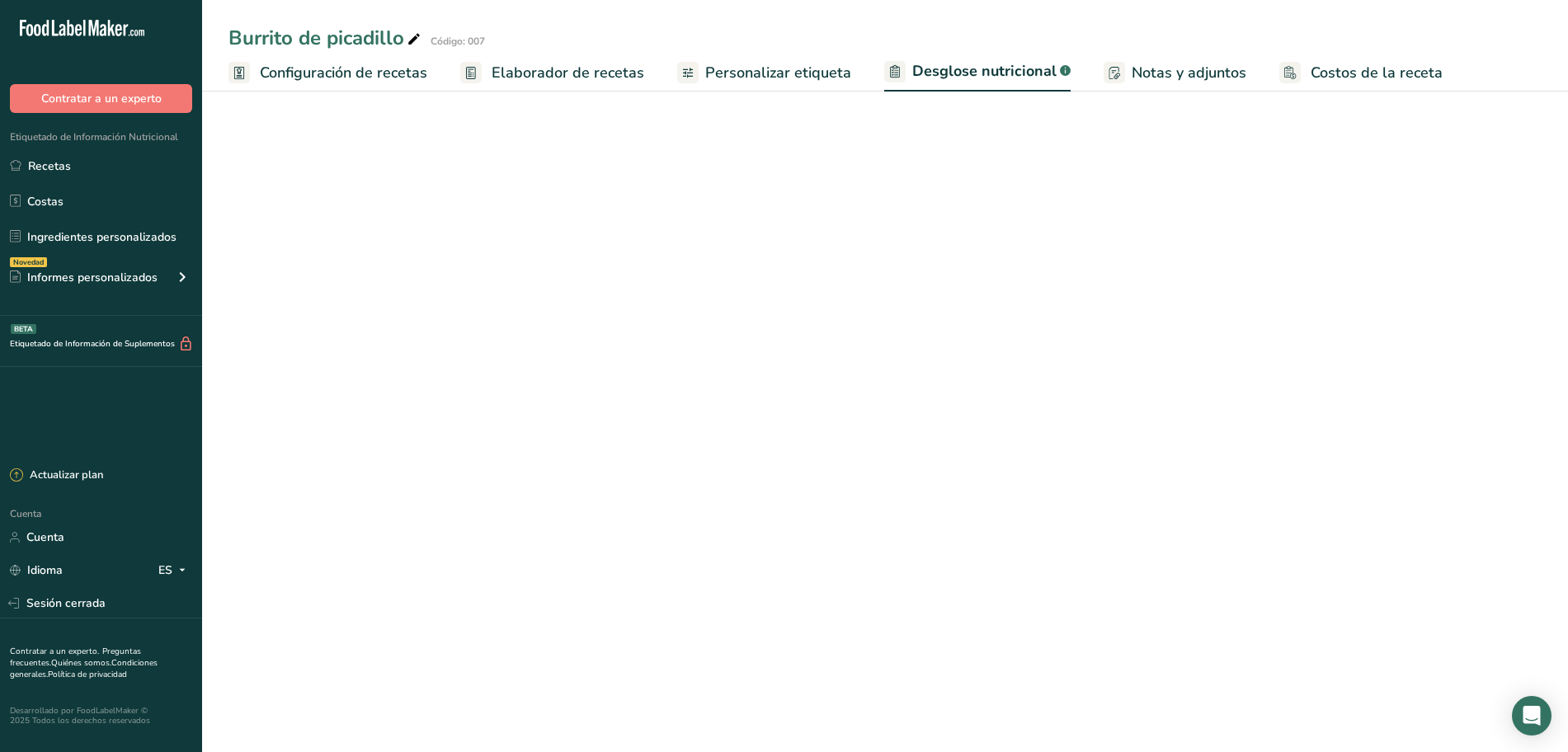
select select "Calories"
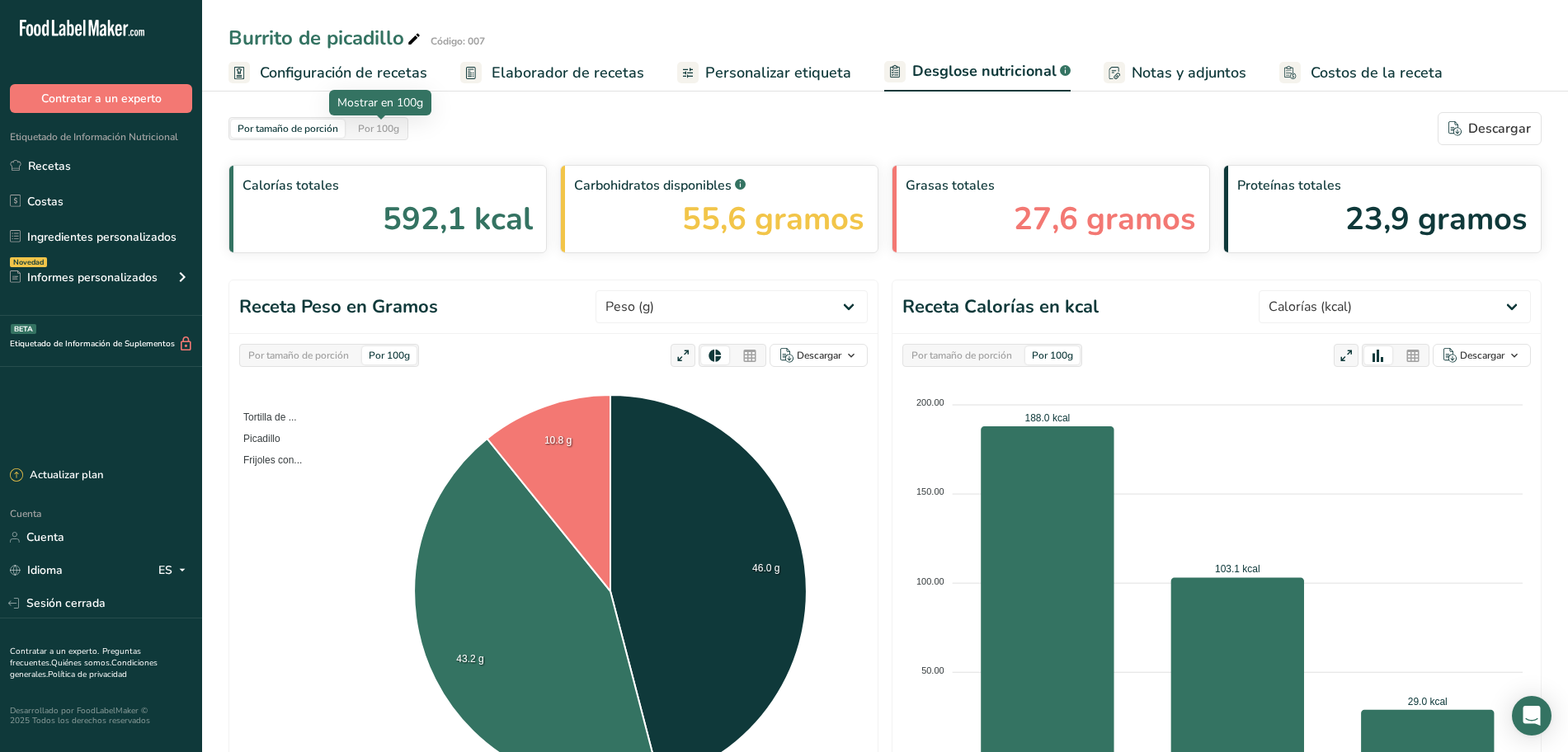
click at [370, 136] on div "Por 100g" at bounding box center [378, 129] width 54 height 18
click at [333, 358] on font "Por tamaño de porción" at bounding box center [299, 356] width 100 height 13
click at [380, 357] on font "Por 100g" at bounding box center [389, 356] width 41 height 13
click at [321, 126] on font "Por tamaño de porción" at bounding box center [288, 129] width 100 height 13
click at [402, 134] on div "Por 100g" at bounding box center [378, 129] width 54 height 18
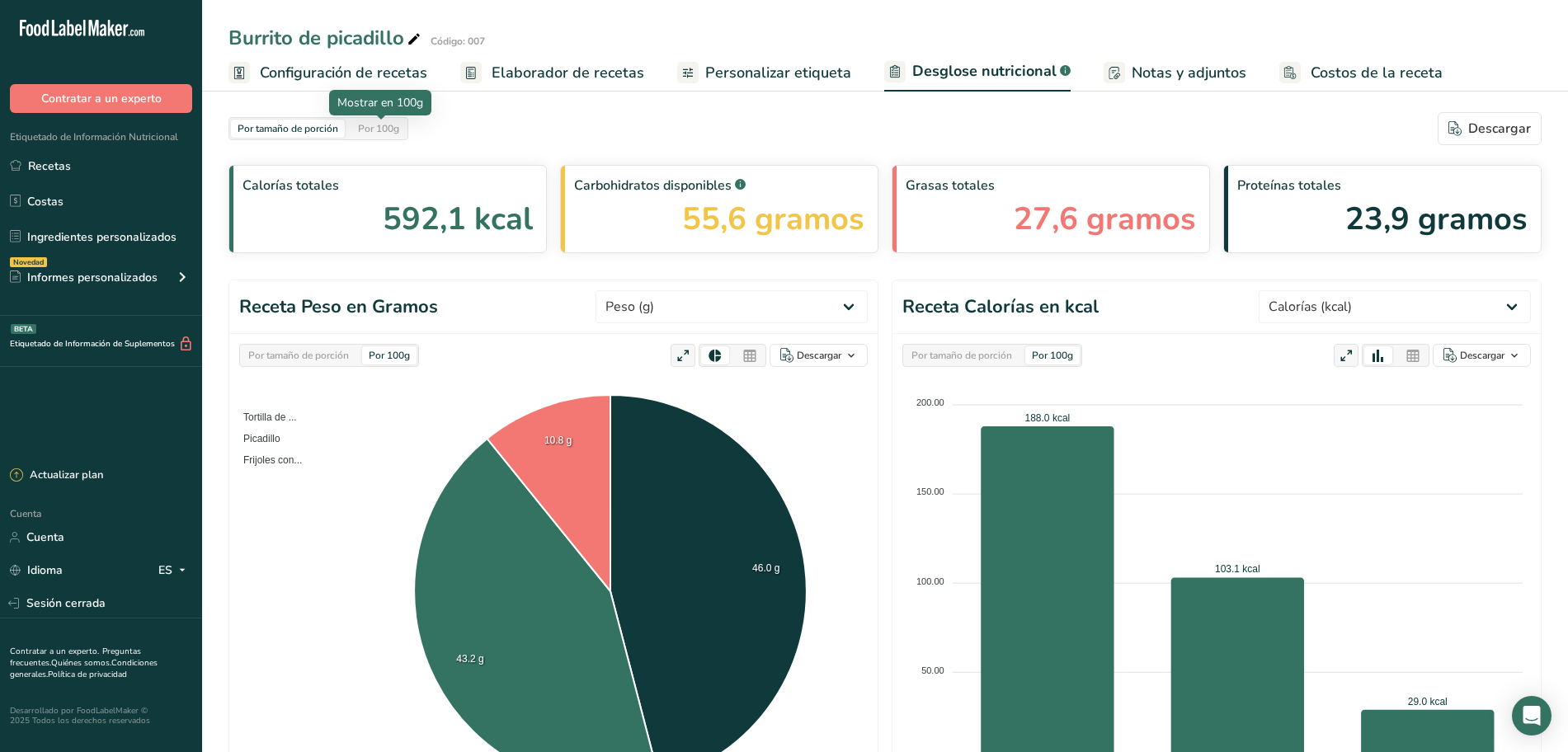
click at [402, 134] on div "Por 100g" at bounding box center [378, 129] width 54 height 18
click at [337, 129] on font "Por tamaño de porción" at bounding box center [288, 129] width 100 height 13
click at [372, 133] on font "Por 100g" at bounding box center [378, 129] width 41 height 13
click at [311, 122] on font "Por tamaño de porción" at bounding box center [288, 129] width 100 height 13
click at [358, 126] on div "Por 100g" at bounding box center [378, 129] width 54 height 18
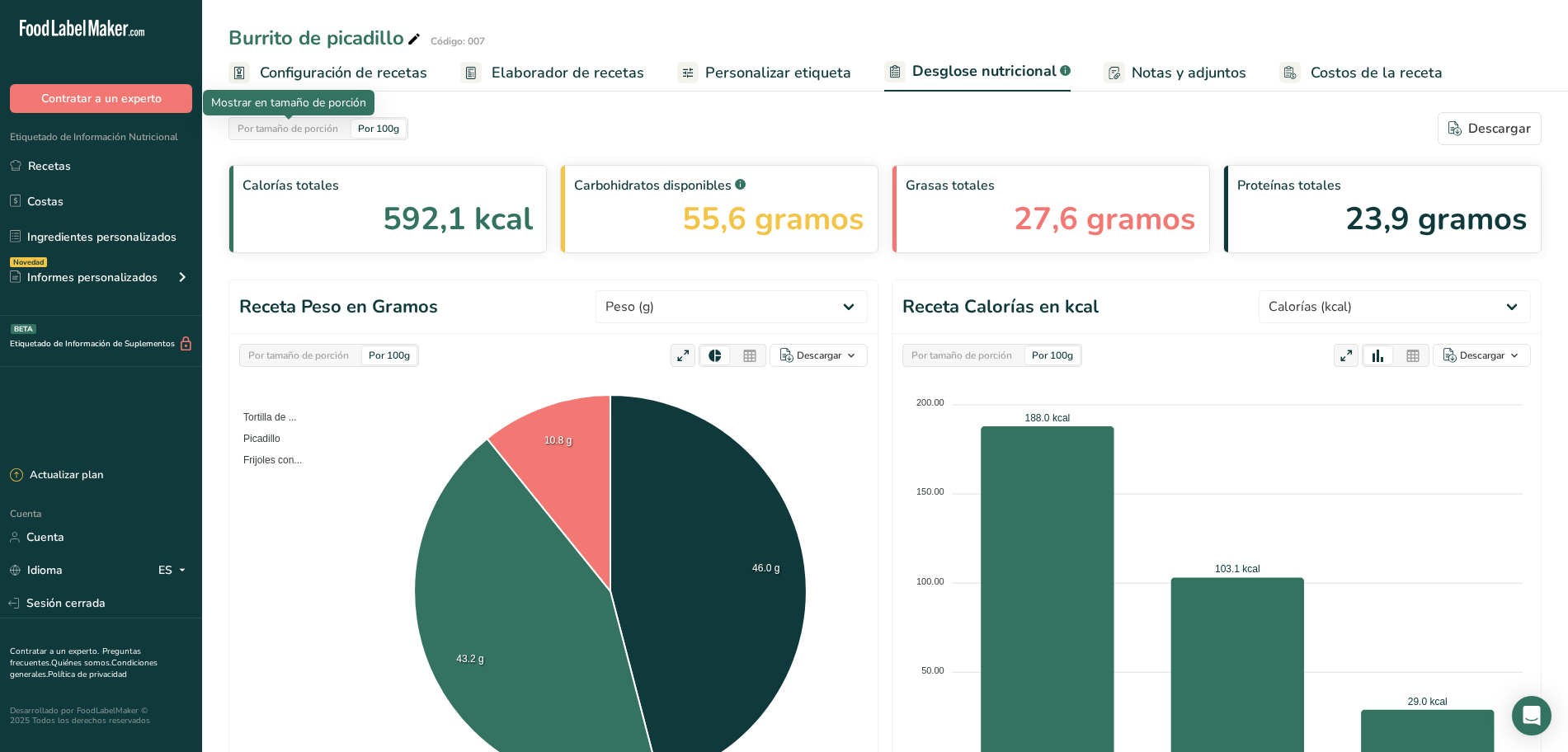
drag, startPoint x: 335, startPoint y: 120, endPoint x: 336, endPoint y: 108, distance: 12.0
click at [335, 120] on div "Por tamaño de porción" at bounding box center [288, 129] width 114 height 18
click at [376, 124] on font "Por 100g" at bounding box center [378, 129] width 41 height 13
drag, startPoint x: 280, startPoint y: 130, endPoint x: 284, endPoint y: 122, distance: 8.9
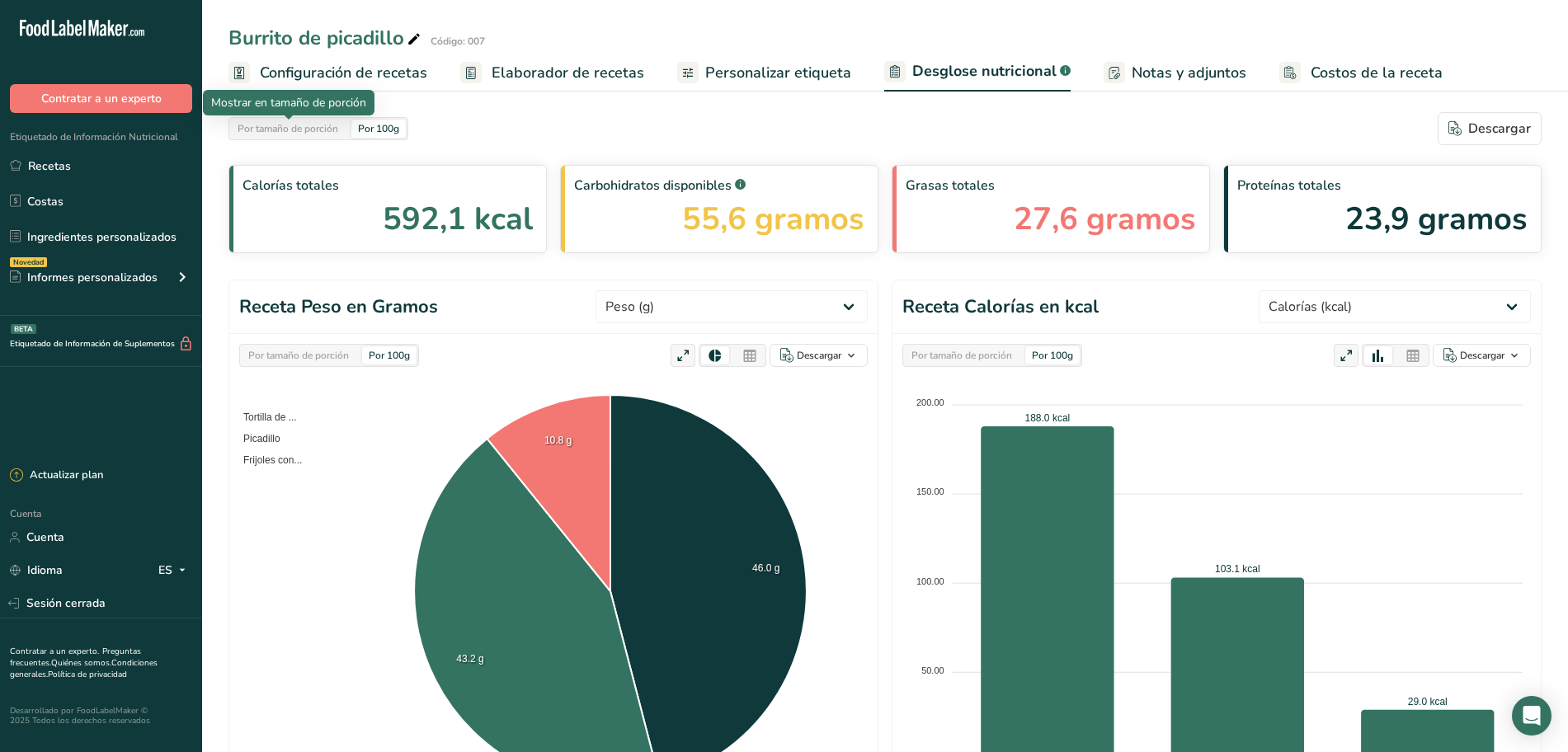
click at [281, 130] on font "Por tamaño de porción" at bounding box center [288, 129] width 100 height 13
click at [368, 130] on font "Por 100g" at bounding box center [378, 129] width 41 height 13
click at [112, 602] on link "Sesión cerrada" at bounding box center [100, 603] width 202 height 28
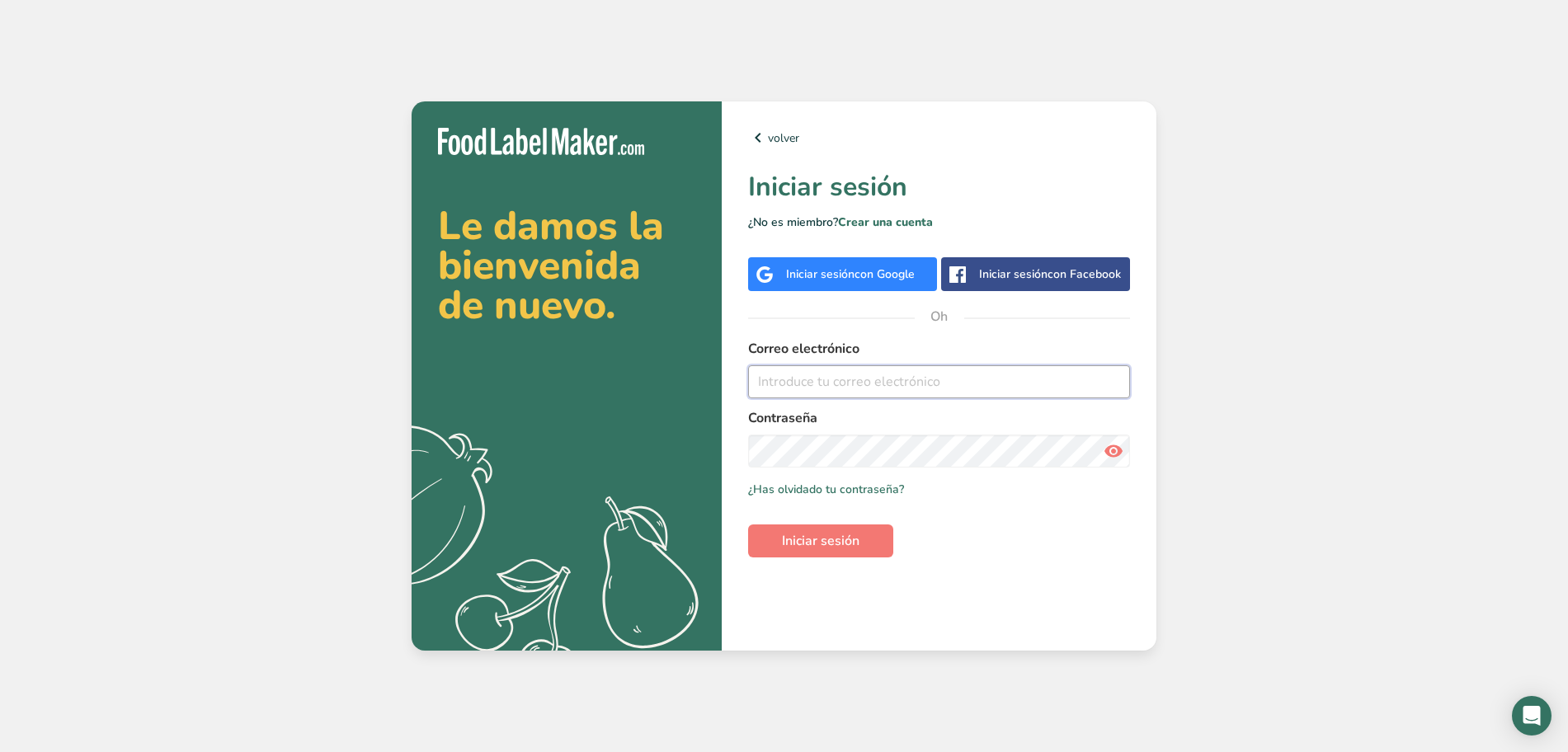
click at [910, 381] on input "email" at bounding box center [939, 381] width 382 height 33
click at [806, 535] on font "Iniciar sesión" at bounding box center [820, 541] width 78 height 18
click at [1106, 444] on icon at bounding box center [1114, 450] width 20 height 29
click at [860, 380] on input "desarrollos@cazsafoods.com.mx" at bounding box center [939, 381] width 382 height 33
type input "desarrollos@caszafoods.com.mx"
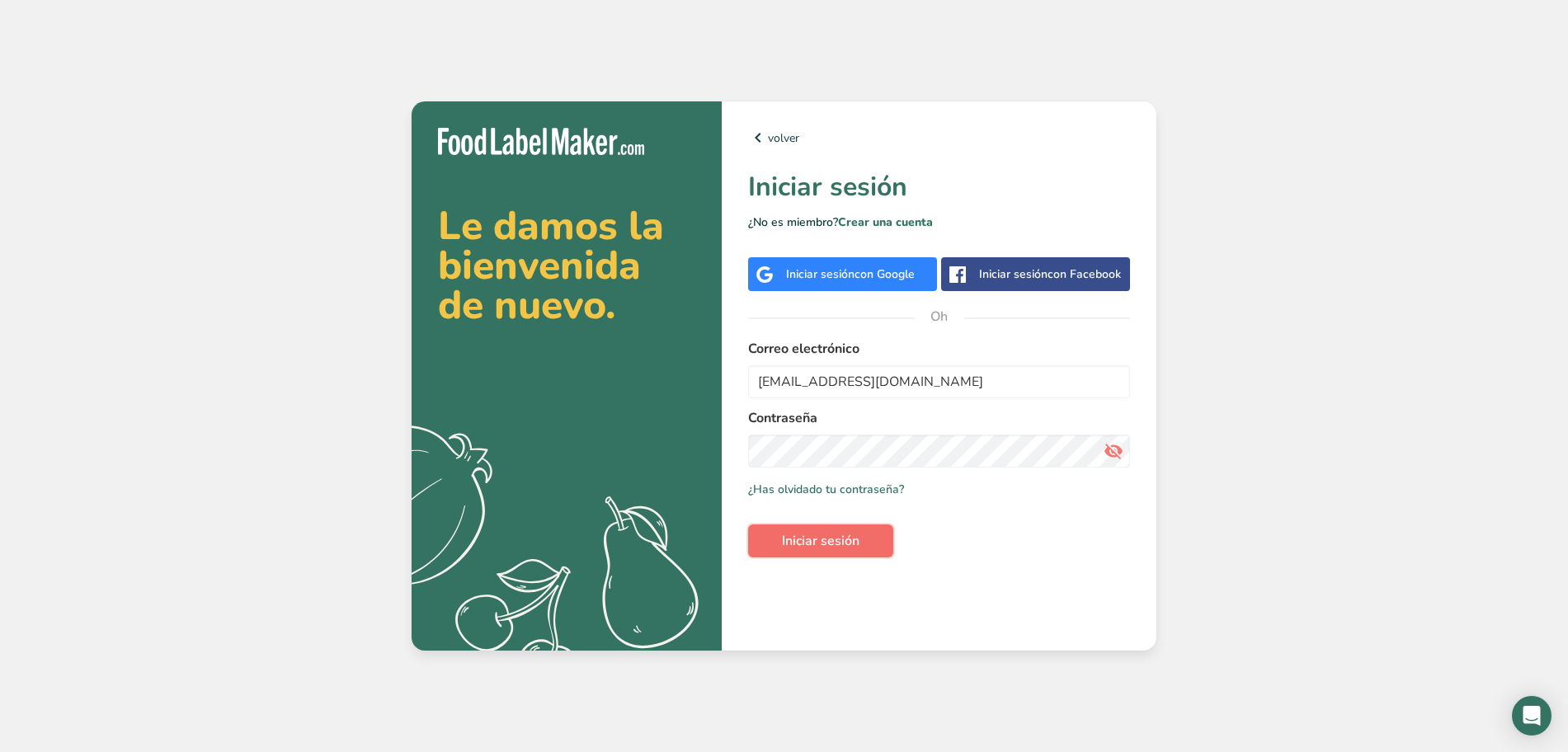
click at [834, 542] on font "Iniciar sesión" at bounding box center [820, 541] width 78 height 18
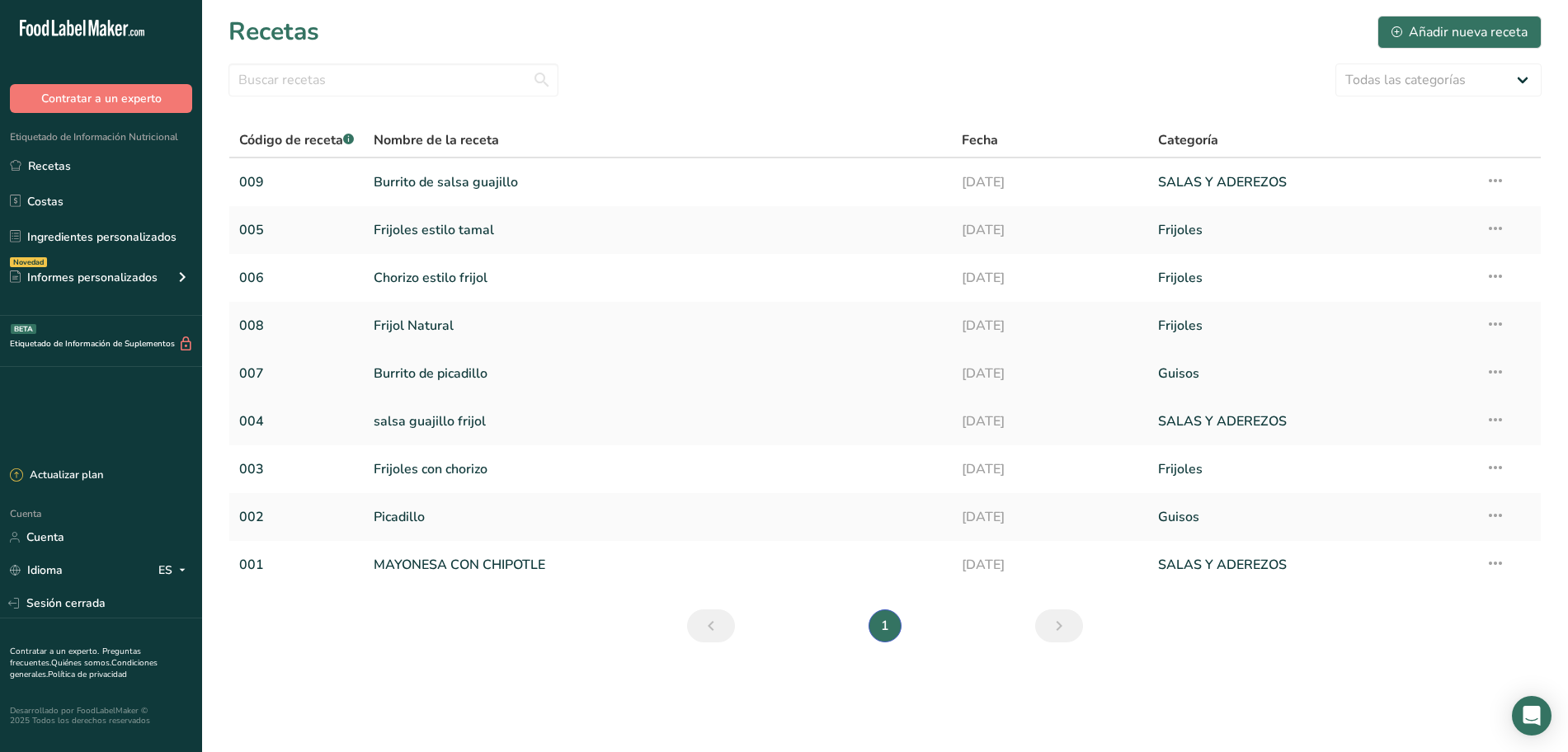
click at [451, 376] on font "Burrito de picadillo" at bounding box center [430, 374] width 114 height 18
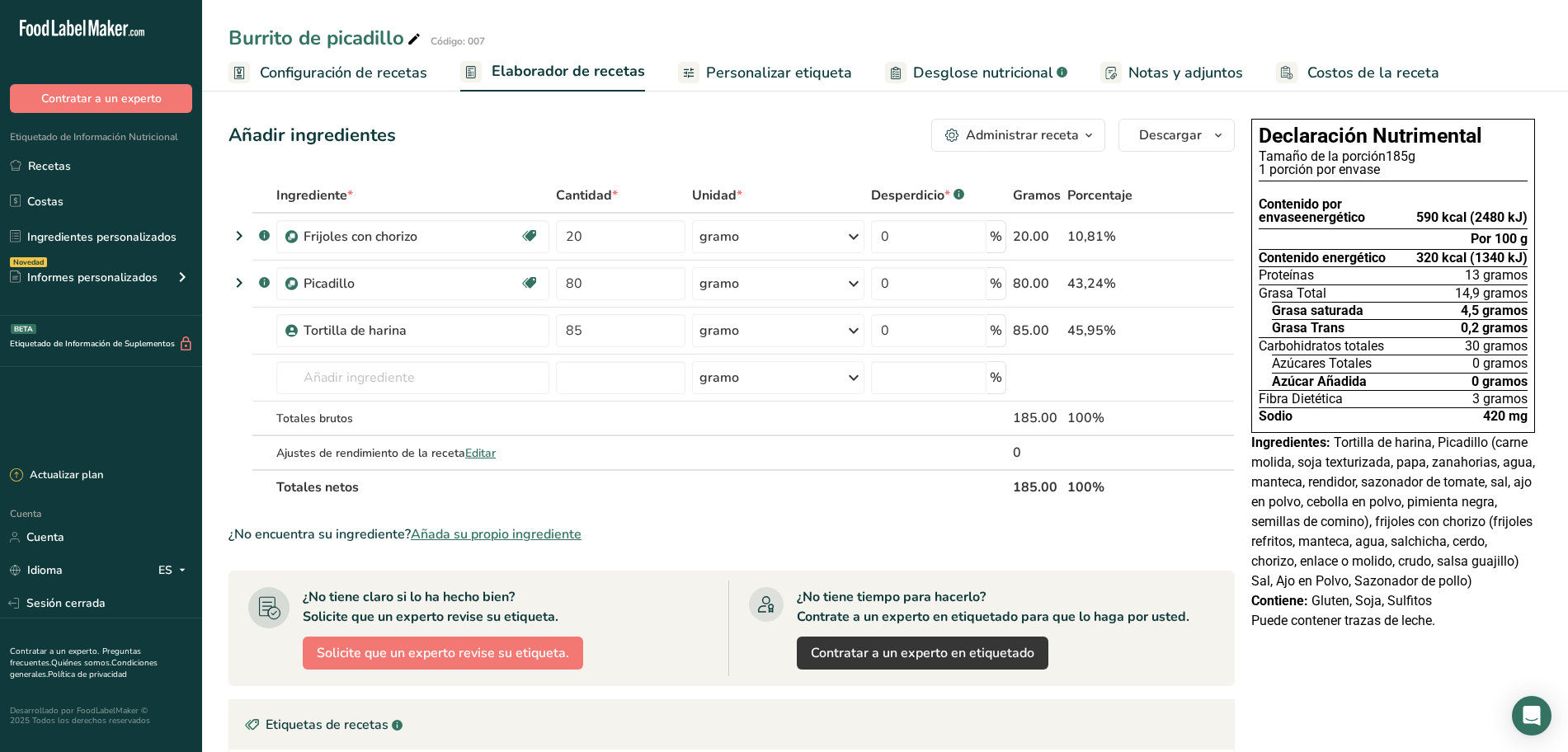
click at [949, 73] on font "Desglose nutricional" at bounding box center [983, 73] width 141 height 20
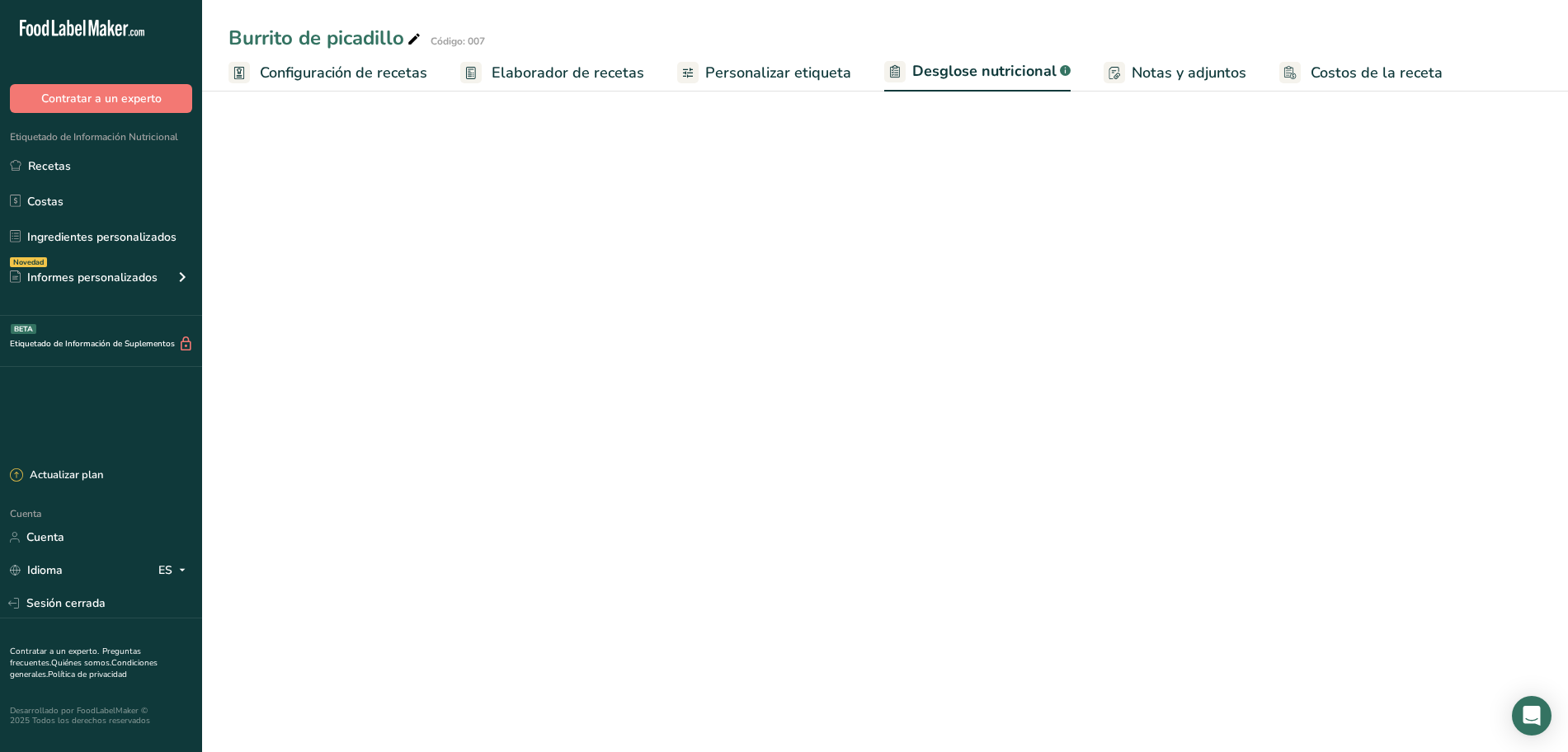
select select "Calories"
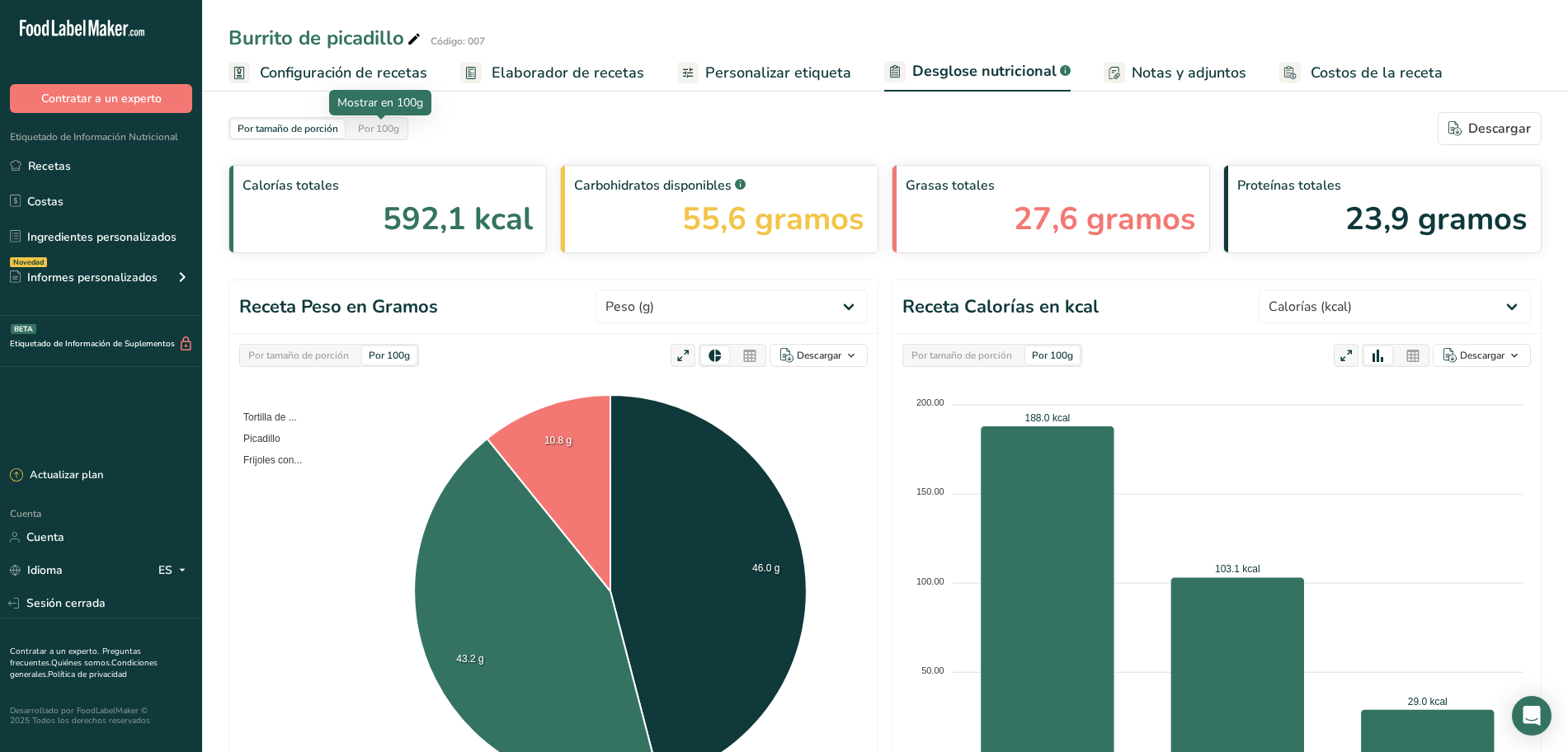
click at [406, 130] on div "Por 100g" at bounding box center [378, 129] width 54 height 18
click at [296, 131] on font "Por tamaño de porción" at bounding box center [288, 129] width 100 height 13
click at [367, 130] on font "Por 100g" at bounding box center [378, 129] width 41 height 13
click at [309, 128] on font "Por tamaño de porción" at bounding box center [288, 129] width 100 height 13
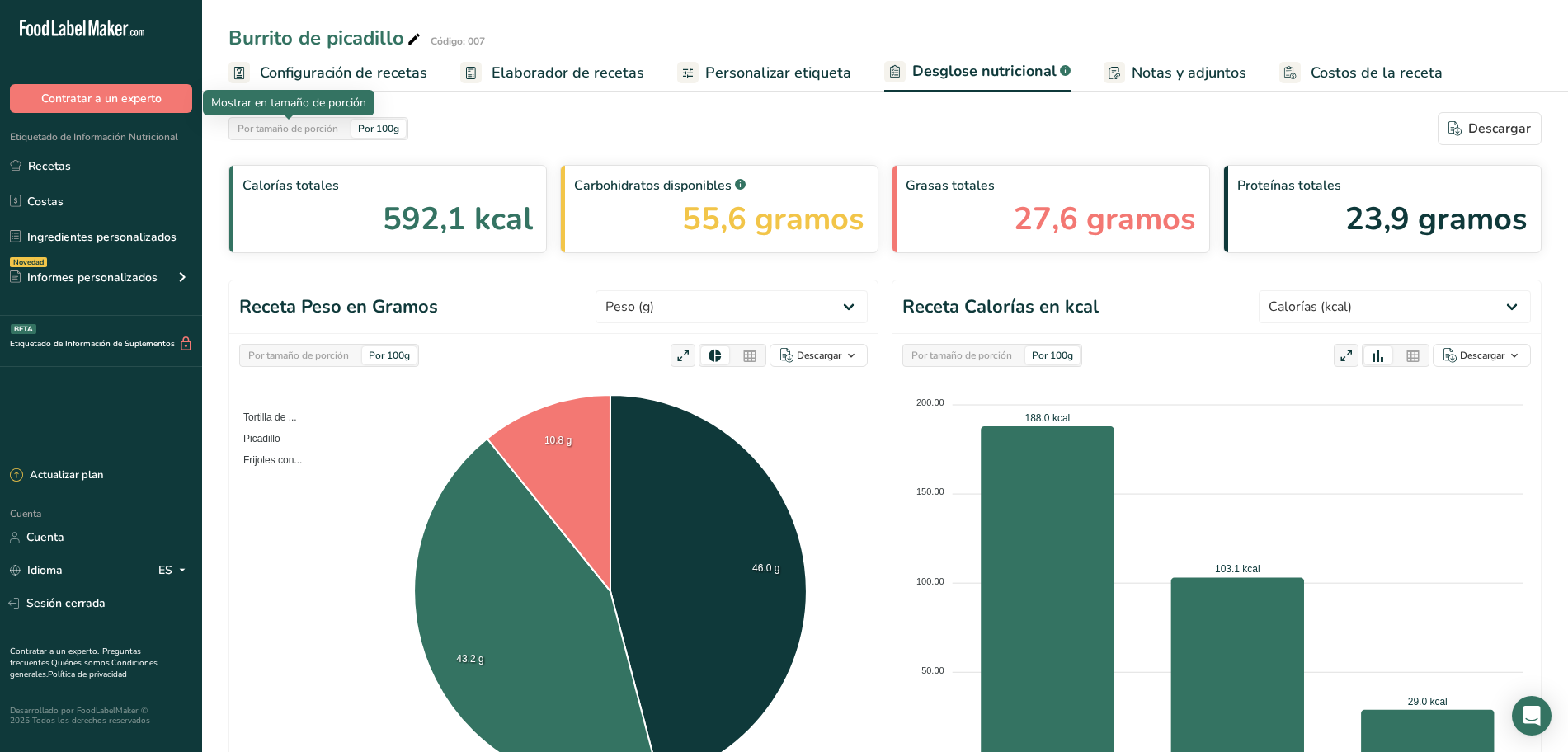
click at [309, 128] on font "Por tamaño de porción" at bounding box center [288, 129] width 100 height 13
click at [385, 126] on font "Por 100g" at bounding box center [378, 129] width 41 height 13
click at [323, 130] on font "Por tamaño de porción" at bounding box center [288, 129] width 100 height 13
click at [375, 133] on font "Por 100g" at bounding box center [378, 129] width 41 height 13
click at [315, 123] on font "Por tamaño de porción" at bounding box center [288, 129] width 100 height 13
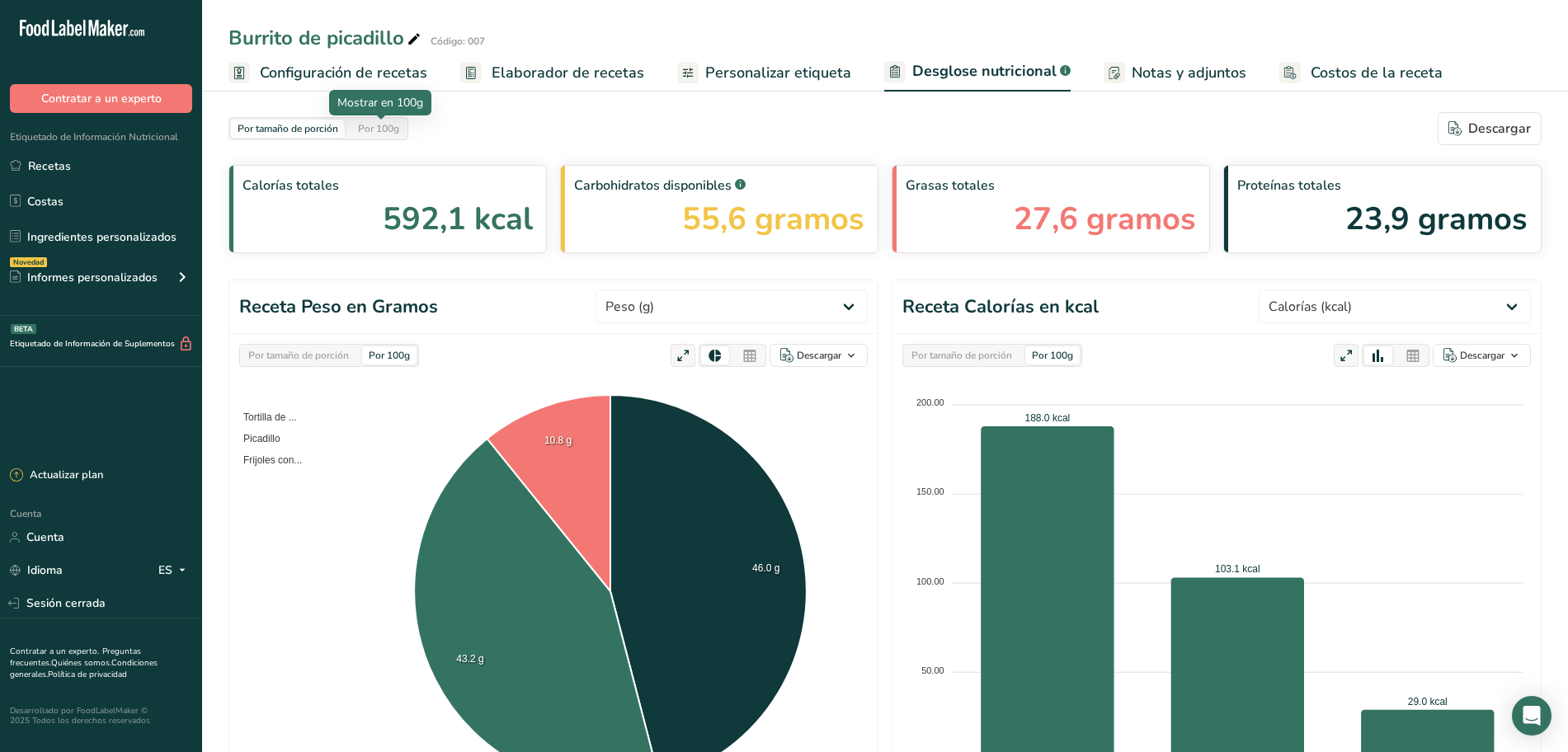
click at [370, 130] on font "Por 100g" at bounding box center [378, 129] width 41 height 13
click at [335, 132] on font "Por tamaño de porción" at bounding box center [288, 129] width 100 height 13
click at [367, 133] on font "Por 100g" at bounding box center [378, 129] width 41 height 13
click at [348, 137] on div "Por tamaño de porción Por 100g" at bounding box center [318, 129] width 180 height 23
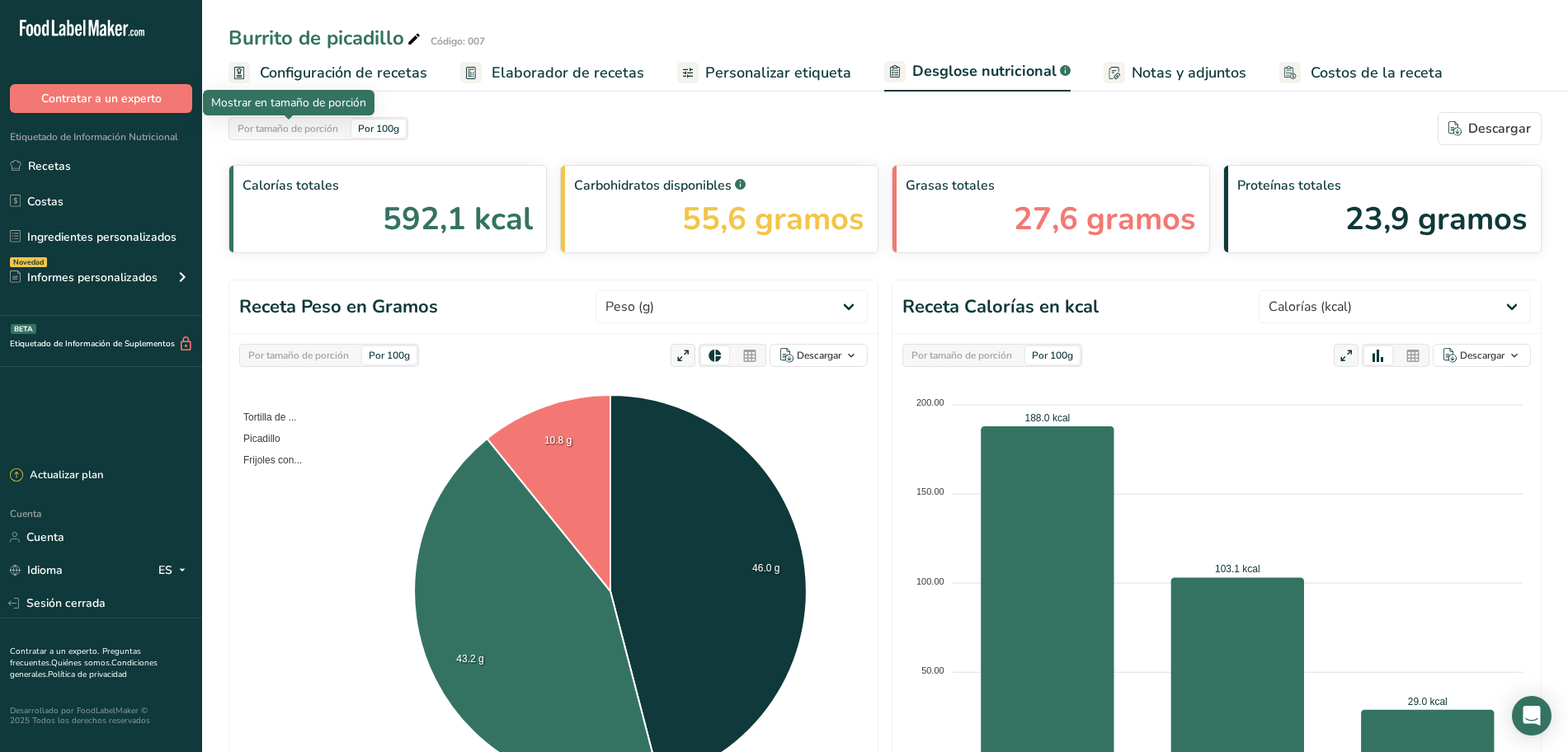
click at [341, 137] on div "Por tamaño de porción" at bounding box center [288, 129] width 114 height 18
click at [371, 138] on div "Por tamaño de porción Por 100g" at bounding box center [318, 129] width 180 height 23
click at [372, 136] on div "Por 100g" at bounding box center [378, 129] width 54 height 18
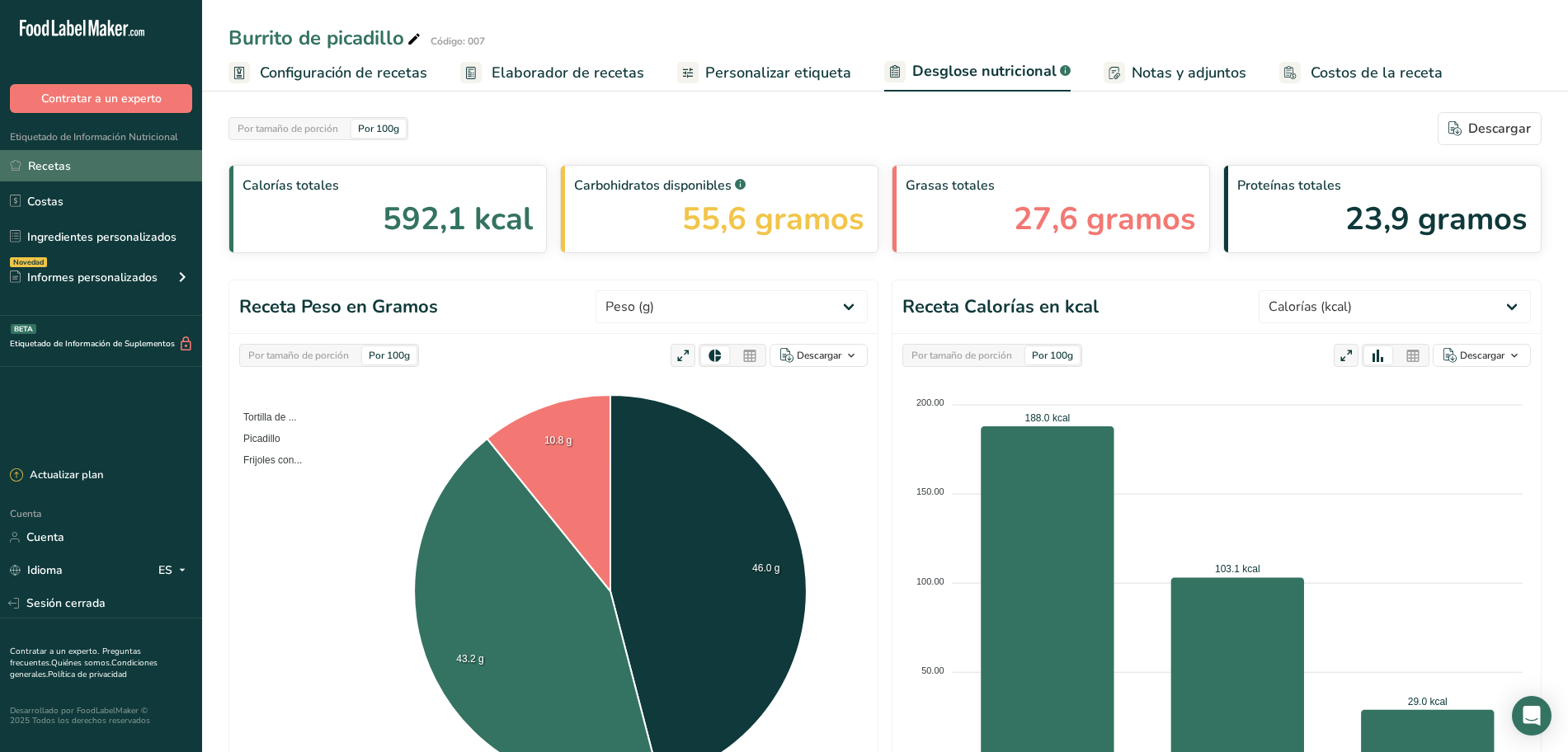
drag, startPoint x: 137, startPoint y: 171, endPoint x: 147, endPoint y: 159, distance: 15.6
click at [137, 171] on link "Recetas" at bounding box center [100, 165] width 202 height 31
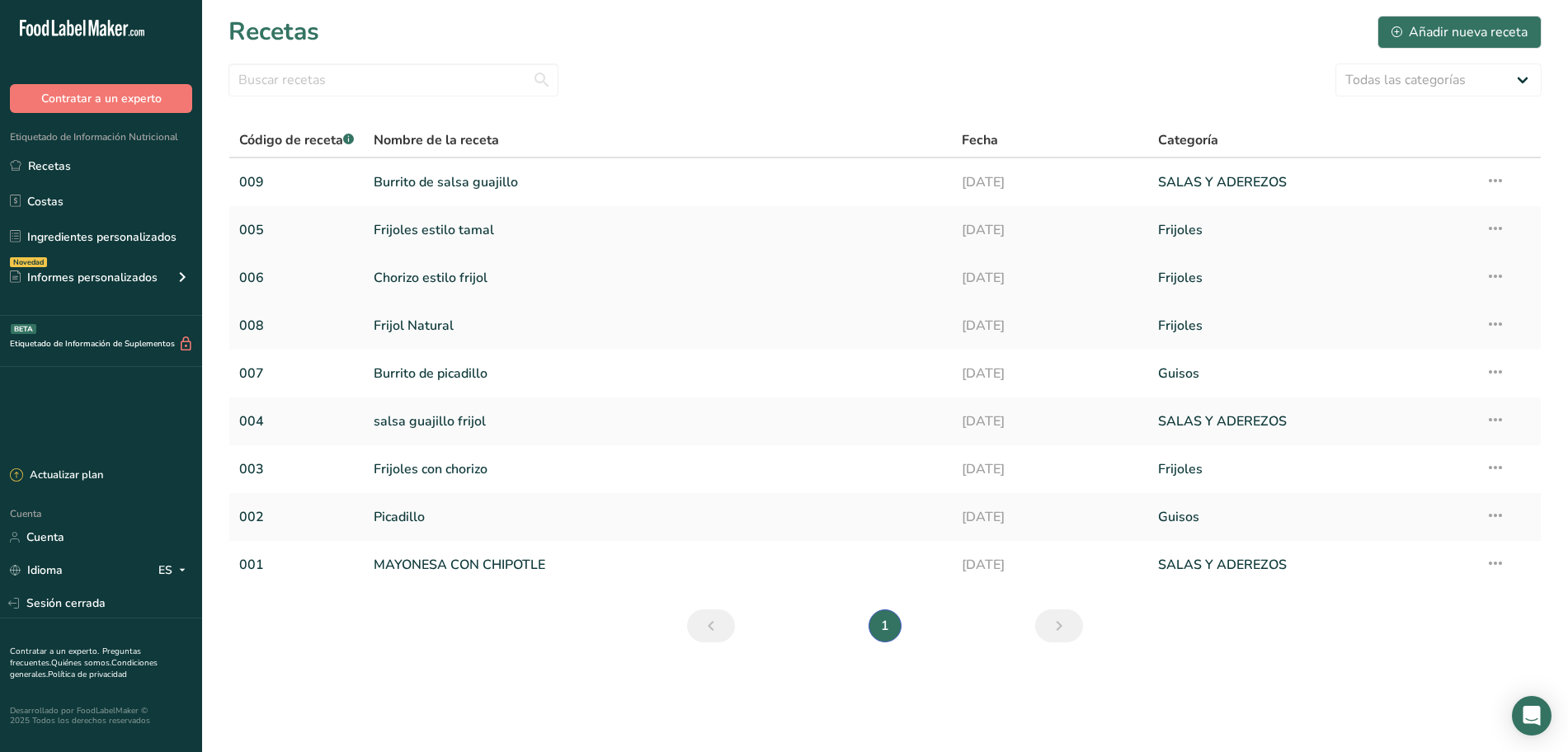
click at [459, 278] on font "Chorizo ​​estilo frijol" at bounding box center [430, 278] width 114 height 18
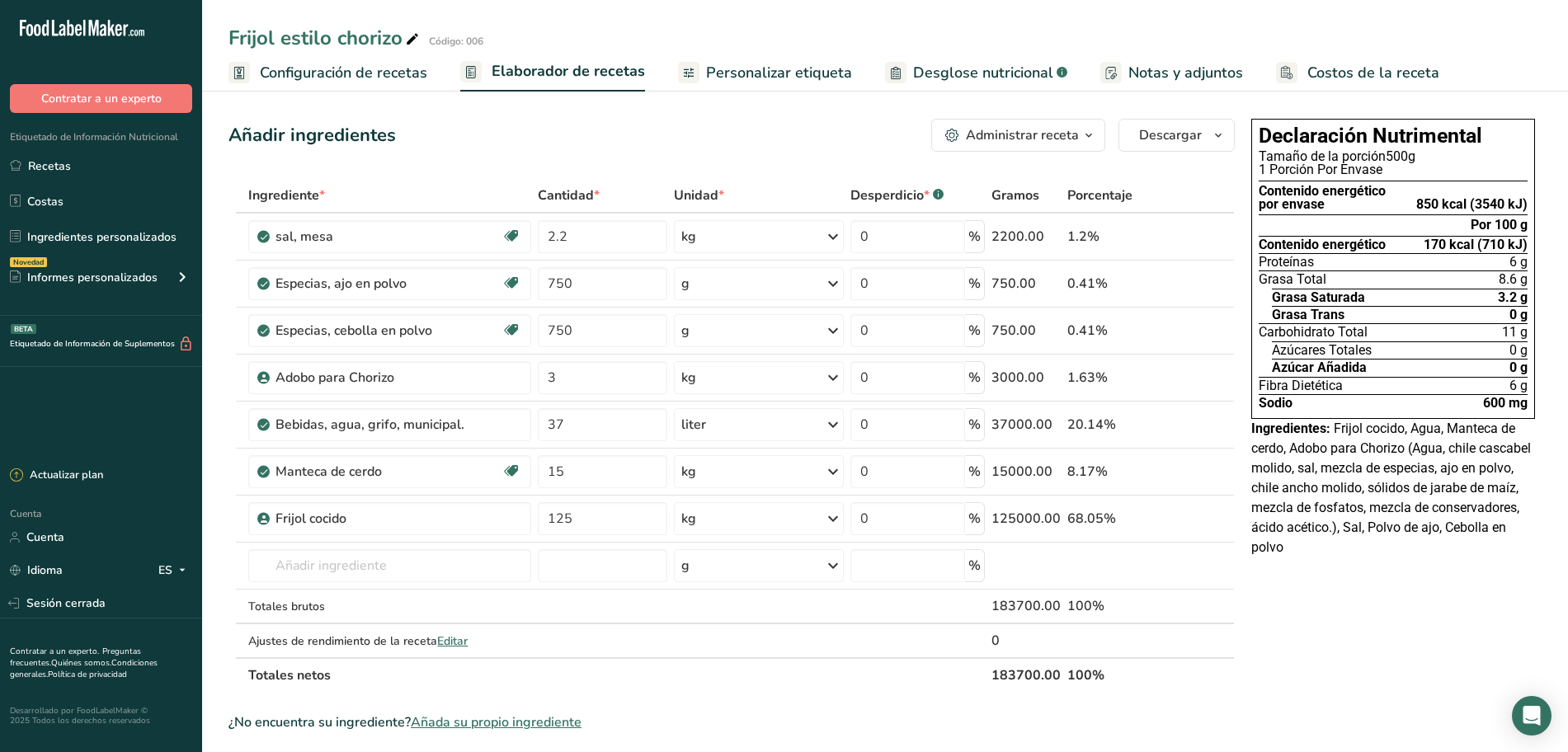
click at [943, 70] on font "Desglose nutricional" at bounding box center [983, 73] width 141 height 20
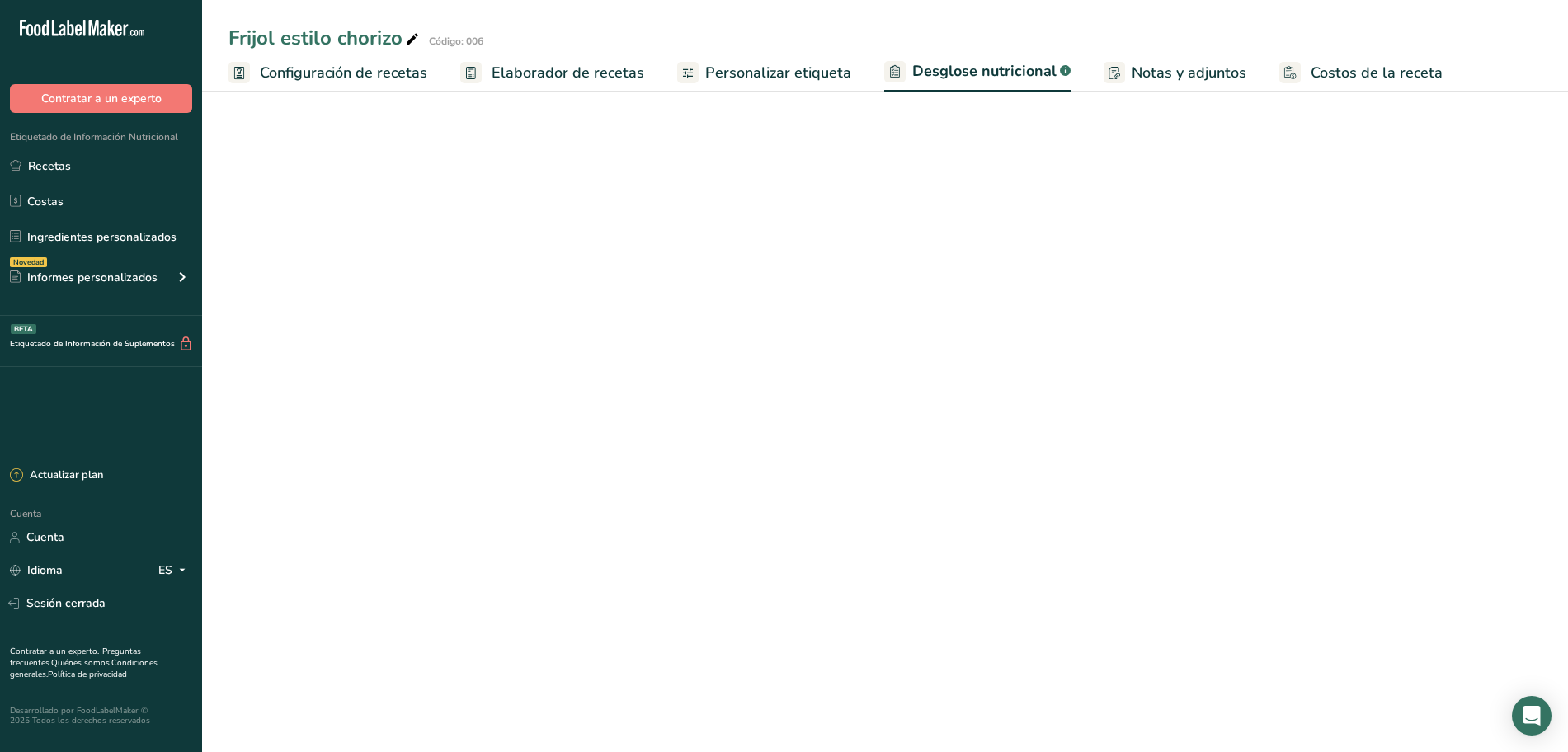
select select "Calories"
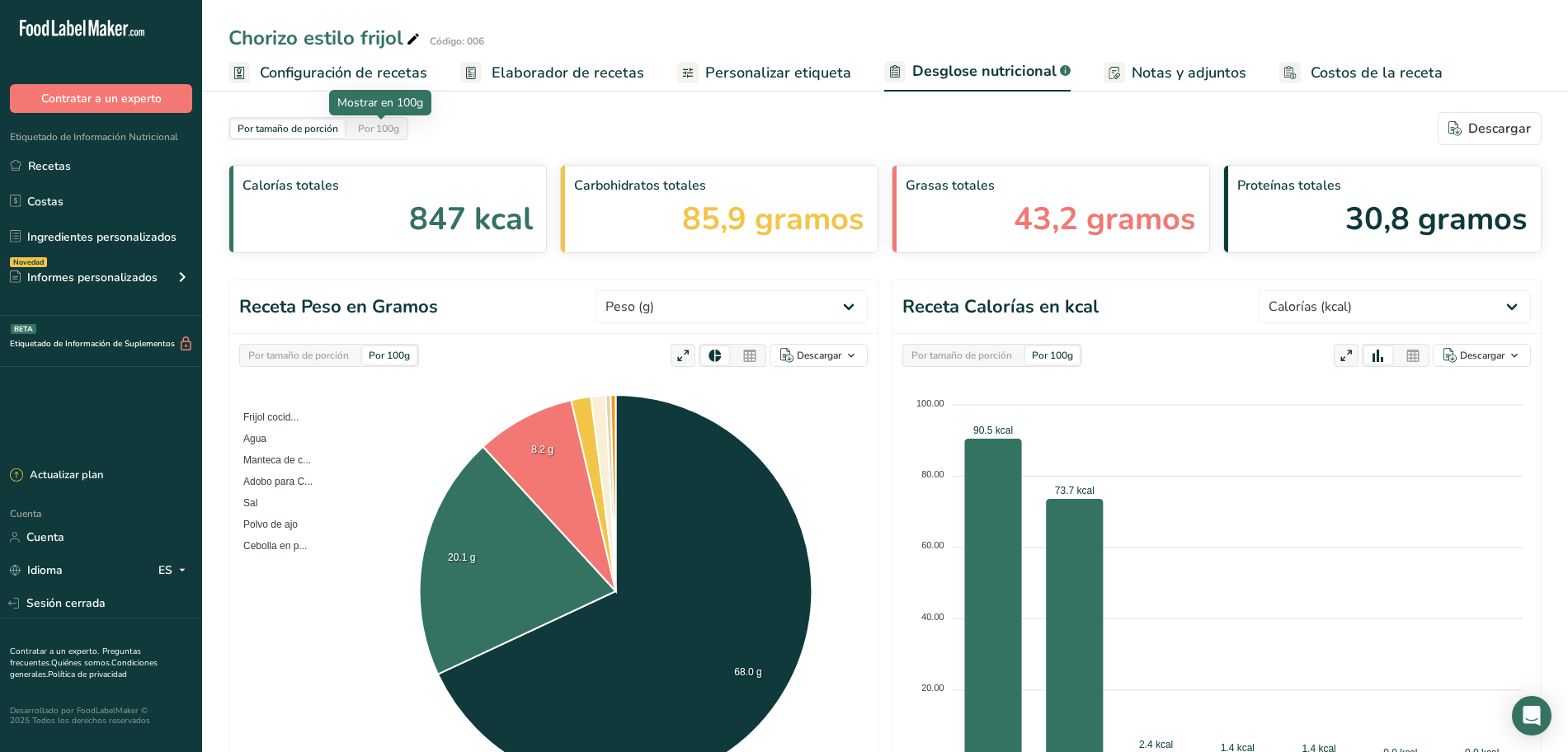
click at [380, 135] on font "Por 100g" at bounding box center [378, 129] width 41 height 13
click at [249, 125] on font "Por tamaño de porción" at bounding box center [288, 129] width 100 height 13
click at [388, 136] on div "Por 100g" at bounding box center [378, 129] width 54 height 18
drag, startPoint x: 1482, startPoint y: 0, endPoint x: 1087, endPoint y: 41, distance: 397.1
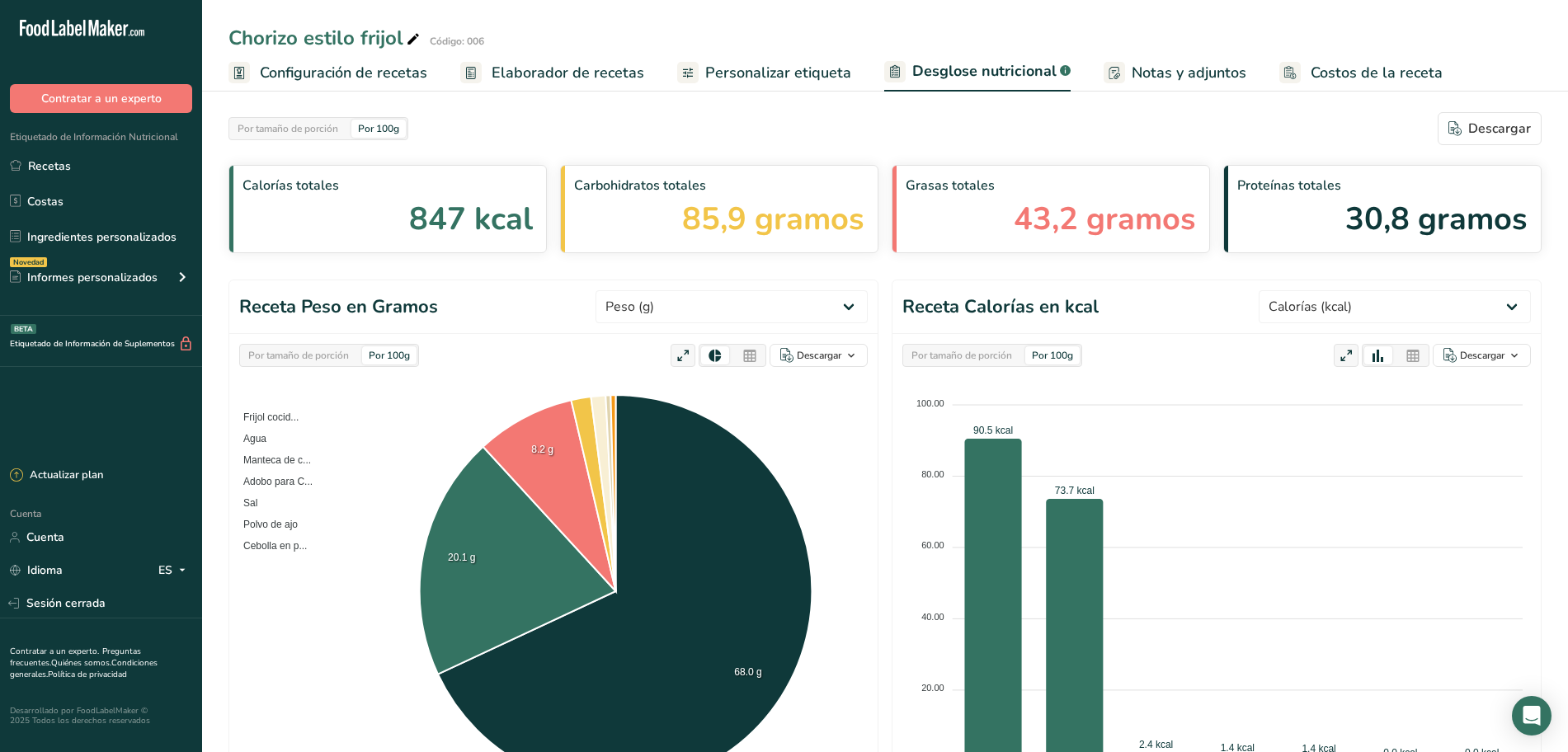
click at [1087, 41] on div "Chorizo ​​estilo frijol Código: 006" at bounding box center [884, 38] width 1366 height 29
click at [902, 15] on div "Chorizo ​​estilo frijol Código: 006 Configuración de recetas Elaborador de rece…" at bounding box center [884, 45] width 1366 height 91
click at [333, 130] on font "Por tamaño de porción" at bounding box center [288, 129] width 100 height 13
click at [369, 129] on font "Por 100g" at bounding box center [378, 129] width 41 height 13
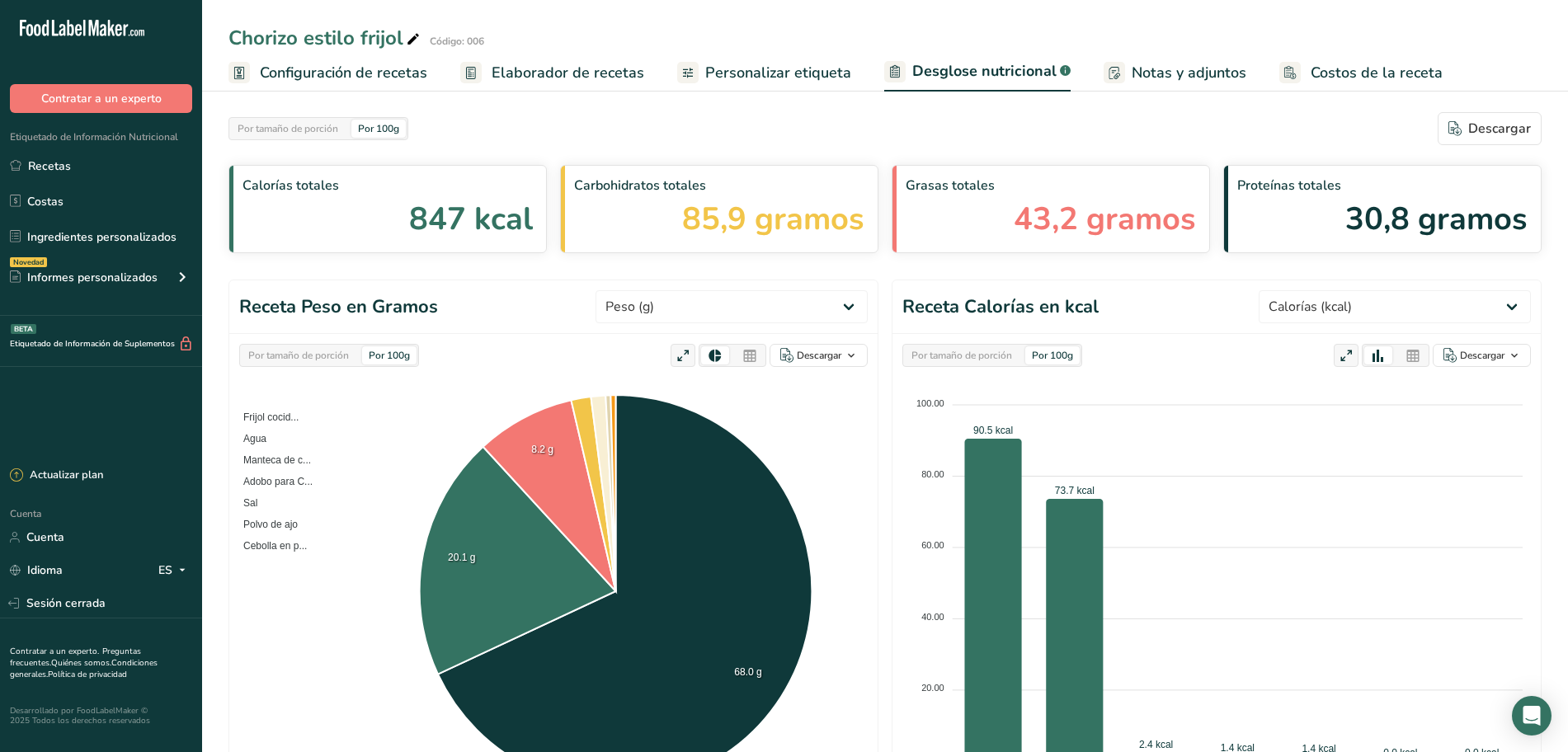
click at [357, 62] on span "Configuración de recetas" at bounding box center [343, 73] width 167 height 23
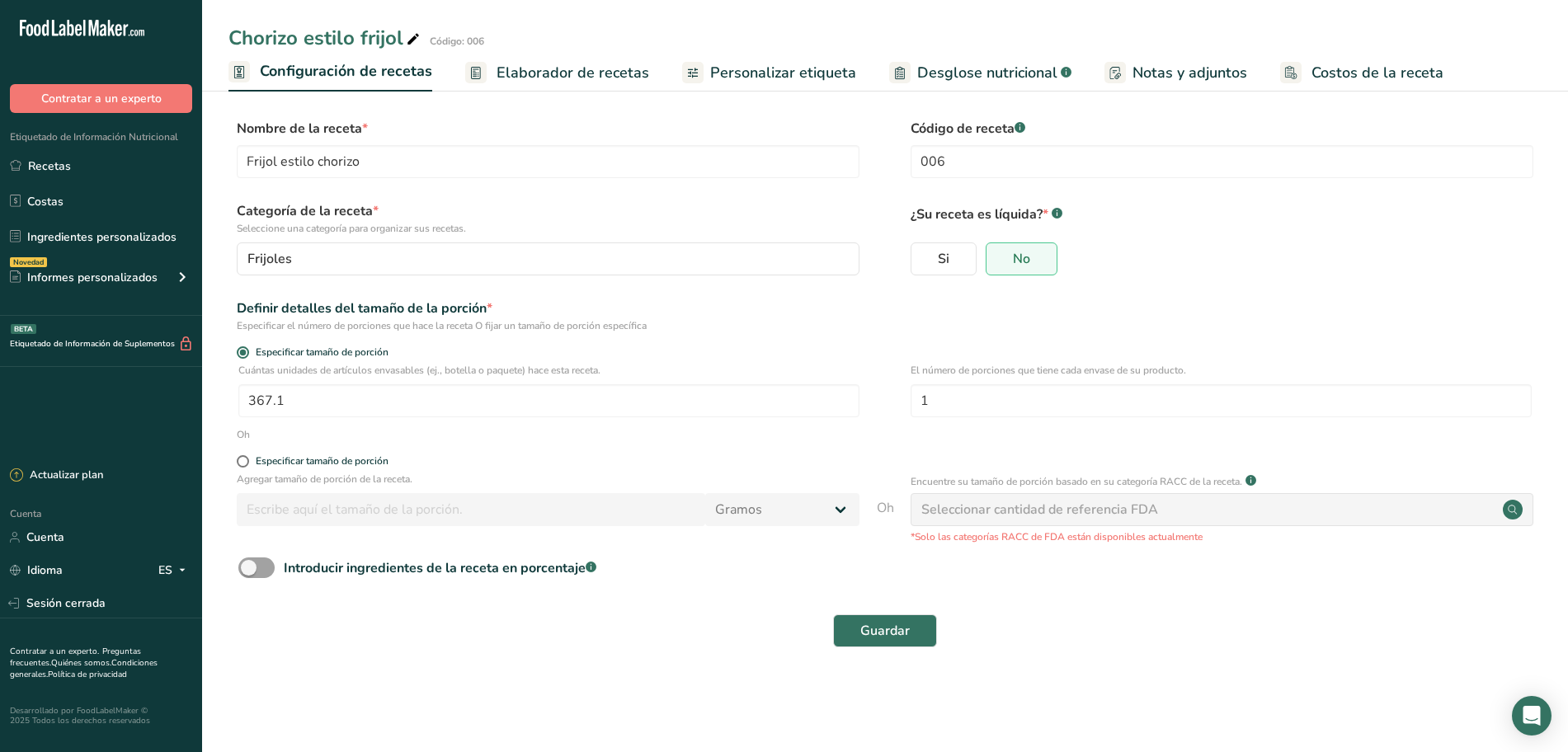
click at [587, 67] on font "Elaborador de recetas" at bounding box center [572, 73] width 152 height 20
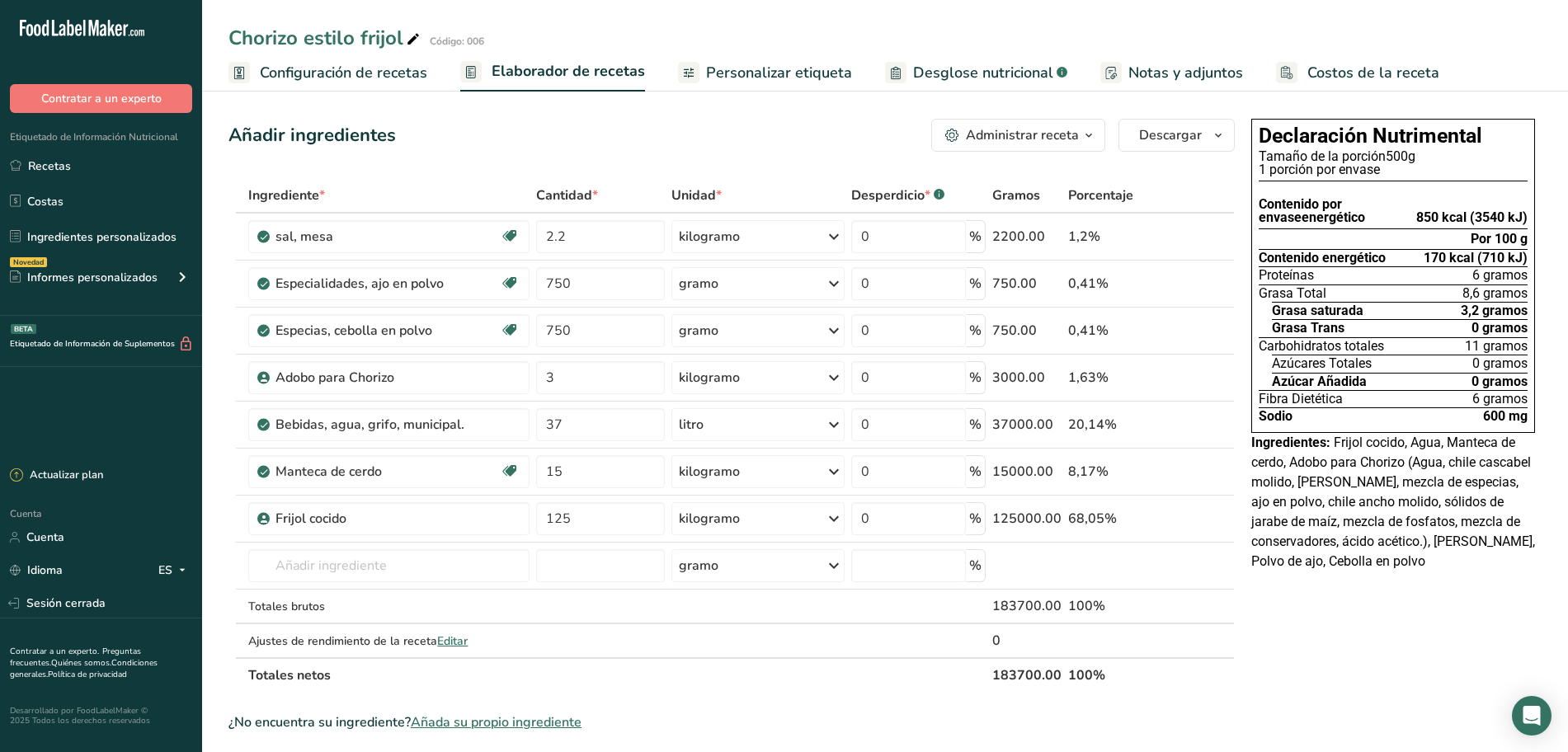
click at [1092, 138] on icon "button" at bounding box center [1089, 136] width 13 height 21
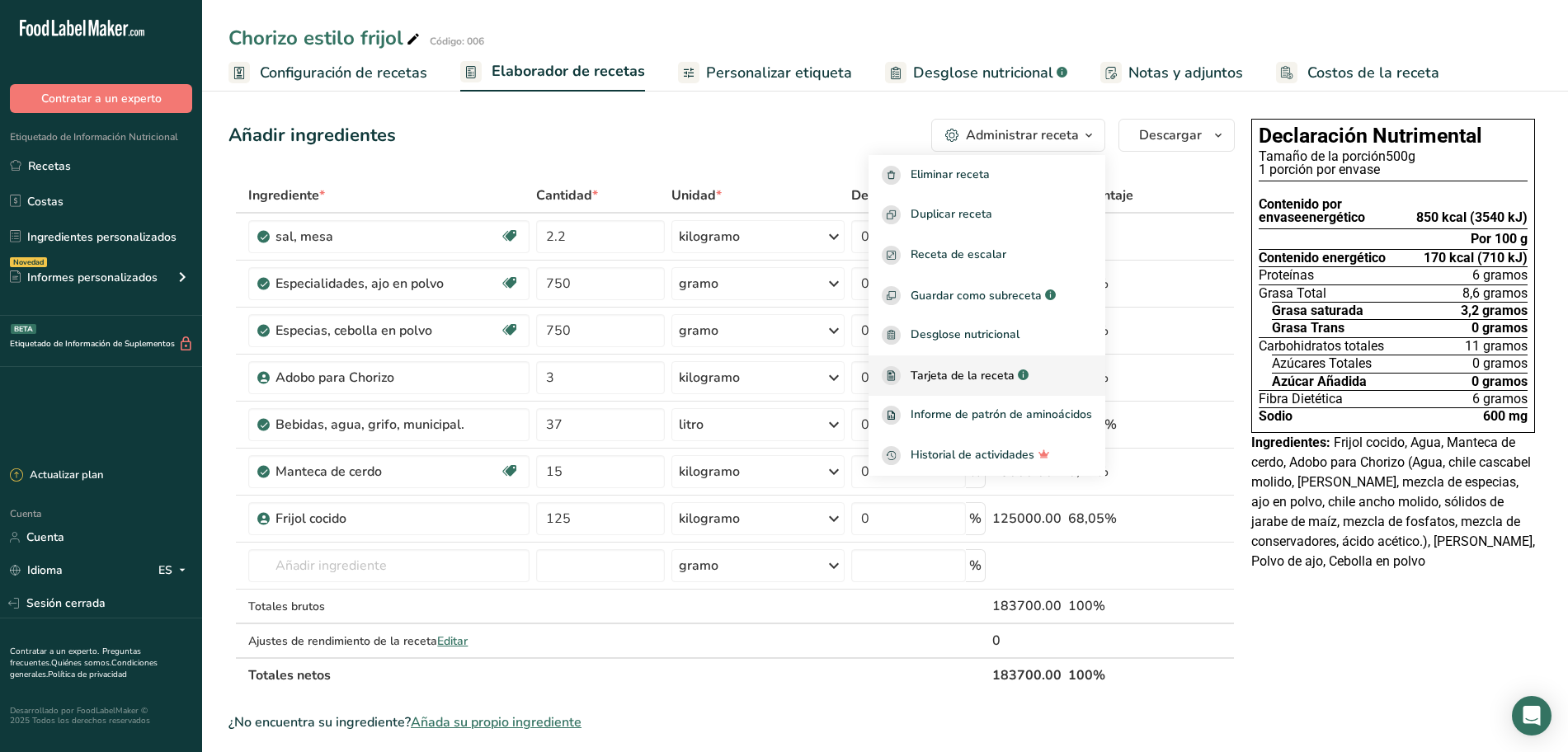
click at [944, 376] on font "Tarjeta de la receta" at bounding box center [962, 376] width 104 height 16
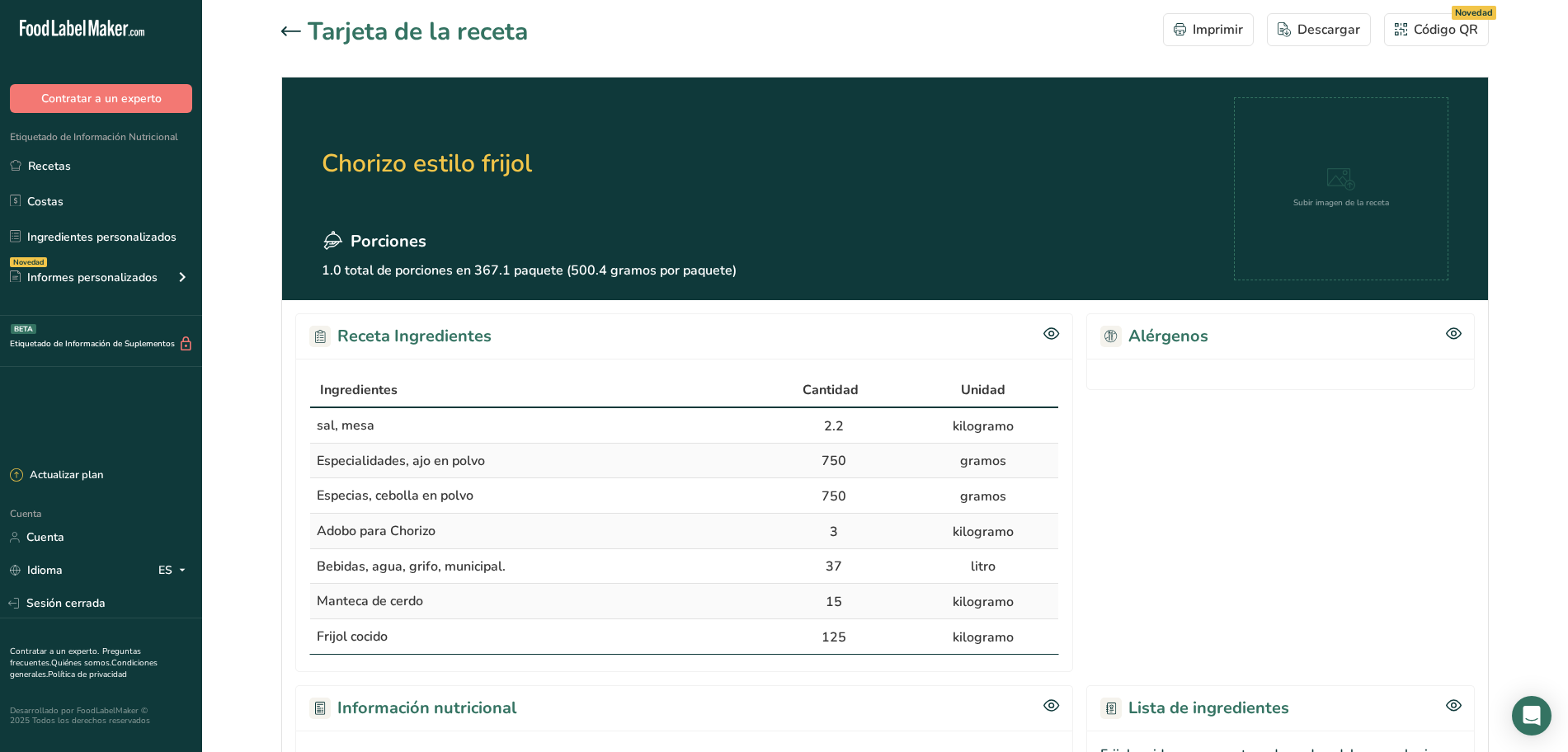
click at [166, 160] on link "Recetas" at bounding box center [100, 165] width 202 height 31
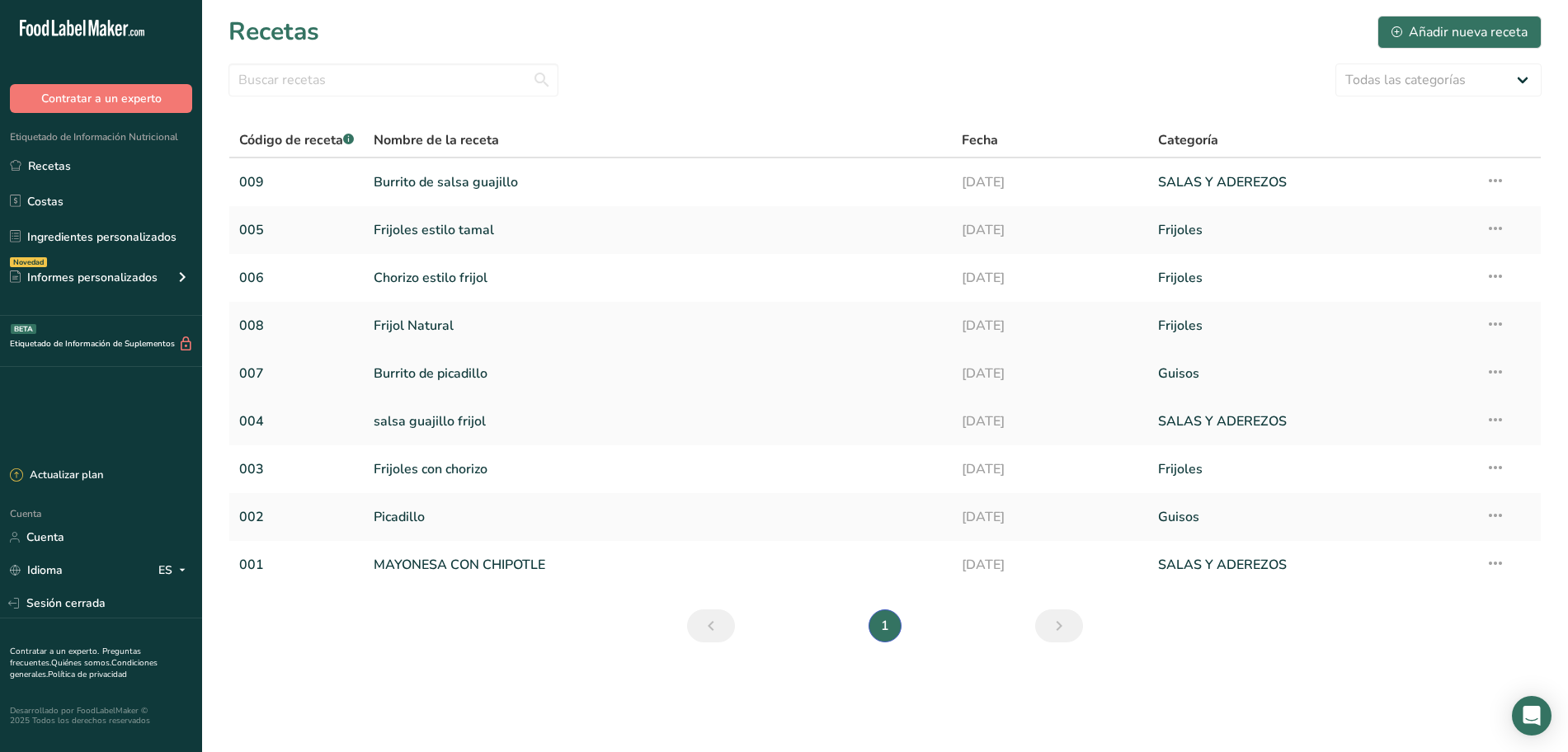
click at [431, 381] on font "Burrito de picadillo" at bounding box center [430, 374] width 114 height 18
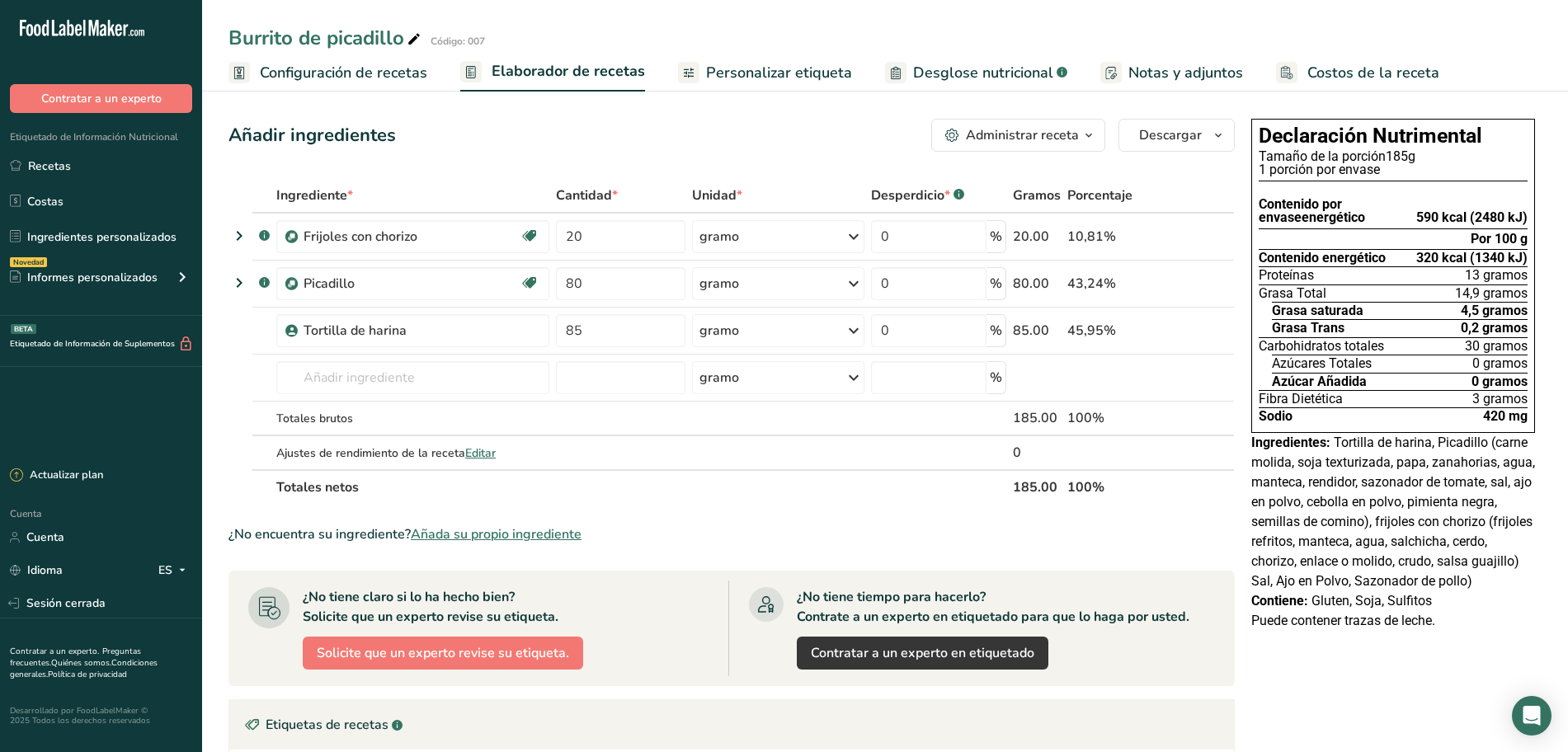
click at [920, 66] on font "Desglose nutricional" at bounding box center [983, 73] width 141 height 20
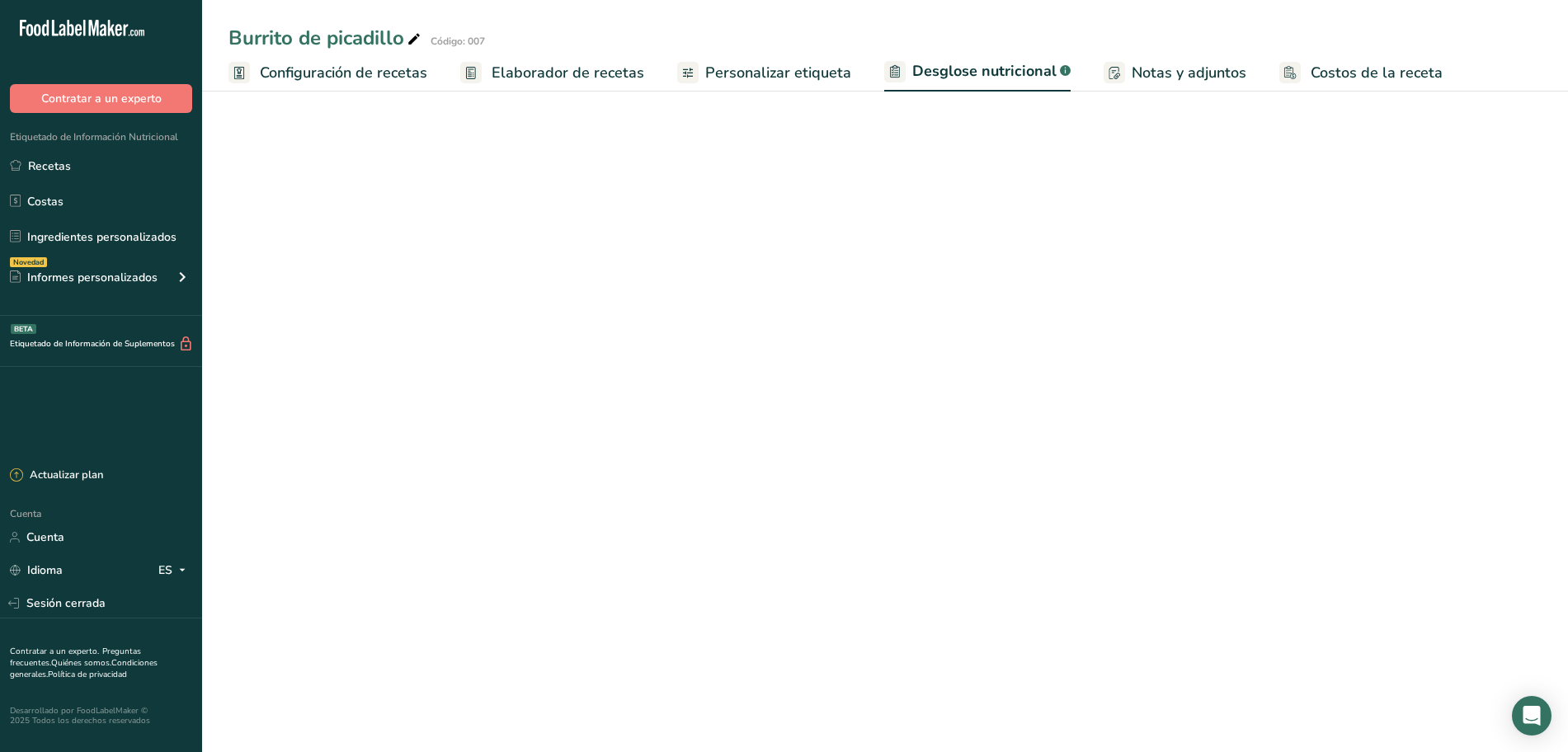
select select "Calories"
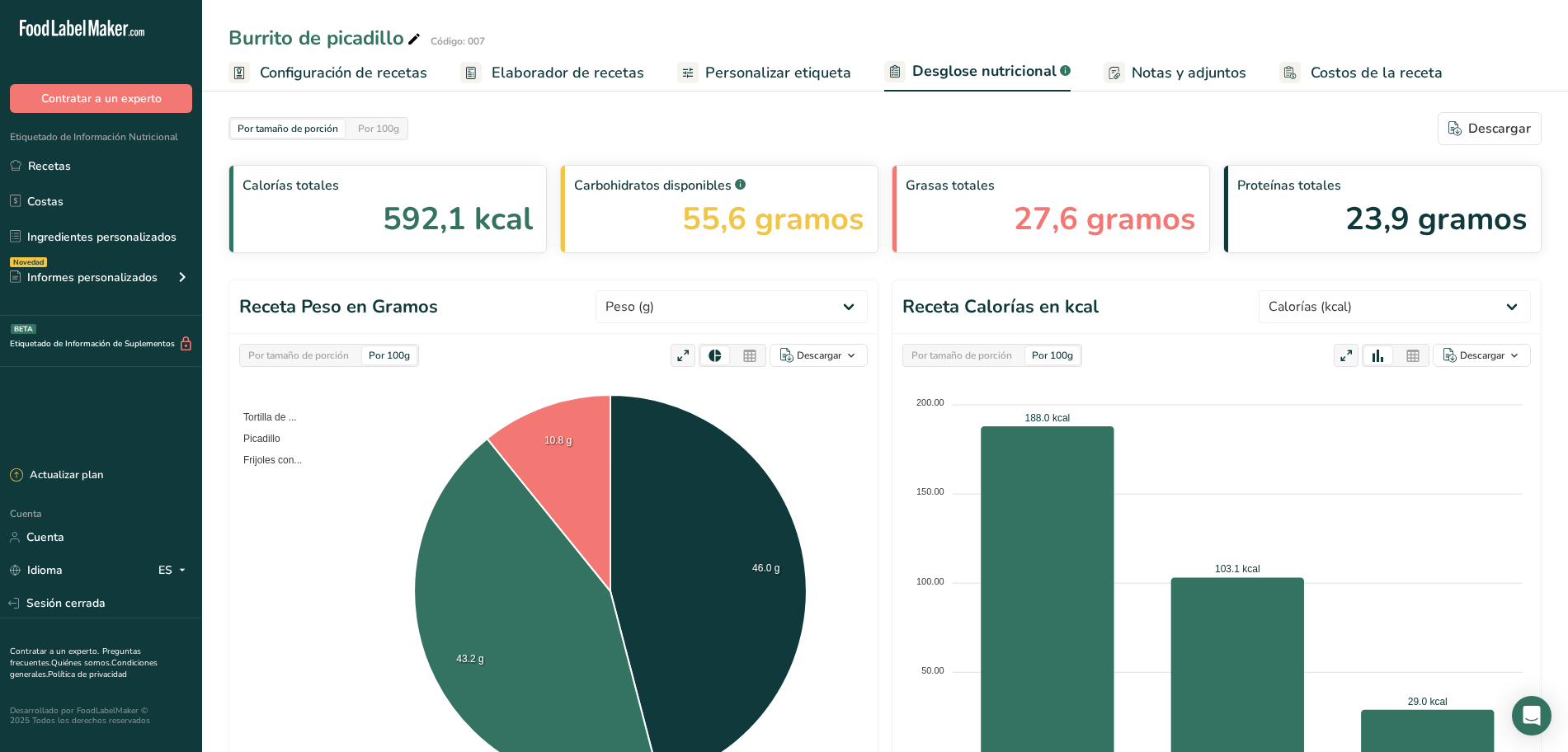
click at [383, 137] on div "Por 100g" at bounding box center [378, 129] width 54 height 18
click at [509, 70] on font "Elaborador de recetas" at bounding box center [567, 73] width 152 height 20
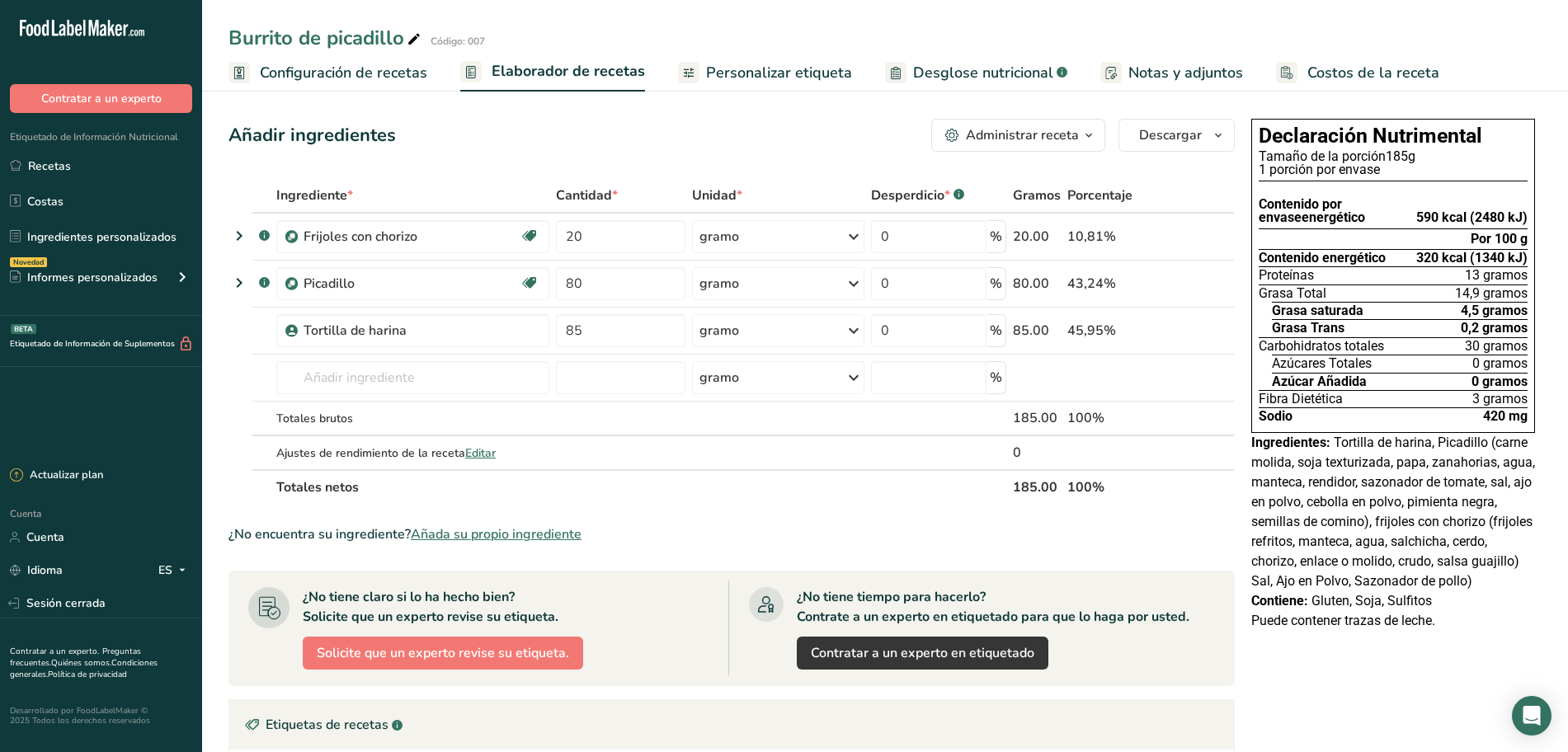
click at [1087, 131] on icon "button" at bounding box center [1089, 136] width 13 height 21
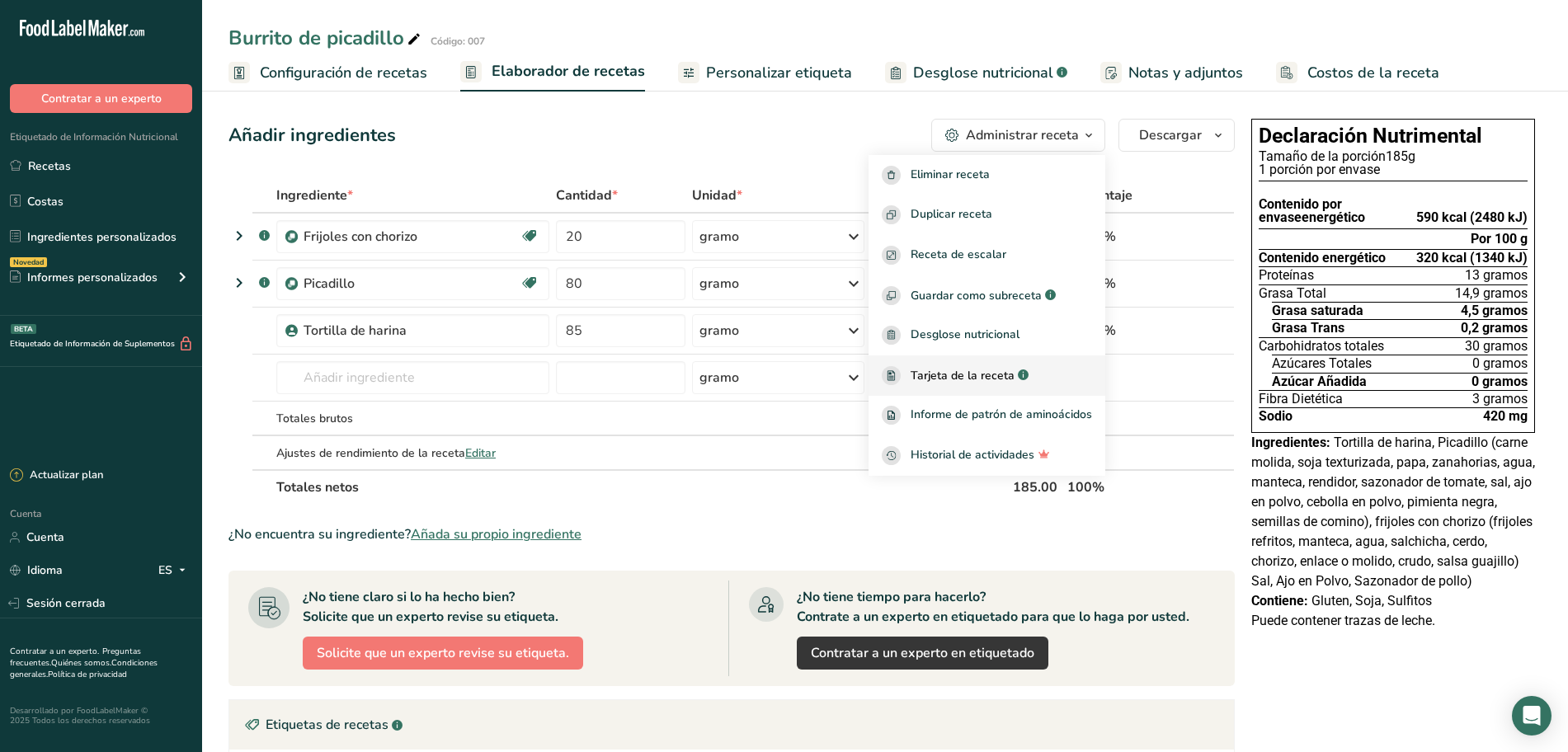
click at [981, 373] on font "Tarjeta de la receta" at bounding box center [962, 376] width 104 height 16
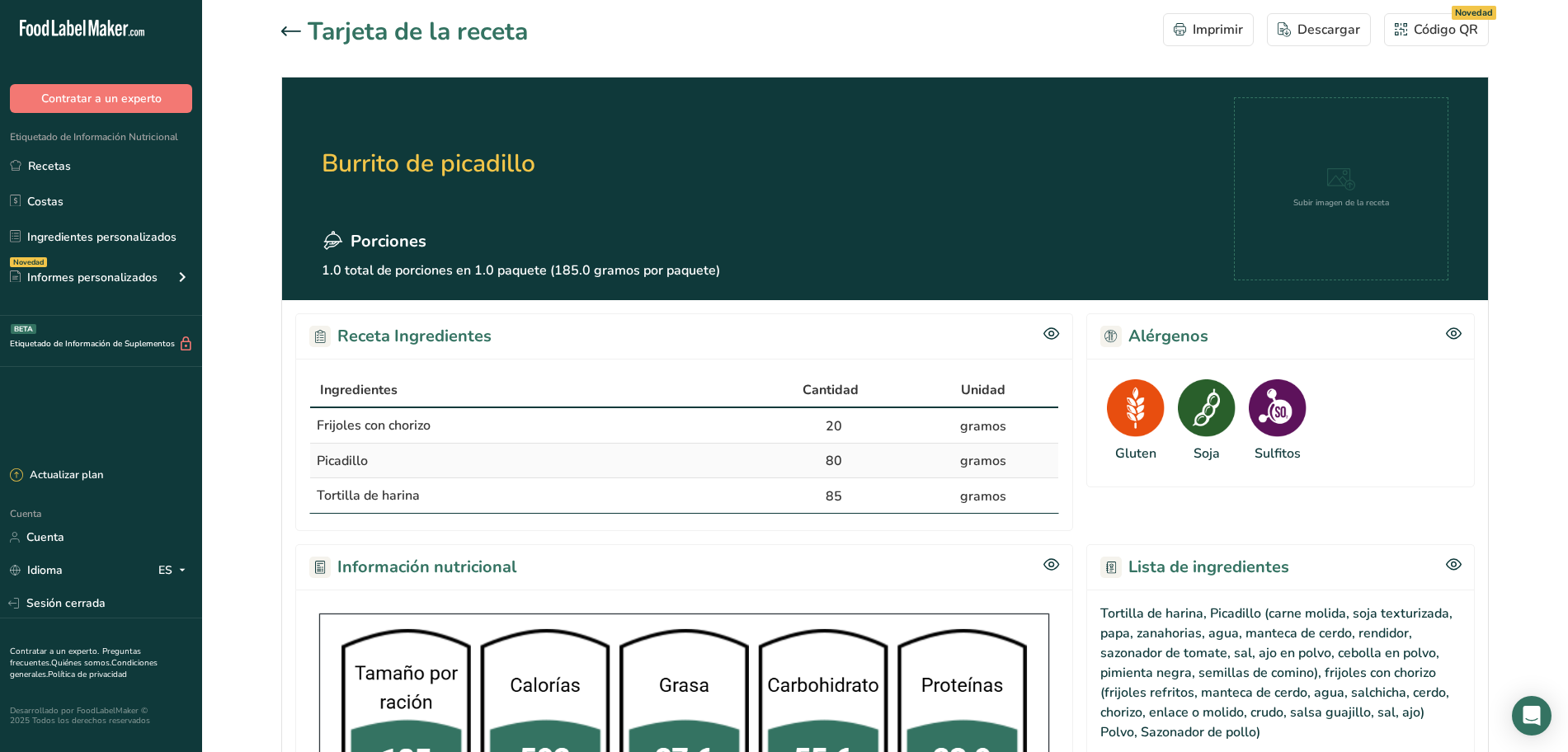
click at [294, 28] on icon at bounding box center [291, 32] width 20 height 10
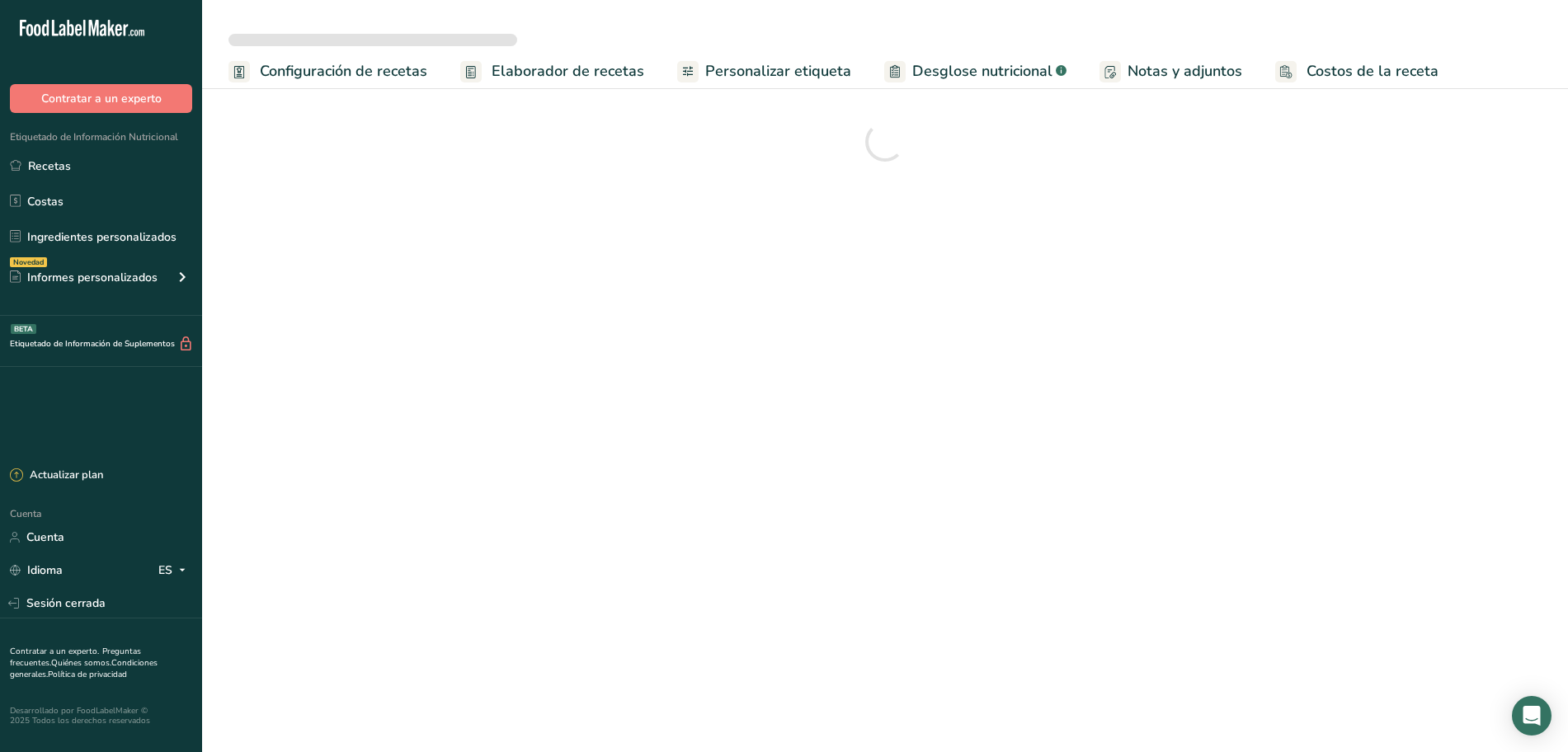
click at [603, 66] on font "Elaborador de recetas" at bounding box center [567, 71] width 152 height 20
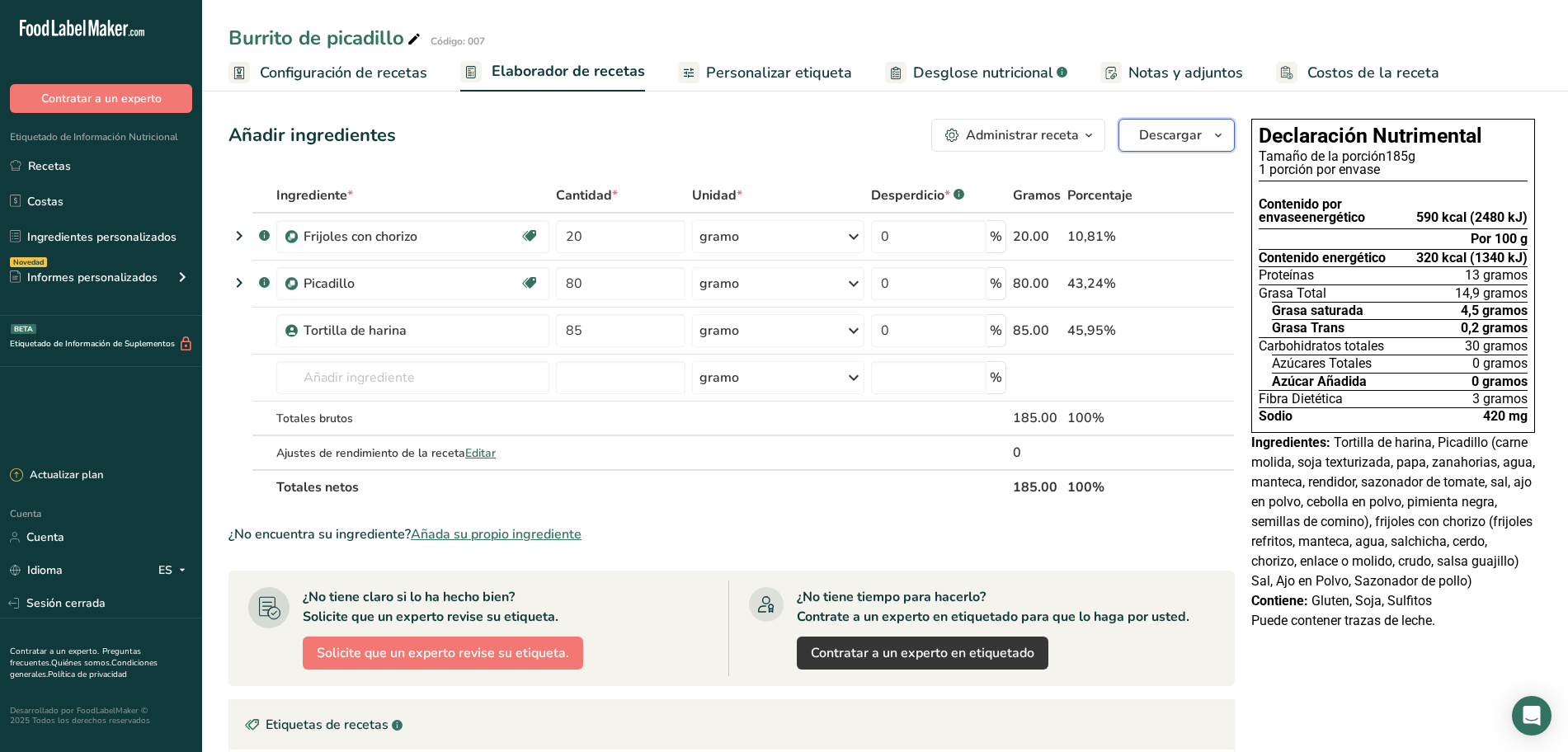
click at [1214, 137] on icon "button" at bounding box center [1218, 136] width 13 height 21
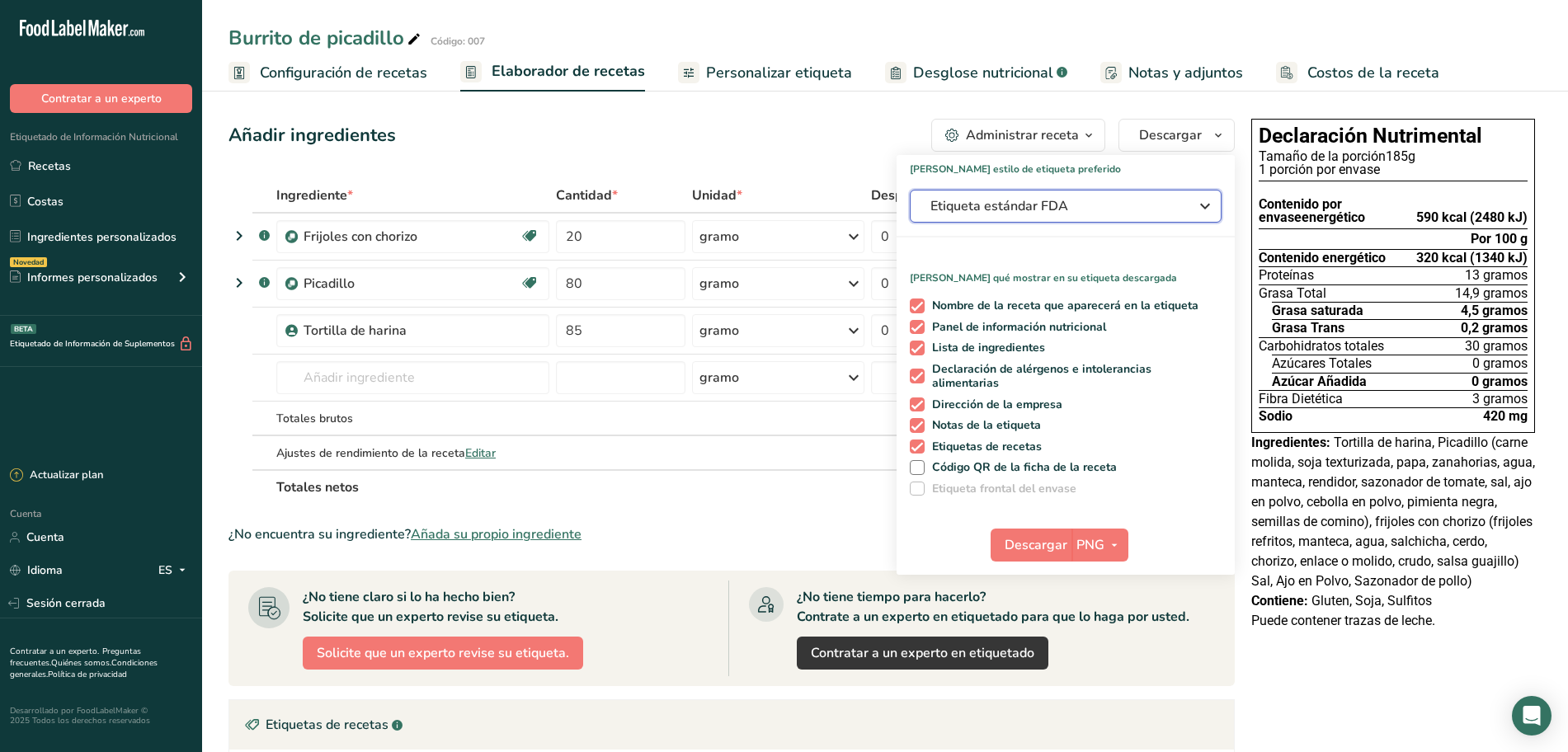
click at [1203, 208] on icon "button" at bounding box center [1205, 206] width 20 height 29
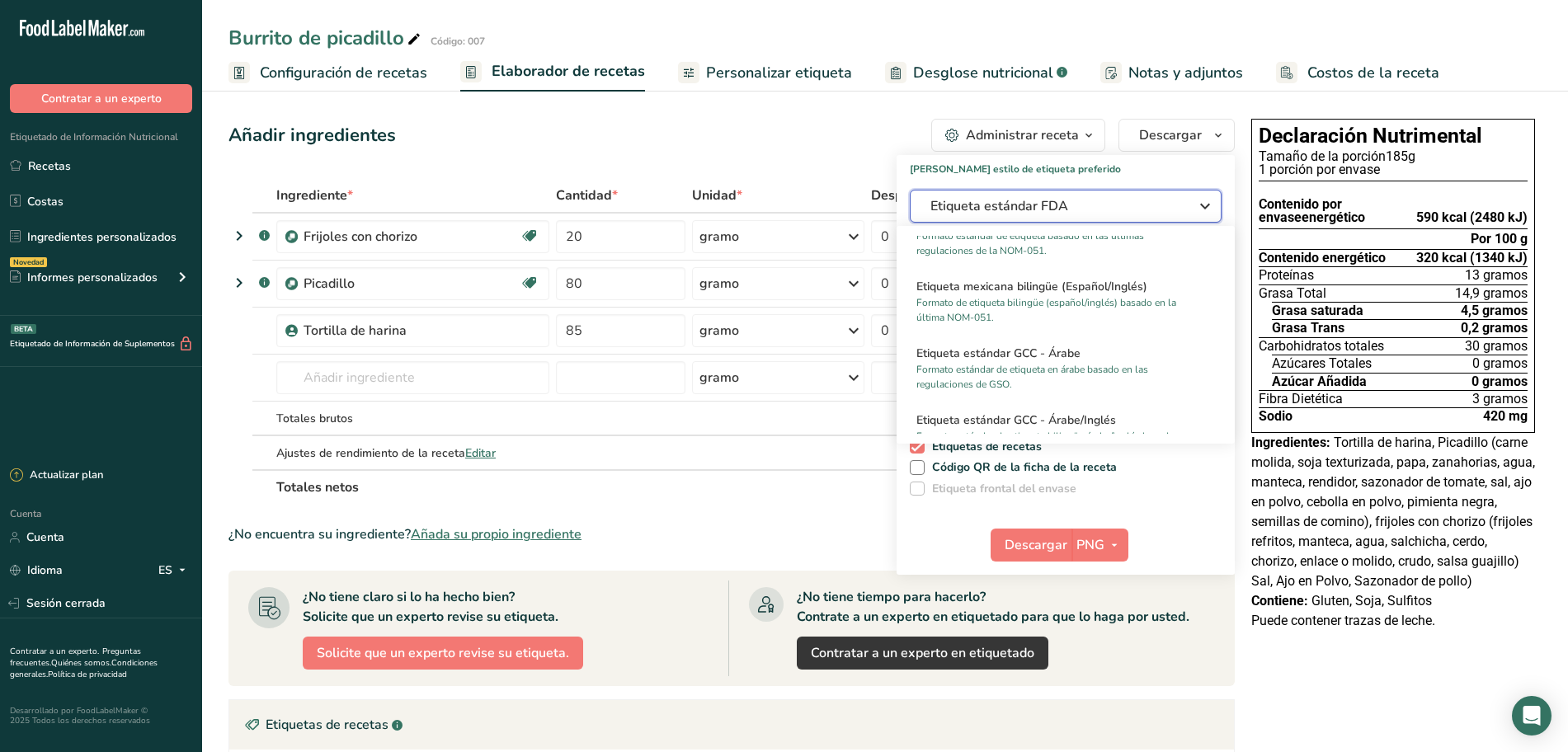
scroll to position [1042, 0]
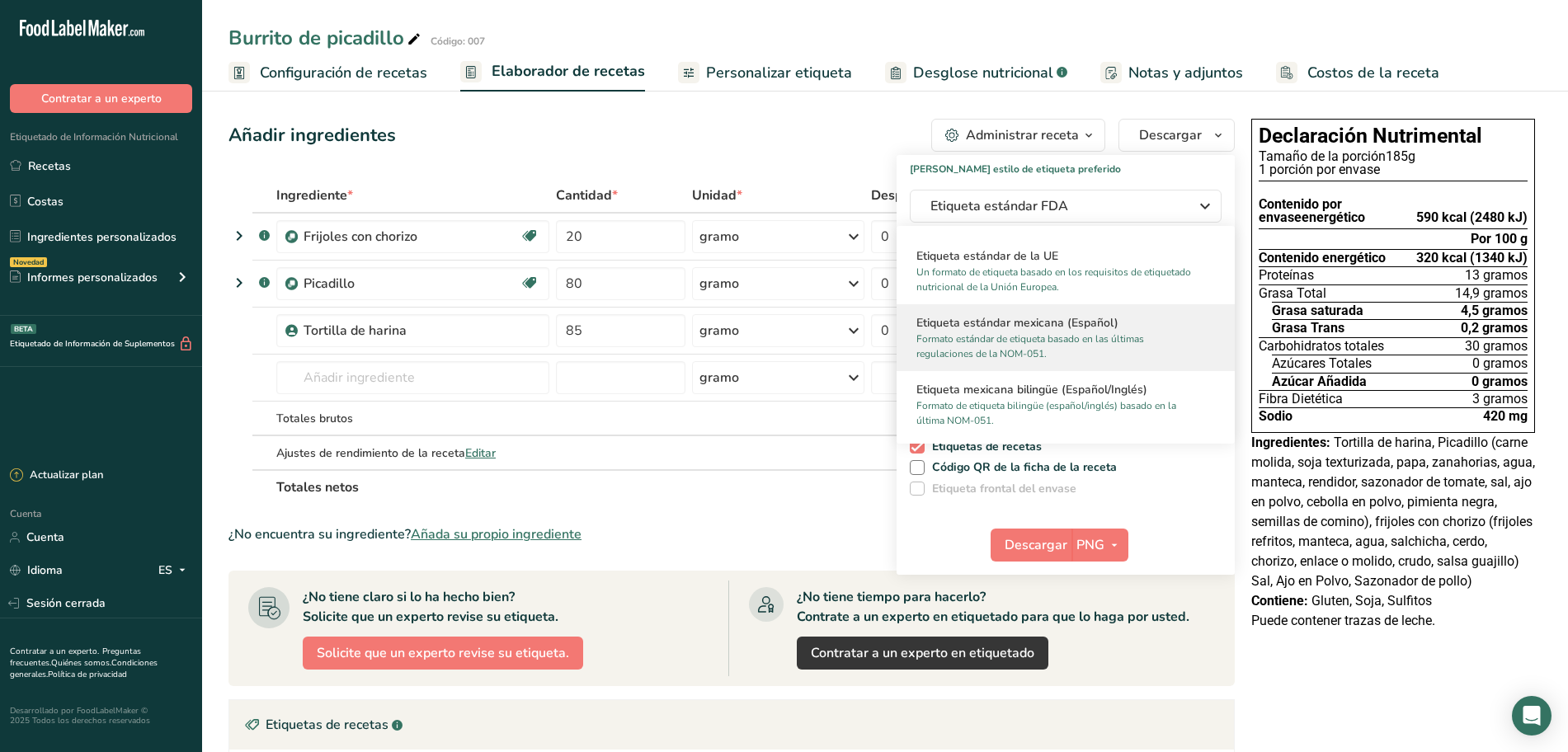
click at [1007, 345] on font "Formato estándar de etiqueta basado en las últimas regulaciones de la NOM-051." at bounding box center [1030, 346] width 228 height 28
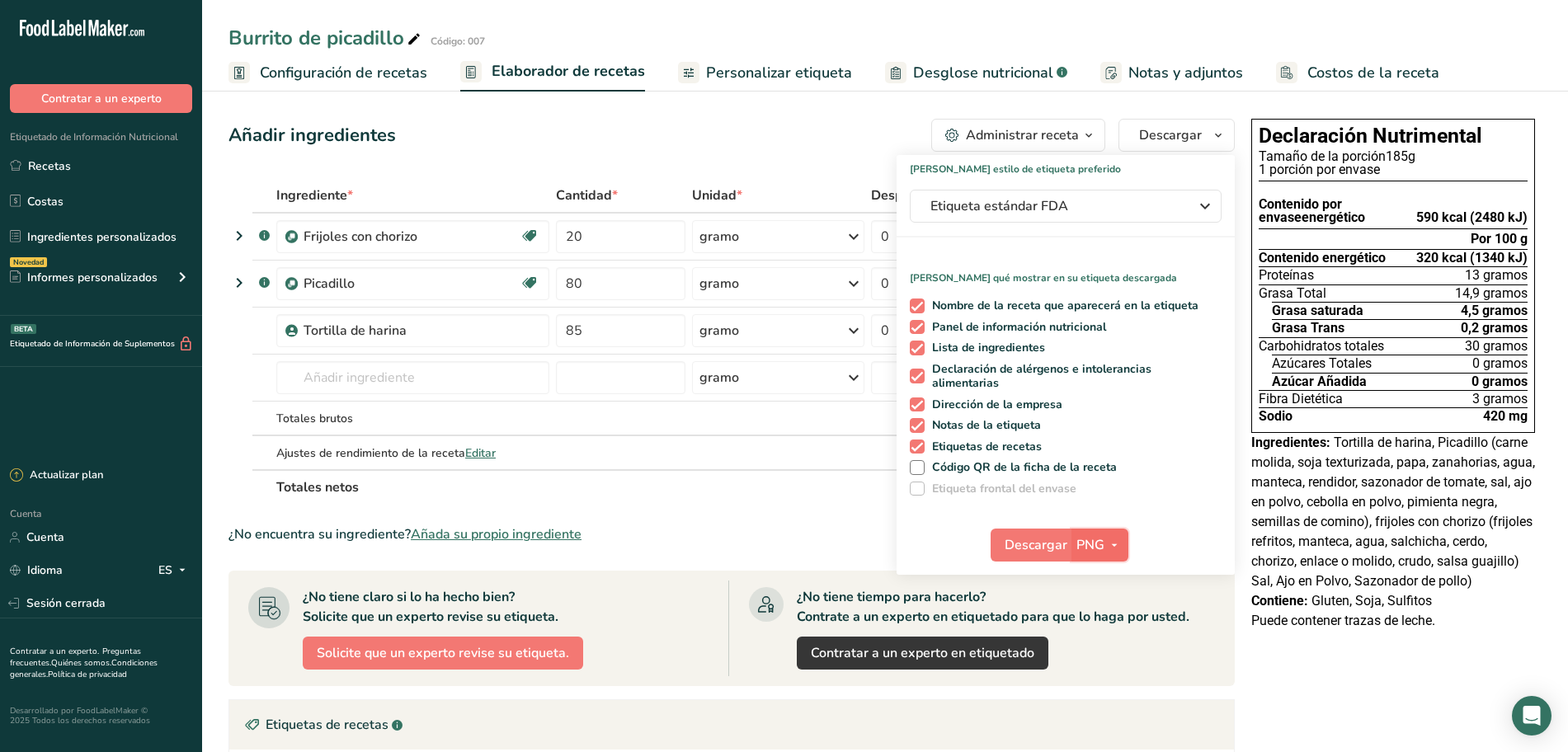
click at [1094, 544] on font "PNG" at bounding box center [1090, 545] width 28 height 18
click at [1108, 656] on font "PDF" at bounding box center [1100, 660] width 23 height 16
click at [1043, 538] on font "Descargar" at bounding box center [1035, 545] width 63 height 18
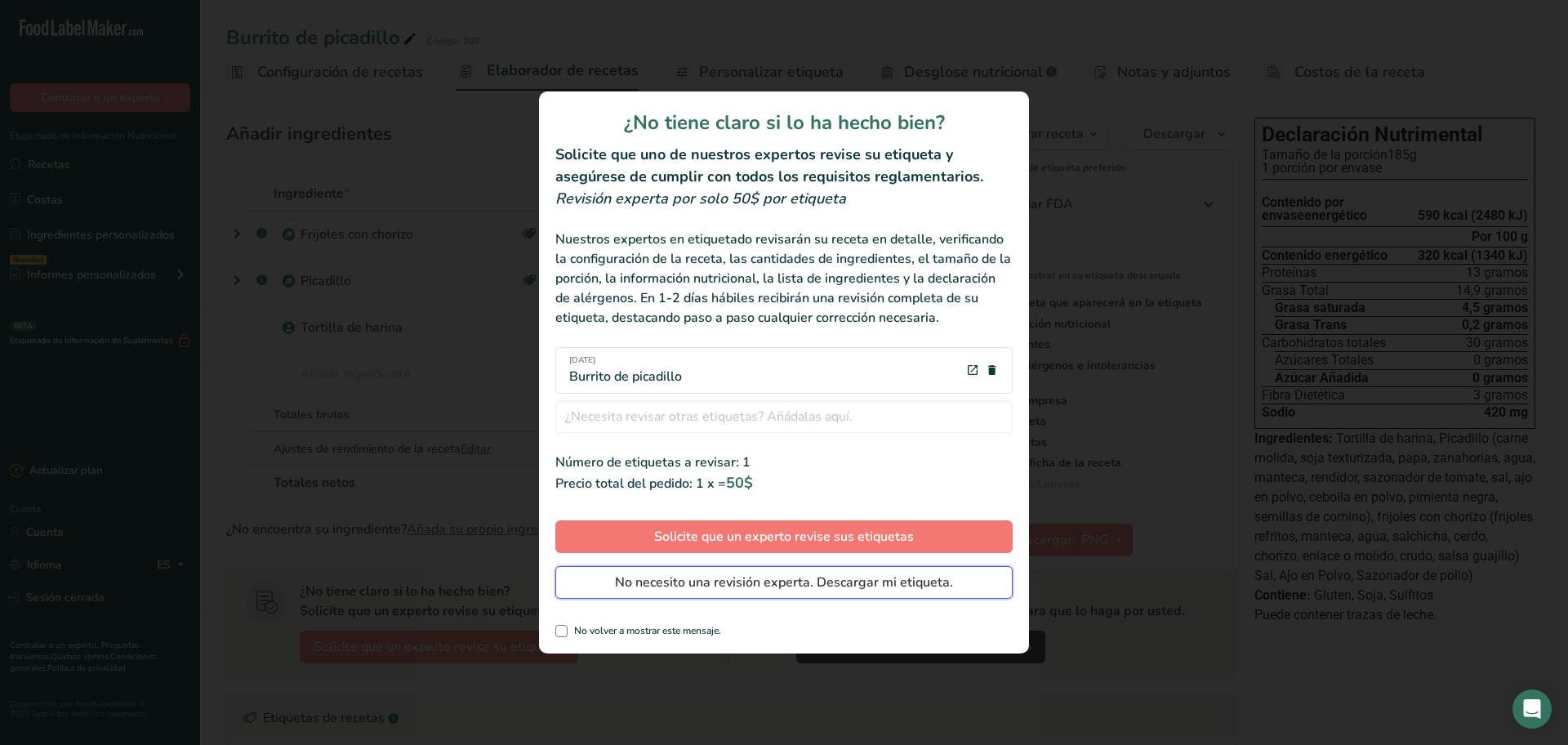
click at [702, 583] on font "No necesito una revisión experta. Descargar mi etiqueta." at bounding box center [784, 583] width 338 height 18
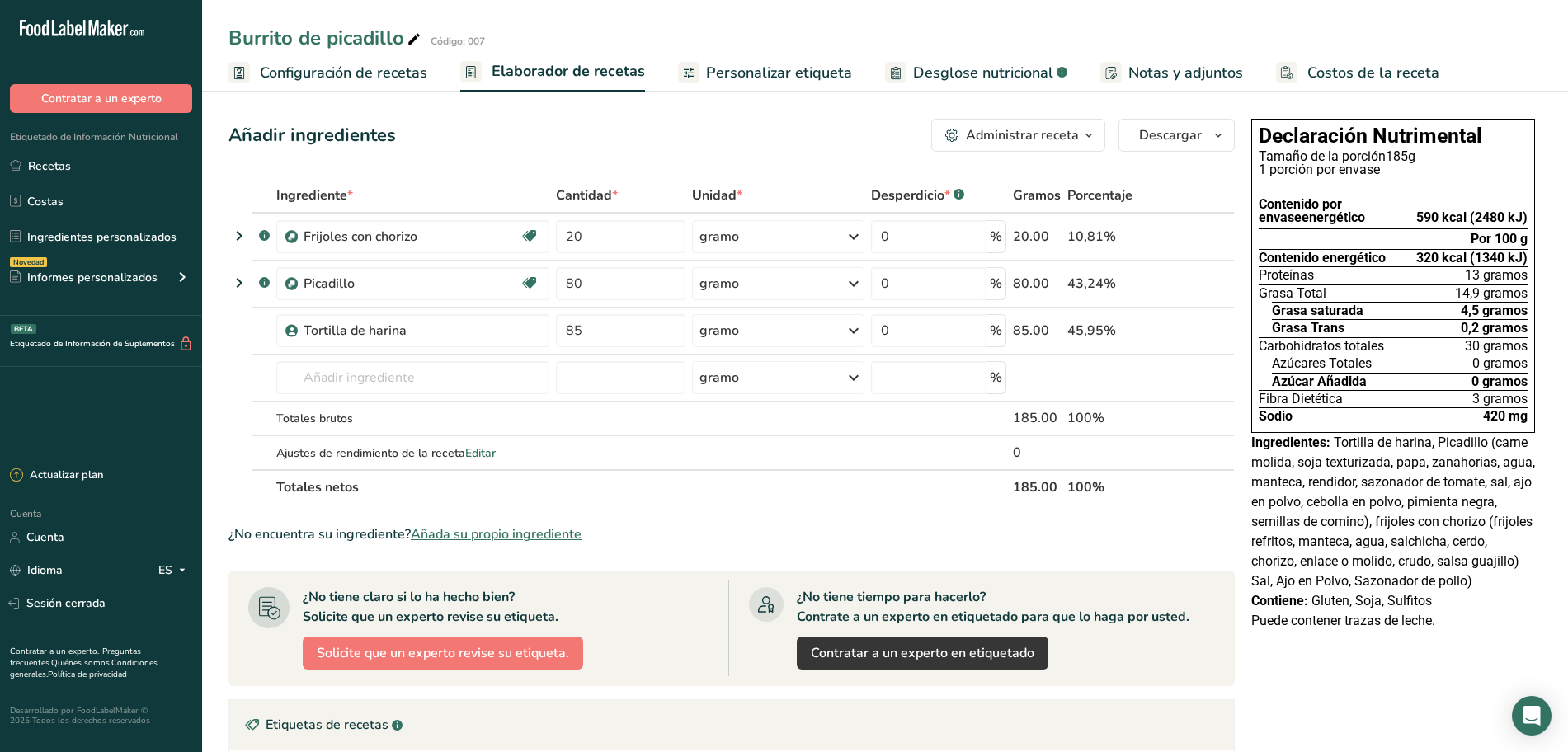
click at [1090, 145] on icon "button" at bounding box center [1089, 136] width 13 height 21
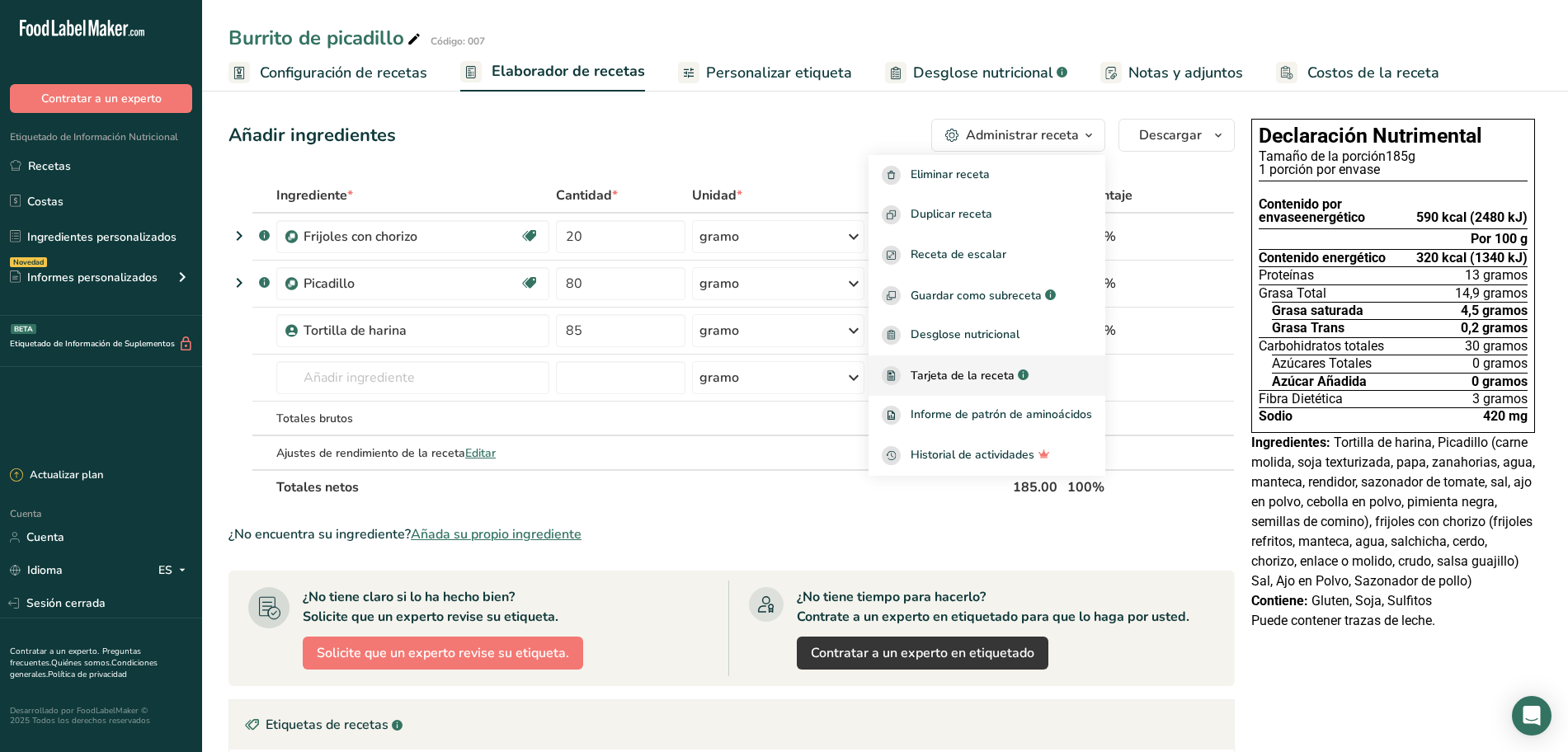
click at [986, 376] on font "Tarjeta de la receta" at bounding box center [962, 376] width 104 height 16
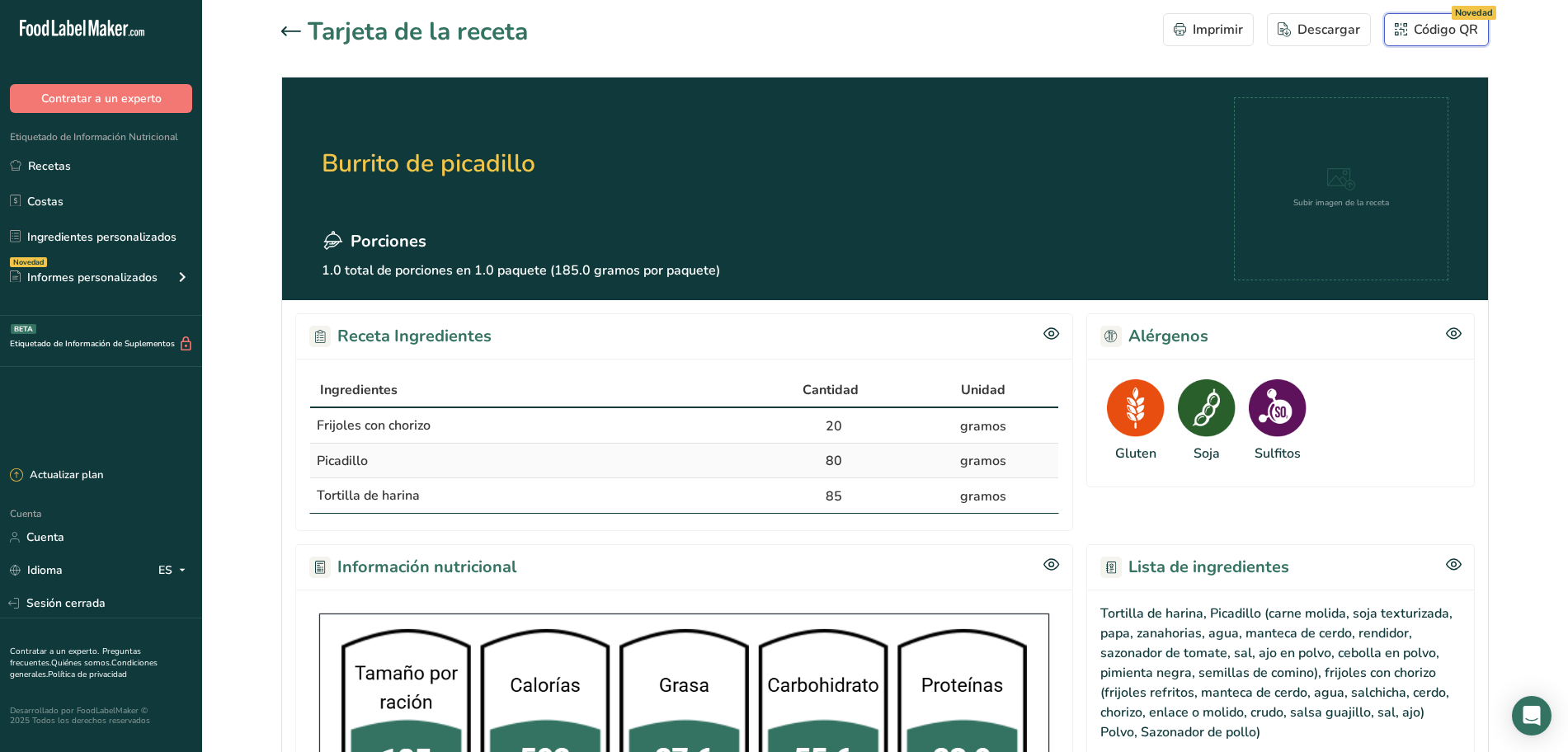
click at [1436, 24] on font "Código QR" at bounding box center [1445, 30] width 64 height 18
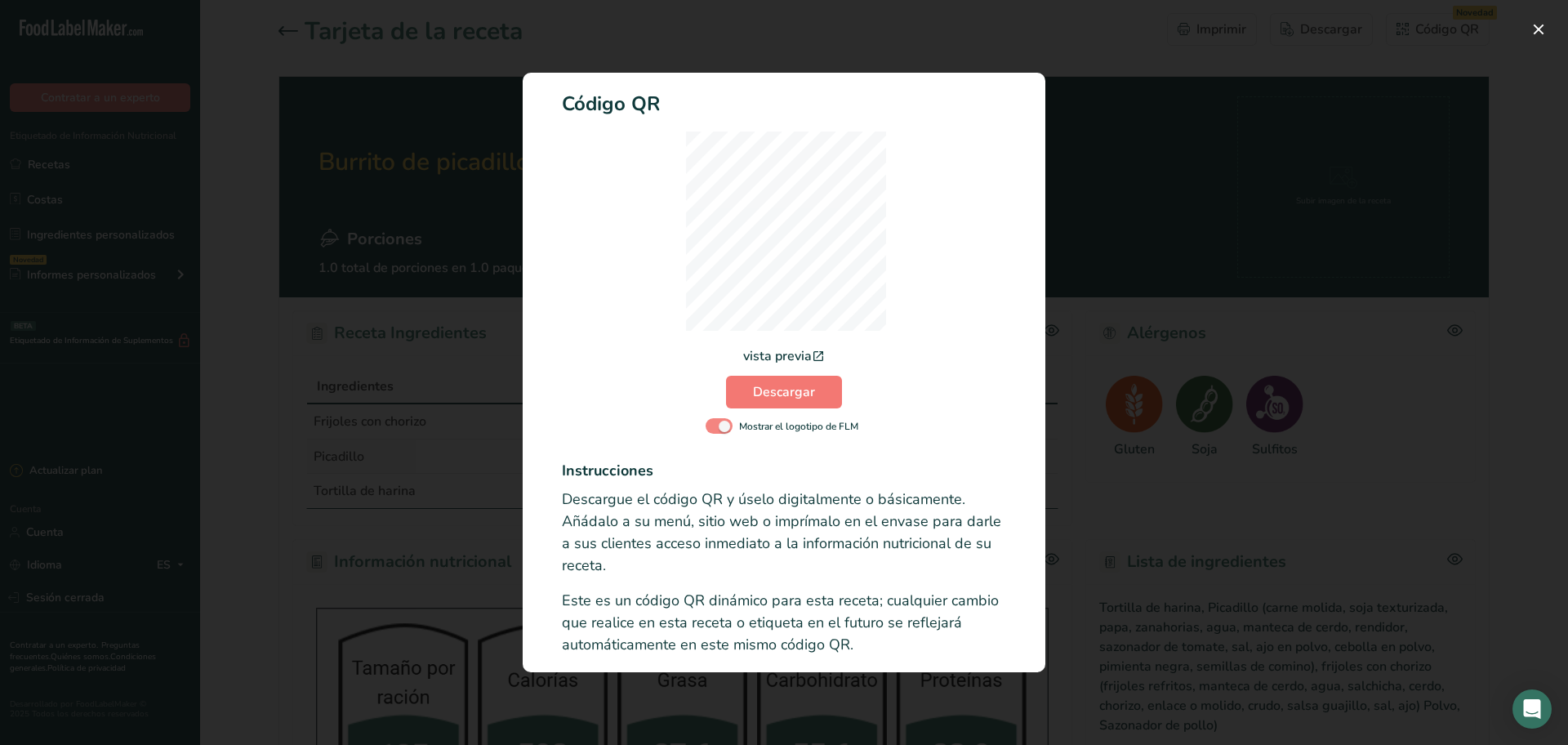
drag, startPoint x: 724, startPoint y: 428, endPoint x: 747, endPoint y: 430, distance: 23.1
click at [723, 428] on span "Modalidad de registro de actividad" at bounding box center [719, 426] width 27 height 16
click at [716, 428] on input "Mostrar el logotipo de FLM" at bounding box center [711, 426] width 11 height 11
checkbox input "false"
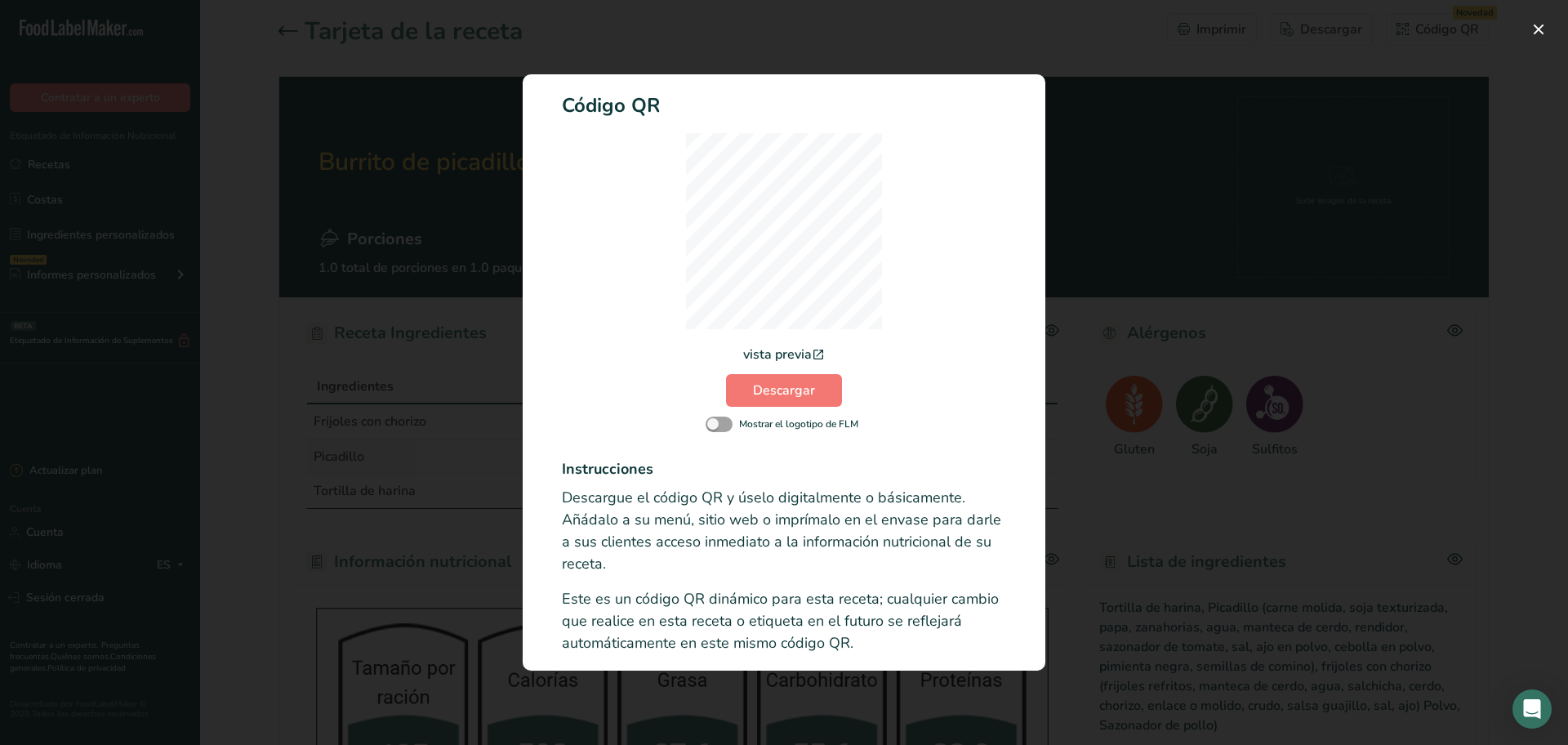
click at [1160, 198] on div "Modalidad de registro de actividad" at bounding box center [784, 372] width 1568 height 745
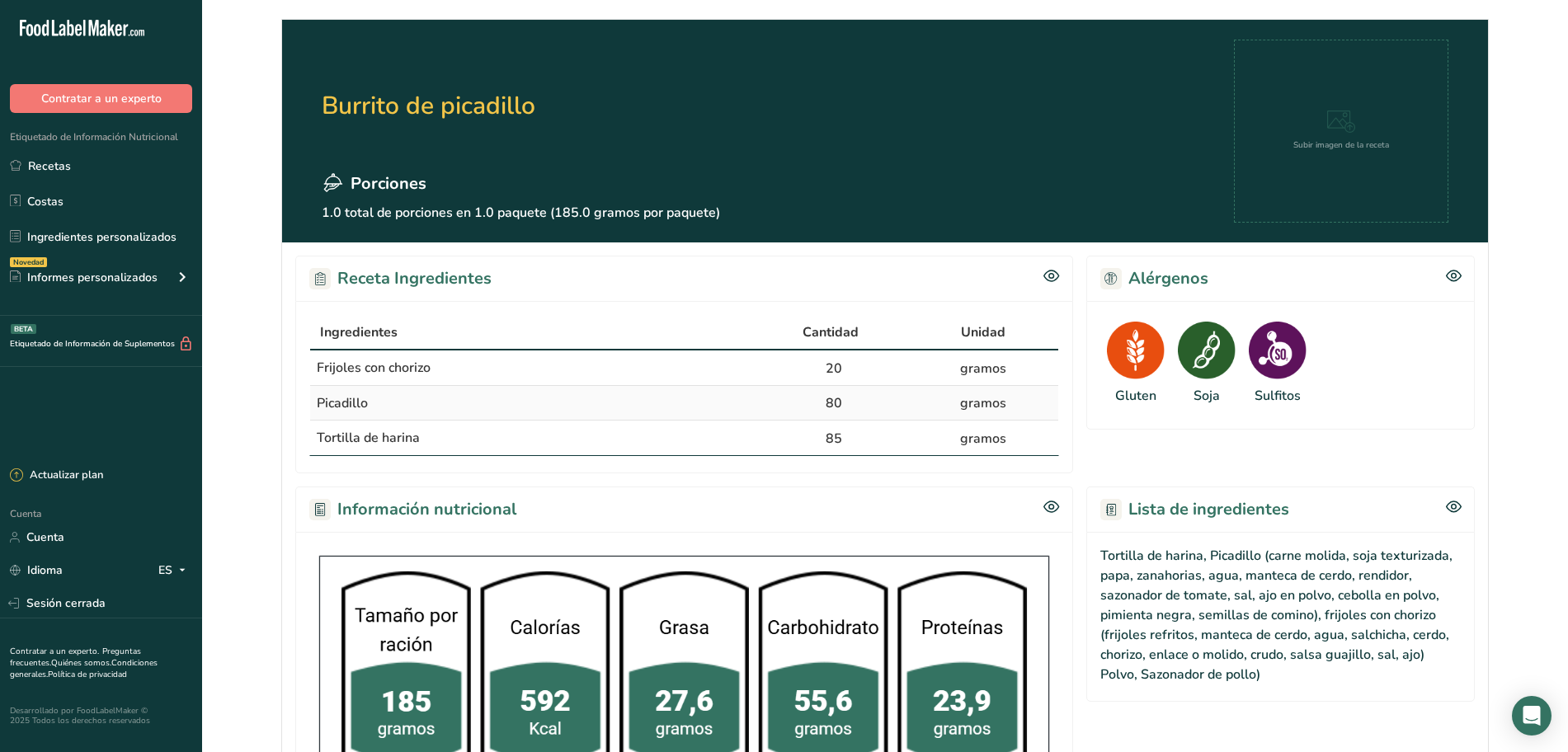
scroll to position [103, 0]
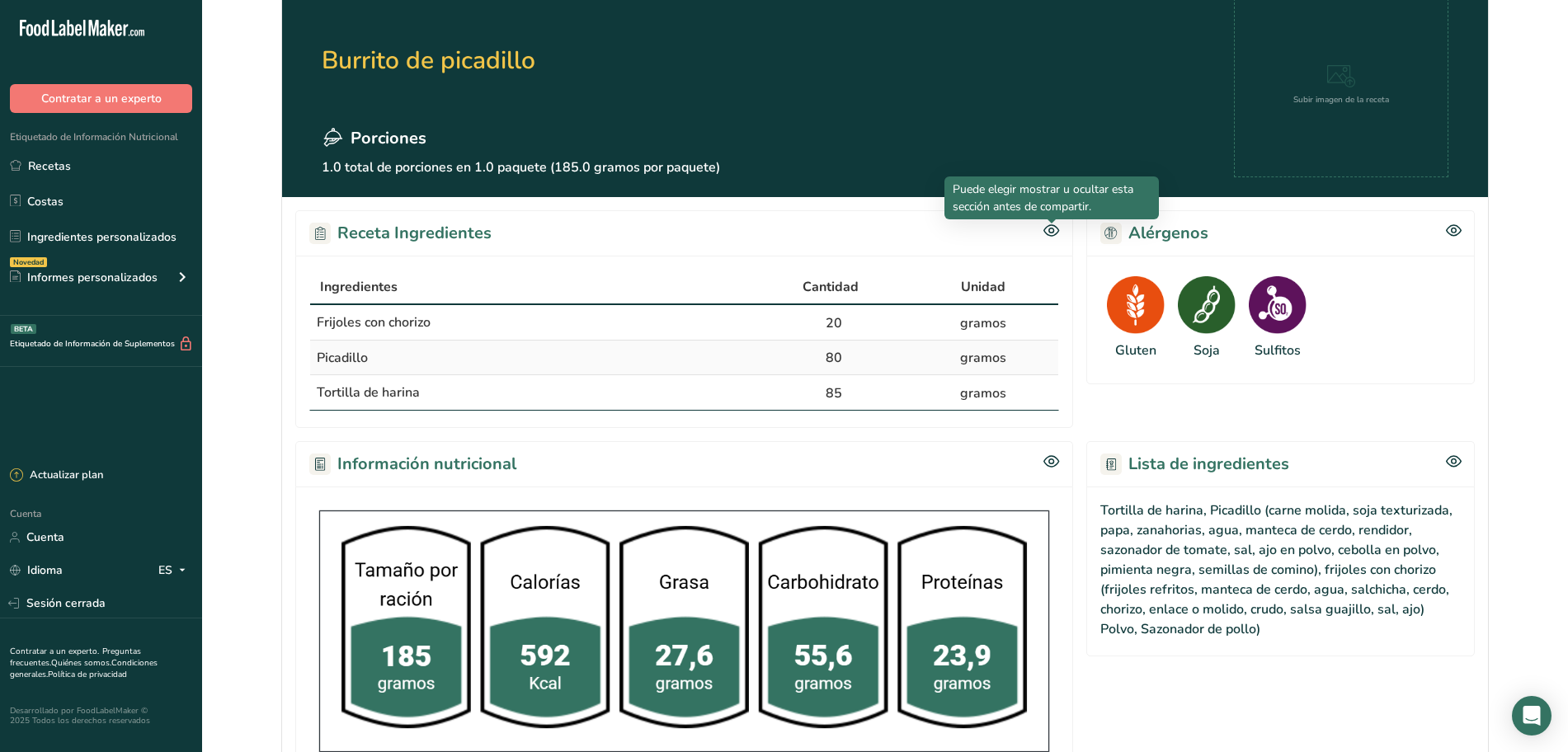
click at [1052, 229] on icon at bounding box center [1051, 230] width 16 height 14
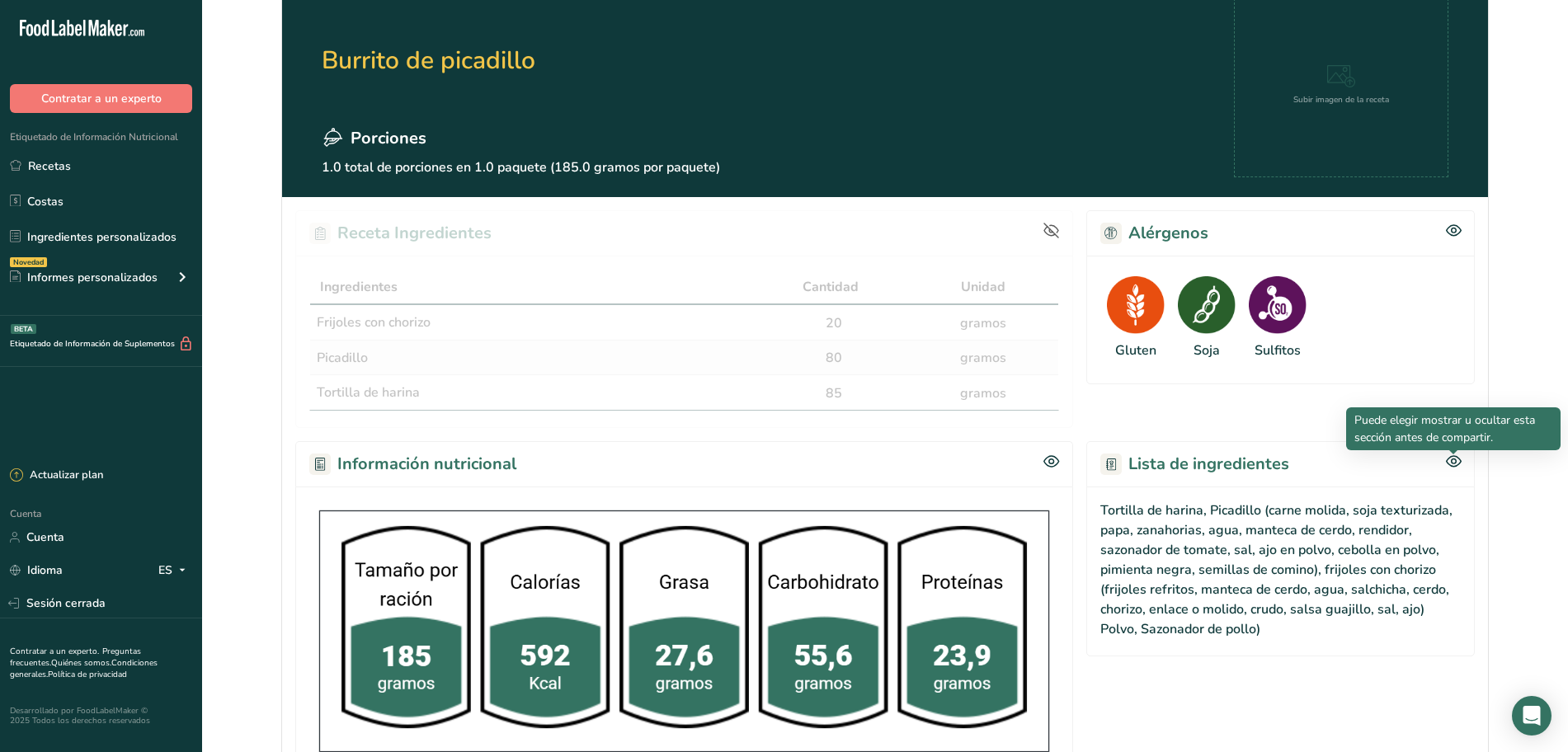
click at [1457, 459] on icon at bounding box center [1453, 461] width 16 height 14
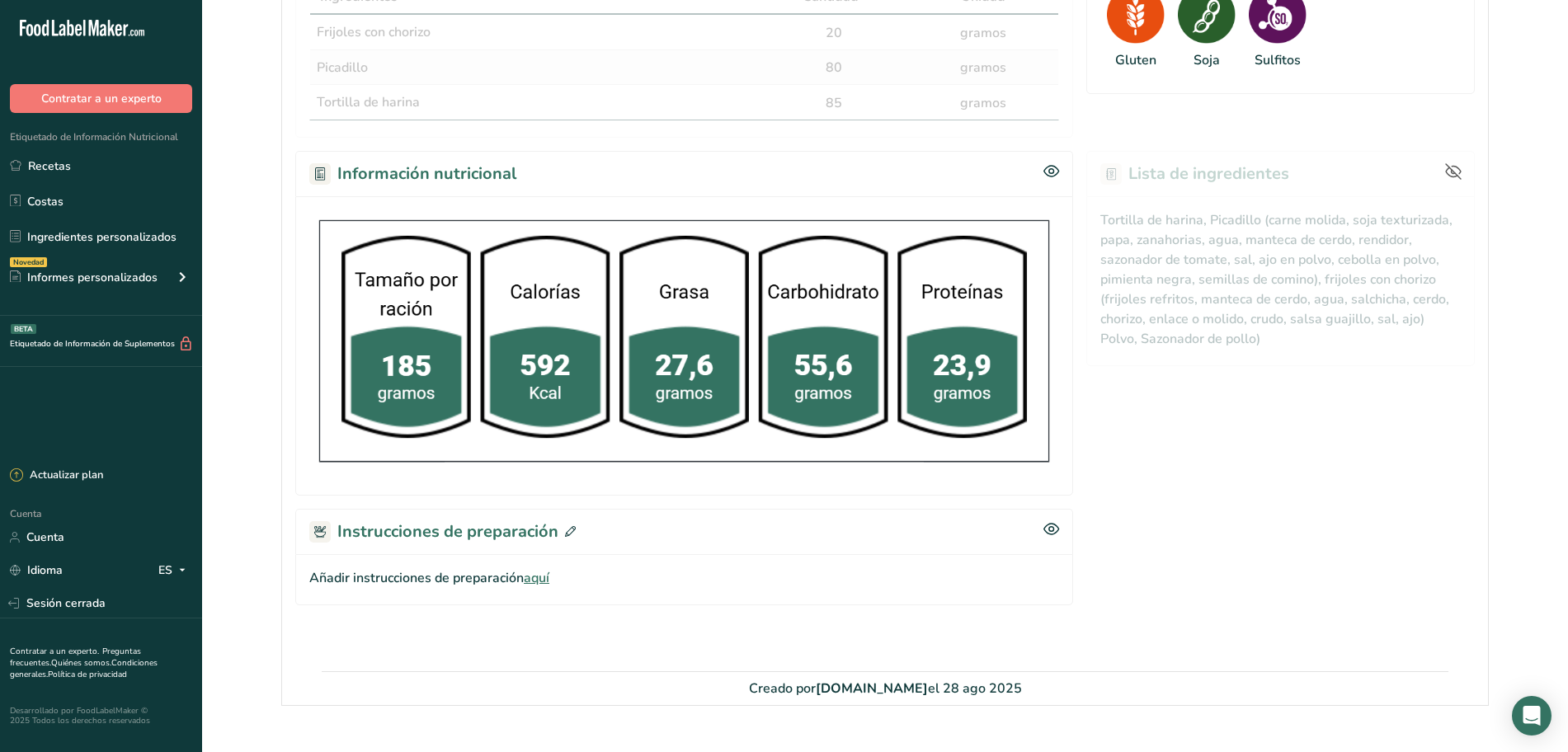
scroll to position [427, 0]
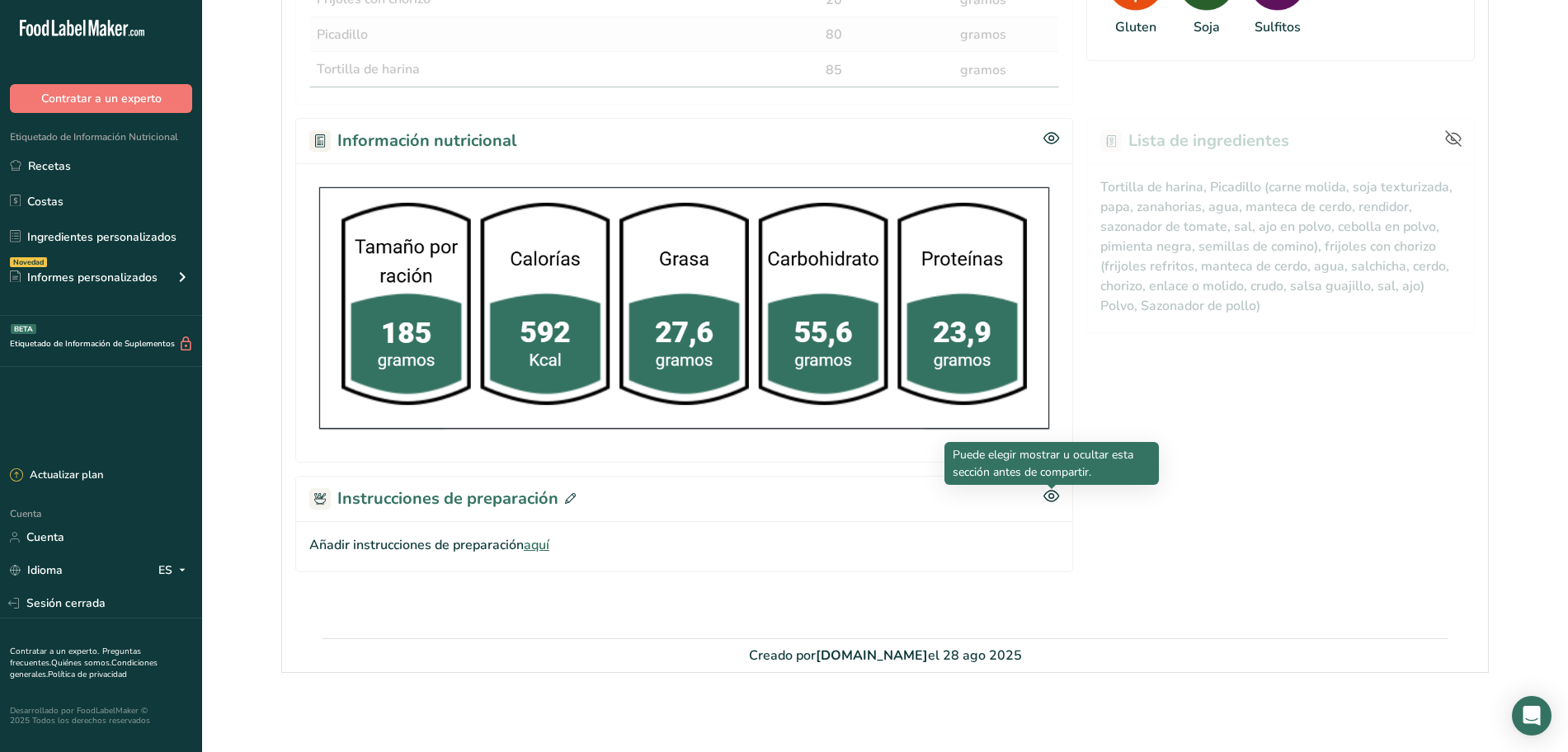
click at [1048, 494] on icon at bounding box center [1051, 495] width 16 height 14
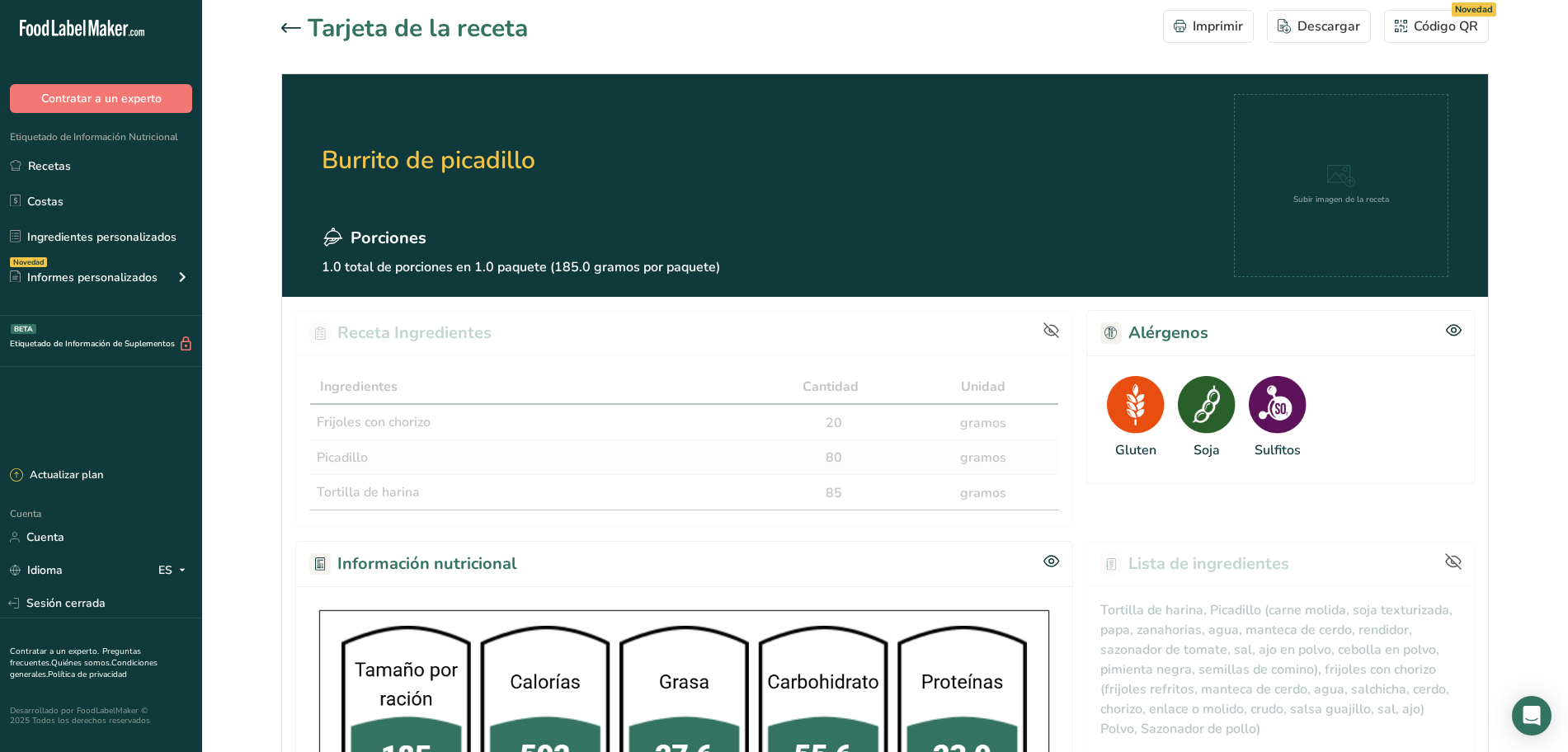
scroll to position [0, 0]
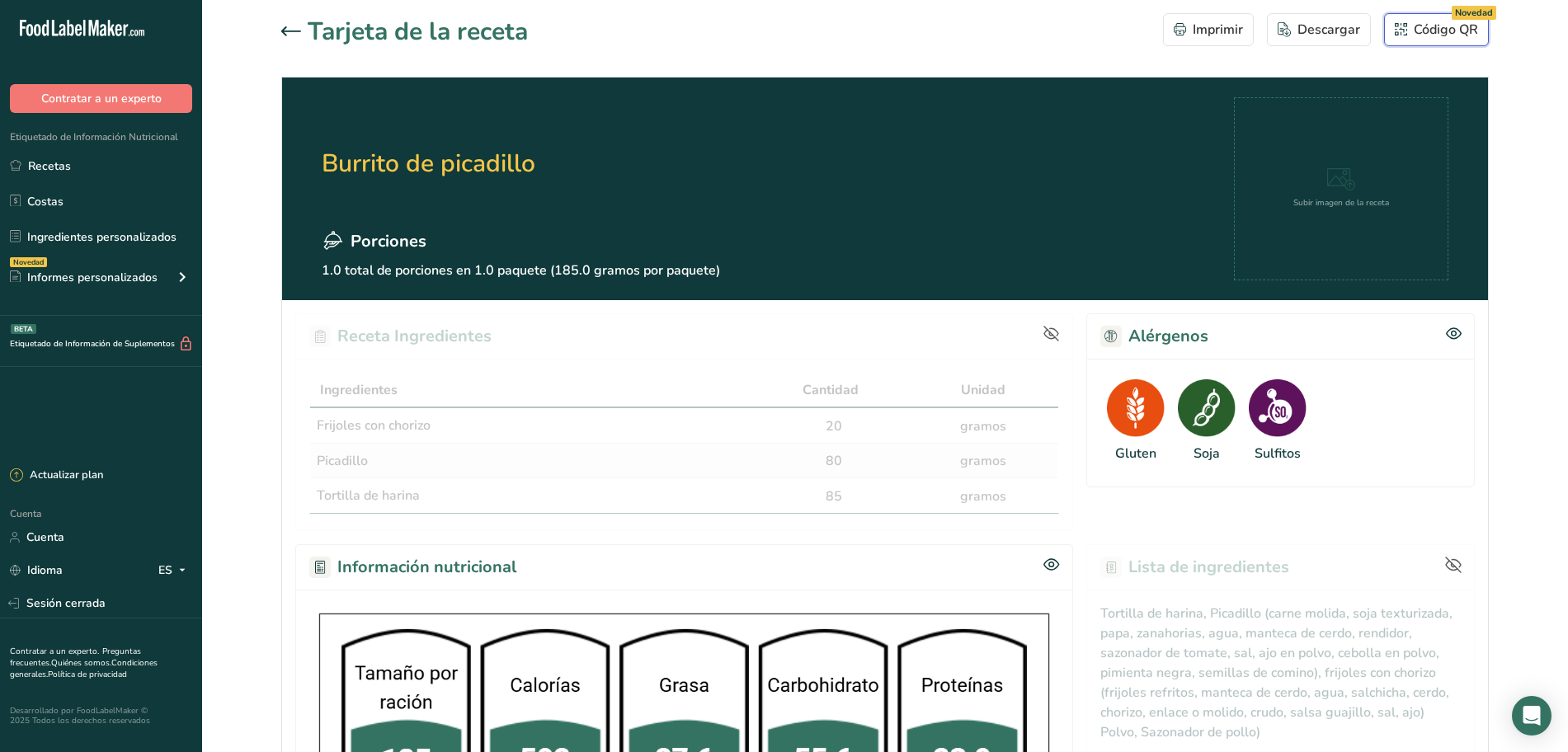
click at [1451, 24] on font "Código QR" at bounding box center [1445, 30] width 64 height 18
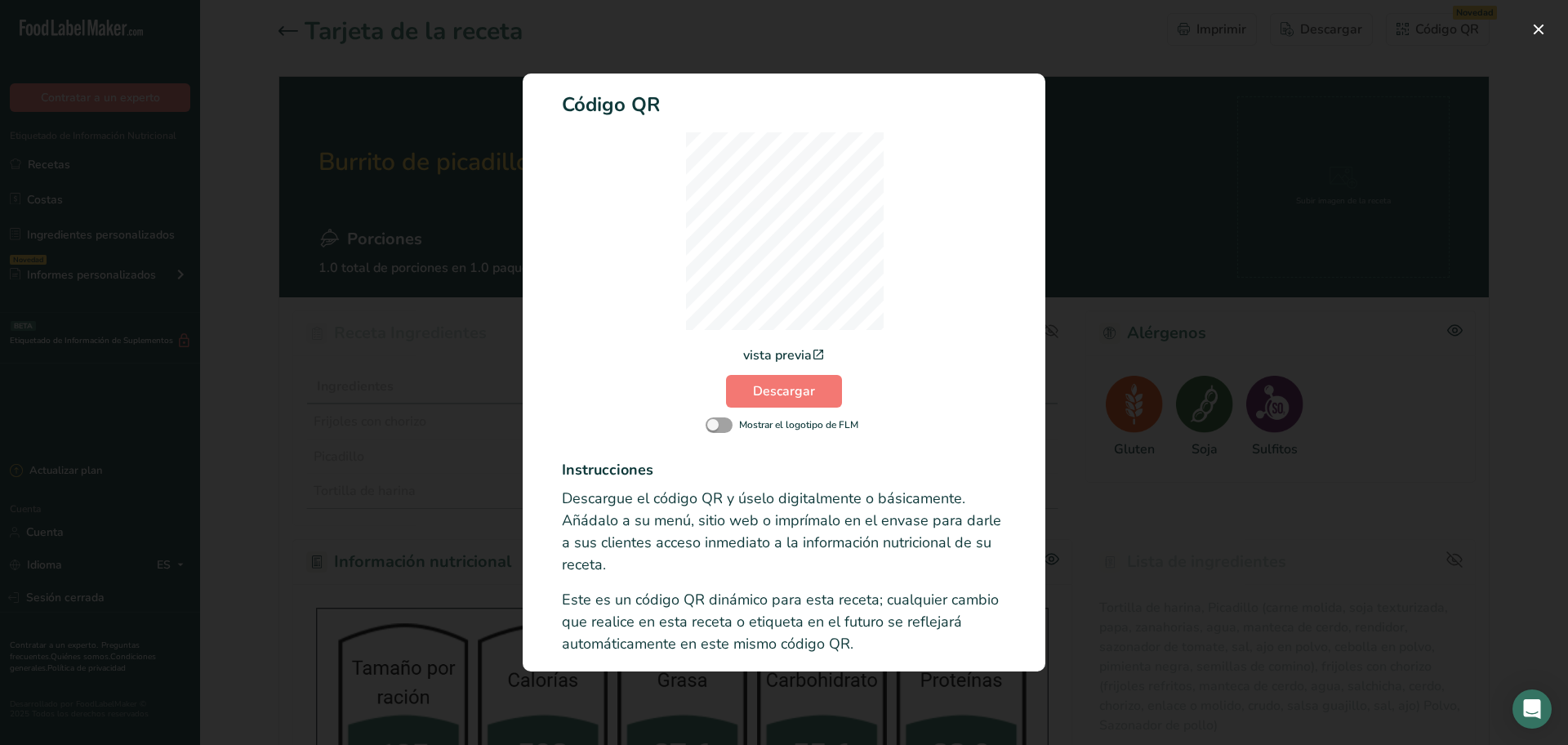
click at [1409, 357] on div "Modalidad de registro de actividad" at bounding box center [784, 372] width 1568 height 745
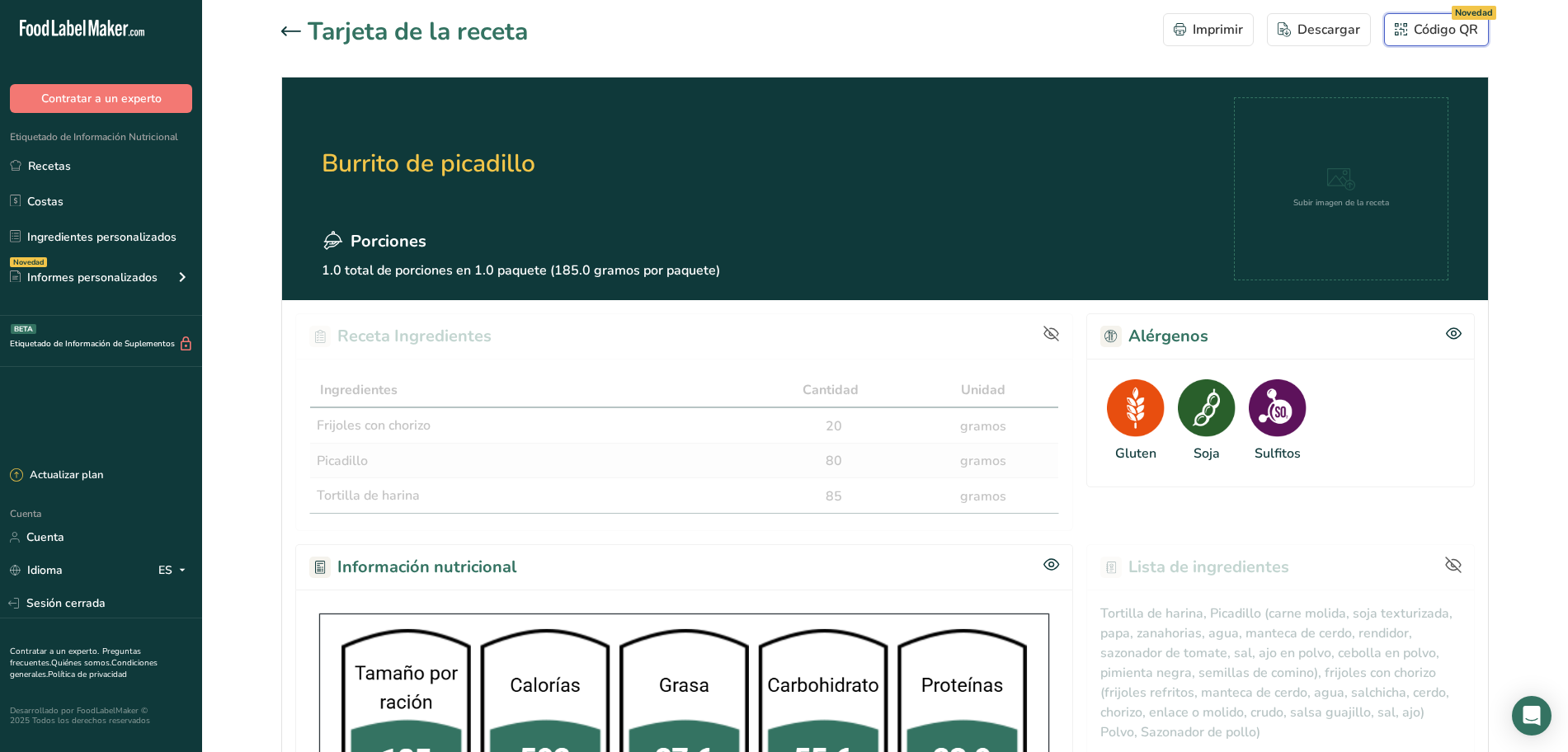
click at [1477, 24] on font "Código QR" at bounding box center [1445, 30] width 64 height 18
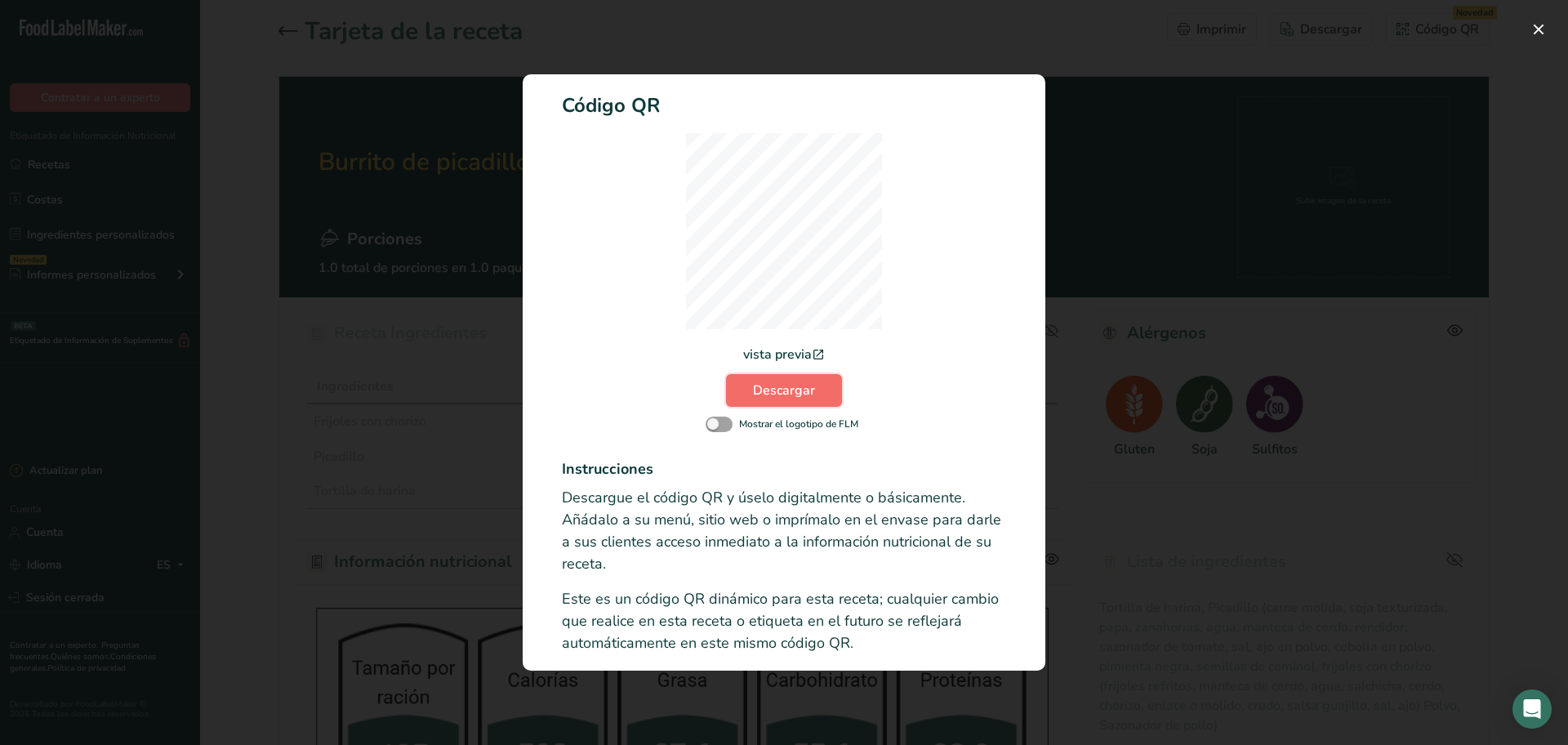
click at [823, 395] on button "Descargar" at bounding box center [784, 389] width 116 height 32
click at [1301, 19] on div "Modalidad de registro de actividad" at bounding box center [784, 372] width 1568 height 745
